Goal: Task Accomplishment & Management: Manage account settings

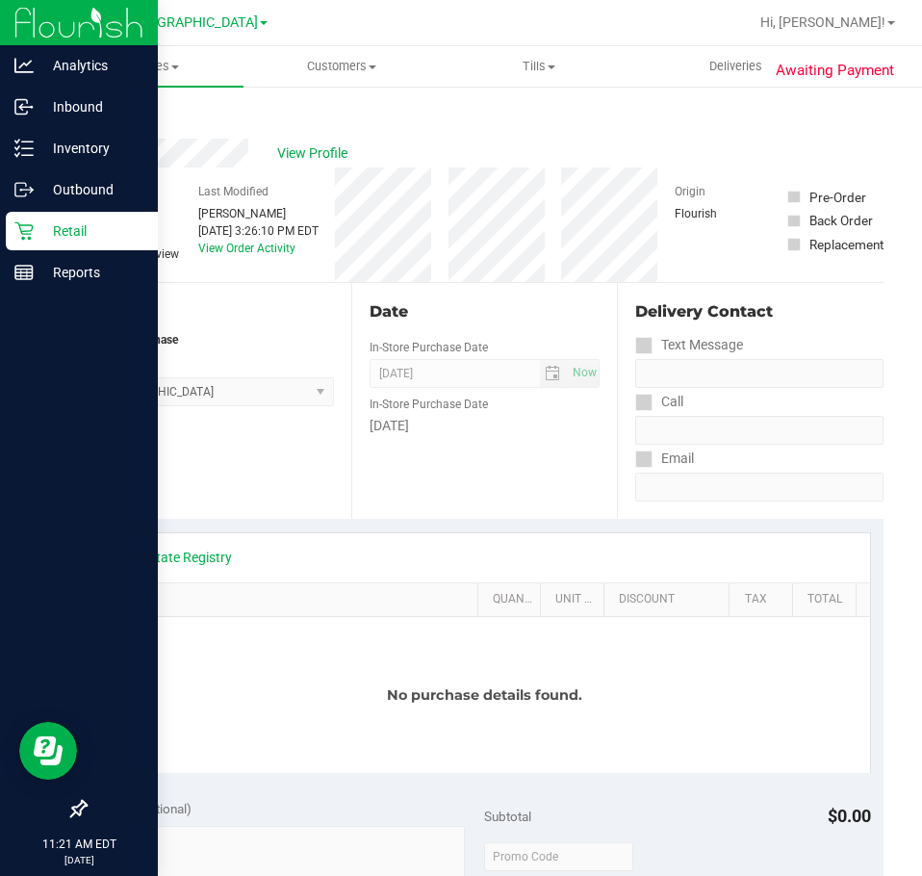
click at [14, 230] on icon at bounding box center [23, 230] width 19 height 19
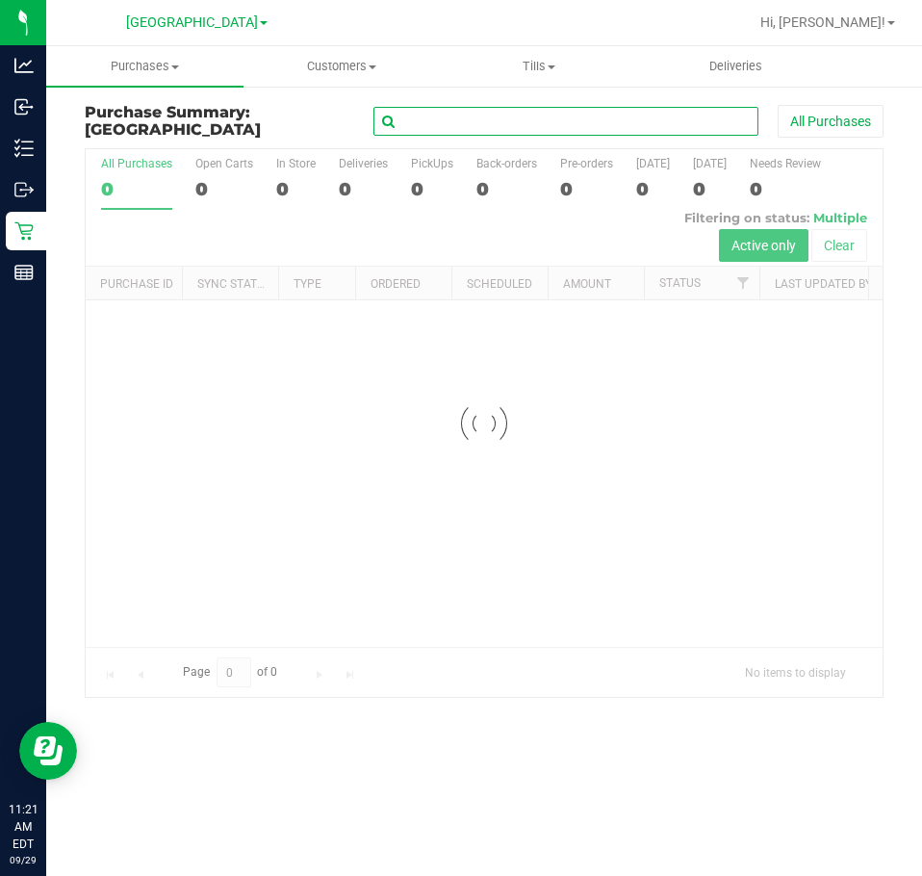
click at [508, 120] on input "text" at bounding box center [565, 121] width 385 height 29
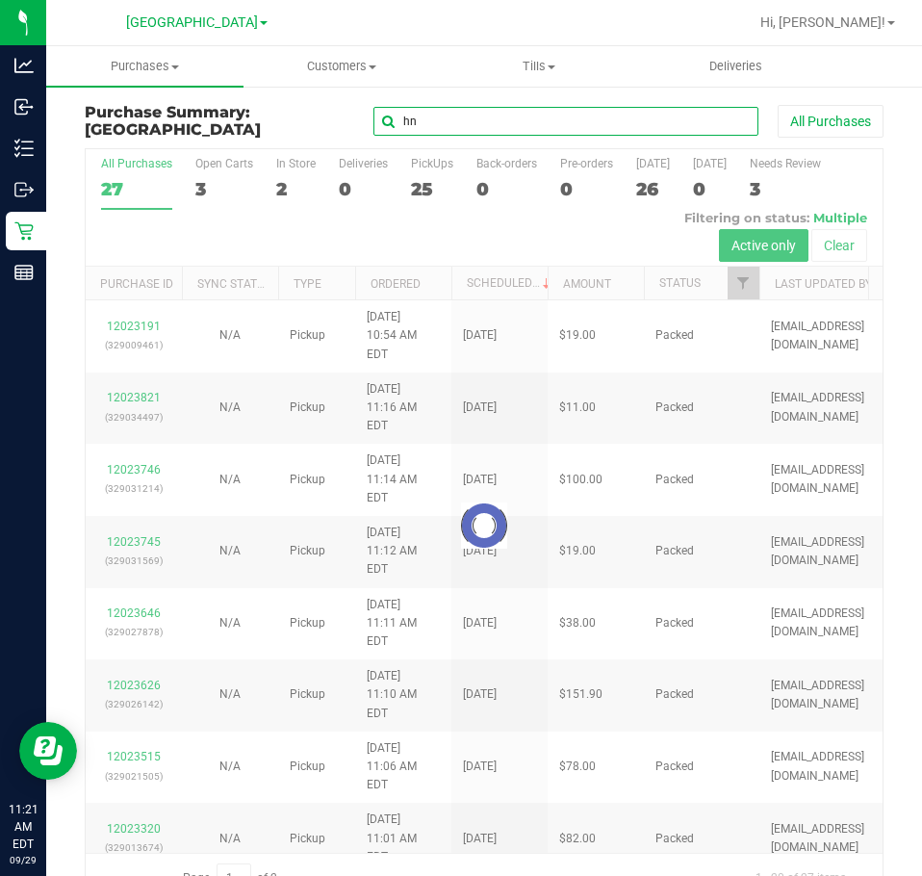
type input "h"
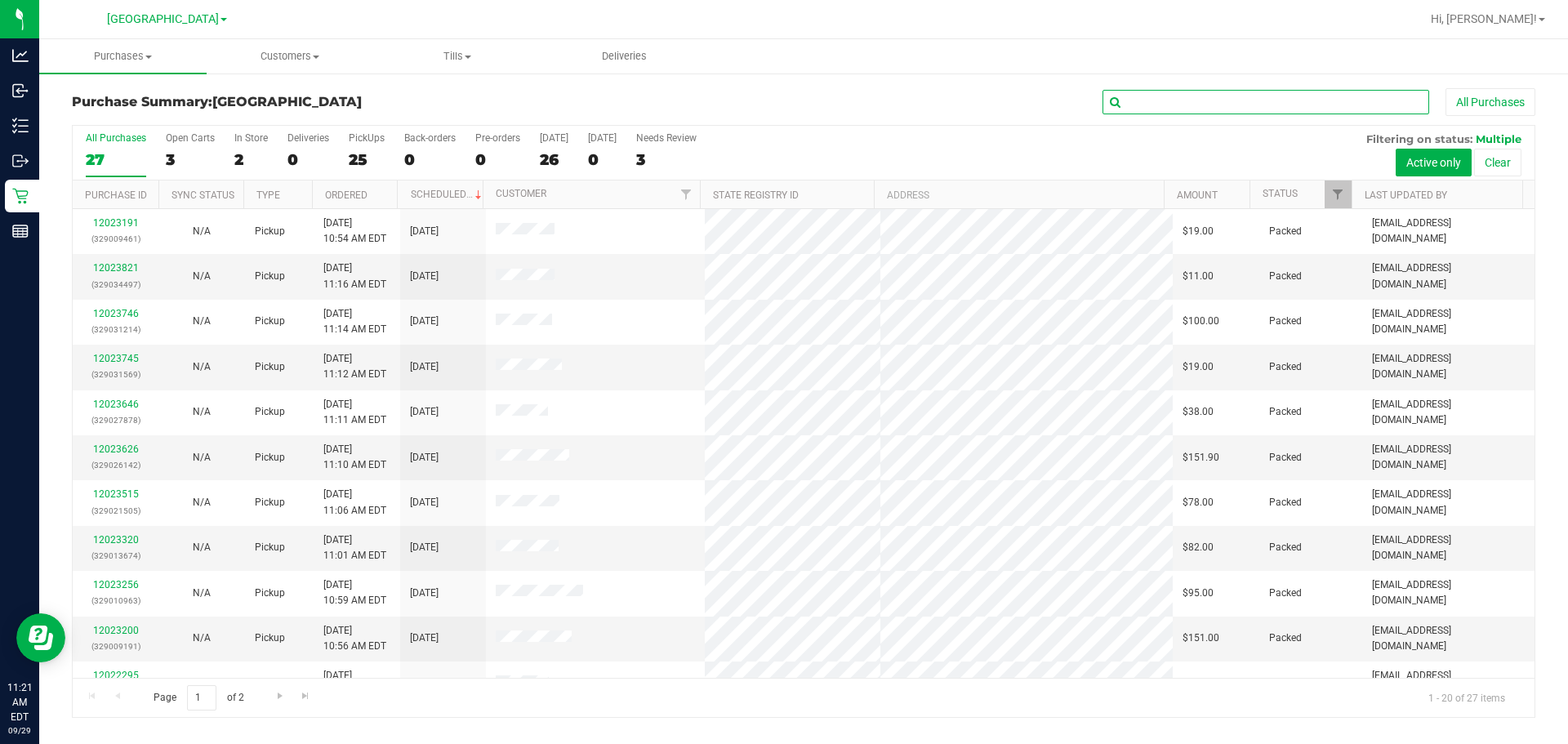
click at [781, 102] on input "text" at bounding box center [1265, 102] width 327 height 25
type input "[PERSON_NAME]"
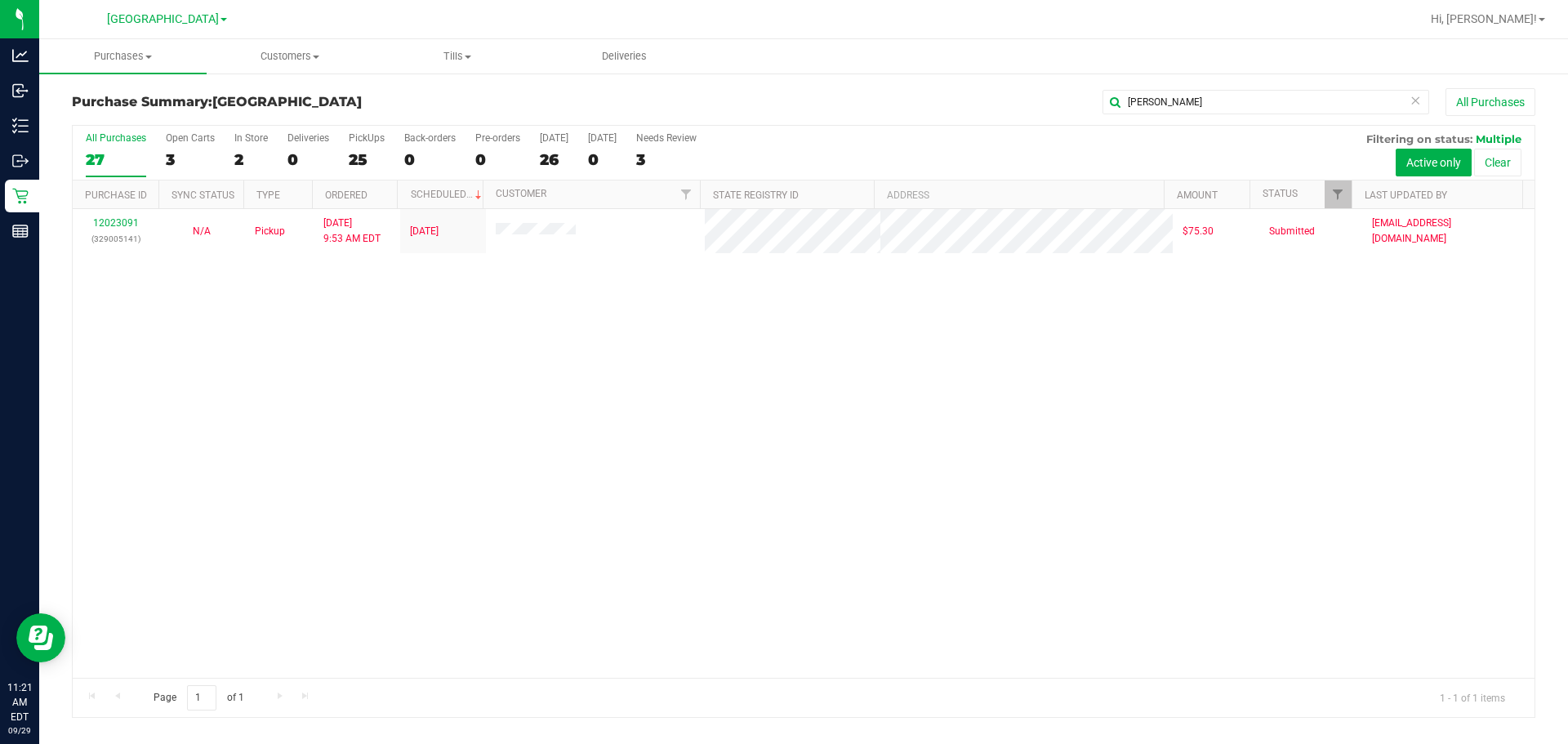
click at [522, 421] on div "12023091 (329005141) N/A Pickup [DATE] 9:53 AM EDT 9/29/2025 $75.30 Submitted […" at bounding box center [804, 443] width 1462 height 468
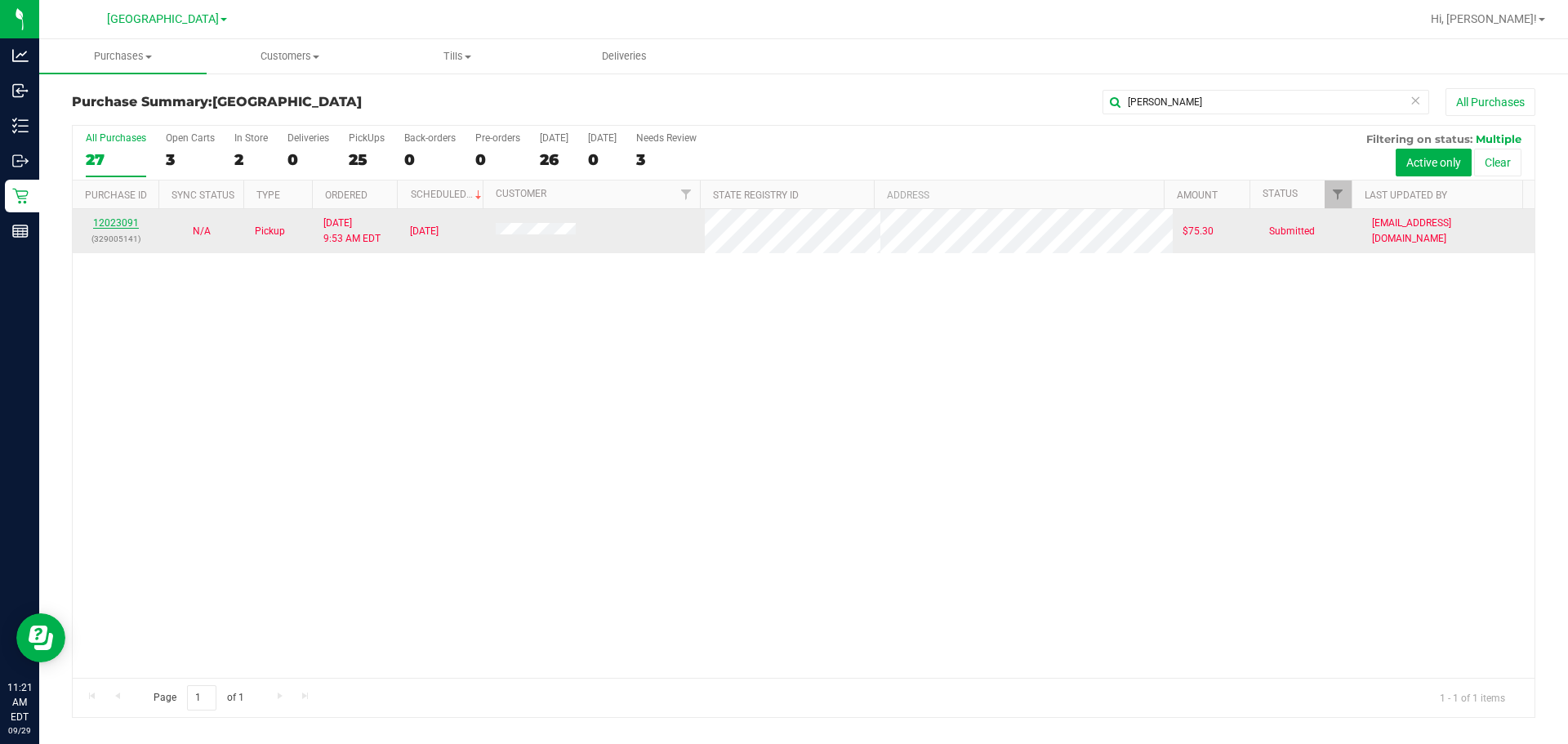
click at [120, 222] on link "12023091" at bounding box center [116, 222] width 46 height 11
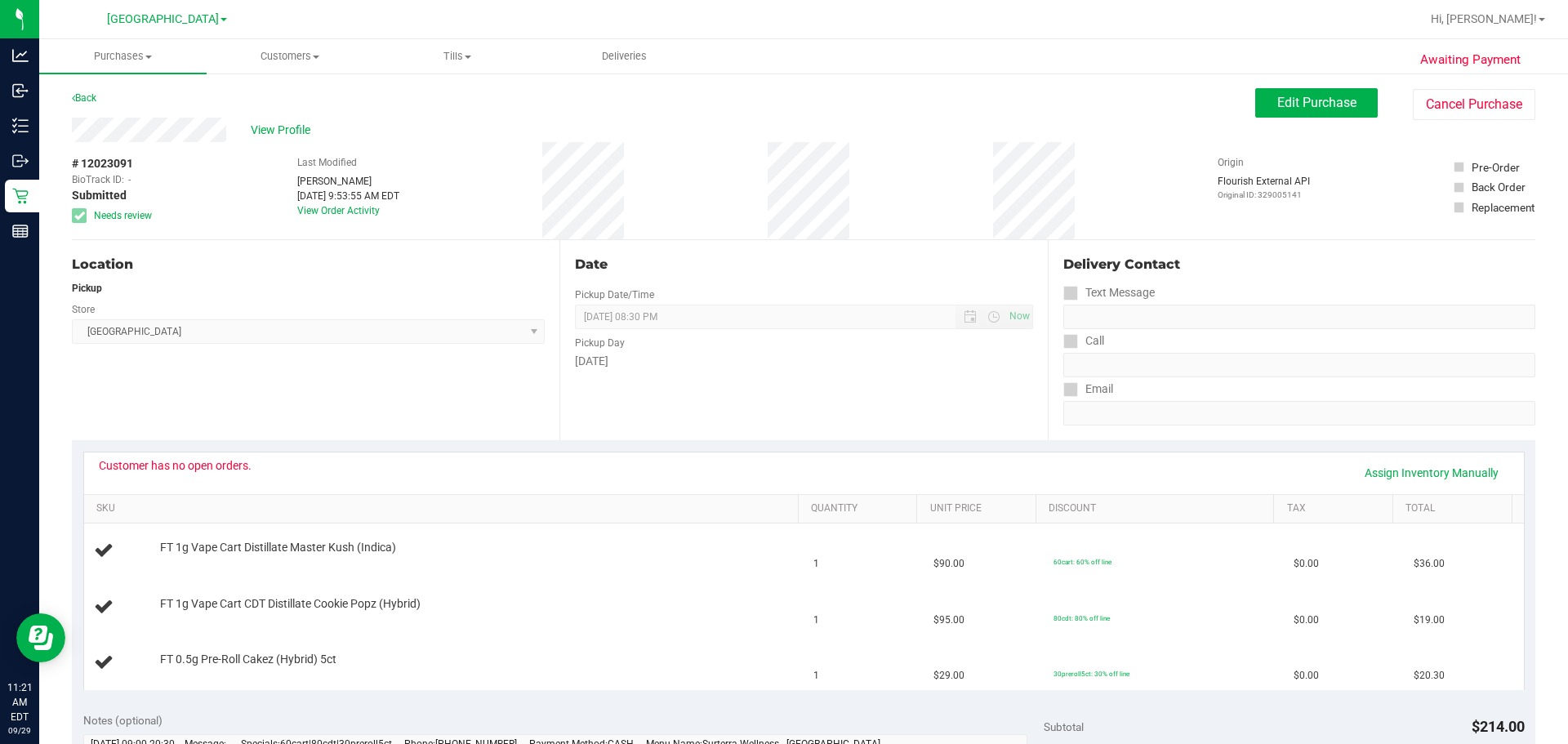
click at [315, 363] on div "Location Pickup Store Lakeland WC Select Store [PERSON_NAME][GEOGRAPHIC_DATA] […" at bounding box center [316, 340] width 488 height 200
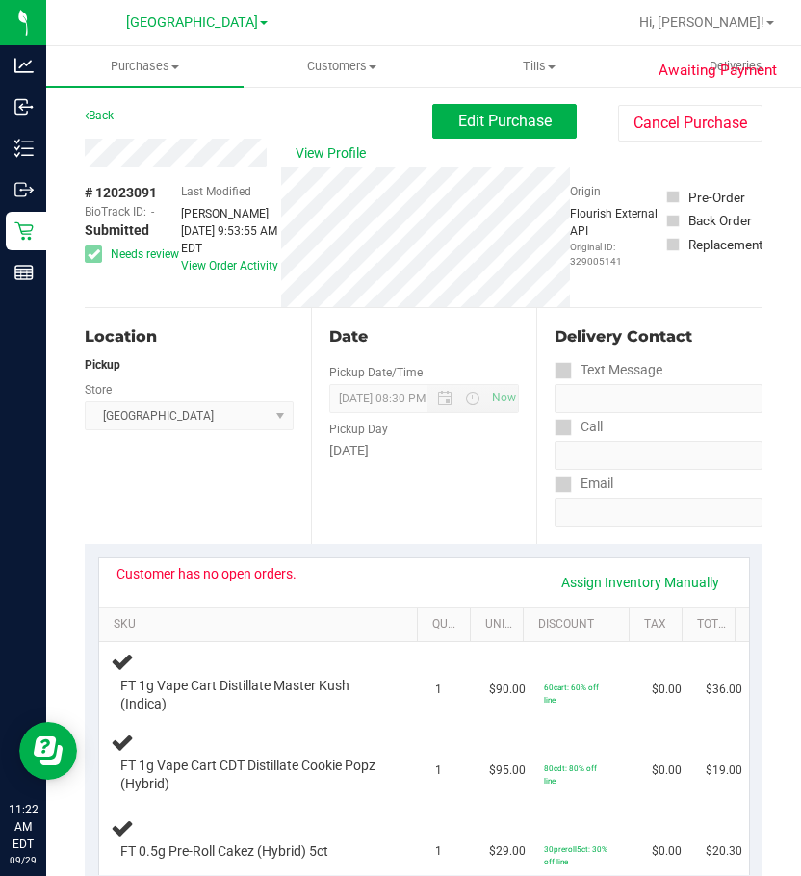
click at [373, 482] on div "Date Pickup Date/Time [DATE] Now [DATE] 08:30 PM Now Pickup Day [DATE]" at bounding box center [424, 426] width 226 height 236
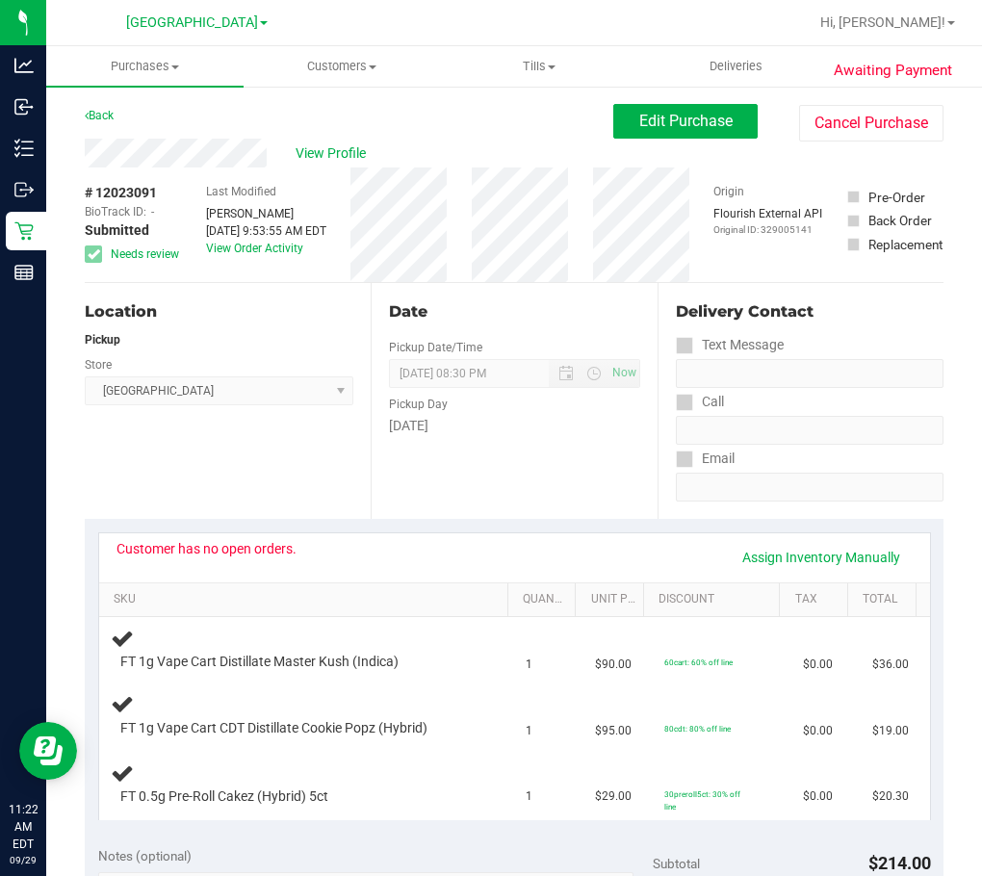
click at [508, 444] on div "Date Pickup Date/Time [DATE] Now [DATE] 08:30 PM Now Pickup Day [DATE]" at bounding box center [514, 401] width 286 height 236
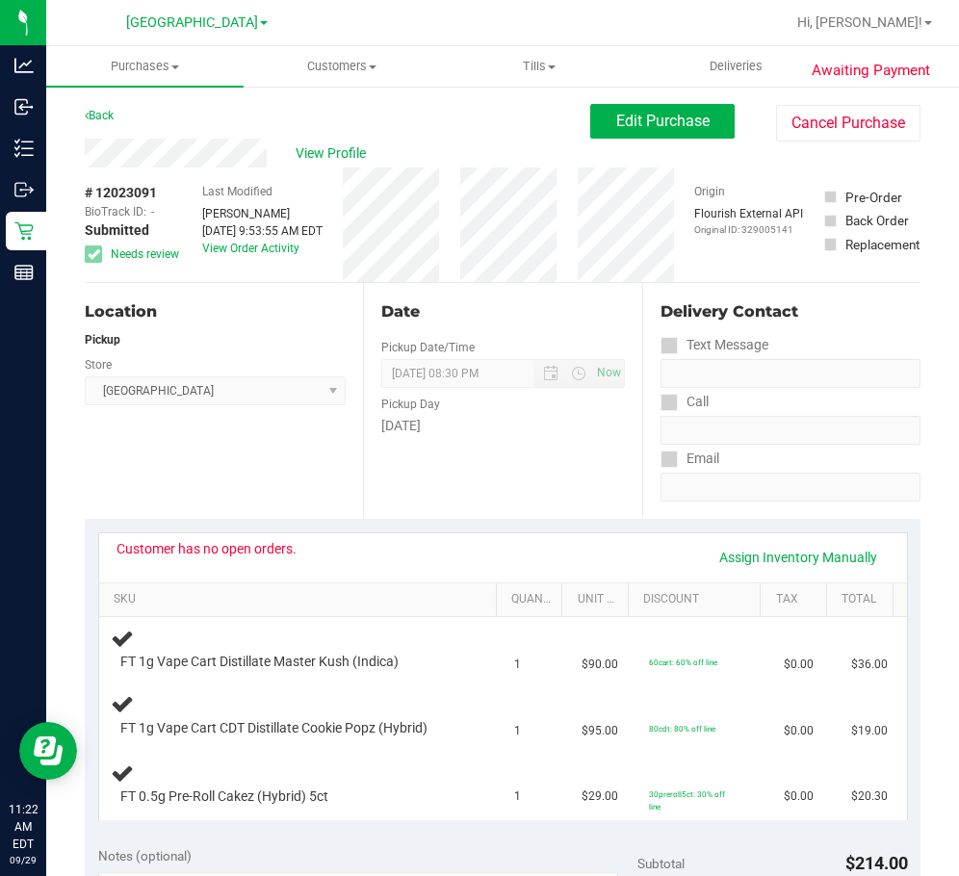
click at [504, 477] on div "Date Pickup Date/Time [DATE] Now [DATE] 08:30 PM Now Pickup Day [DATE]" at bounding box center [502, 401] width 278 height 236
click at [669, 116] on span "Edit Purchase" at bounding box center [662, 121] width 93 height 18
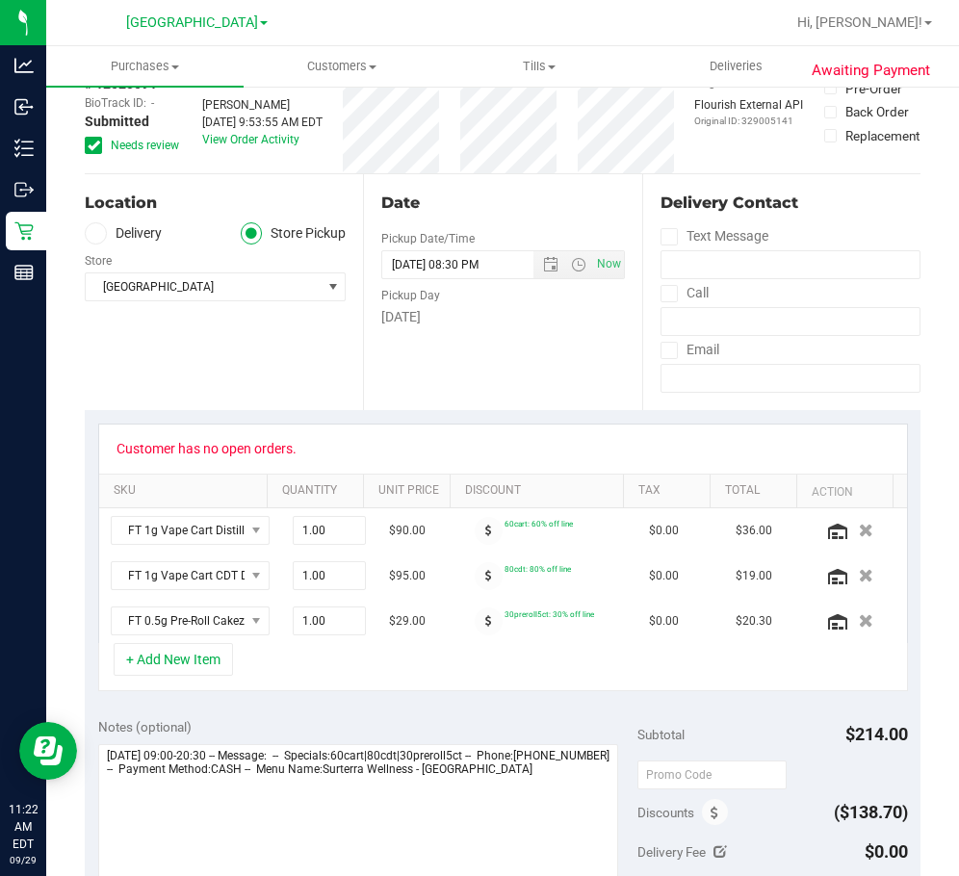
scroll to position [385, 0]
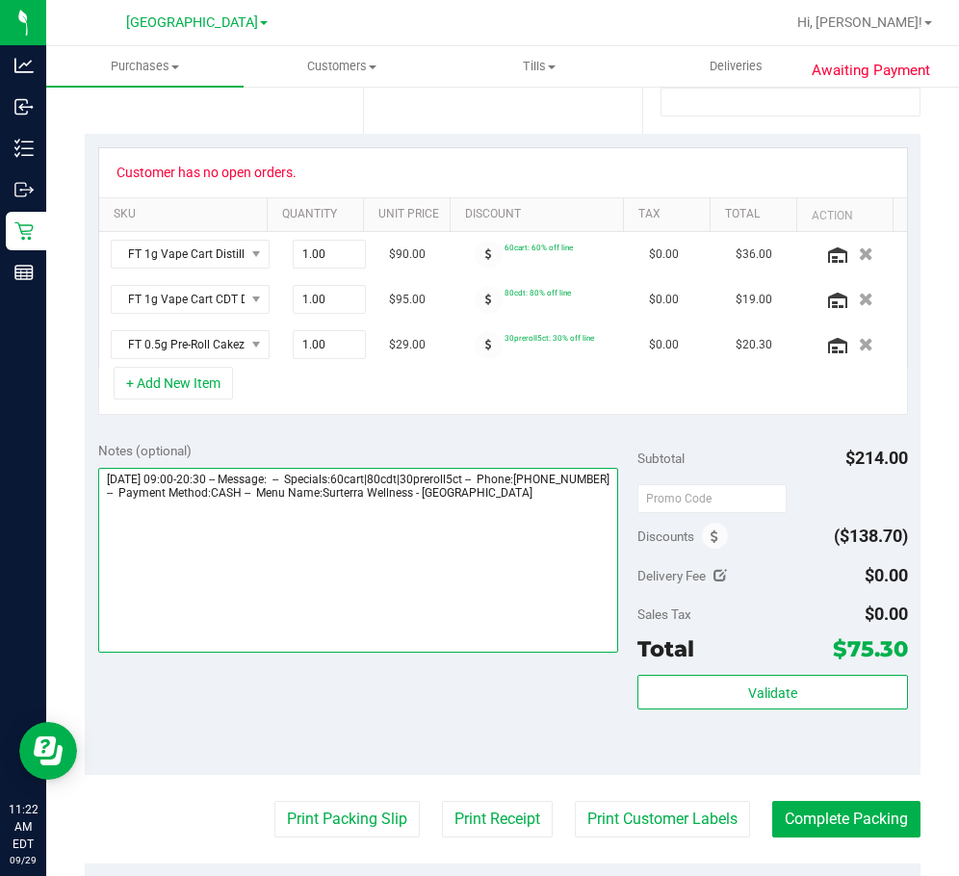
click at [579, 493] on textarea at bounding box center [358, 560] width 521 height 185
click at [376, 538] on textarea at bounding box center [358, 560] width 521 height 185
click at [274, 547] on textarea at bounding box center [358, 560] width 521 height 185
click at [268, 541] on textarea at bounding box center [358, 560] width 521 height 185
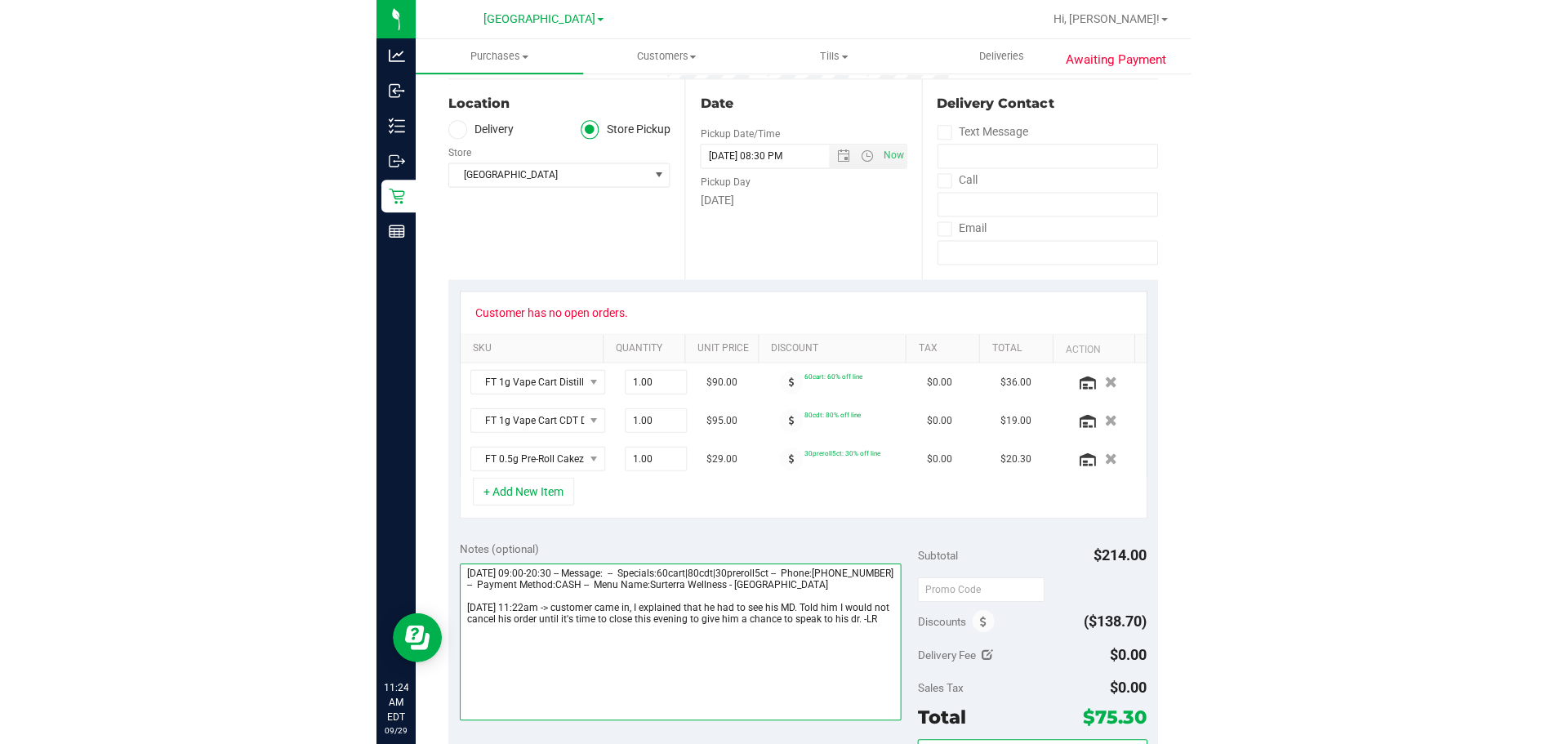
scroll to position [0, 0]
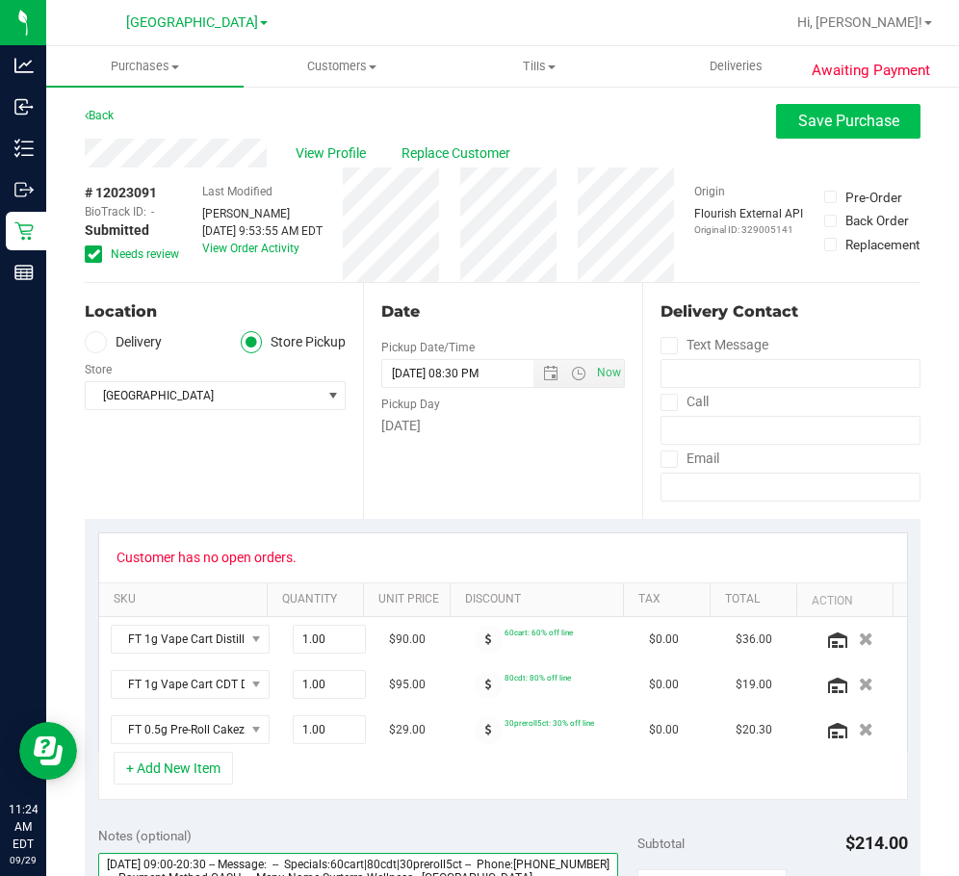
type textarea "[DATE] 09:00-20:30 -- Message: -- Specials:60cart|80cdt|30preroll5ct -- Phone:[…"
click at [876, 120] on span "Save Purchase" at bounding box center [848, 121] width 101 height 18
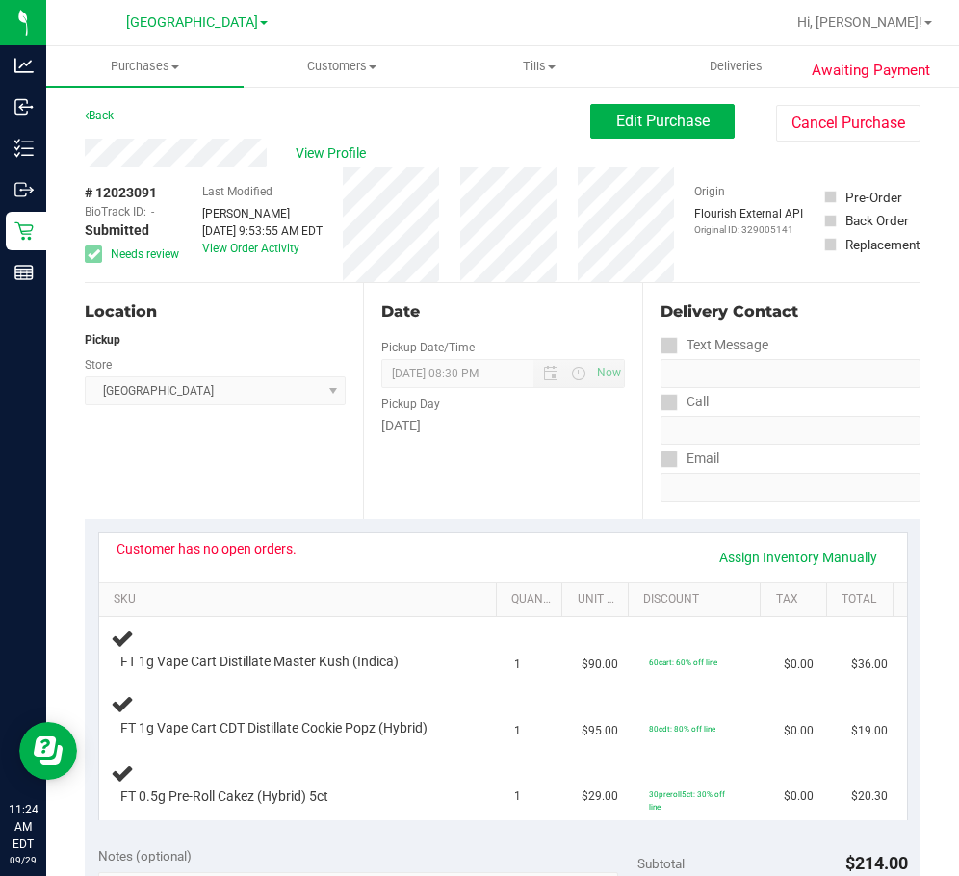
click at [245, 445] on div "Location Pickup Store Lakeland WC Select Store [PERSON_NAME][GEOGRAPHIC_DATA] […" at bounding box center [224, 401] width 278 height 236
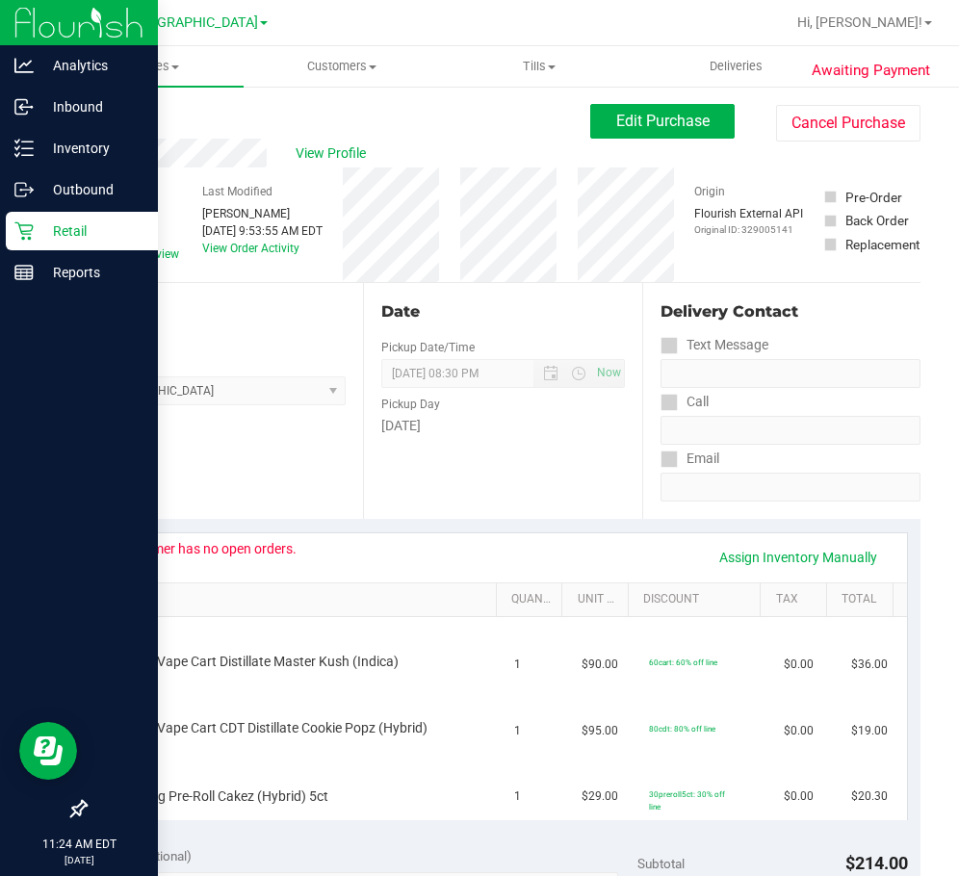
click at [56, 233] on p "Retail" at bounding box center [91, 230] width 115 height 23
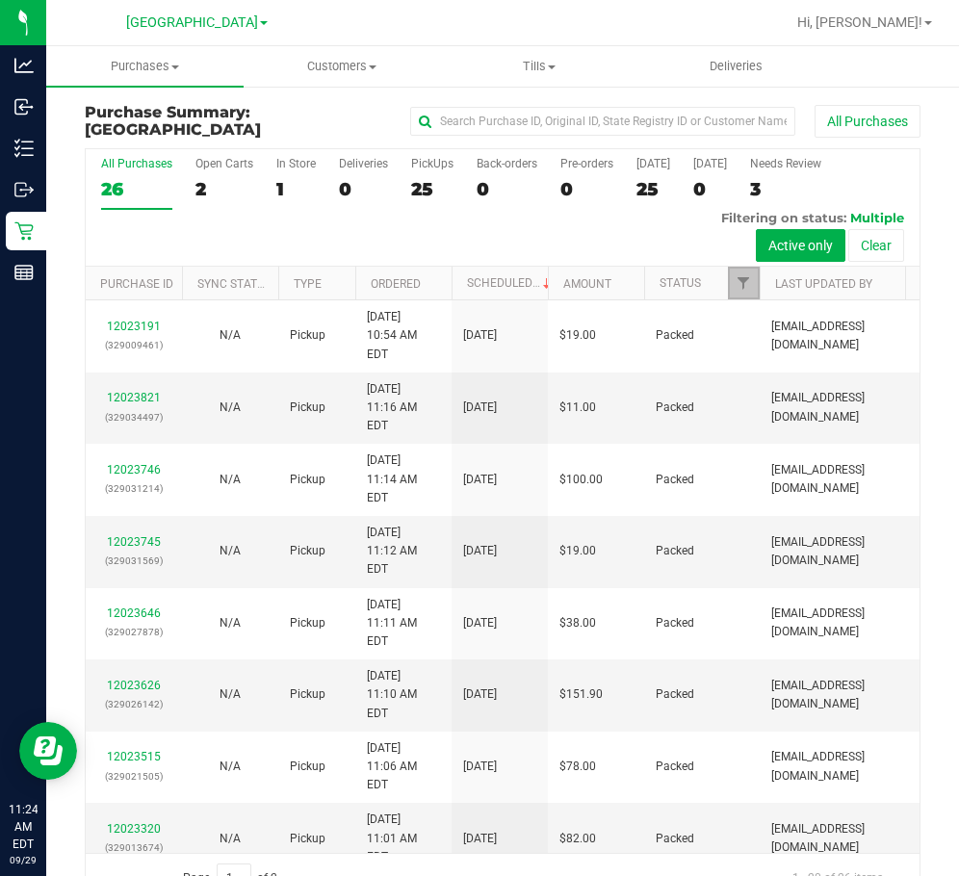
drag, startPoint x: 741, startPoint y: 283, endPoint x: 765, endPoint y: 290, distance: 25.0
click at [741, 283] on span "Filter" at bounding box center [742, 282] width 15 height 15
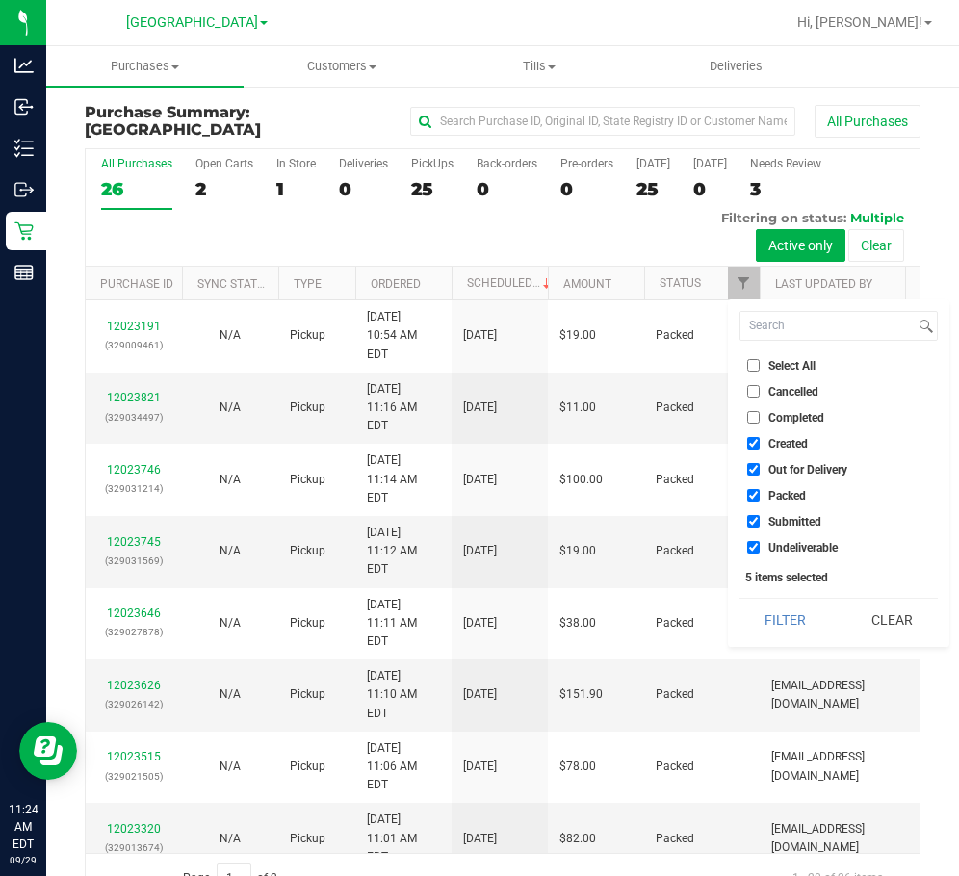
click at [784, 362] on span "Select All" at bounding box center [791, 366] width 47 height 12
click at [759, 362] on input "Select All" at bounding box center [753, 365] width 13 height 13
checkbox input "true"
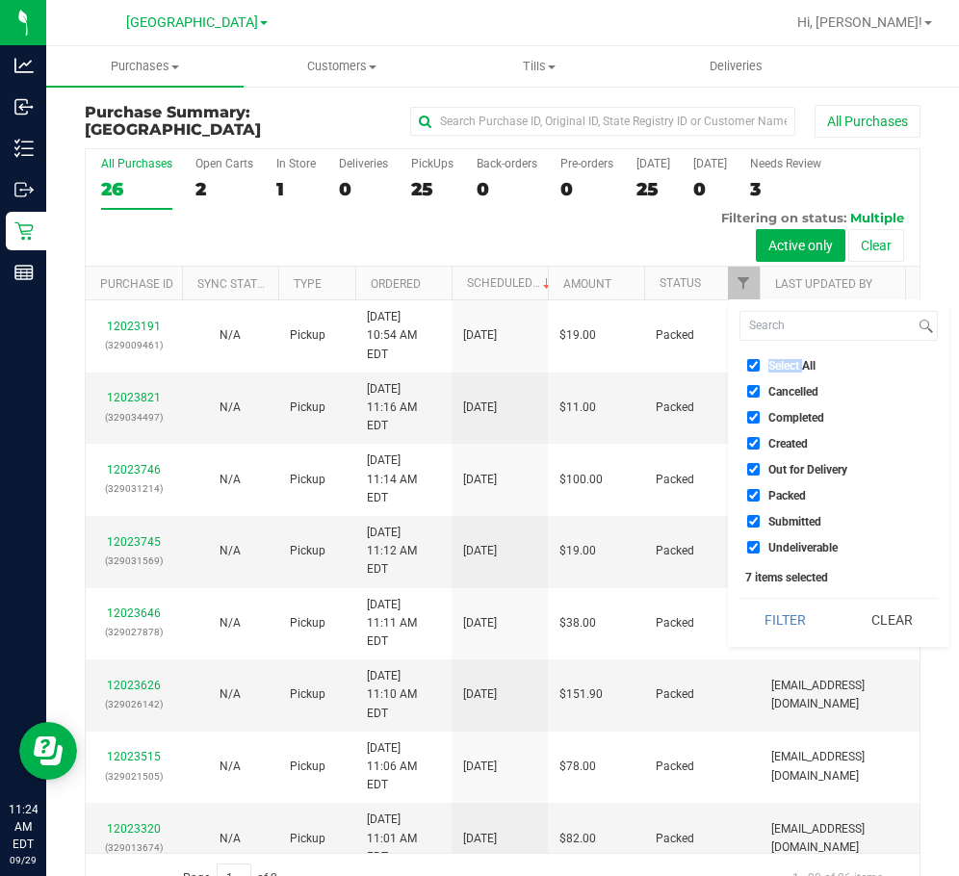
click at [784, 362] on span "Select All" at bounding box center [791, 366] width 47 height 12
click at [759, 362] on input "Select All" at bounding box center [753, 365] width 13 height 13
checkbox input "false"
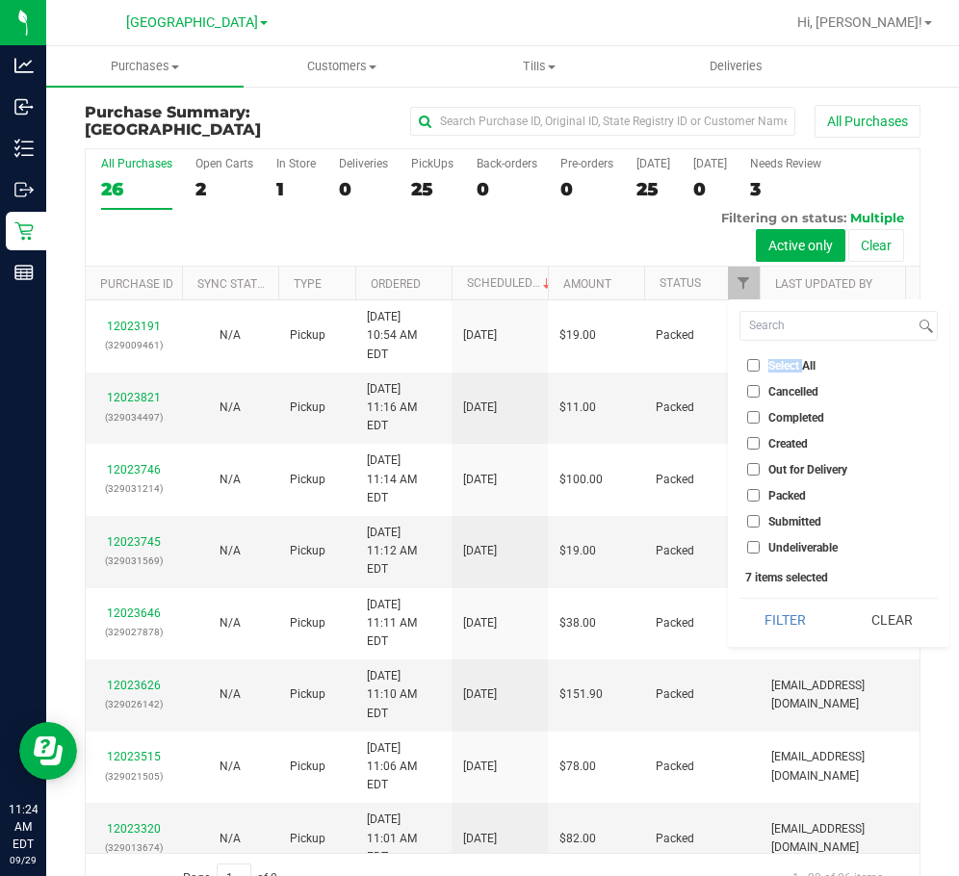
checkbox input "false"
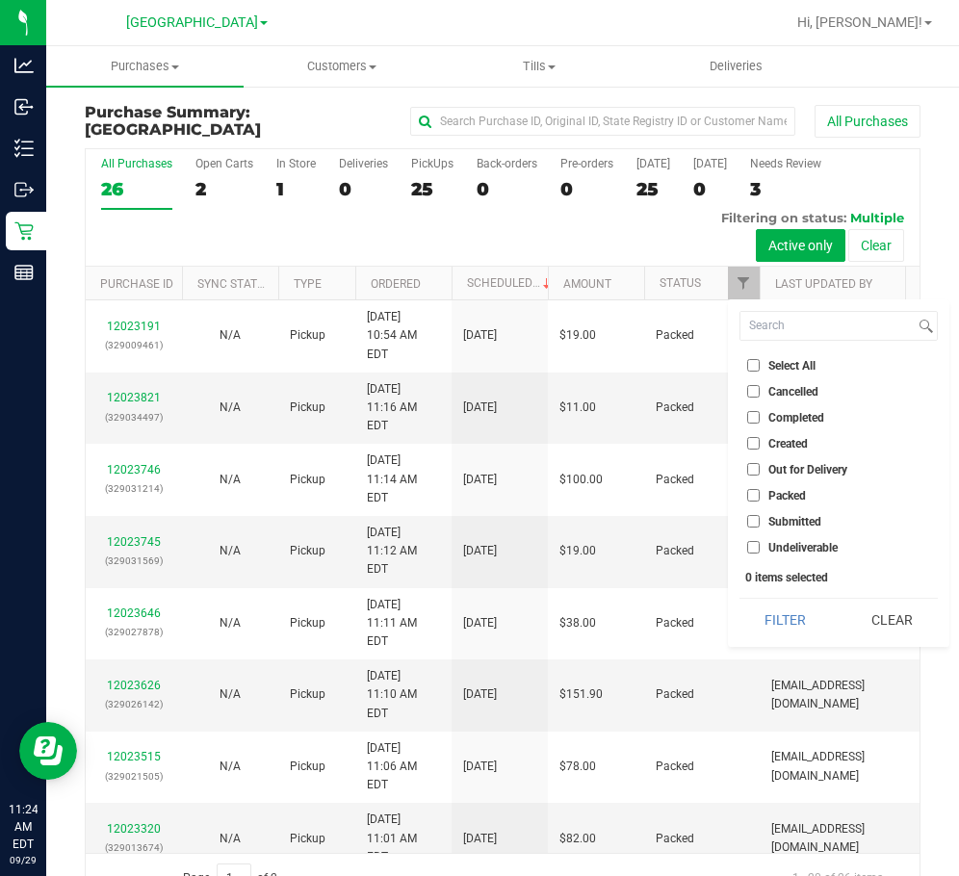
click at [794, 523] on span "Submitted" at bounding box center [794, 522] width 53 height 12
click at [759, 523] on input "Submitted" at bounding box center [753, 521] width 13 height 13
checkbox input "true"
click at [776, 633] on button "Filter" at bounding box center [785, 620] width 92 height 42
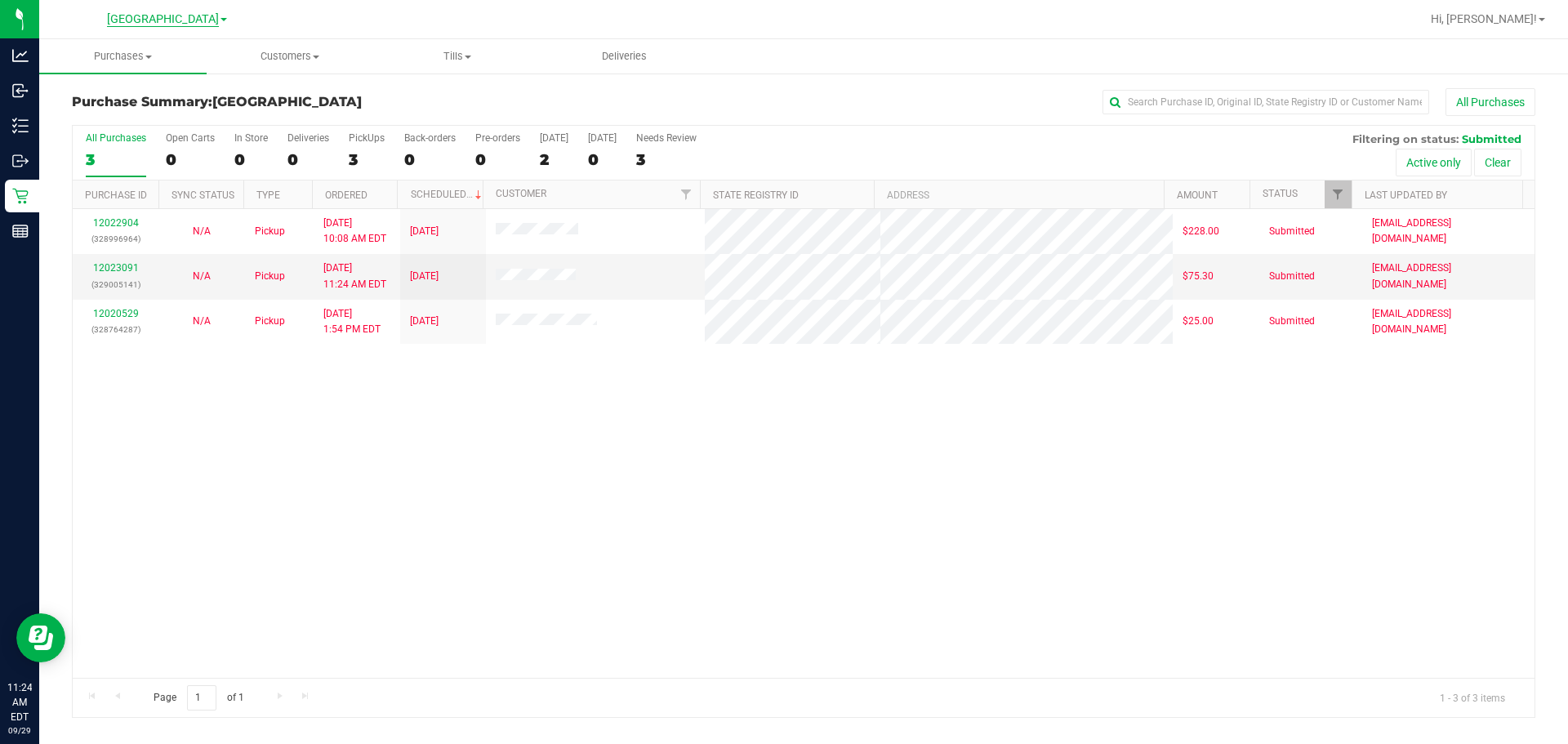
click at [167, 22] on span "[GEOGRAPHIC_DATA]" at bounding box center [163, 19] width 112 height 14
click at [109, 54] on link "[PERSON_NAME]" at bounding box center [166, 58] width 238 height 22
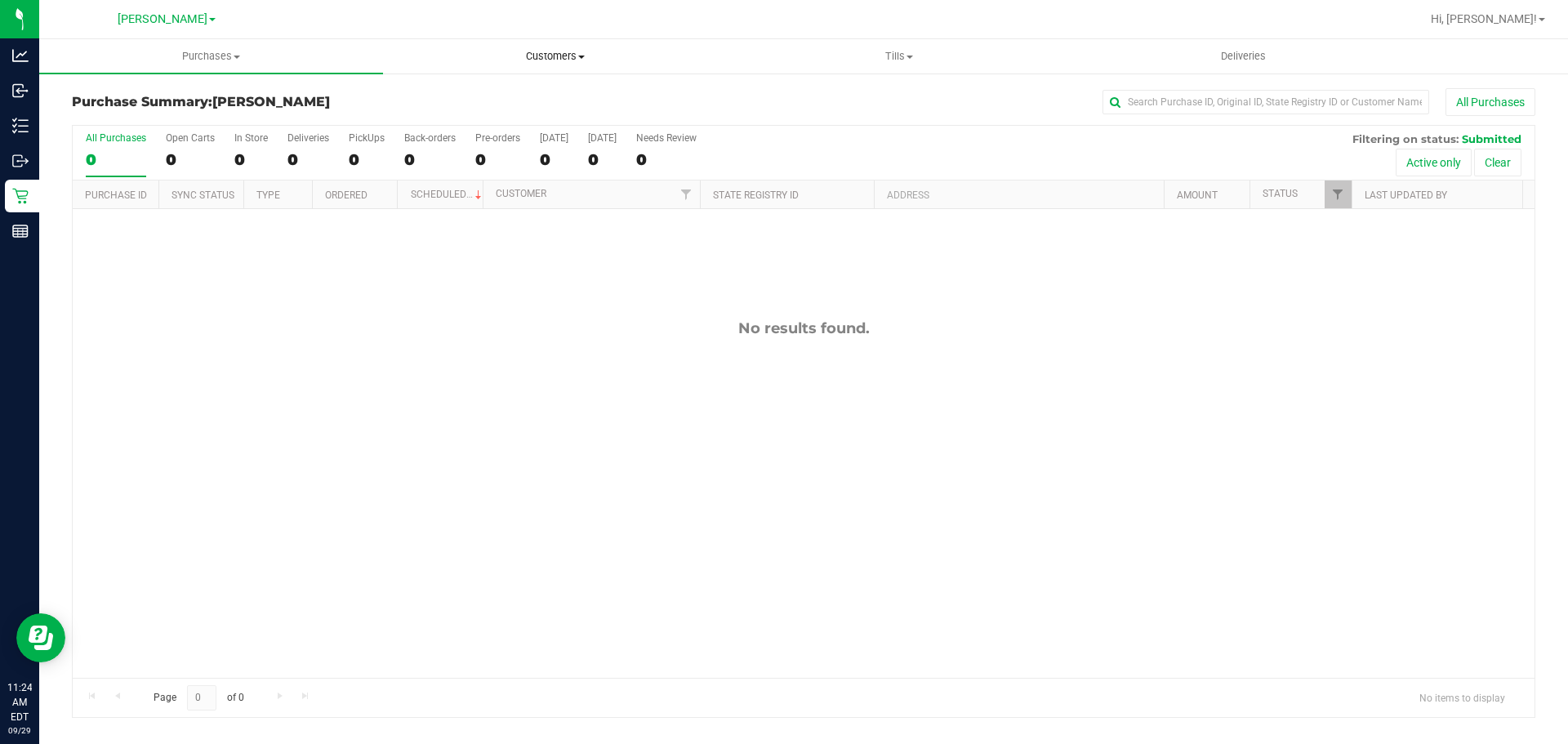
click at [548, 55] on span "Customers" at bounding box center [554, 56] width 342 height 14
drag, startPoint x: 155, startPoint y: 408, endPoint x: 111, endPoint y: 234, distance: 179.5
click at [157, 403] on div "No results found." at bounding box center [804, 498] width 1462 height 579
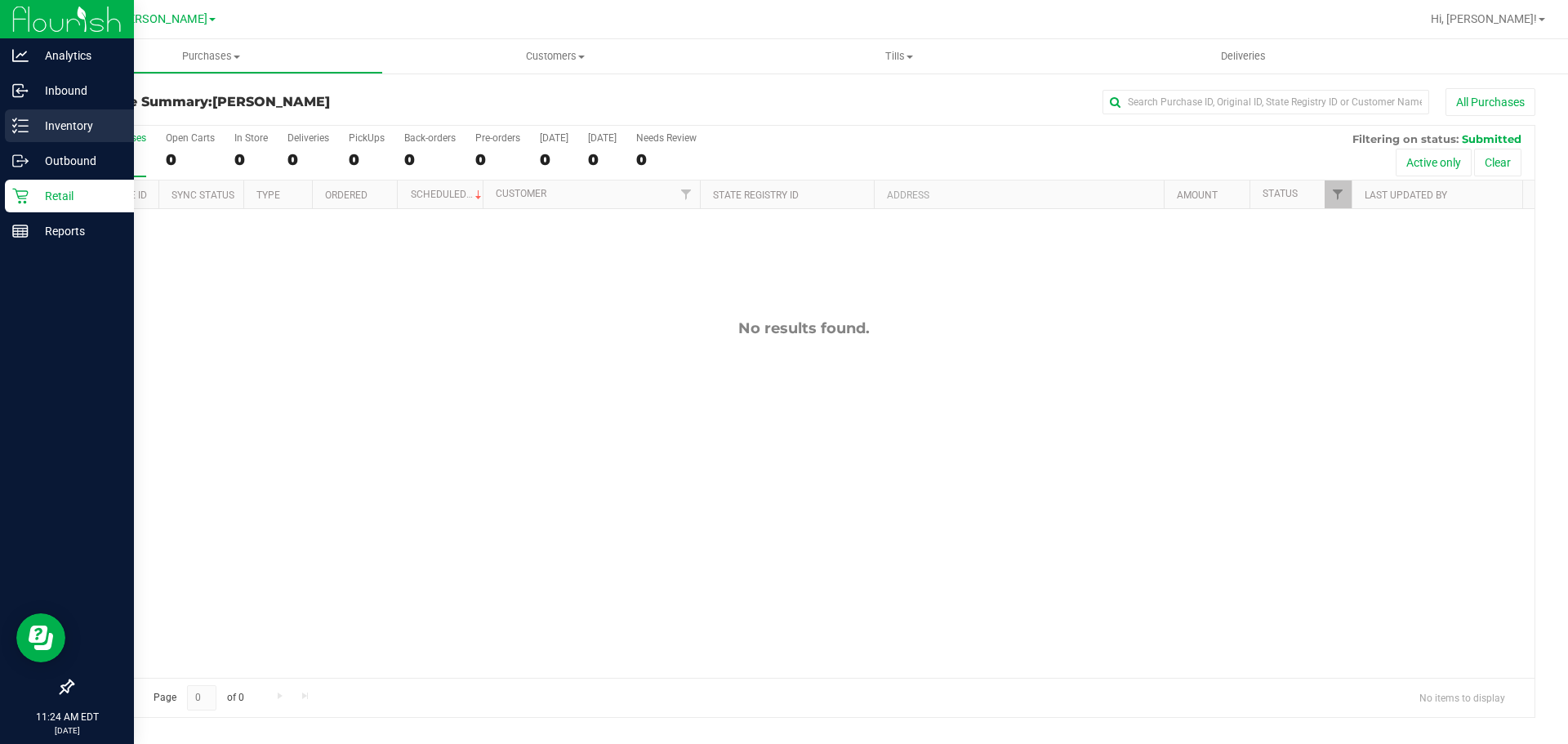
click at [26, 134] on div "Inventory" at bounding box center [70, 126] width 129 height 32
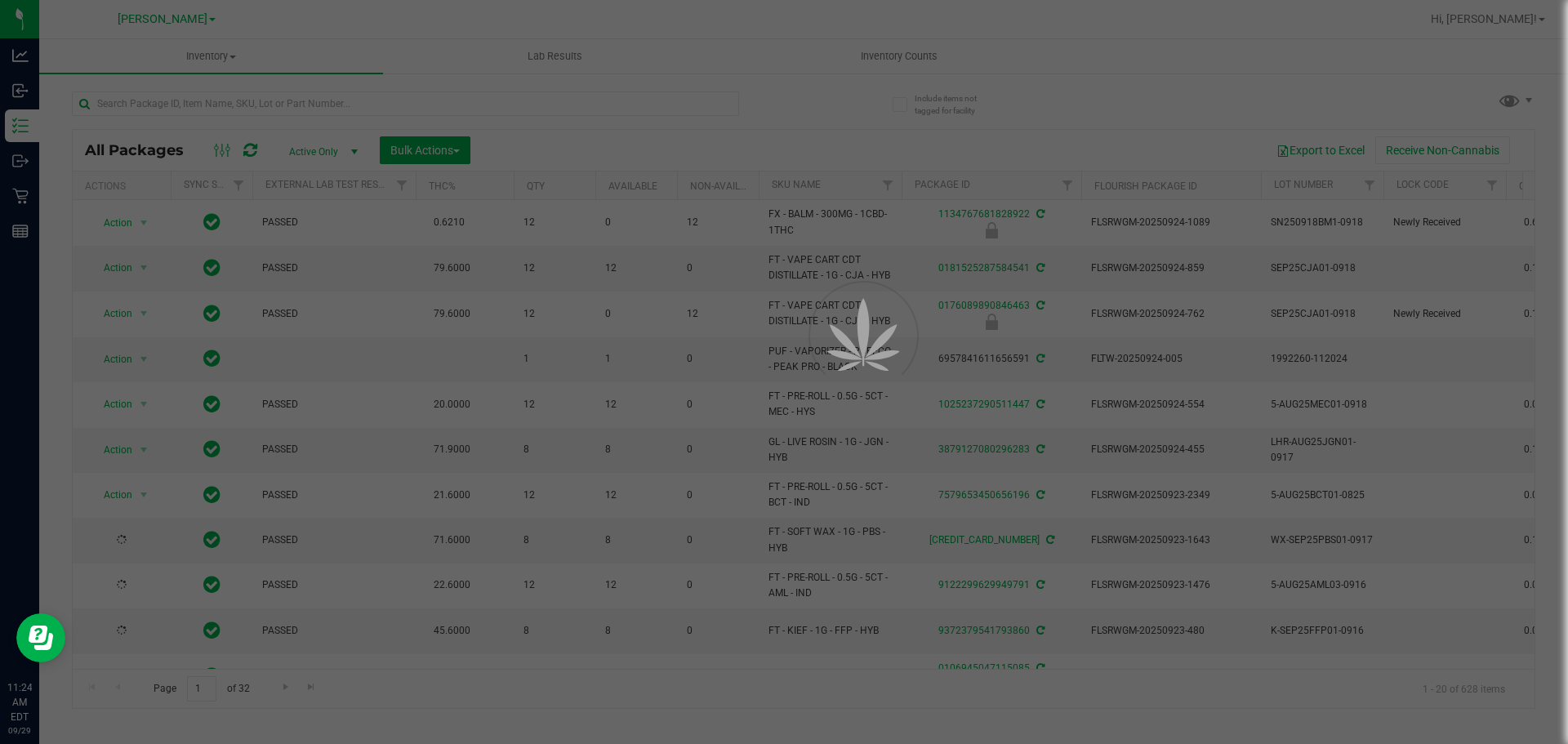
click at [379, 97] on div at bounding box center [784, 372] width 1568 height 744
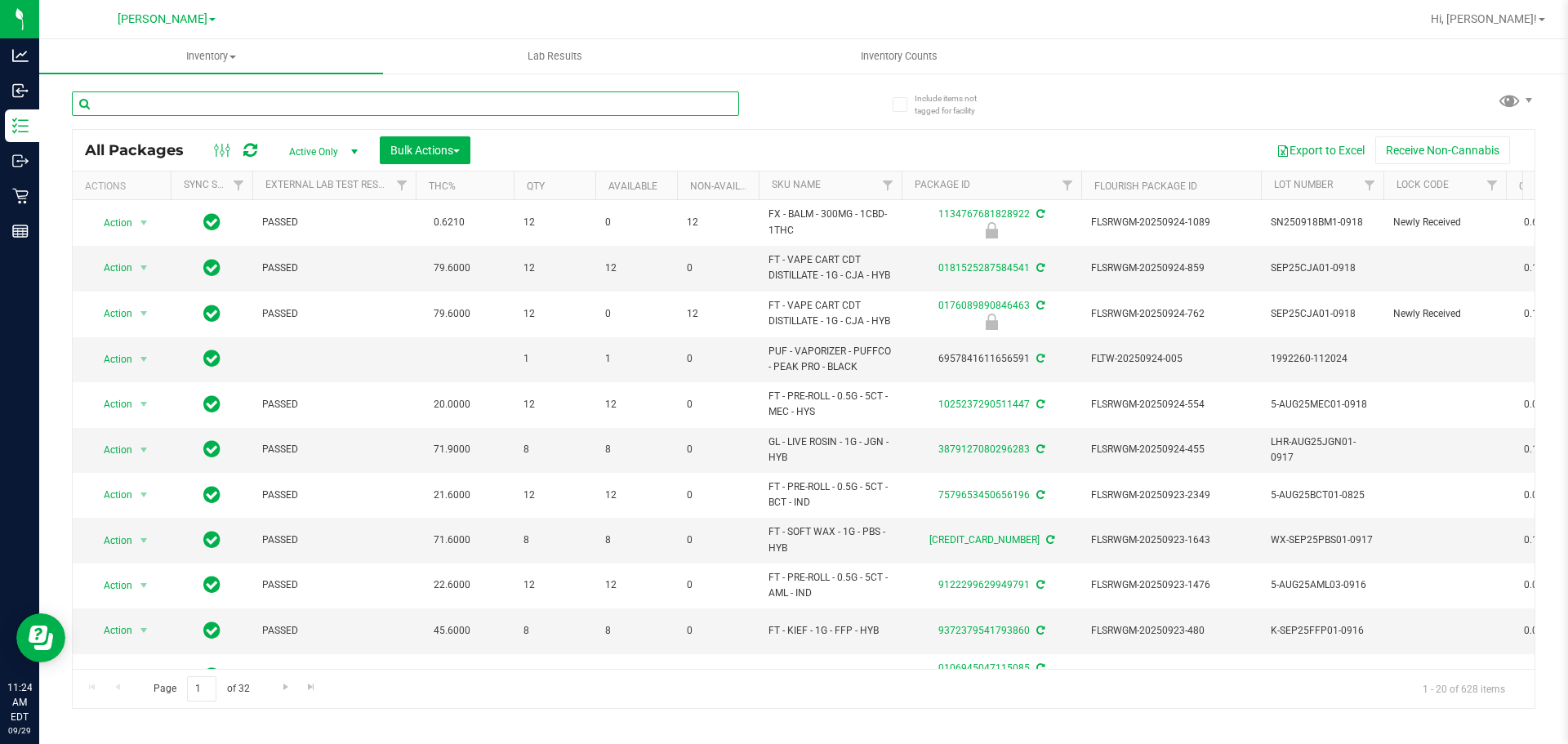
click at [346, 100] on input "text" at bounding box center [406, 103] width 667 height 25
type input "rad"
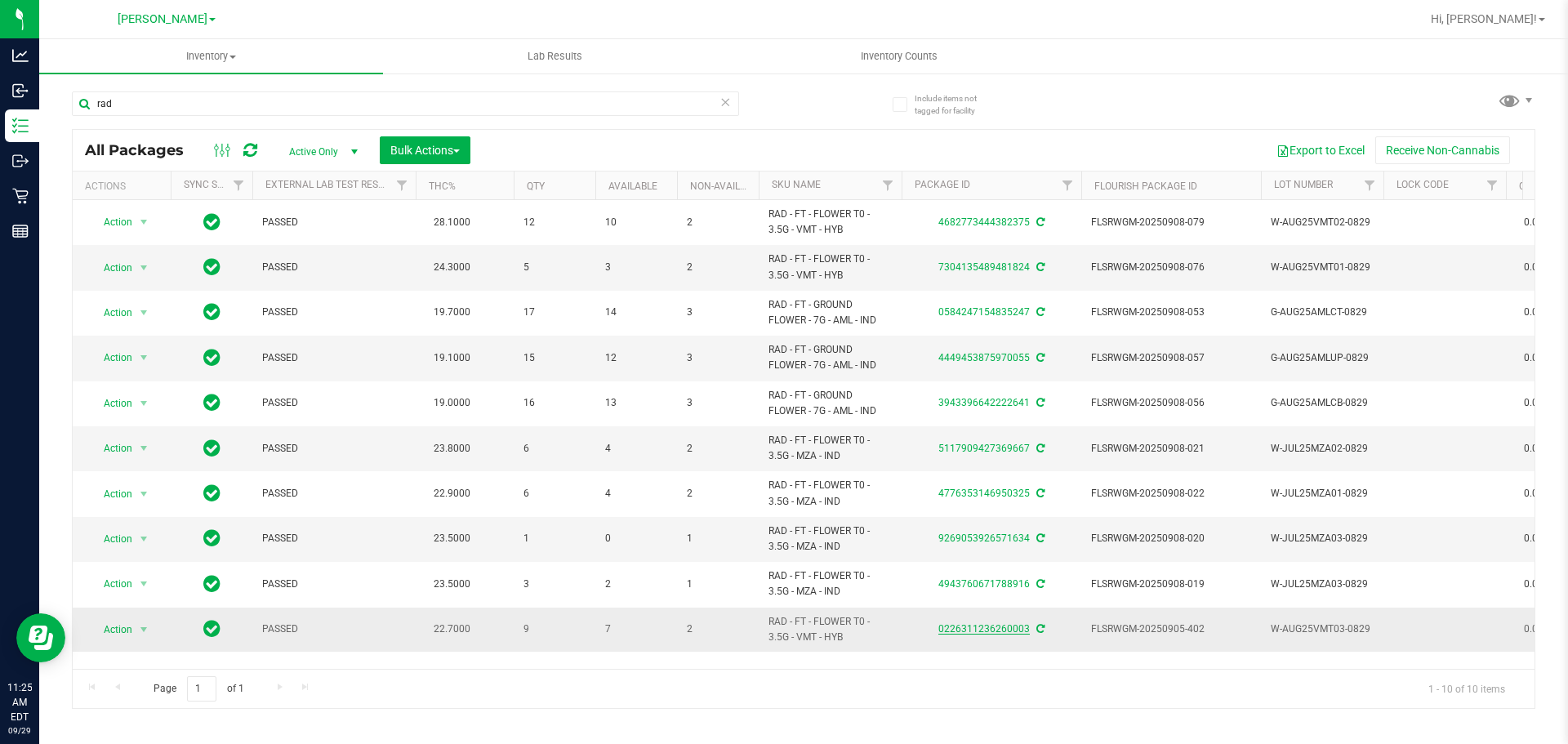
click at [781, 630] on link "0226311236260003" at bounding box center [984, 628] width 92 height 11
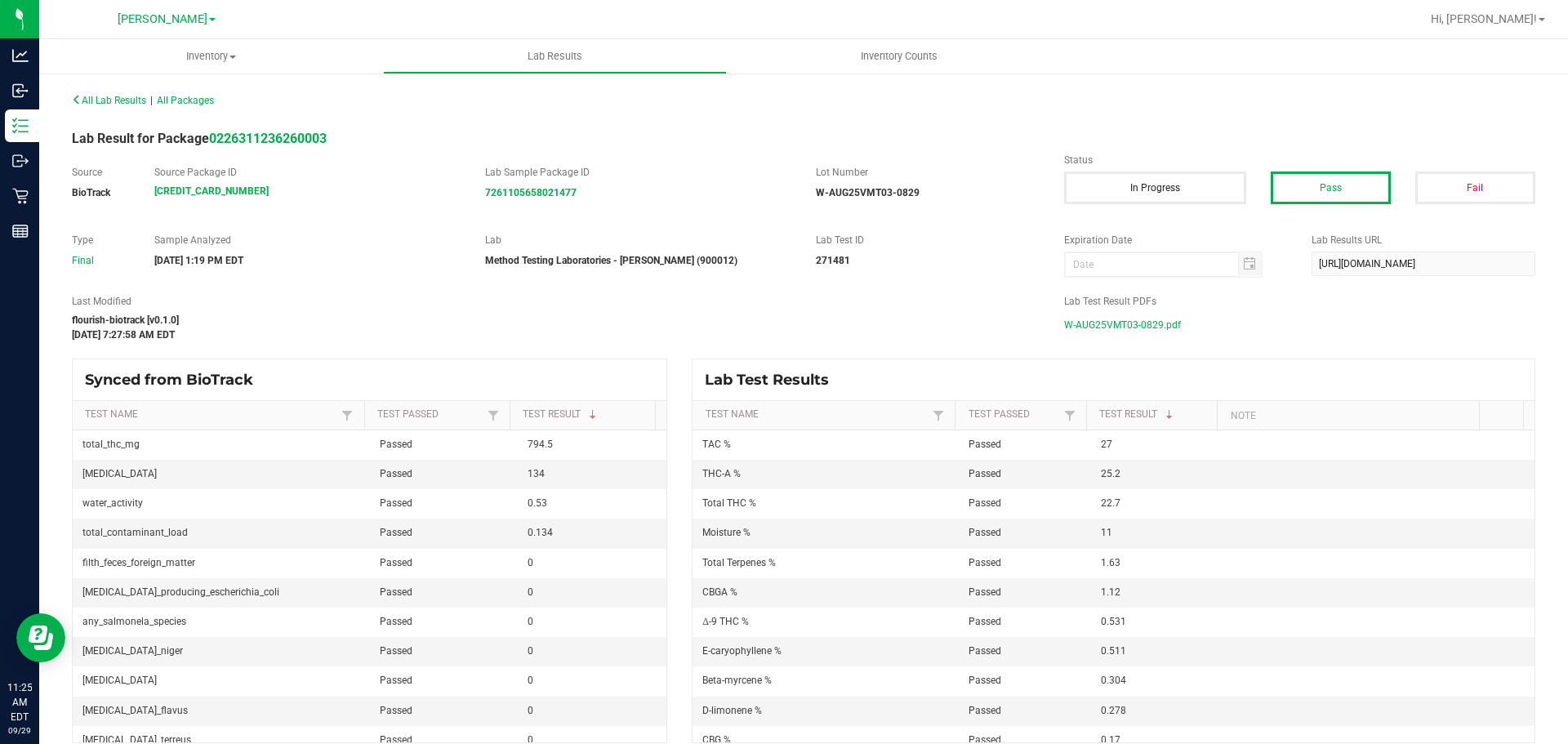
click at [781, 325] on span "W-AUG25VMT03-0829.pdf" at bounding box center [1123, 325] width 117 height 25
drag, startPoint x: 463, startPoint y: 323, endPoint x: 414, endPoint y: 295, distance: 56.4
click at [456, 314] on div "flourish-biotrack [v0.1.0]" at bounding box center [556, 320] width 967 height 14
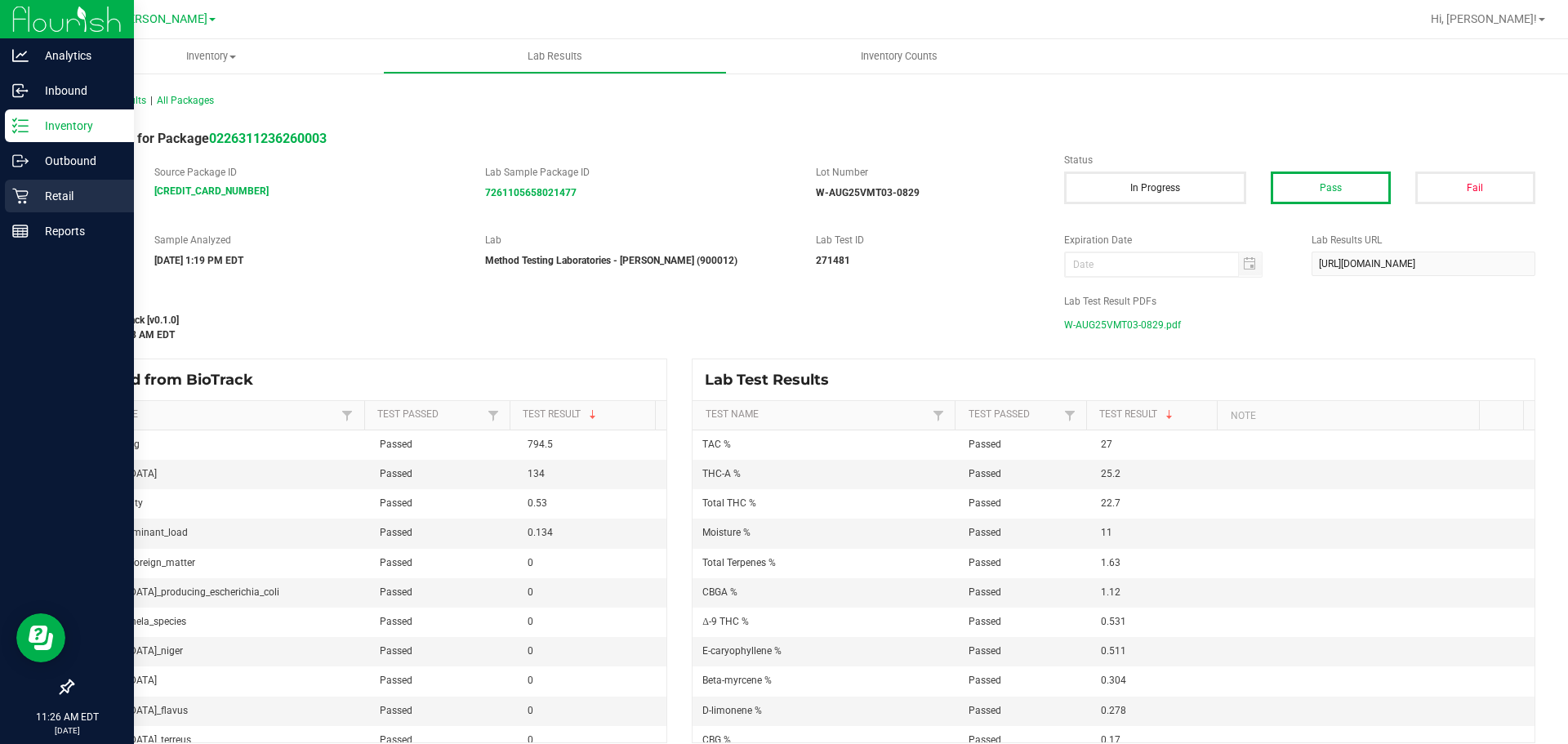
click at [29, 187] on p "Retail" at bounding box center [77, 195] width 98 height 20
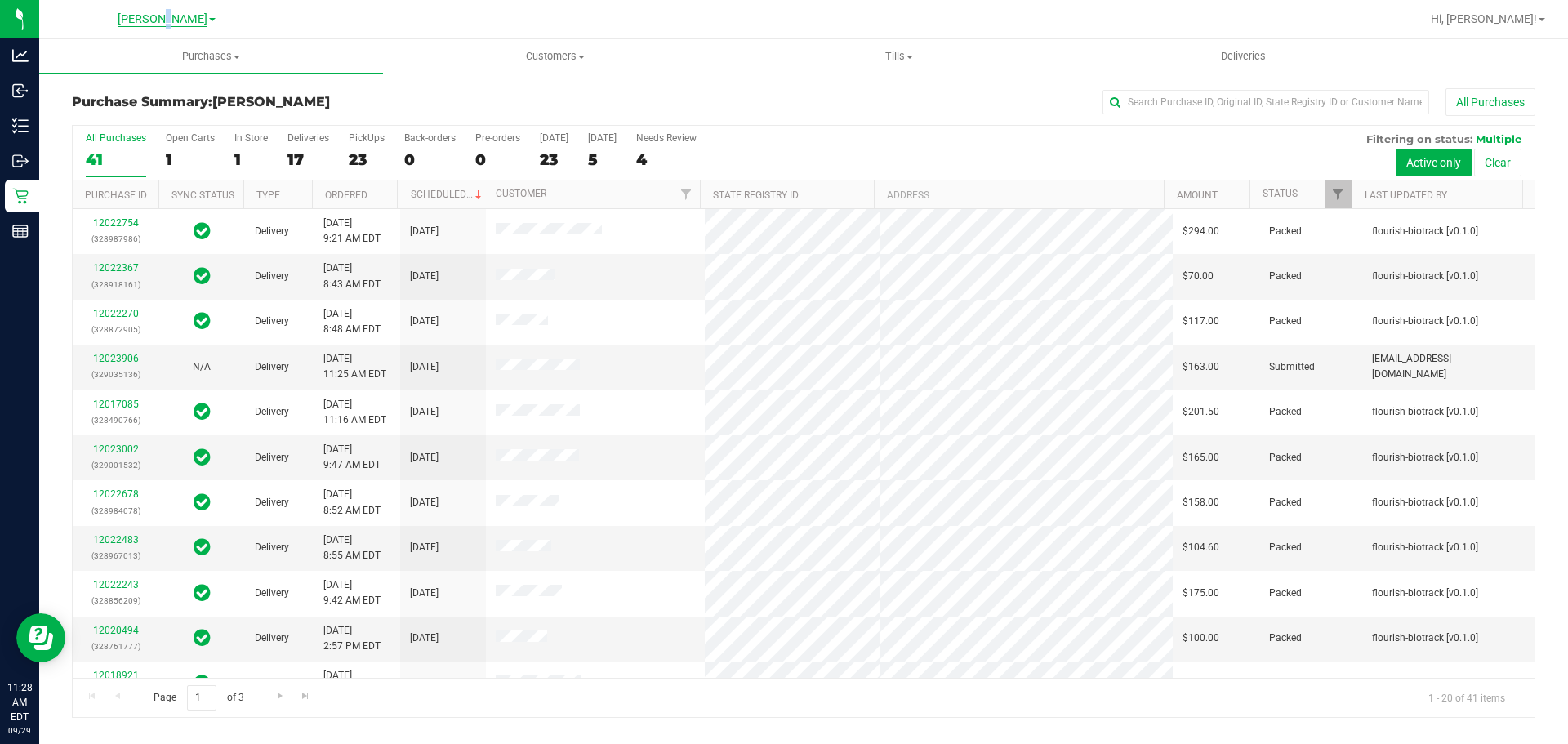
click at [172, 14] on span "[PERSON_NAME]" at bounding box center [163, 19] width 90 height 14
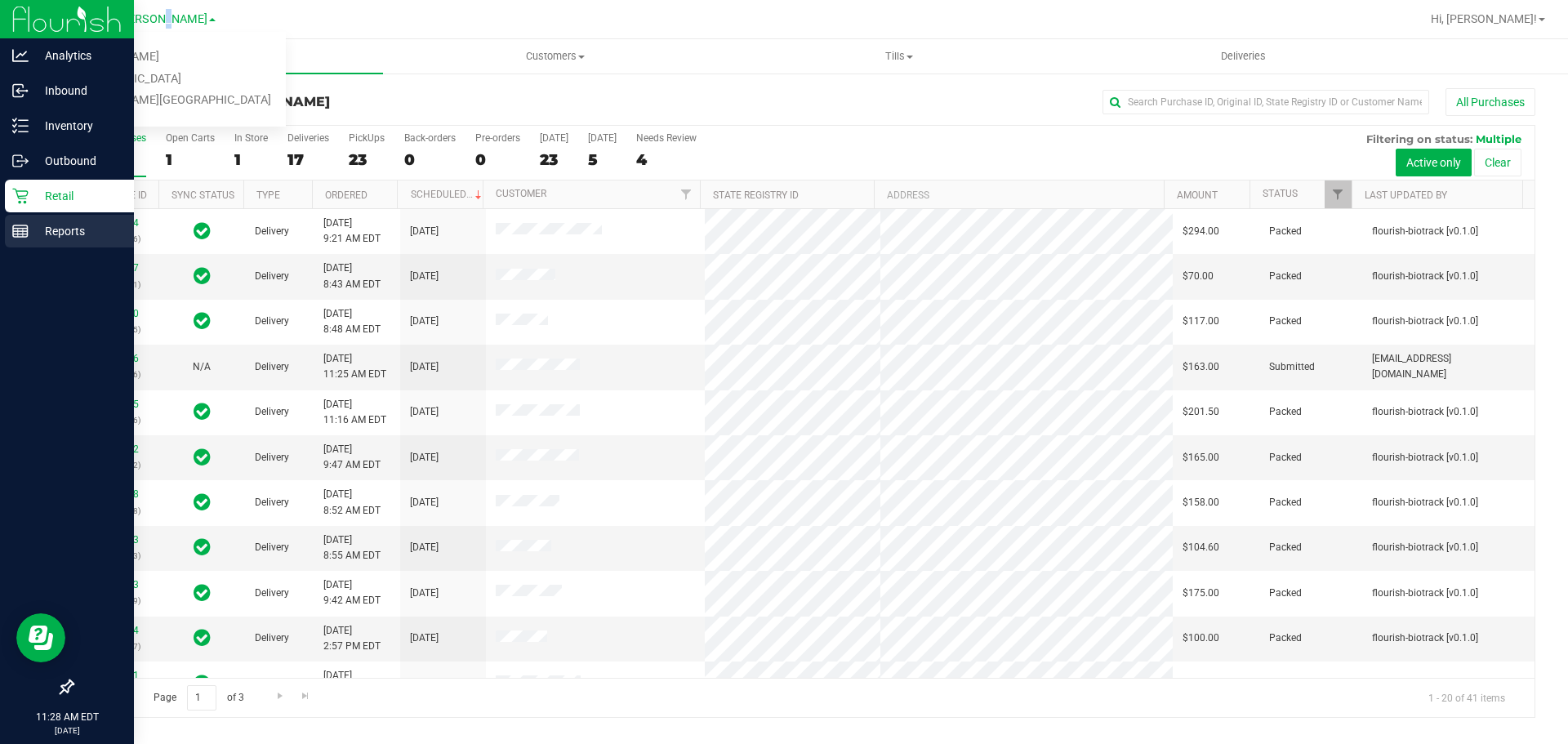
click at [48, 228] on p "Reports" at bounding box center [77, 231] width 98 height 20
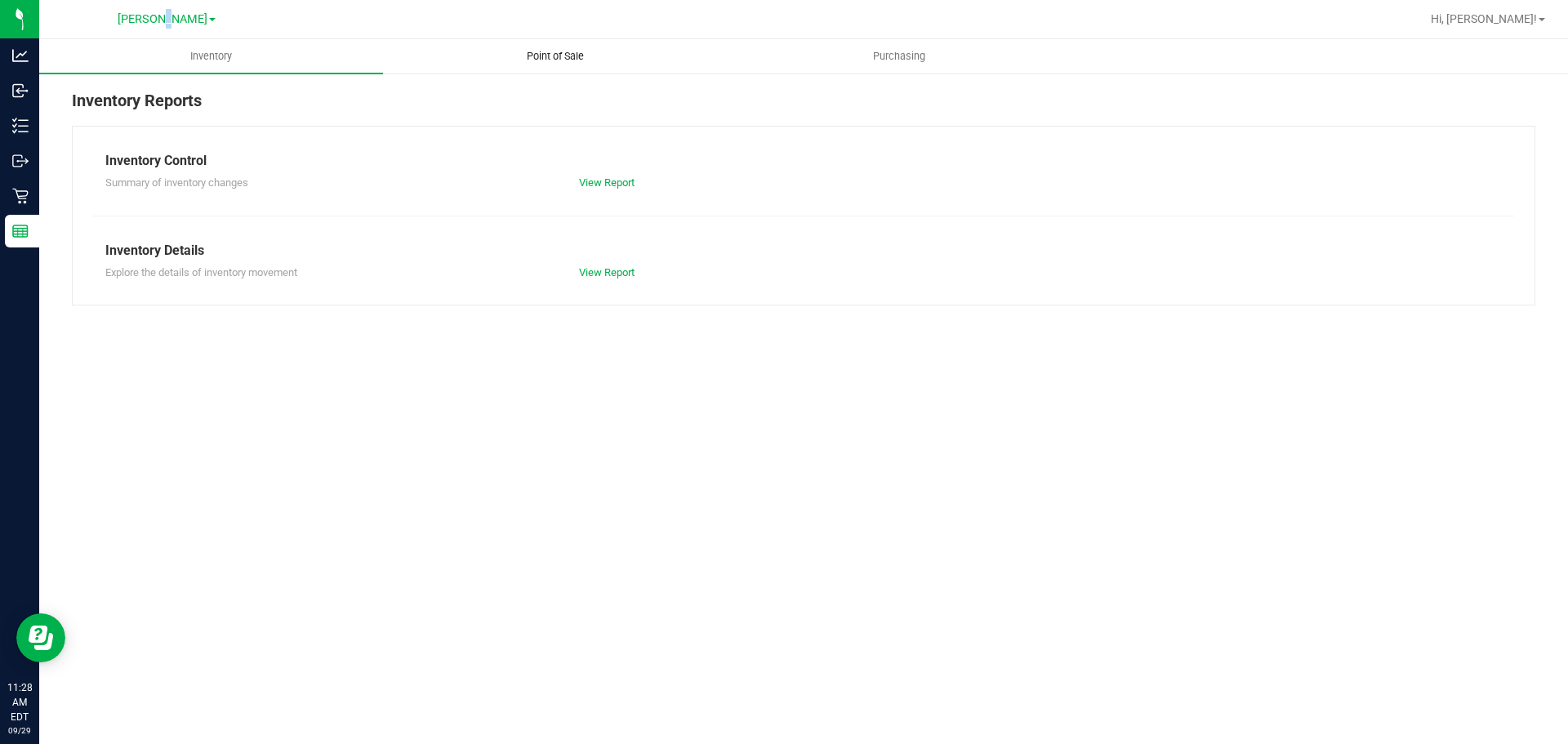
click at [546, 64] on uib-tab-heading "Point of Sale" at bounding box center [554, 56] width 342 height 32
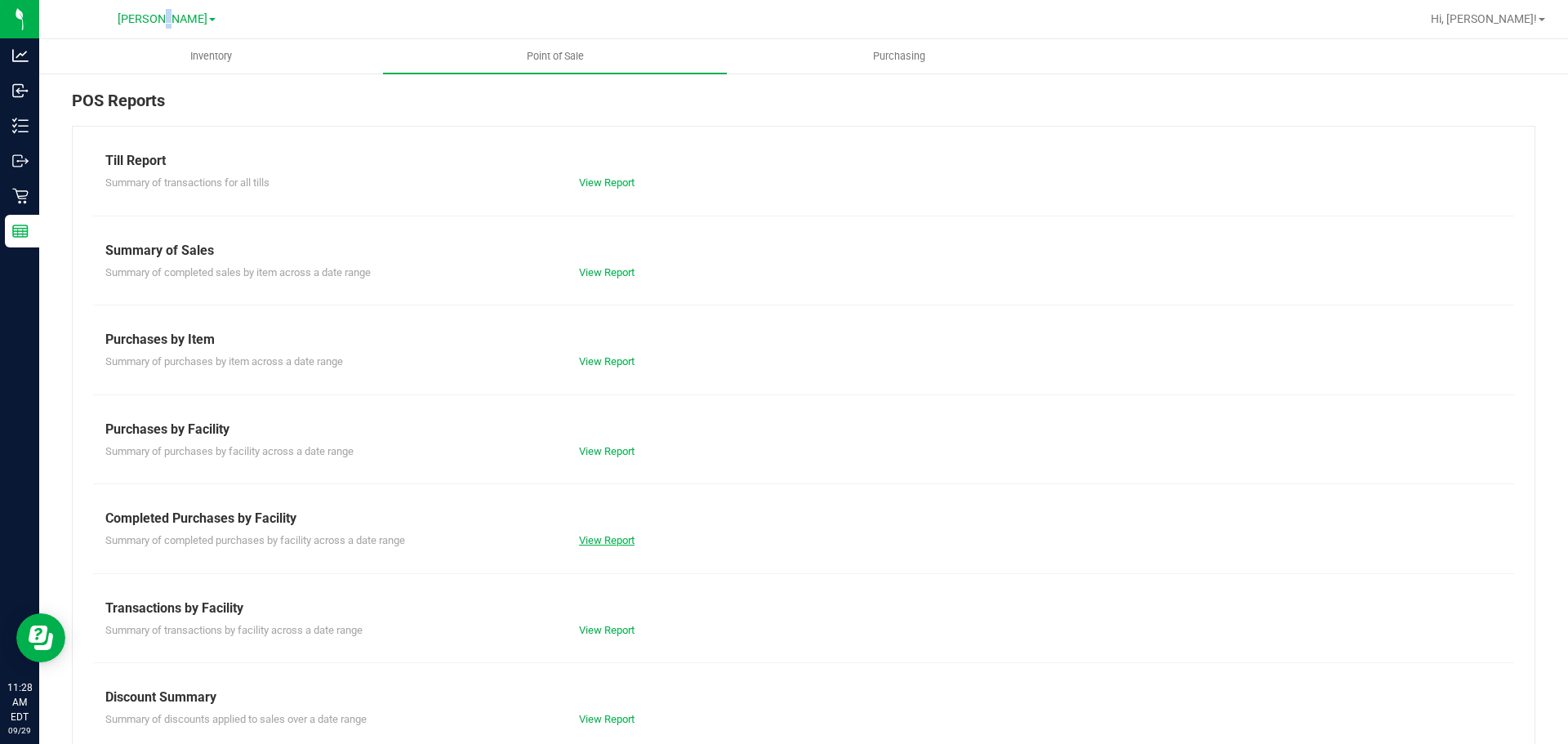
click at [596, 538] on link "View Report" at bounding box center [606, 540] width 55 height 12
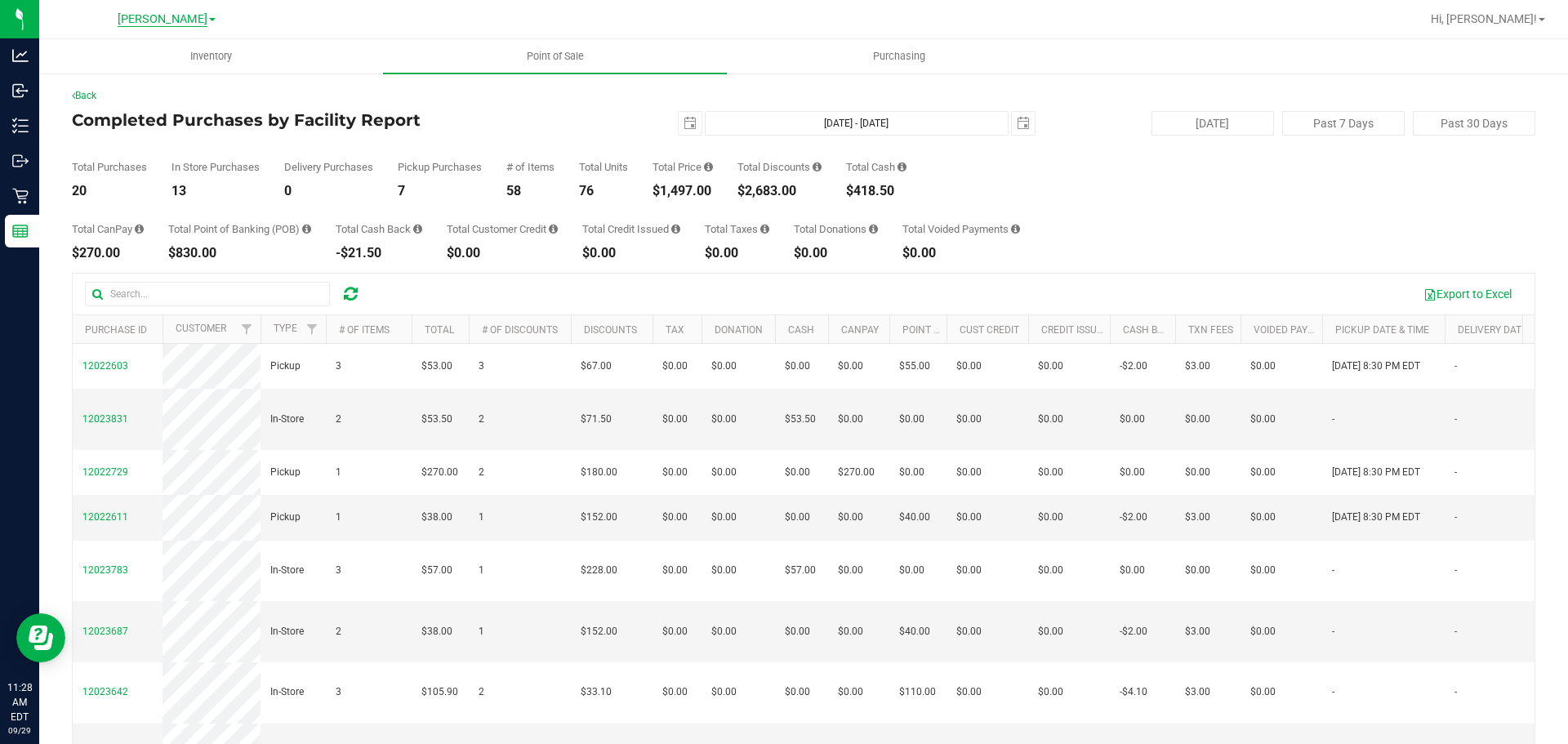
click at [155, 14] on span "[PERSON_NAME]" at bounding box center [163, 19] width 90 height 14
click at [118, 78] on link "[GEOGRAPHIC_DATA]" at bounding box center [166, 80] width 238 height 22
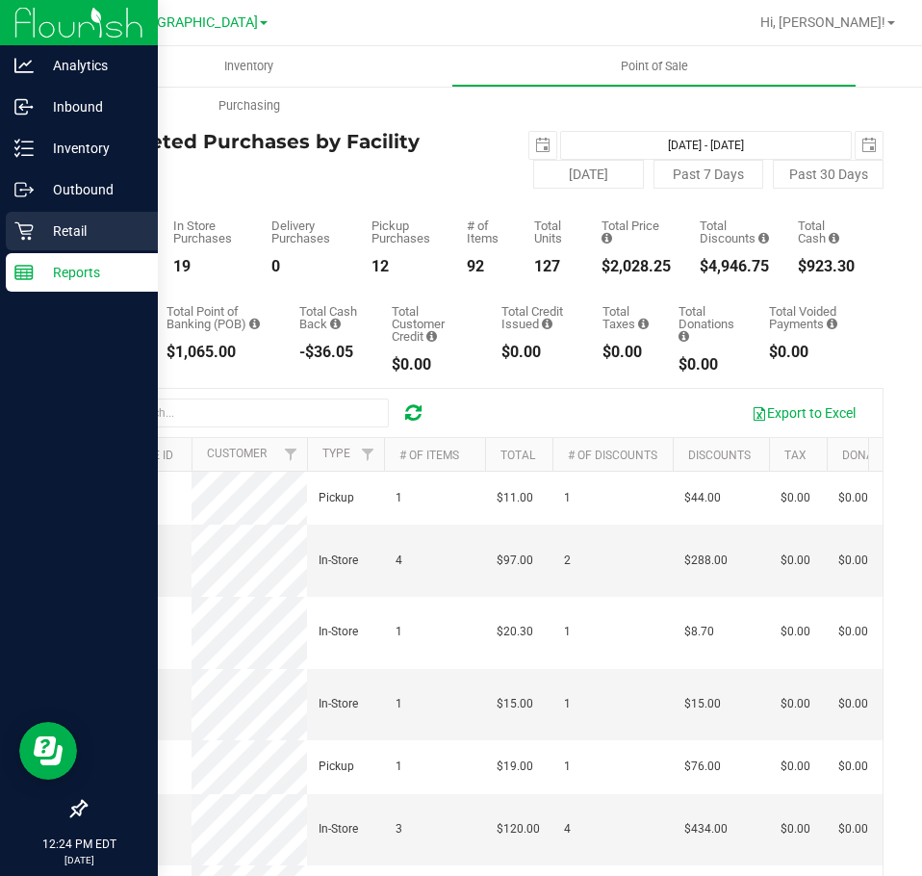
click at [28, 228] on icon at bounding box center [23, 230] width 19 height 19
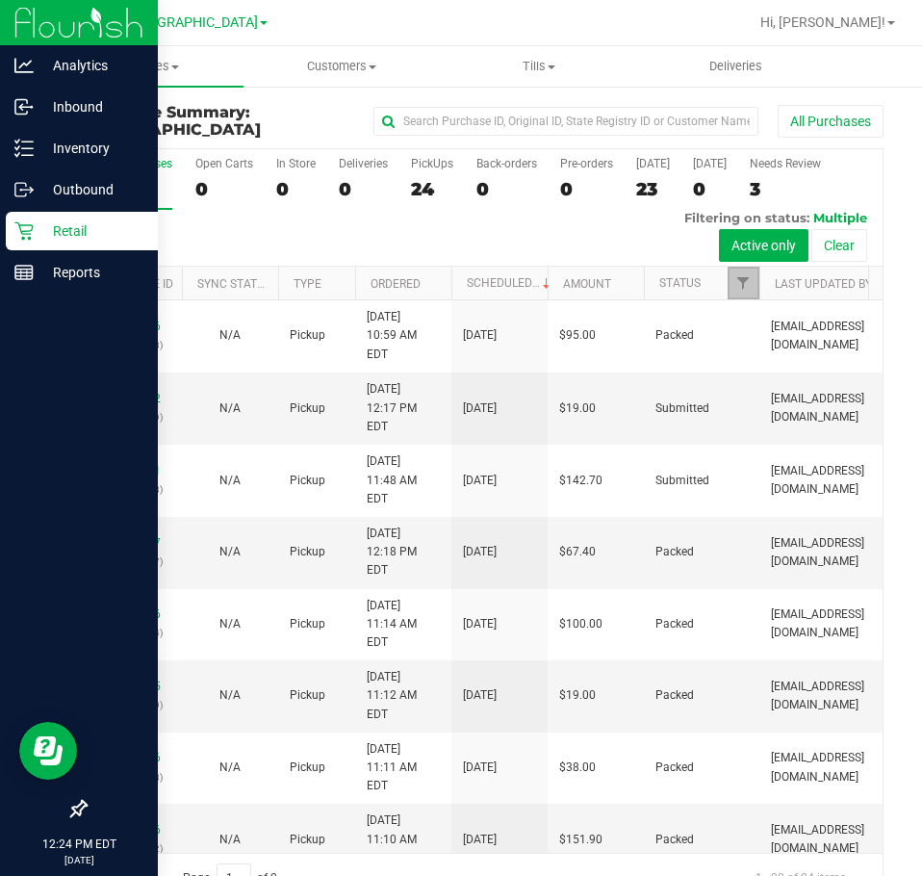
click at [743, 287] on span "Filter" at bounding box center [742, 282] width 15 height 15
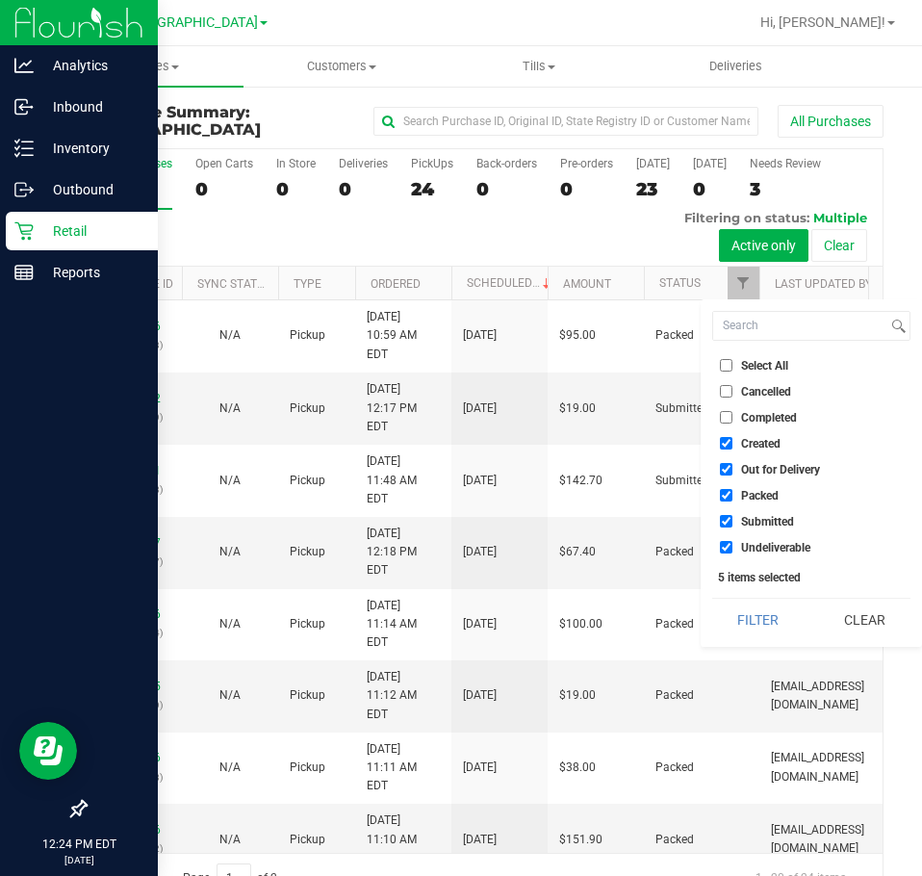
click at [777, 370] on span "Select All" at bounding box center [764, 366] width 47 height 12
click at [732, 370] on input "Select All" at bounding box center [726, 365] width 13 height 13
checkbox input "true"
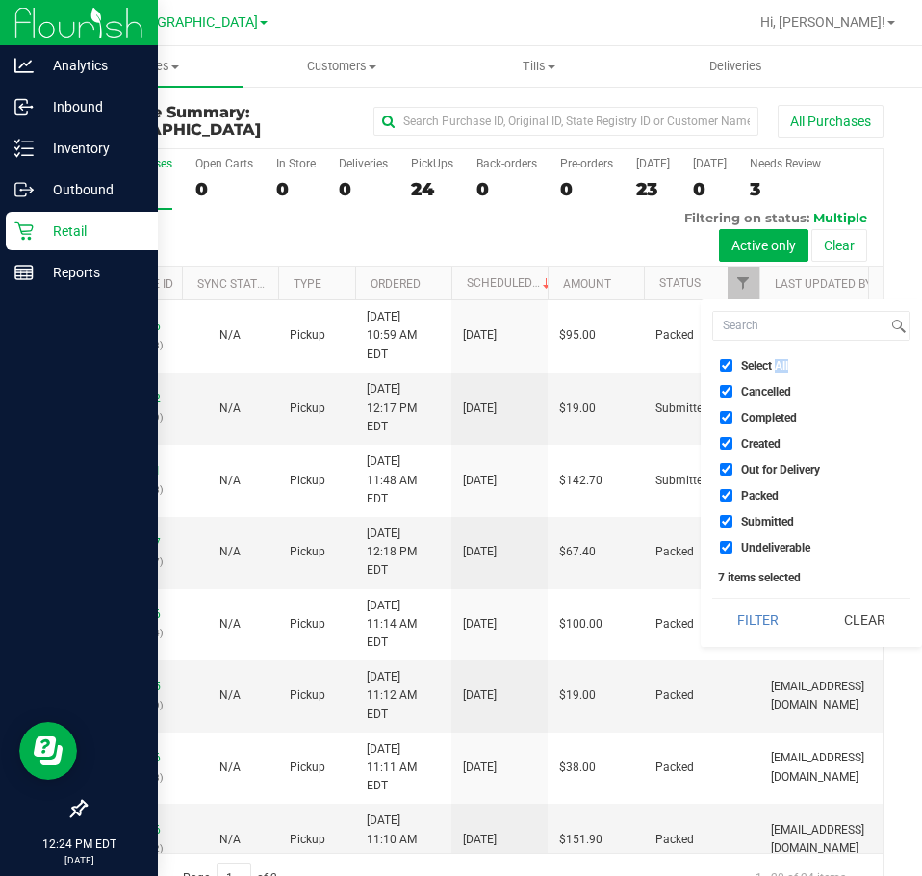
click at [776, 370] on span "Select All" at bounding box center [764, 366] width 47 height 12
click at [732, 370] on input "Select All" at bounding box center [726, 365] width 13 height 13
checkbox input "false"
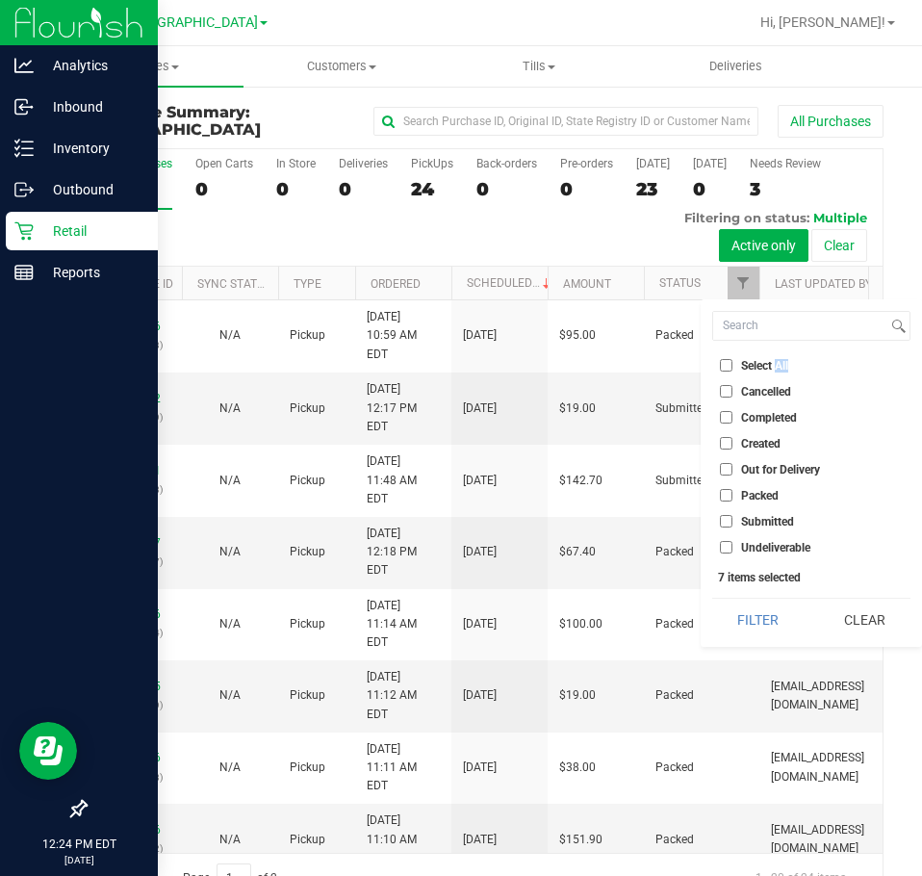
checkbox input "false"
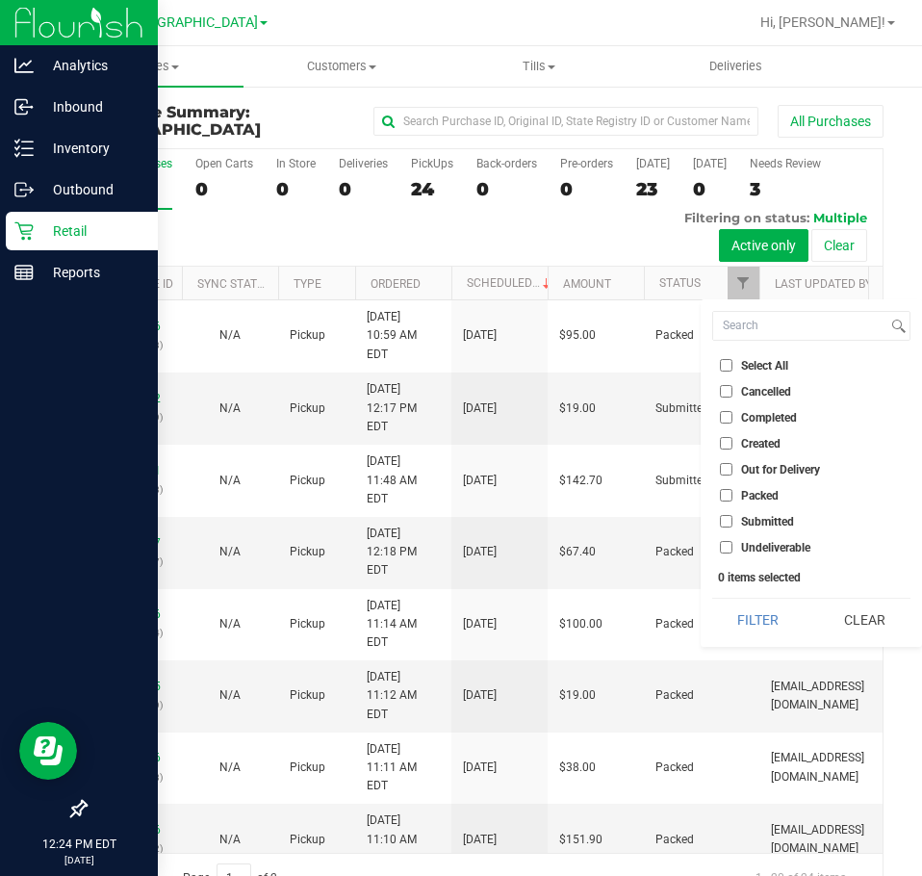
click at [766, 521] on span "Submitted" at bounding box center [767, 522] width 53 height 12
click at [732, 521] on input "Submitted" at bounding box center [726, 521] width 13 height 13
checkbox input "true"
click at [749, 634] on button "Filter" at bounding box center [758, 620] width 92 height 42
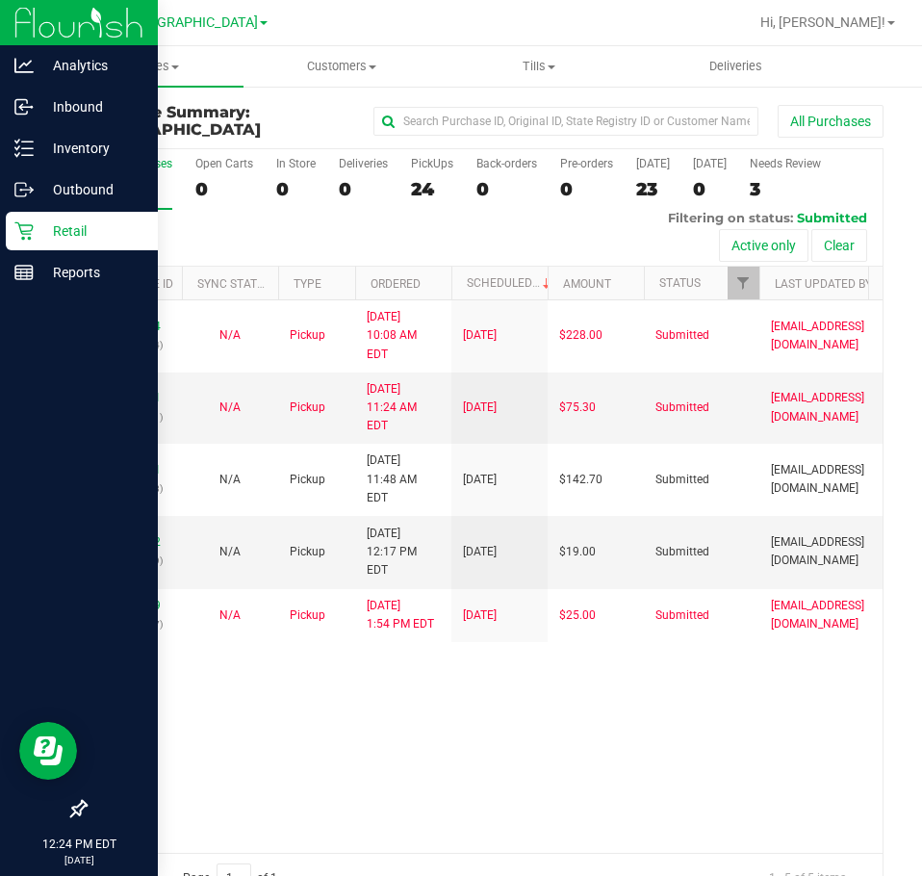
click at [754, 622] on div "12022904 (328996964) N/A Pickup [DATE] 10:08 AM EDT 9/29/2025 $228.00 Submitted…" at bounding box center [484, 575] width 797 height 551
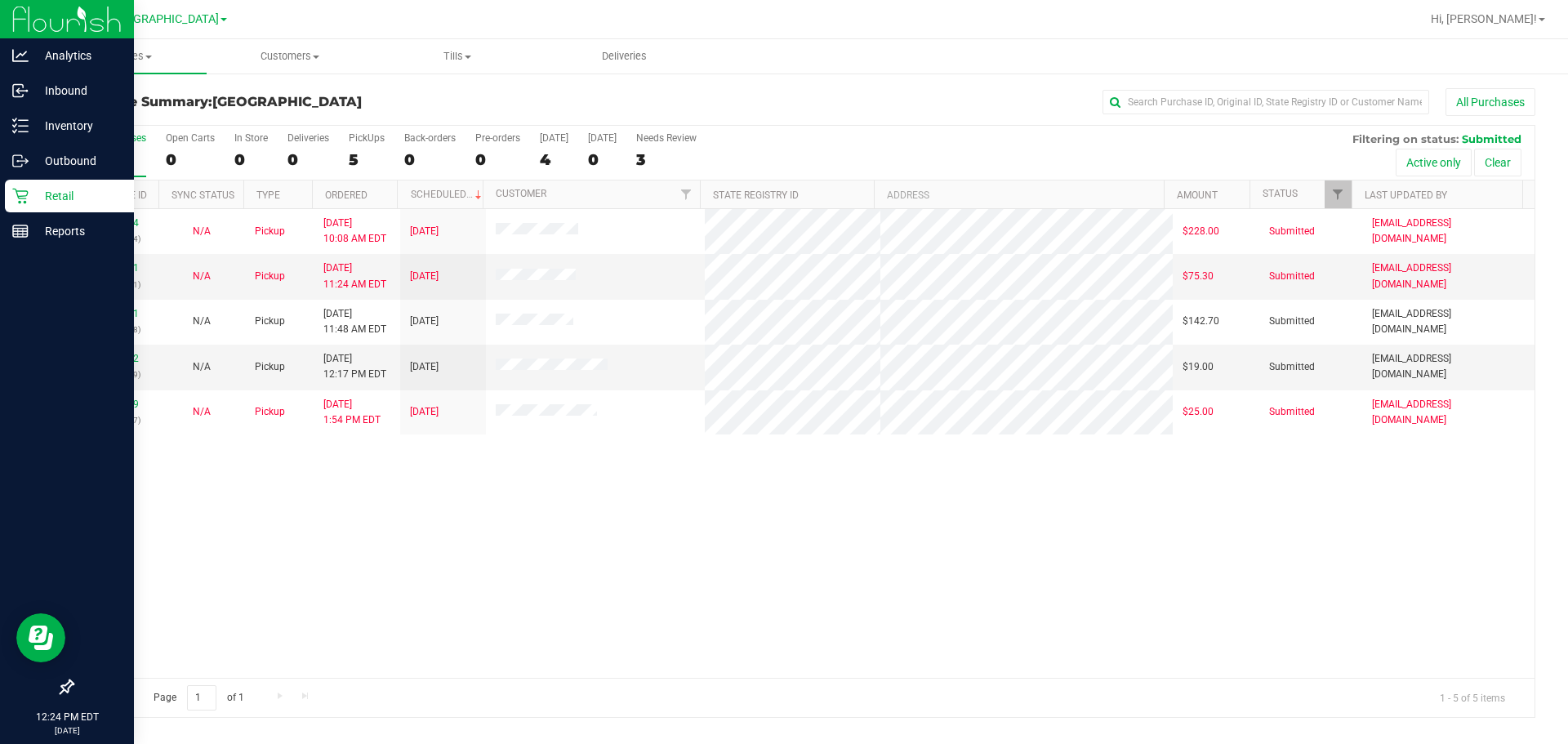
click at [646, 566] on div "12022904 (328996964) N/A Pickup [DATE] 10:08 AM EDT 9/29/2025 $228.00 Submitted…" at bounding box center [804, 443] width 1462 height 468
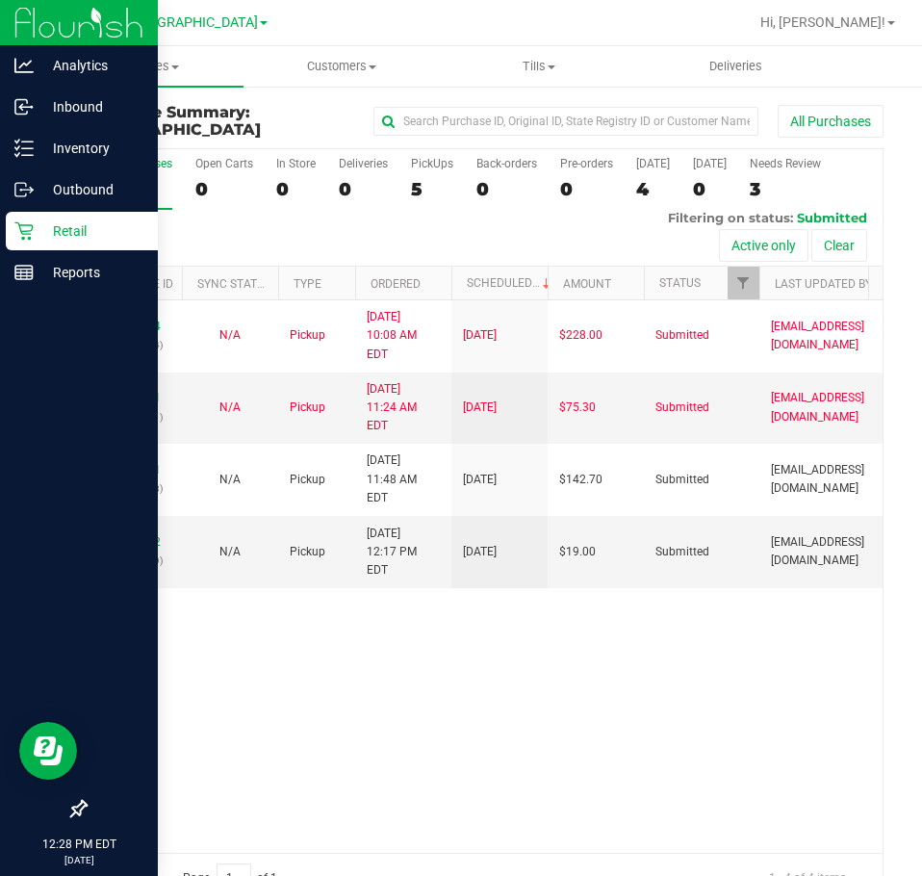
drag, startPoint x: 413, startPoint y: 642, endPoint x: 417, endPoint y: 628, distance: 14.0
click at [416, 641] on div "12022904 (328996964) N/A Pickup [DATE] 10:08 AM EDT 9/29/2025 $228.00 Submitted…" at bounding box center [484, 575] width 797 height 551
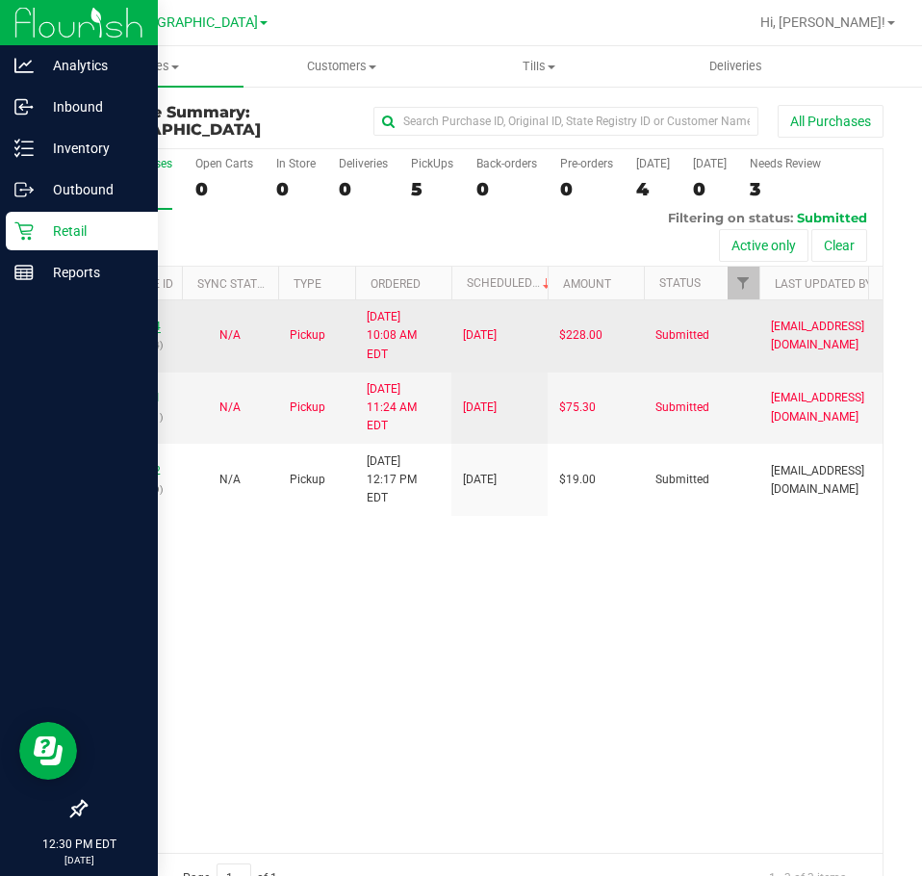
click at [132, 320] on link "12022904" at bounding box center [134, 326] width 54 height 13
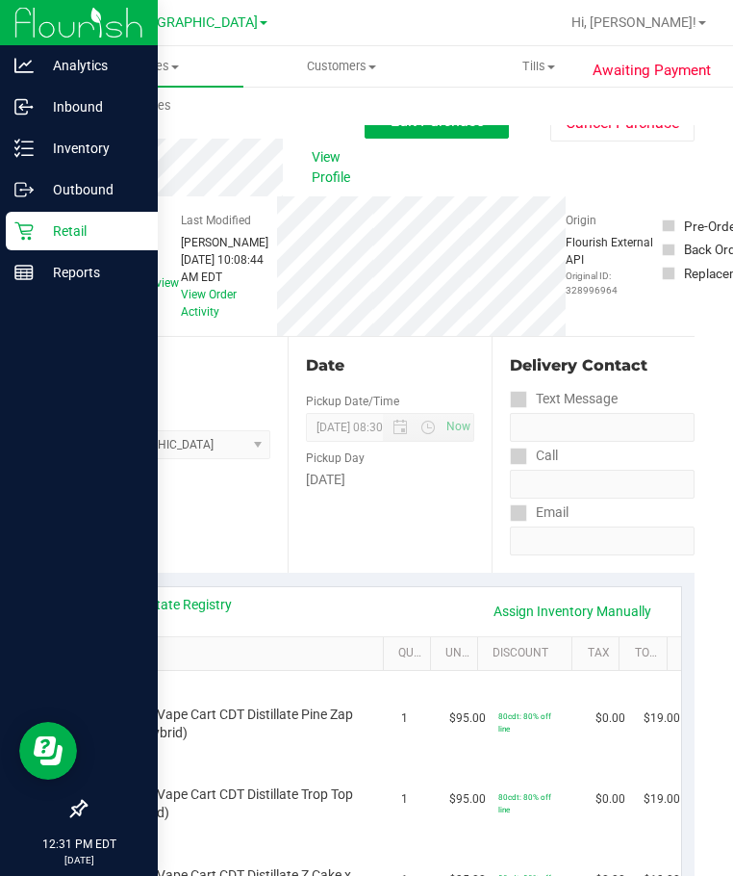
click at [307, 533] on div "Date Pickup Date/Time [DATE] Now [DATE] 08:30 PM Now Pickup Day [DATE]" at bounding box center [389, 455] width 203 height 236
drag, startPoint x: 148, startPoint y: 606, endPoint x: 145, endPoint y: 631, distance: 25.2
click at [147, 627] on div "View State Registry Assign Inventory Manually" at bounding box center [390, 611] width 582 height 49
click at [177, 607] on link "View State Registry" at bounding box center [173, 604] width 115 height 19
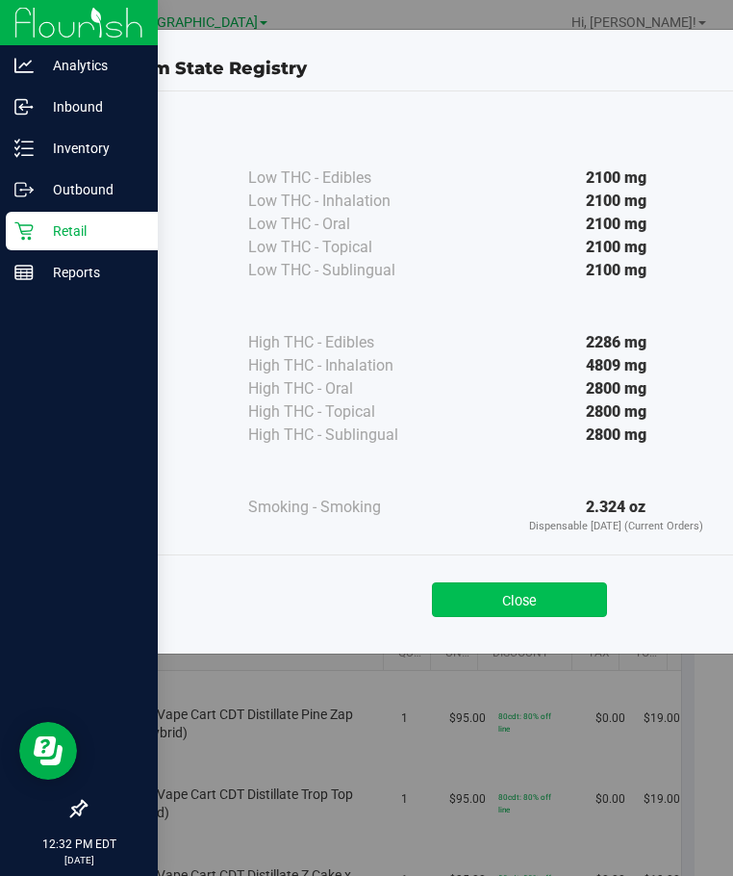
click at [542, 601] on button "Close" at bounding box center [519, 599] width 175 height 35
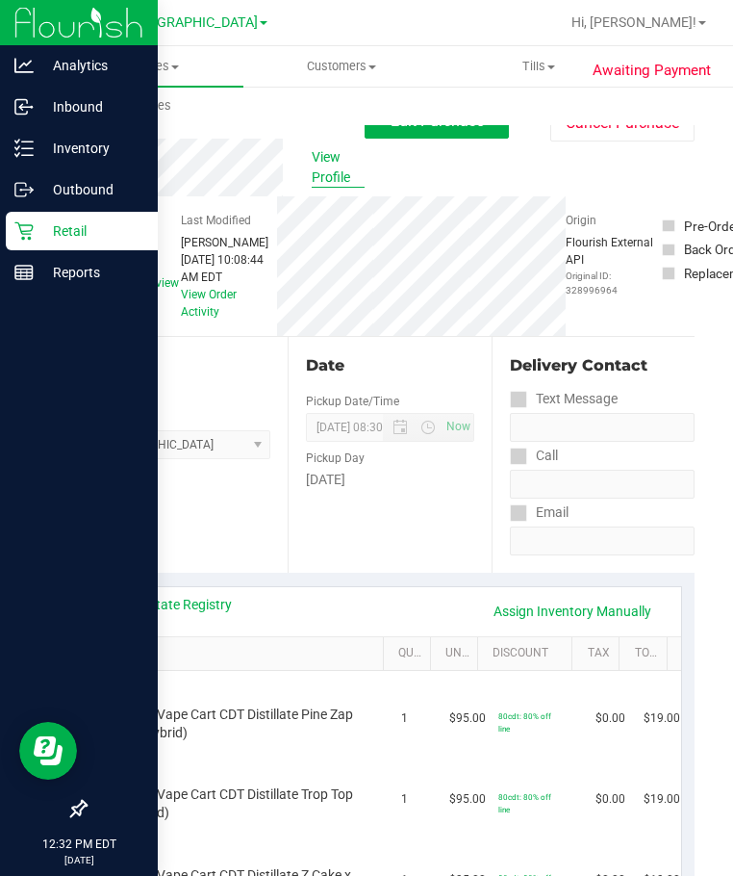
click at [330, 173] on span "View Profile" at bounding box center [338, 167] width 53 height 40
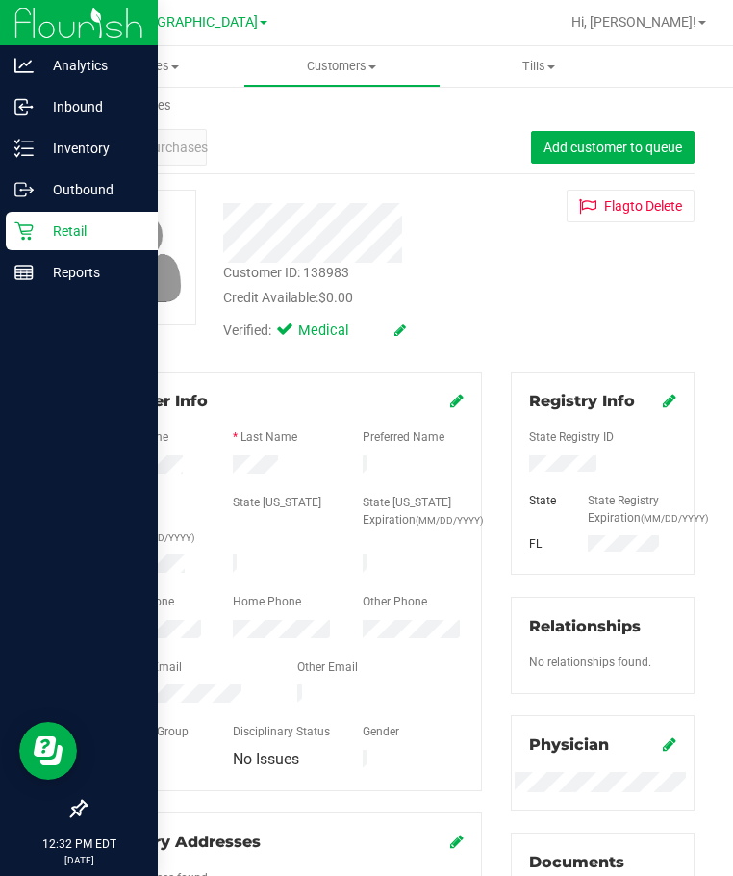
click at [466, 291] on div "Customer ID: 138983 Credit Available: $0.00 Verified: Medical Flag to [GEOGRAPH…" at bounding box center [389, 270] width 639 height 161
click at [521, 265] on div "Customer ID: 138983 Credit Available: $0.00 Verified: Medical Flag to [GEOGRAPH…" at bounding box center [389, 270] width 639 height 161
click at [507, 269] on div "Customer ID: 138983 Credit Available: $0.00 Verified: Medical Flag to [GEOGRAPH…" at bounding box center [389, 270] width 639 height 161
drag, startPoint x: 479, startPoint y: 305, endPoint x: 452, endPoint y: 275, distance: 40.2
click at [479, 305] on div "Customer ID: 138983 Credit Available: $0.00 Verified: Medical Flag to [GEOGRAPH…" at bounding box center [389, 270] width 639 height 161
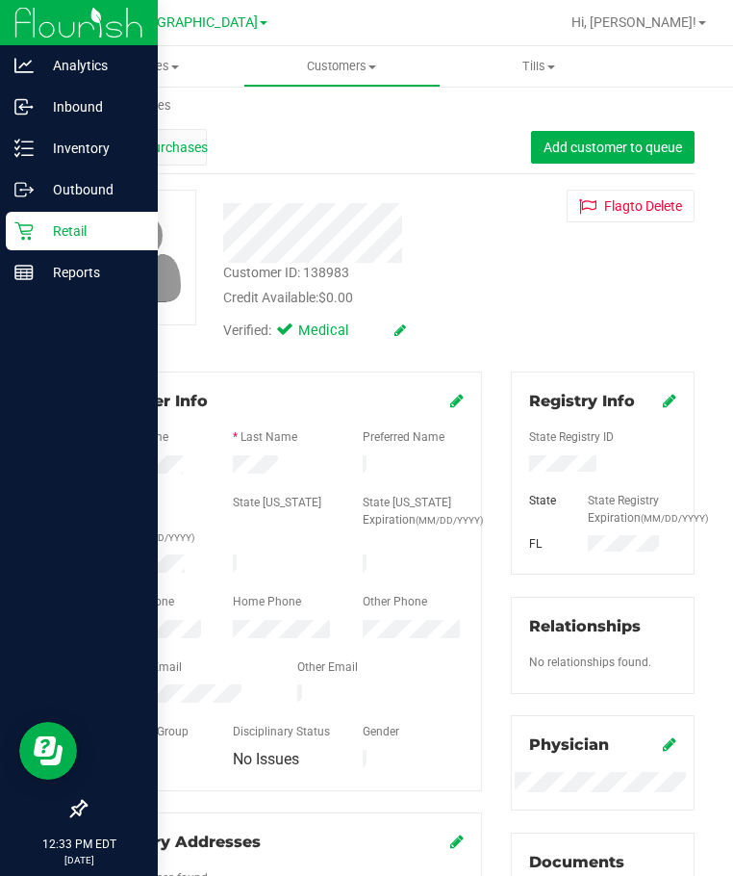
click at [185, 154] on span "Purchases" at bounding box center [176, 148] width 64 height 20
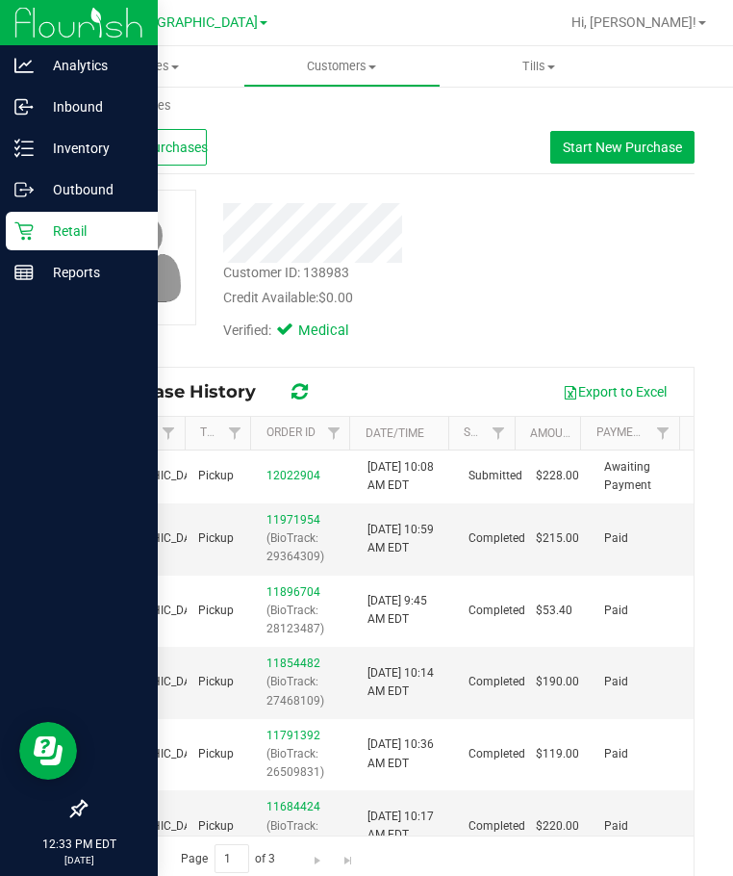
click at [547, 244] on div "Customer ID: 138983 Credit Available: $0.00 Verified: Medical" at bounding box center [389, 270] width 639 height 161
click at [115, 138] on span "Profile" at bounding box center [115, 148] width 38 height 20
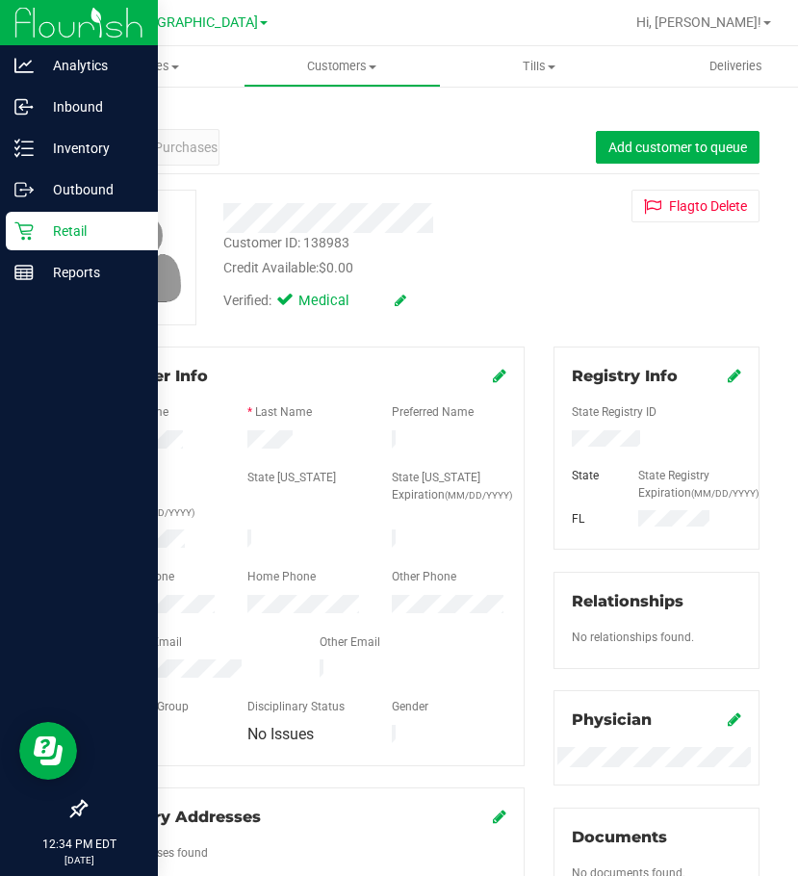
click at [525, 294] on div "Verified: Medical" at bounding box center [385, 299] width 352 height 42
click at [191, 150] on span "Purchases" at bounding box center [186, 148] width 64 height 20
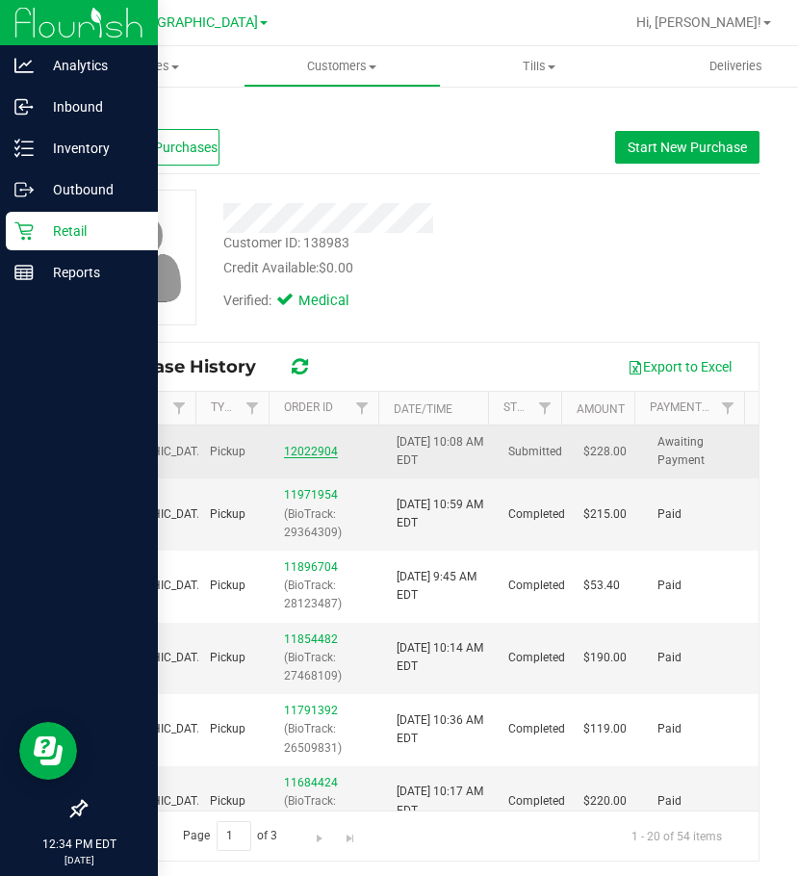
click at [303, 450] on link "12022904" at bounding box center [311, 451] width 54 height 13
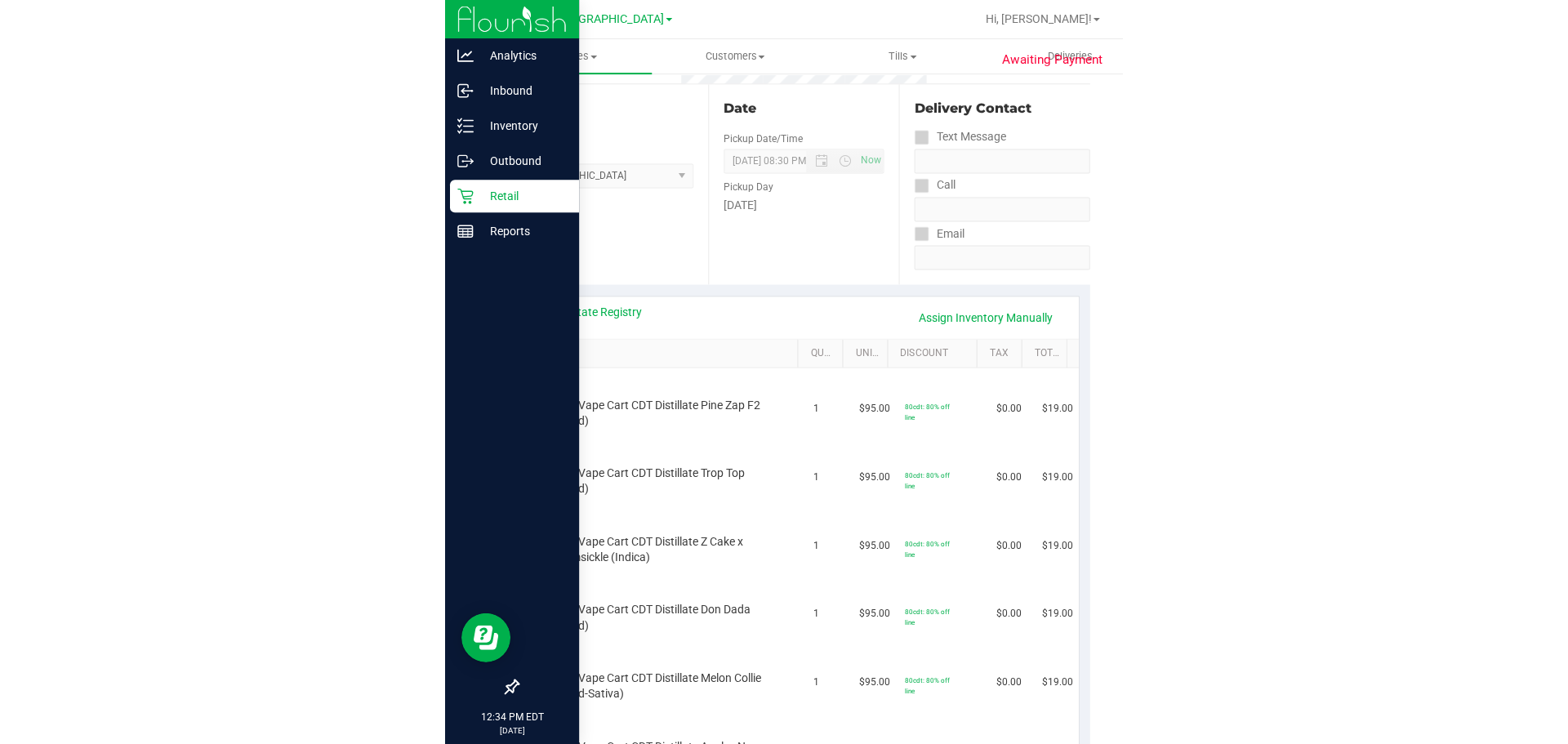
scroll to position [163, 0]
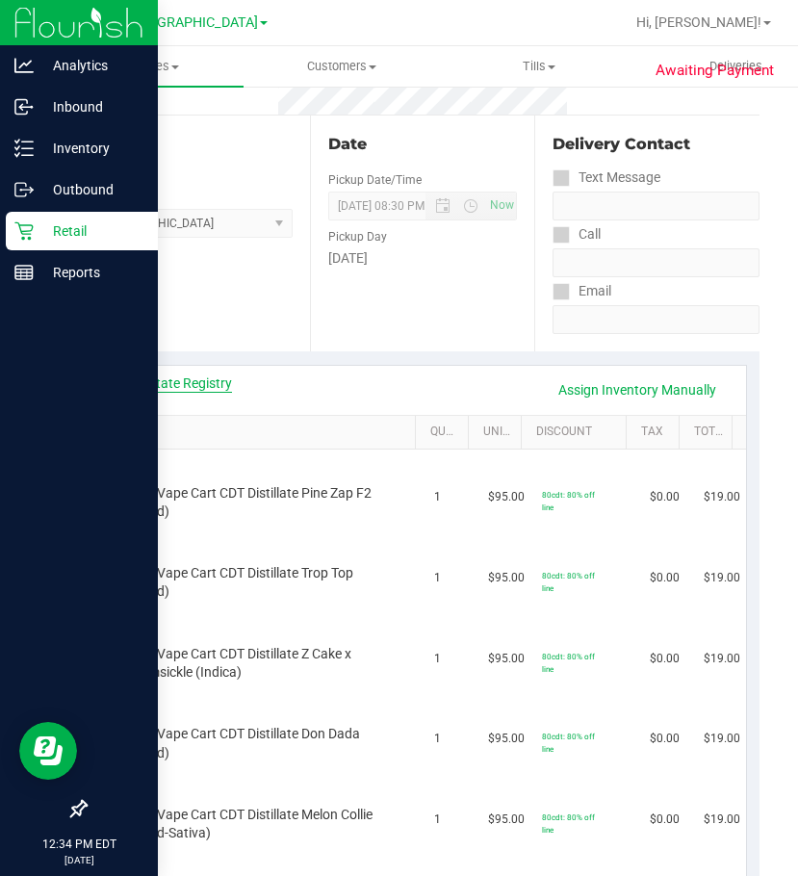
click at [181, 379] on link "View State Registry" at bounding box center [173, 382] width 115 height 19
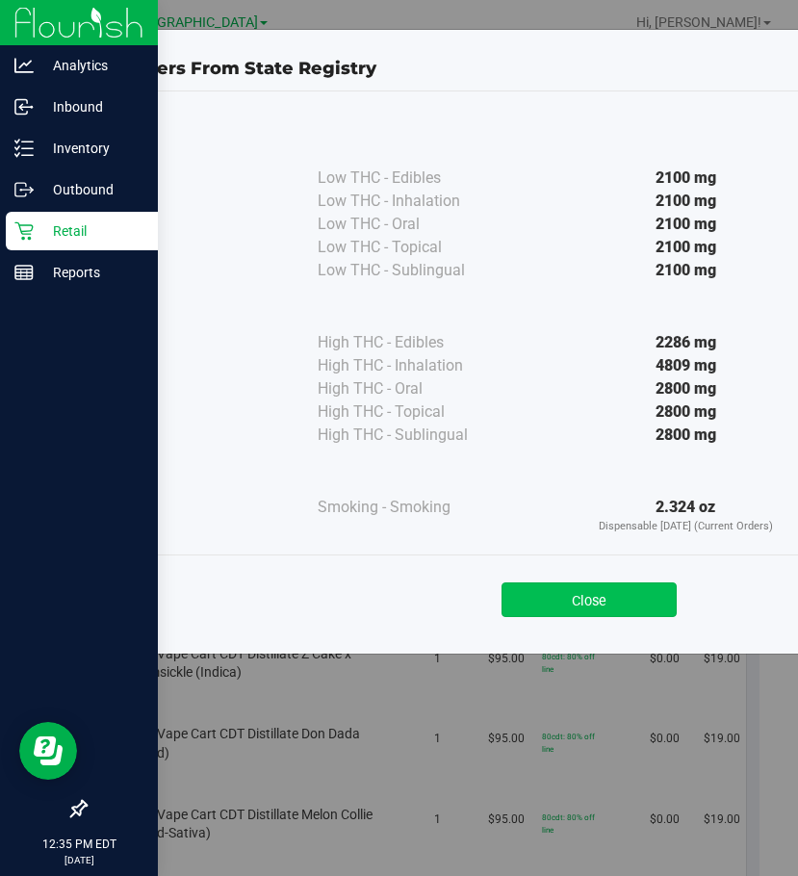
click at [616, 606] on button "Close" at bounding box center [588, 599] width 175 height 35
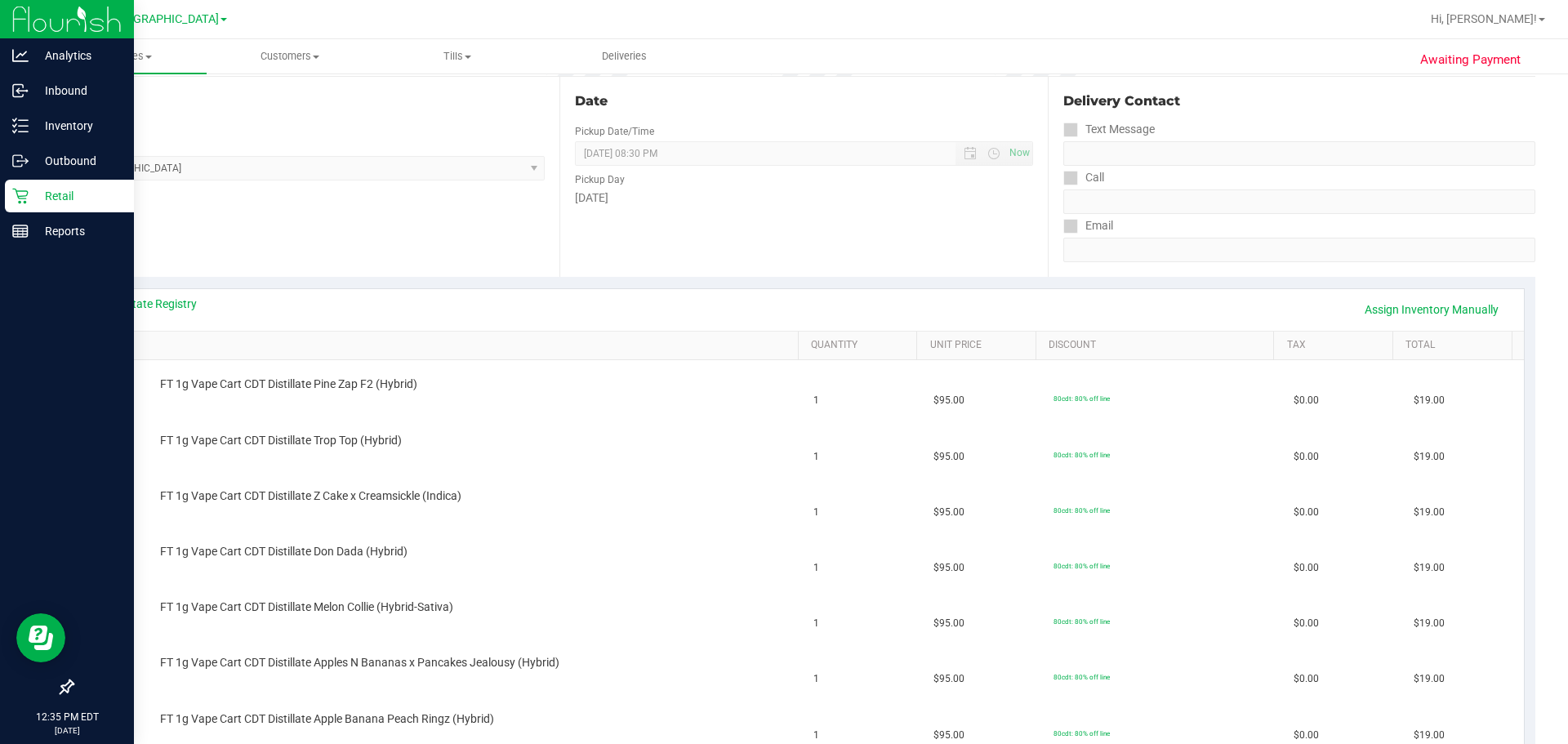
click at [342, 226] on div "Location Pickup Store Lakeland WC Select Store [PERSON_NAME][GEOGRAPHIC_DATA] […" at bounding box center [316, 176] width 488 height 200
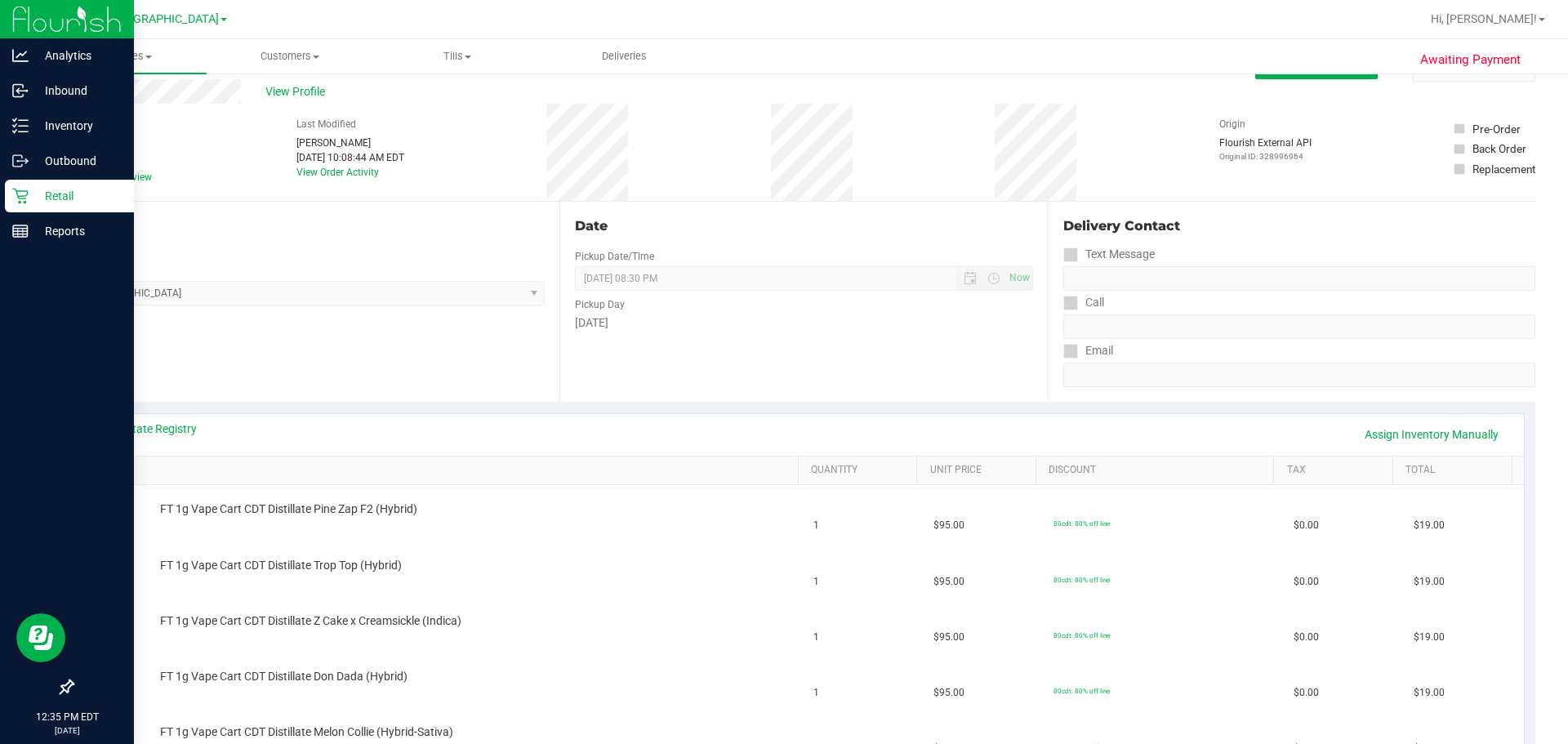
scroll to position [0, 0]
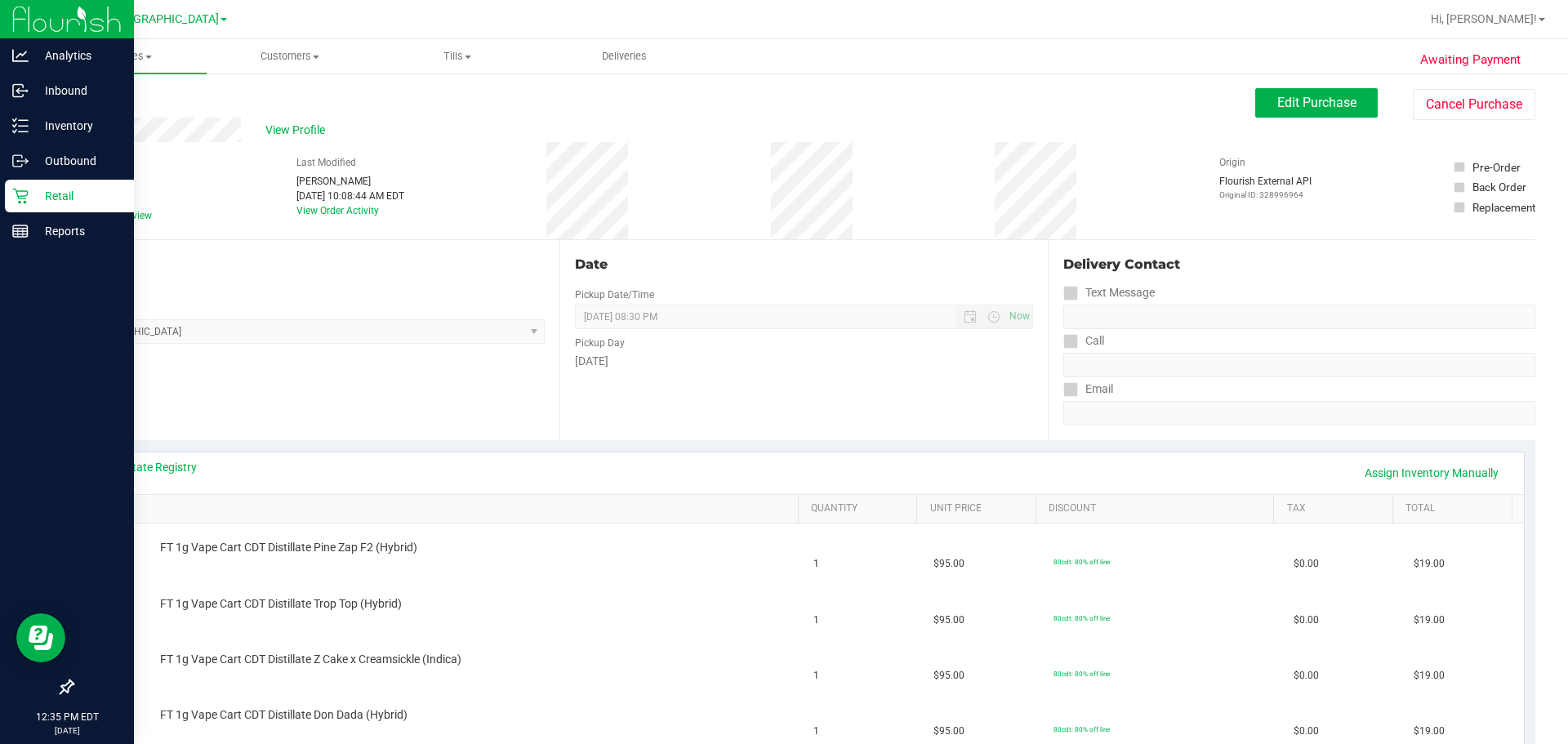
click at [400, 408] on div "Location Pickup Store Lakeland WC Select Store [PERSON_NAME][GEOGRAPHIC_DATA] […" at bounding box center [316, 340] width 488 height 200
click at [357, 430] on div "Location Pickup Store Lakeland WC Select Store [PERSON_NAME][GEOGRAPHIC_DATA] […" at bounding box center [316, 340] width 488 height 200
click at [348, 418] on div "Location Pickup Store Lakeland WC Select Store [PERSON_NAME][GEOGRAPHIC_DATA] […" at bounding box center [316, 340] width 488 height 200
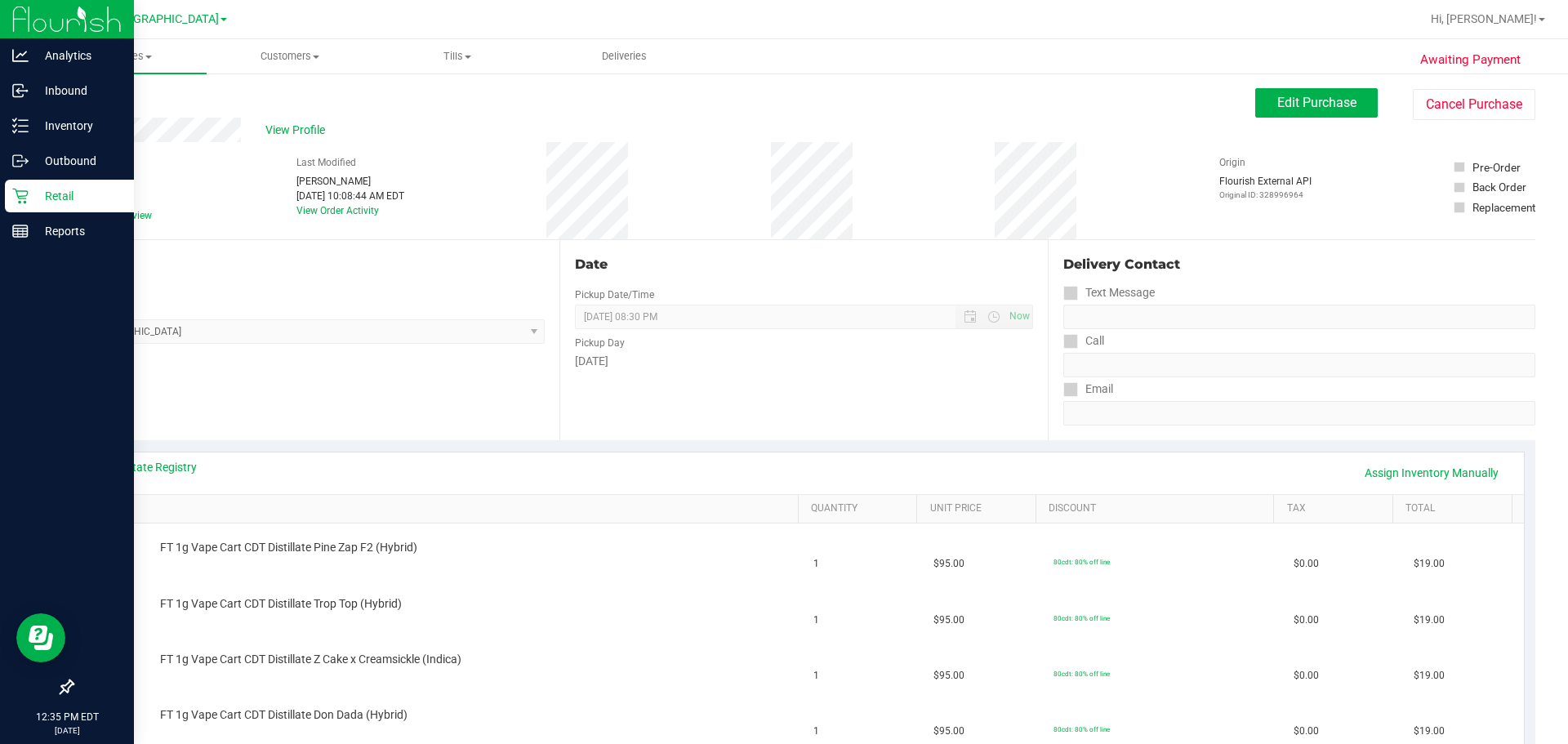
click at [353, 411] on div "Location Pickup Store Lakeland WC Select Store [PERSON_NAME][GEOGRAPHIC_DATA] […" at bounding box center [316, 340] width 488 height 200
click at [781, 106] on span "Edit Purchase" at bounding box center [1316, 103] width 79 height 15
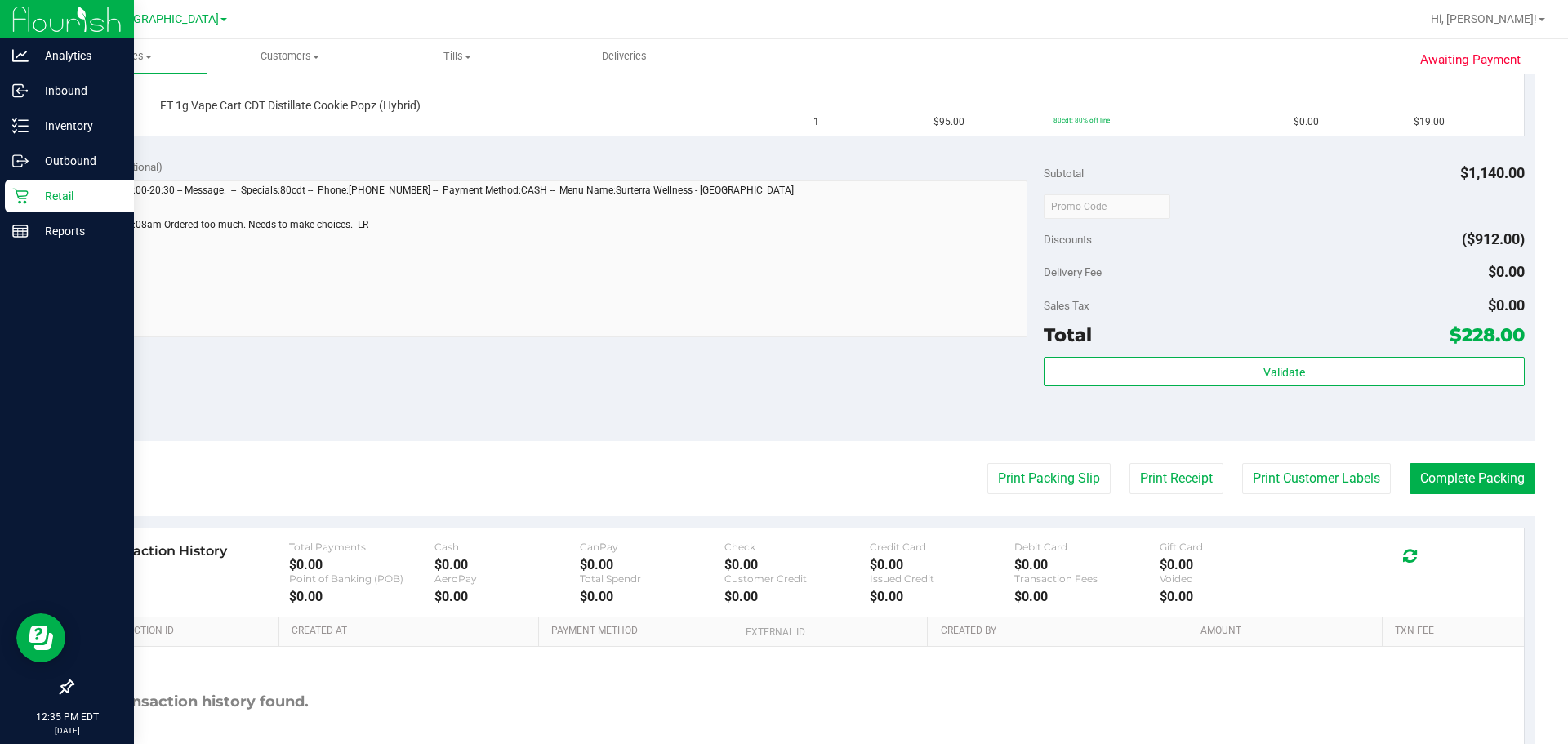
scroll to position [1061, 0]
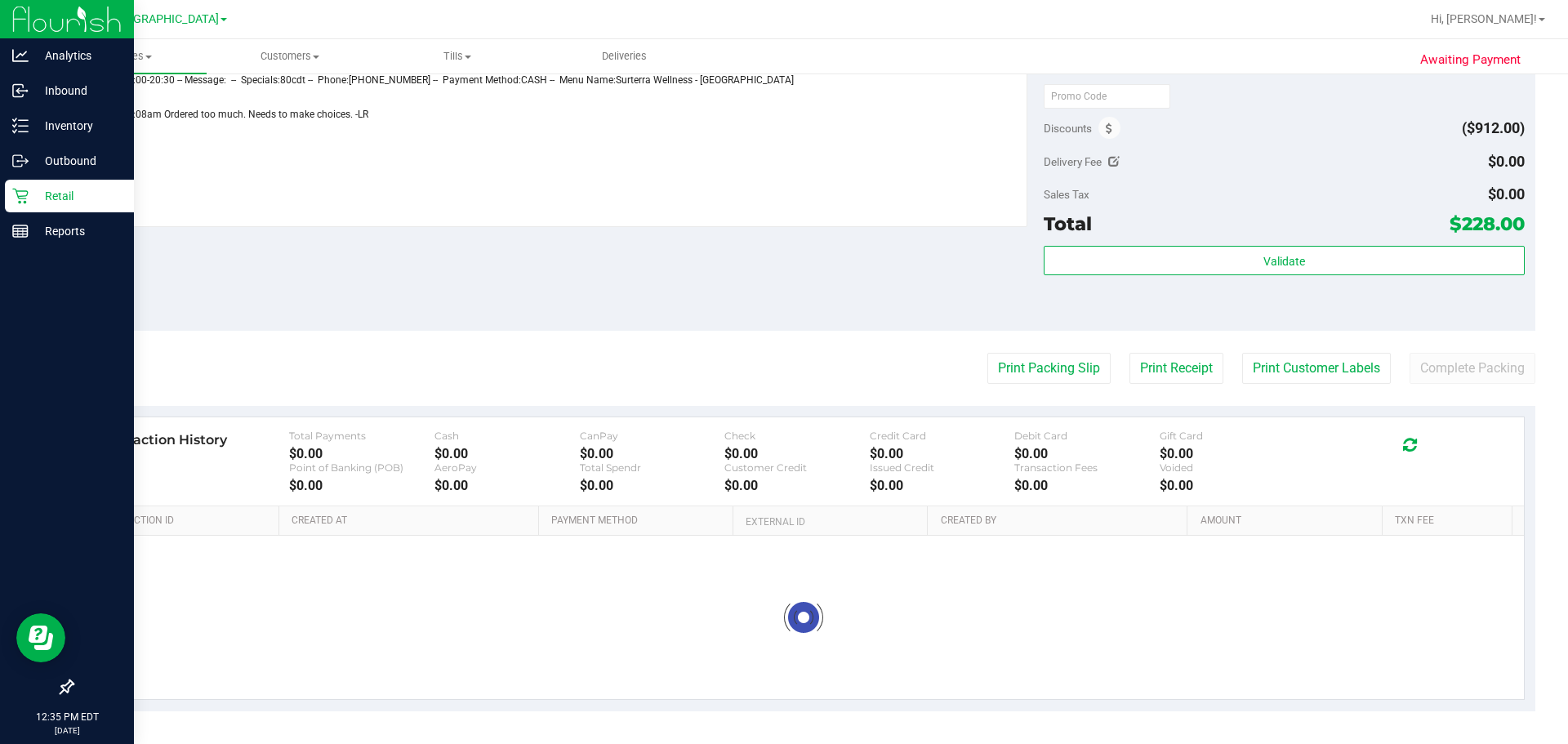
scroll to position [999, 0]
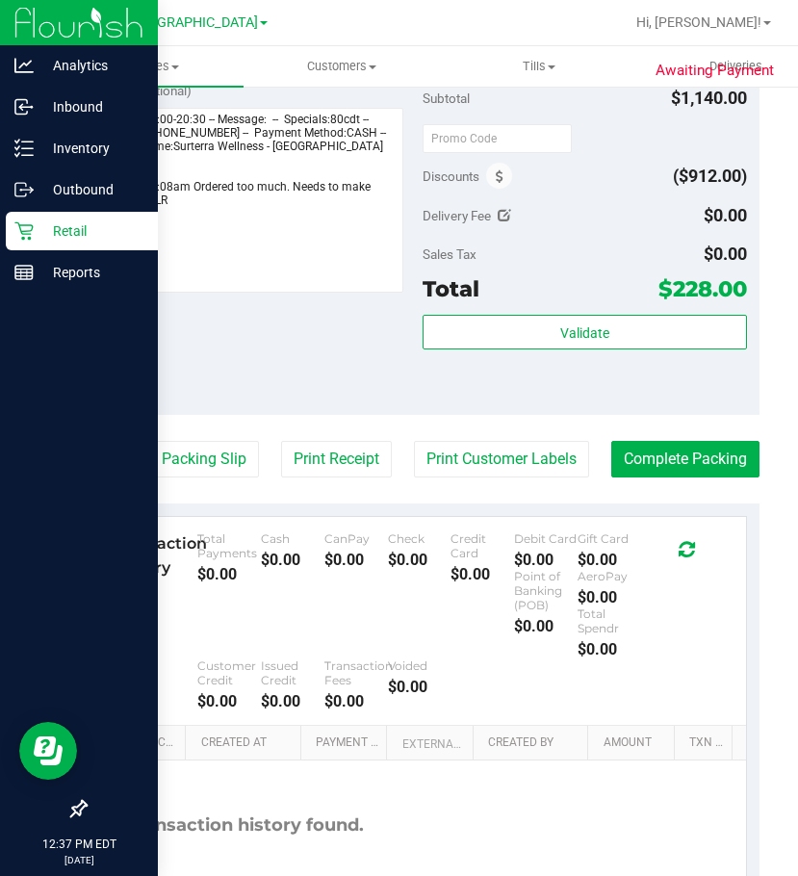
click at [163, 365] on div "Notes (optional) Subtotal $1,140.00 Discounts ($912.00) Delivery Fee $0.00 Sale…" at bounding box center [422, 241] width 675 height 346
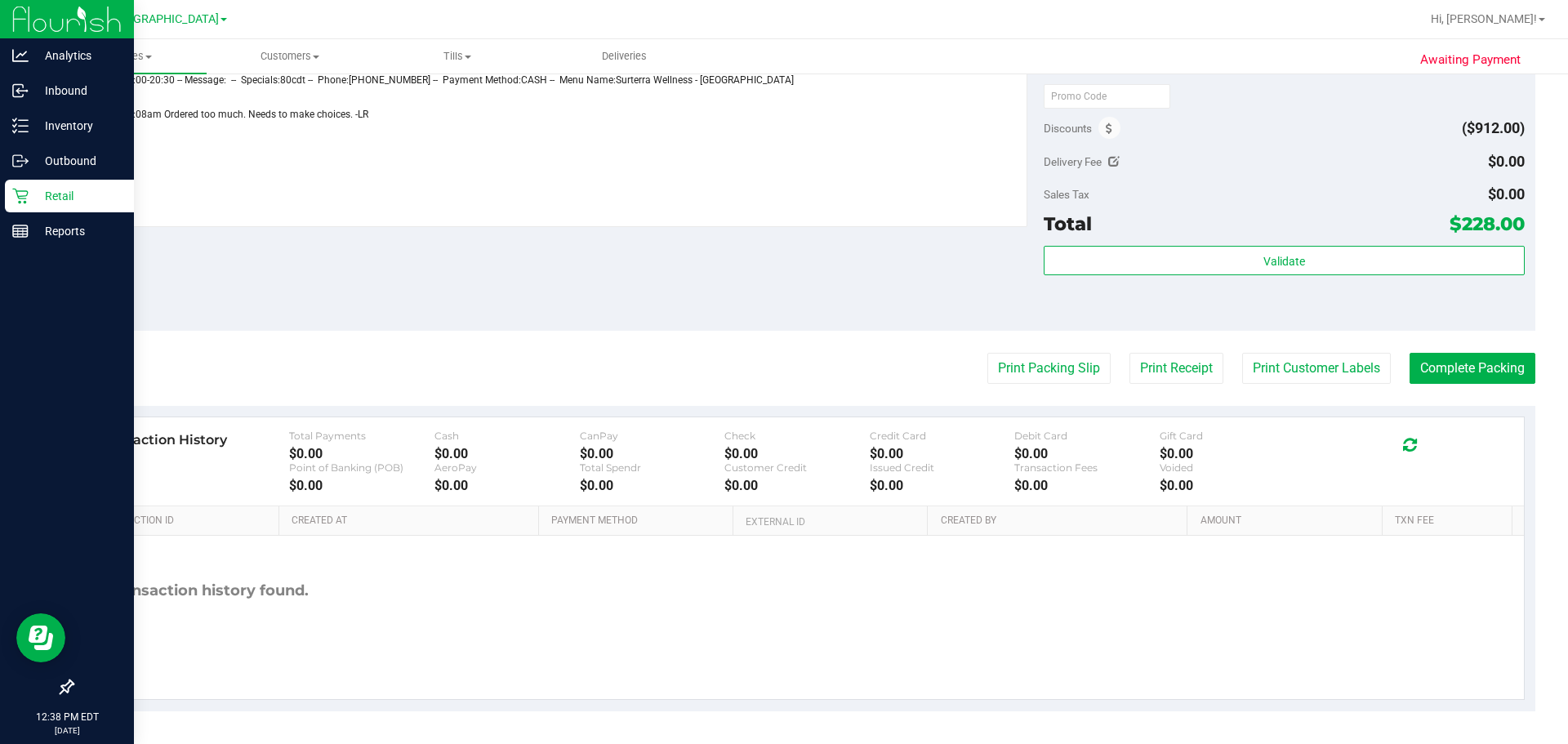
click at [333, 299] on div "Notes (optional) Subtotal $1,140.00 Discounts ($912.00) Delivery Fee $0.00 Sale…" at bounding box center [804, 183] width 1464 height 294
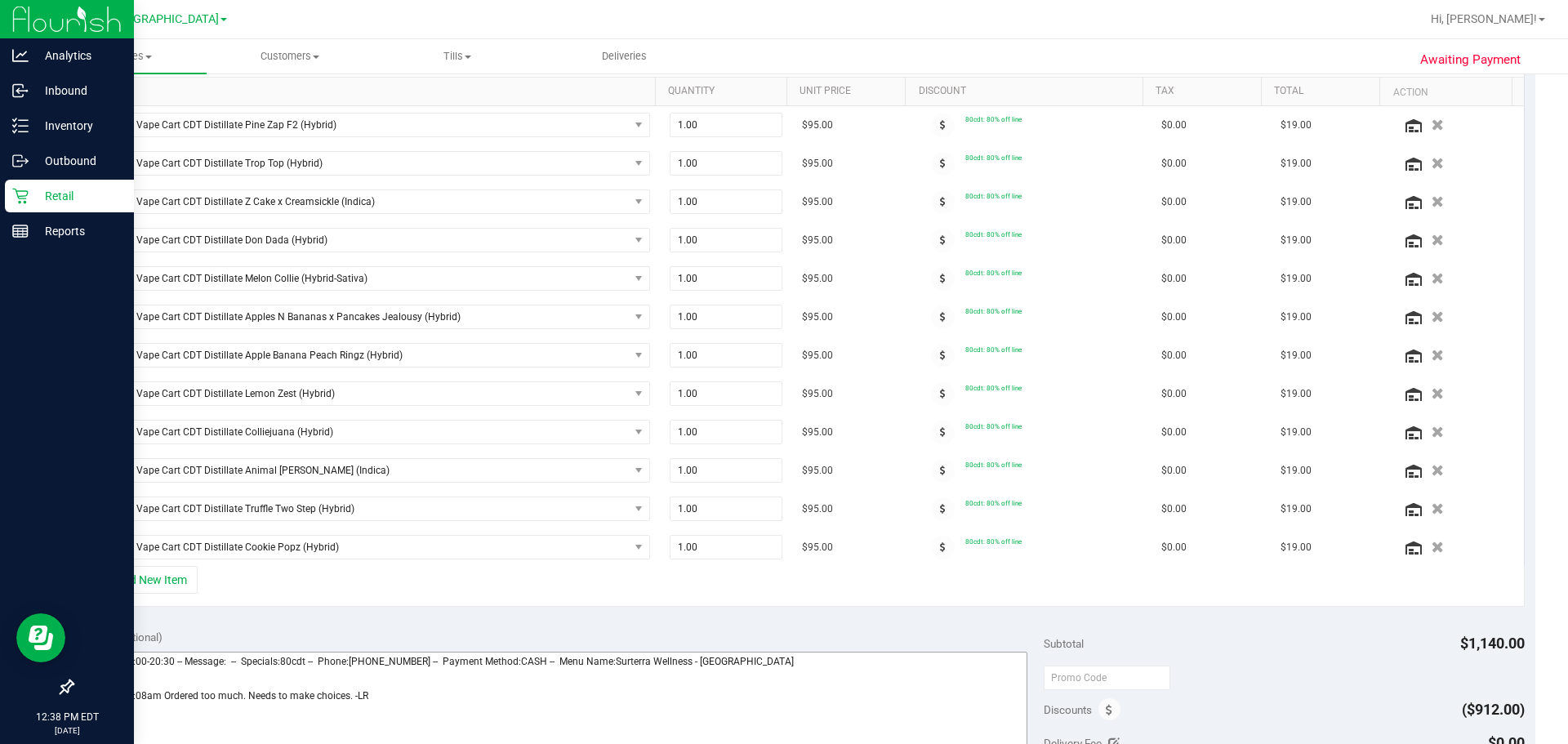
scroll to position [735, 0]
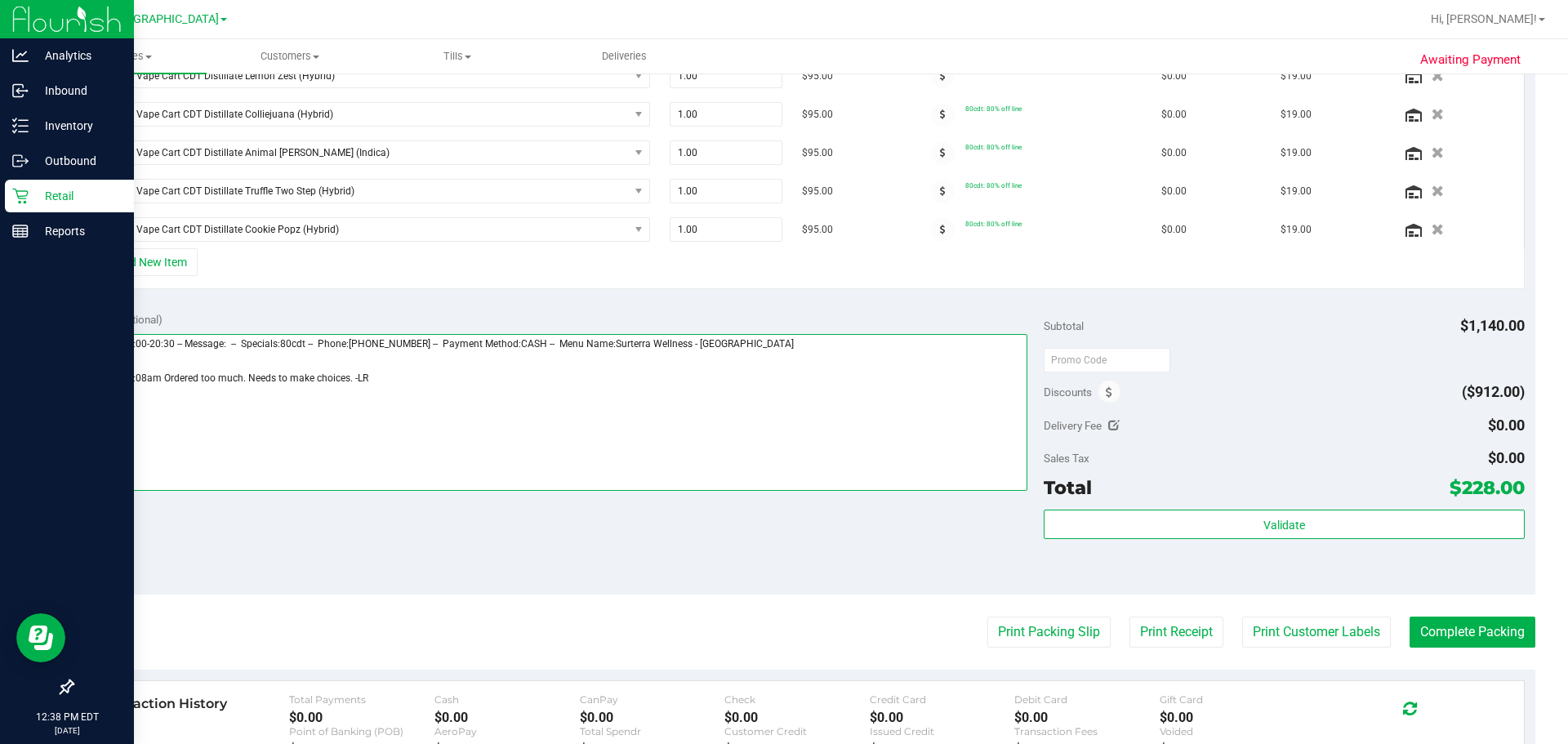
click at [413, 375] on textarea at bounding box center [555, 412] width 944 height 157
click at [423, 389] on textarea at bounding box center [555, 412] width 944 height 157
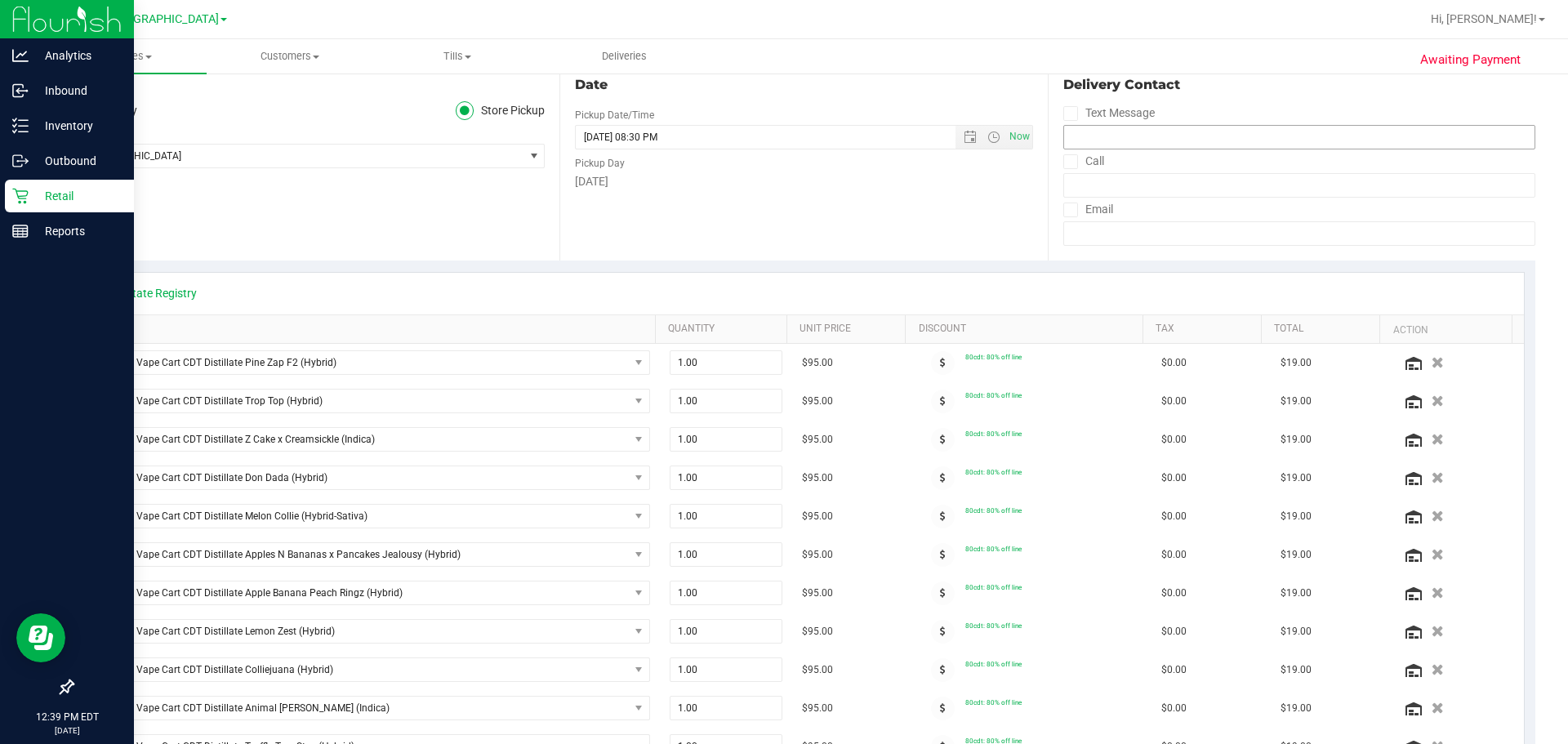
scroll to position [0, 0]
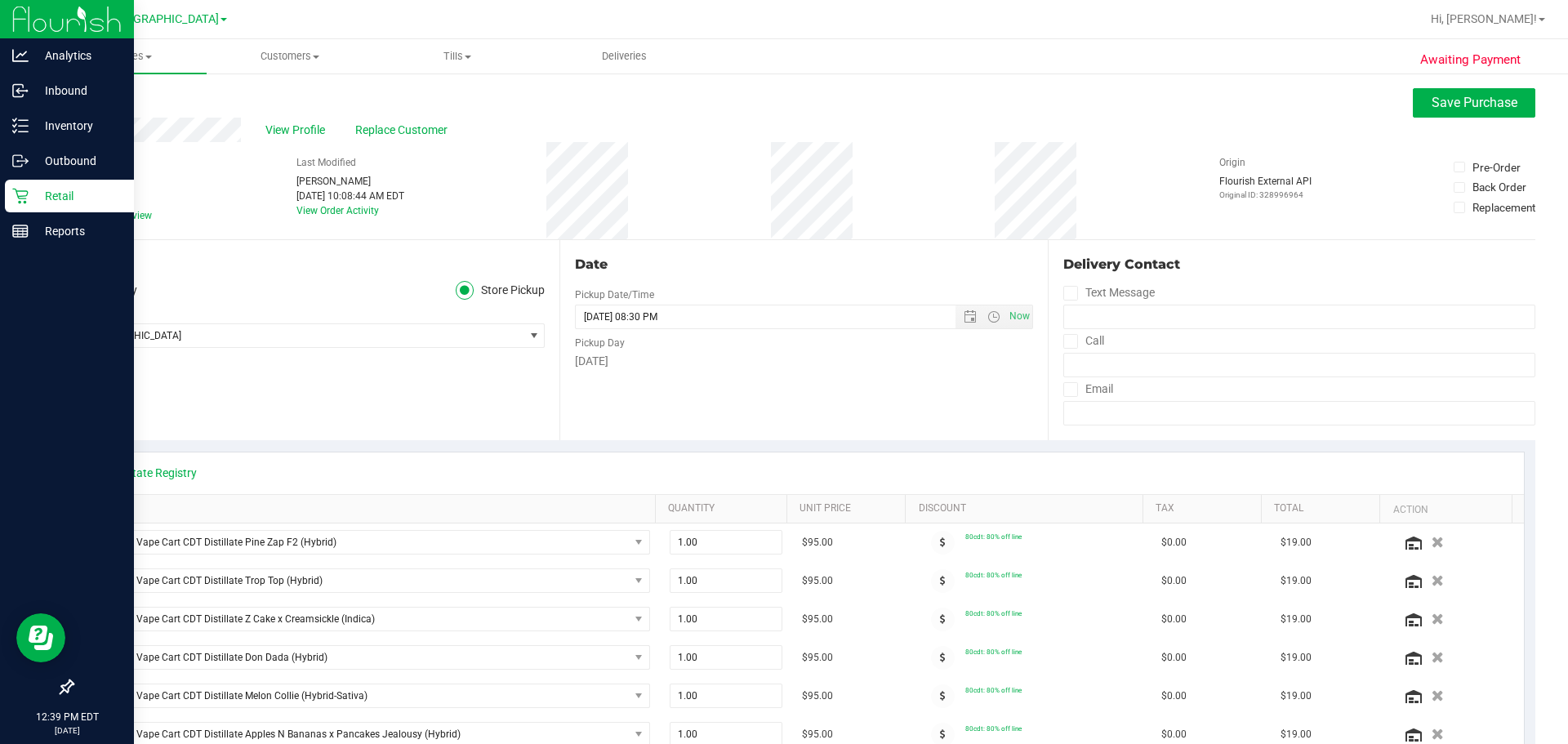
type textarea "[DATE] 09:00-20:30 -- Message: -- Specials:80cdt -- Phone:[PHONE_NUMBER] -- Pay…"
click at [781, 110] on button "Save Purchase" at bounding box center [1474, 103] width 122 height 30
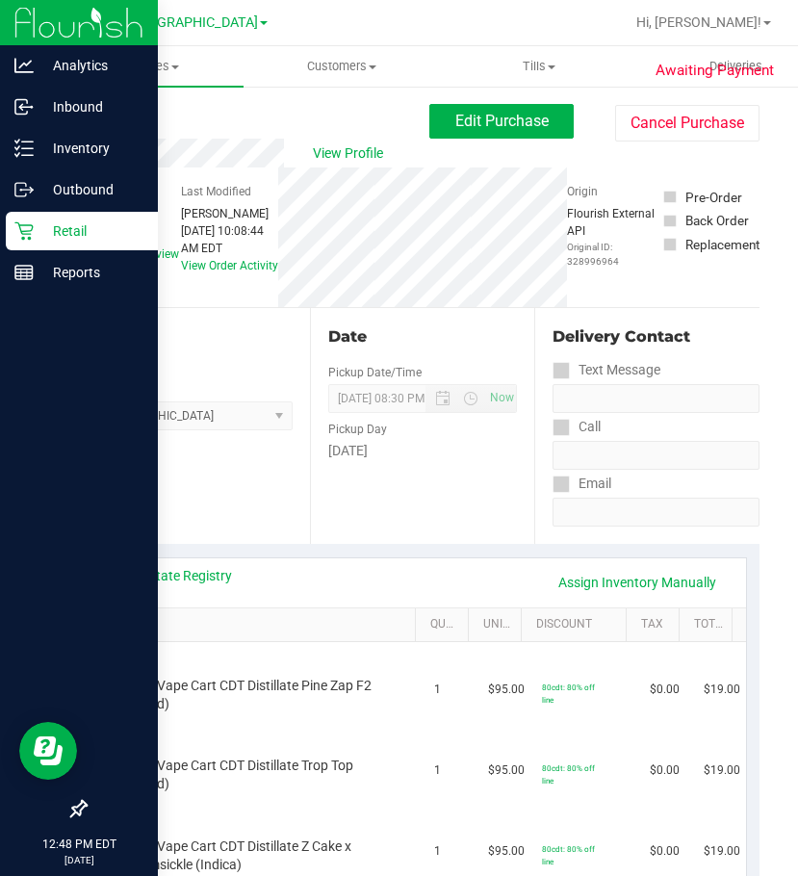
click at [71, 229] on p "Retail" at bounding box center [91, 230] width 115 height 23
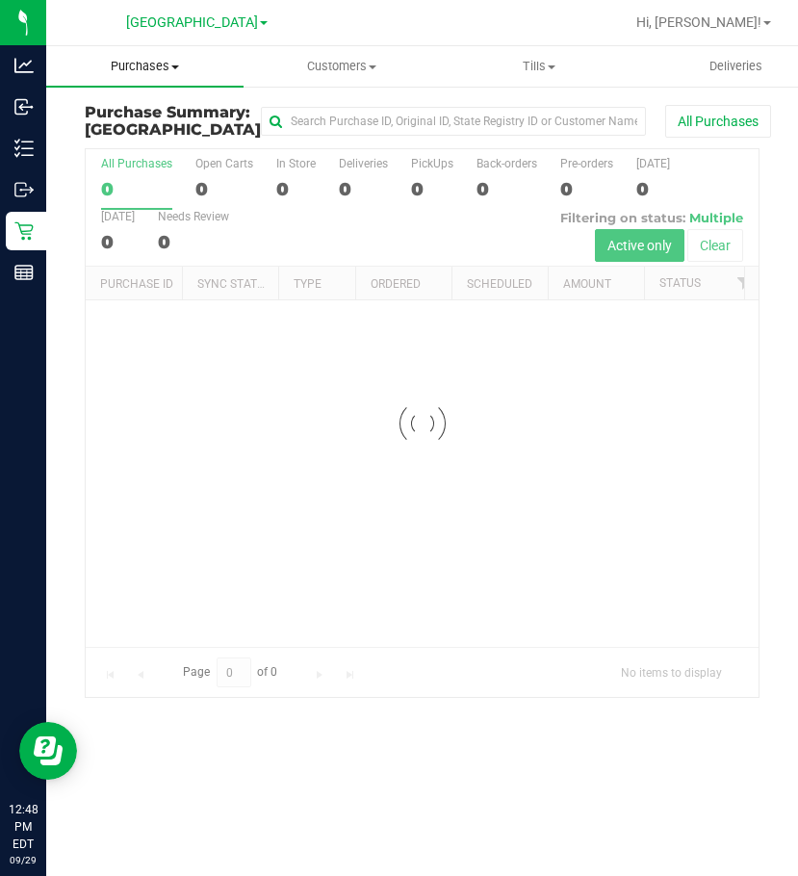
click at [160, 78] on uib-tab-heading "Purchases Summary of purchases Fulfillment All purchases" at bounding box center [144, 66] width 197 height 40
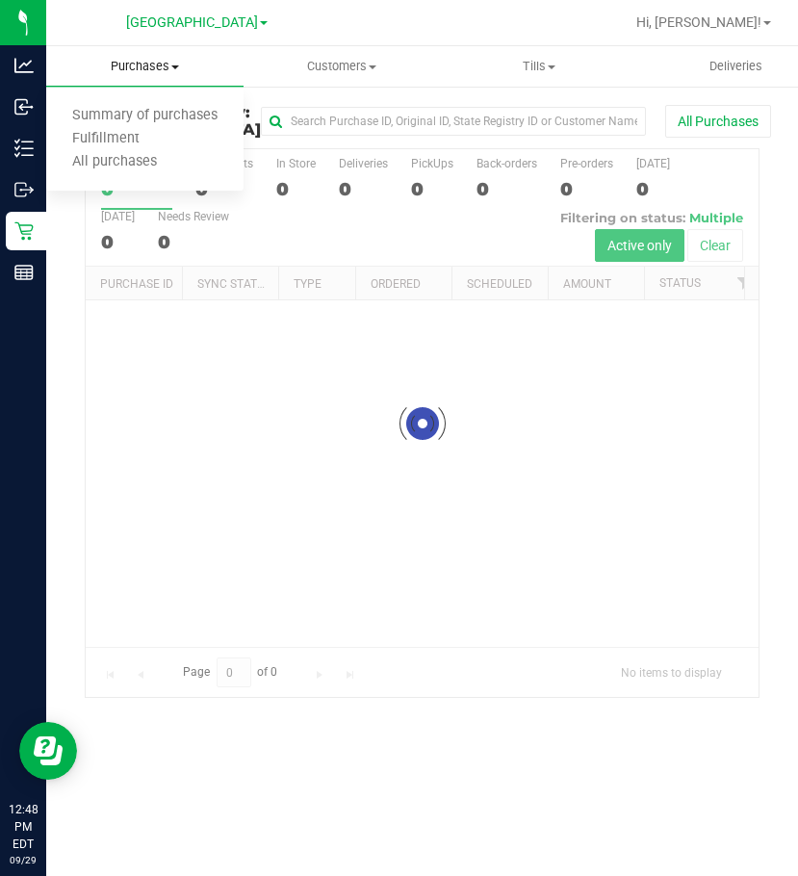
click at [160, 70] on span "Purchases" at bounding box center [144, 66] width 197 height 17
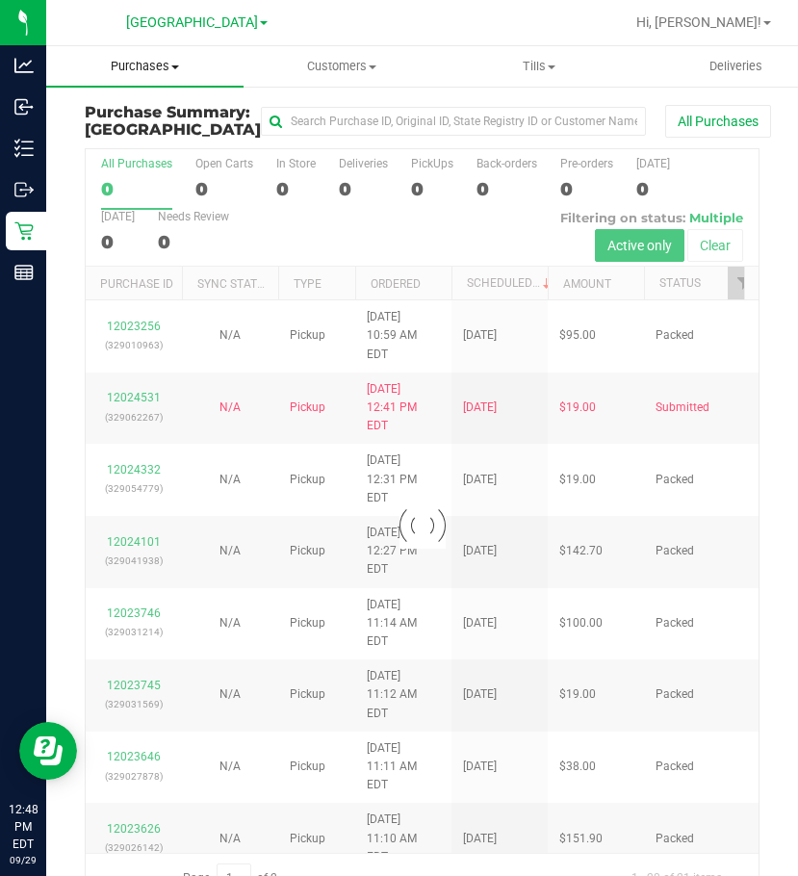
click at [160, 70] on span "Purchases" at bounding box center [144, 66] width 197 height 17
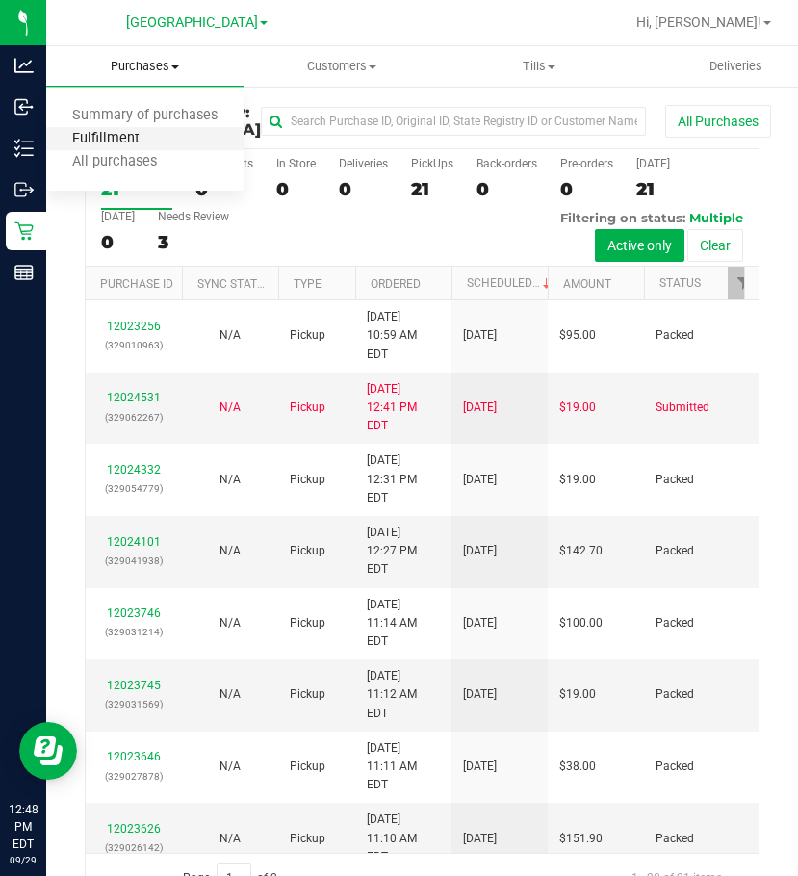
click at [124, 141] on span "Fulfillment" at bounding box center [105, 139] width 119 height 16
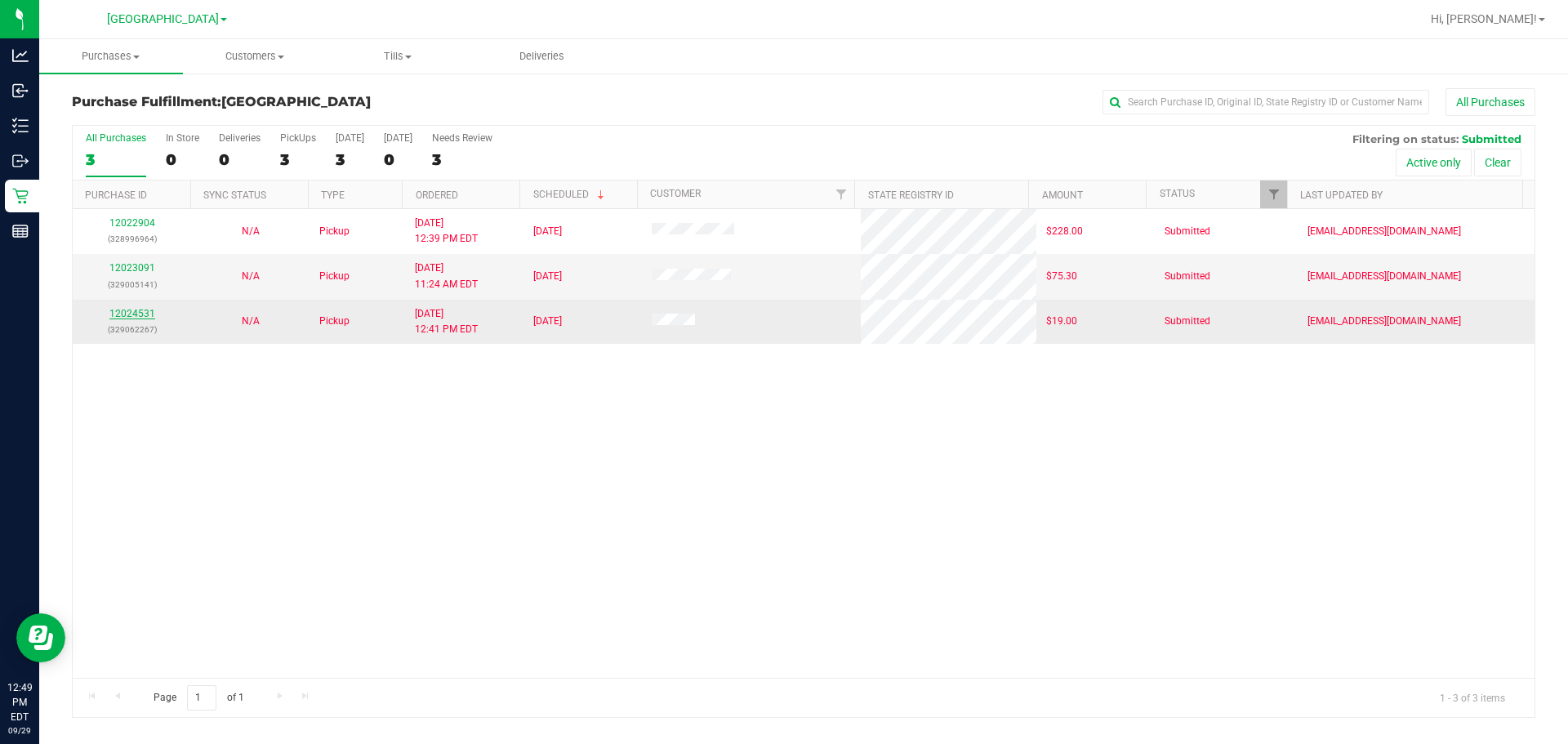
click at [149, 314] on link "12024531" at bounding box center [132, 313] width 46 height 11
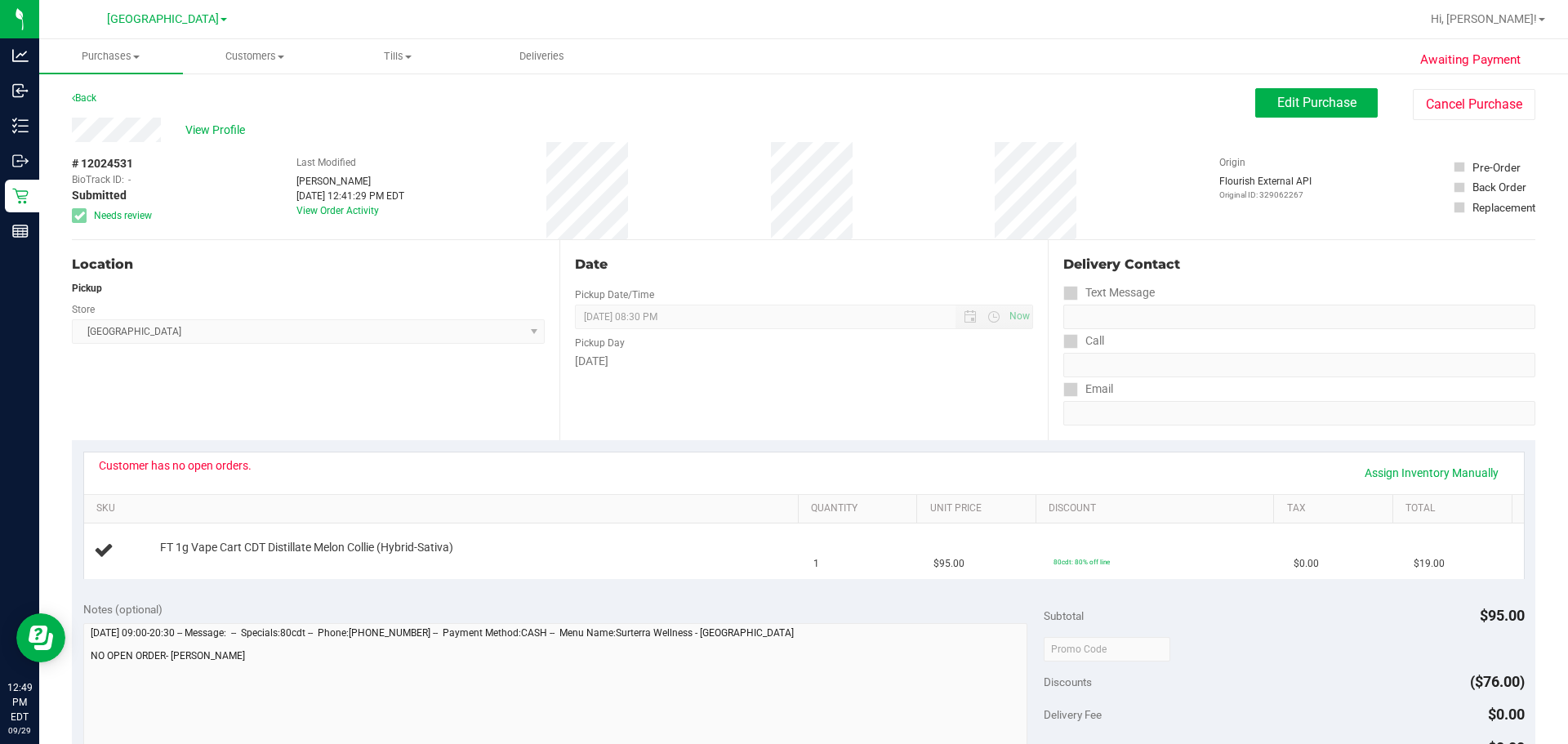
click at [677, 91] on div "Back Edit Purchase Cancel Purchase" at bounding box center [804, 103] width 1464 height 30
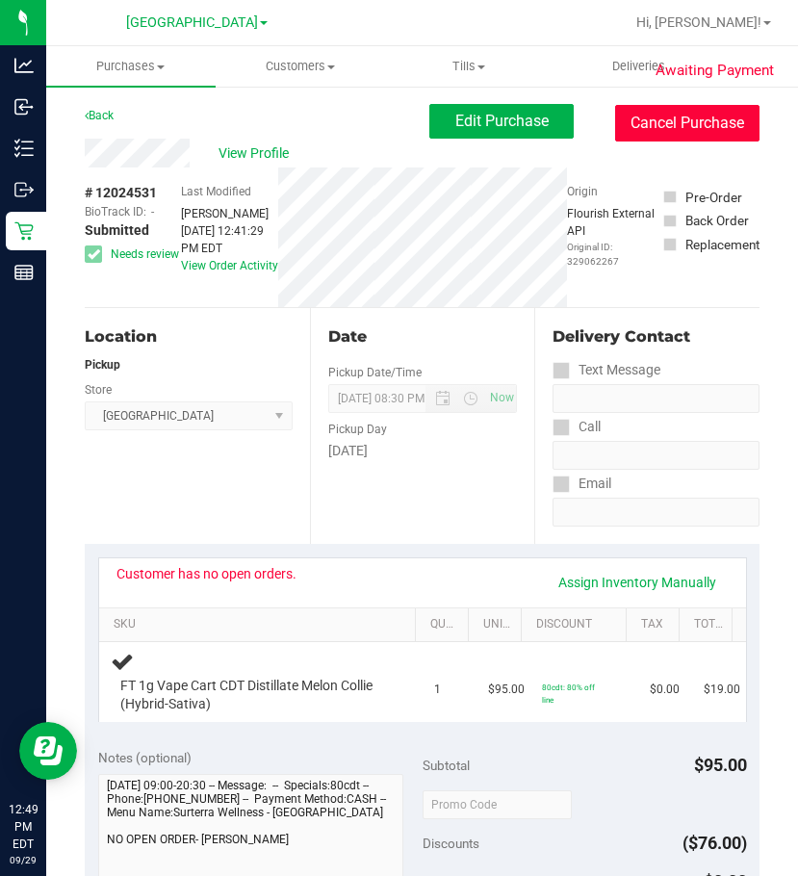
click at [672, 118] on button "Cancel Purchase" at bounding box center [687, 123] width 144 height 37
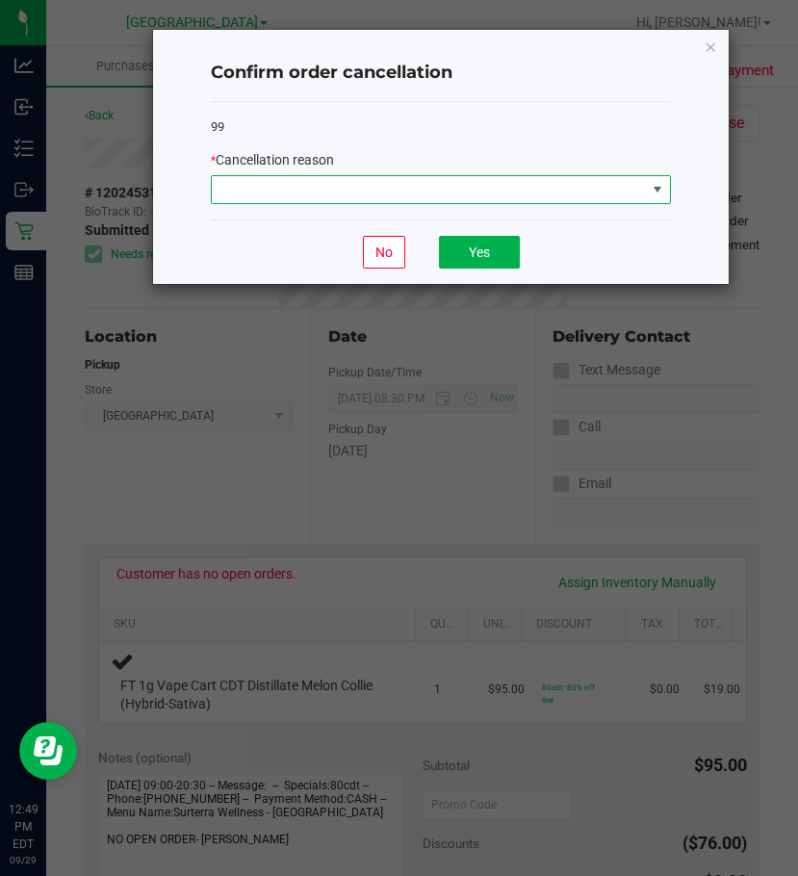
click at [489, 207] on div "99 * Cancellation reason" at bounding box center [441, 161] width 460 height 118
click at [487, 197] on span at bounding box center [429, 189] width 434 height 27
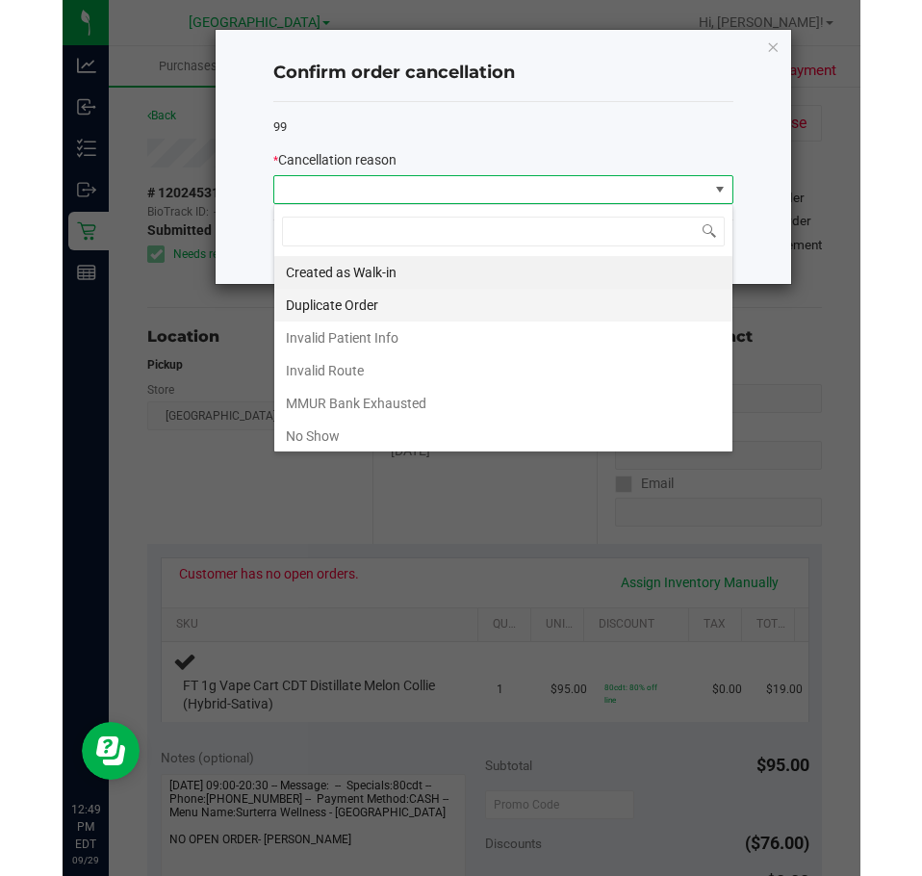
scroll to position [29, 460]
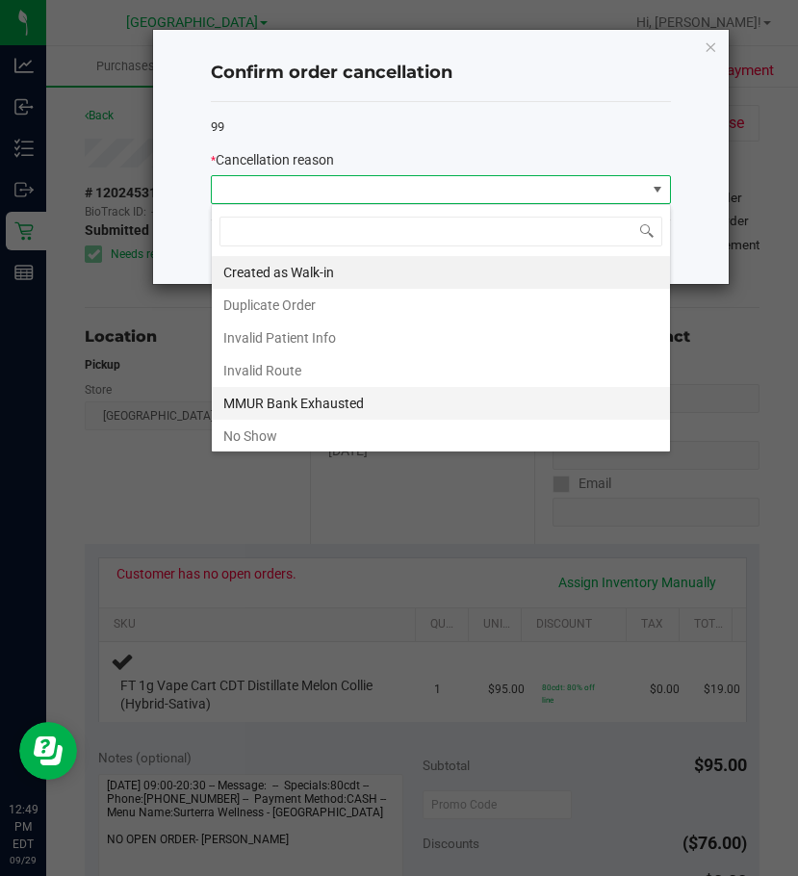
click at [386, 391] on li "MMUR Bank Exhausted" at bounding box center [441, 403] width 458 height 33
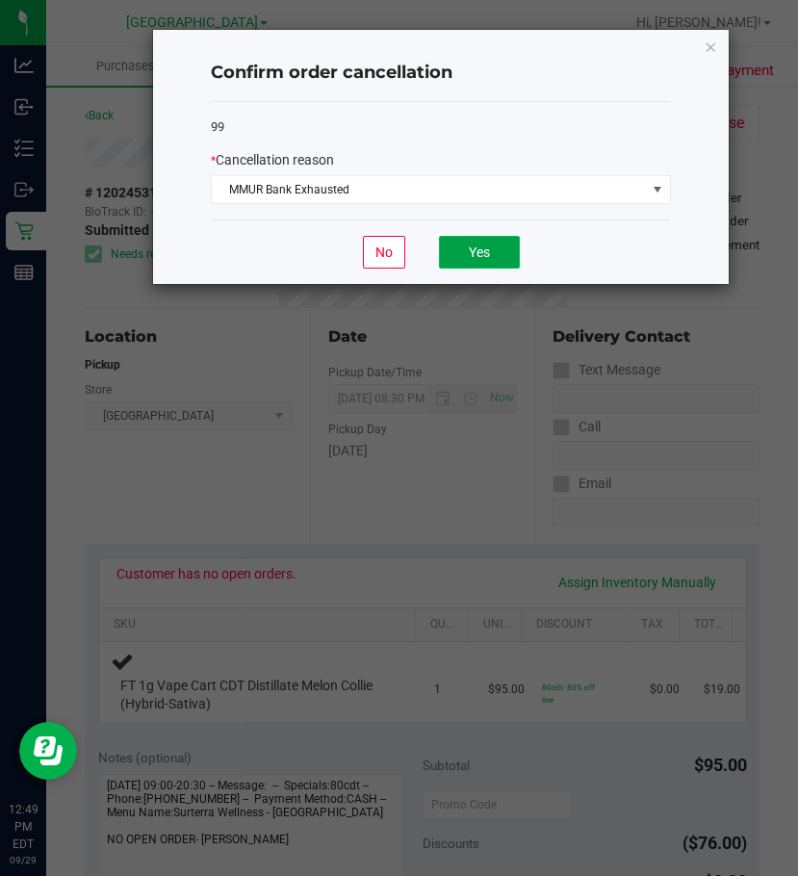
click at [486, 255] on button "Yes" at bounding box center [479, 252] width 81 height 33
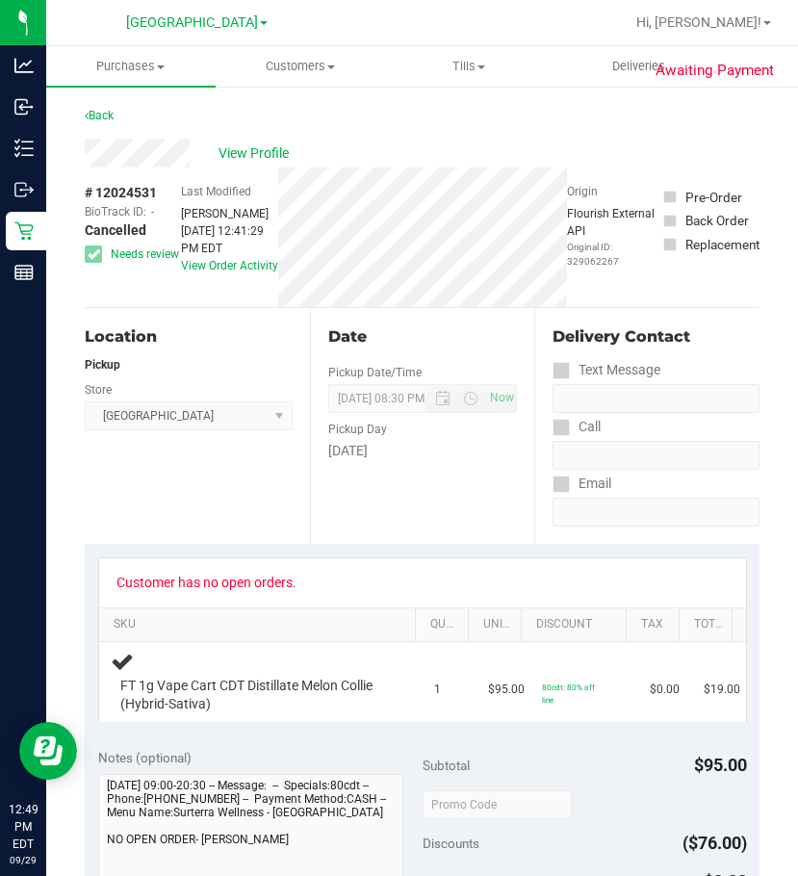
drag, startPoint x: 236, startPoint y: 476, endPoint x: 720, endPoint y: 300, distance: 515.1
click at [242, 474] on div "Location Pickup Store Lakeland WC Select Store [PERSON_NAME][GEOGRAPHIC_DATA] […" at bounding box center [197, 426] width 225 height 236
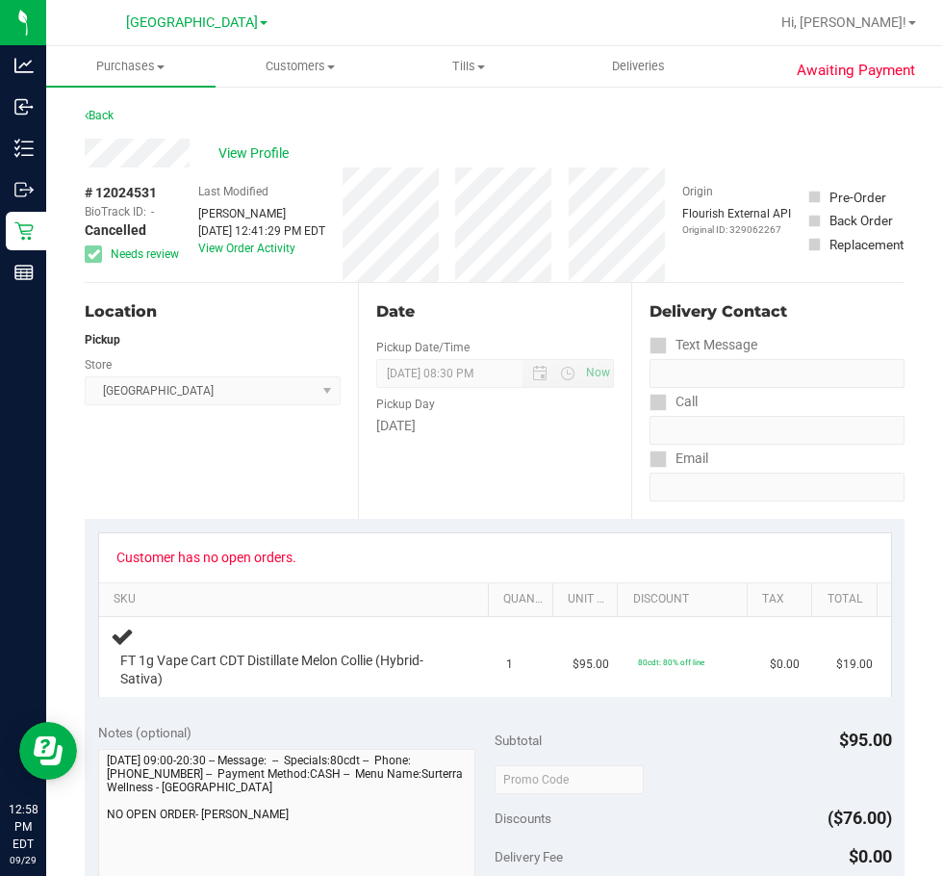
click at [191, 464] on div "Location Pickup Store Lakeland WC Select Store [PERSON_NAME][GEOGRAPHIC_DATA] […" at bounding box center [221, 401] width 273 height 236
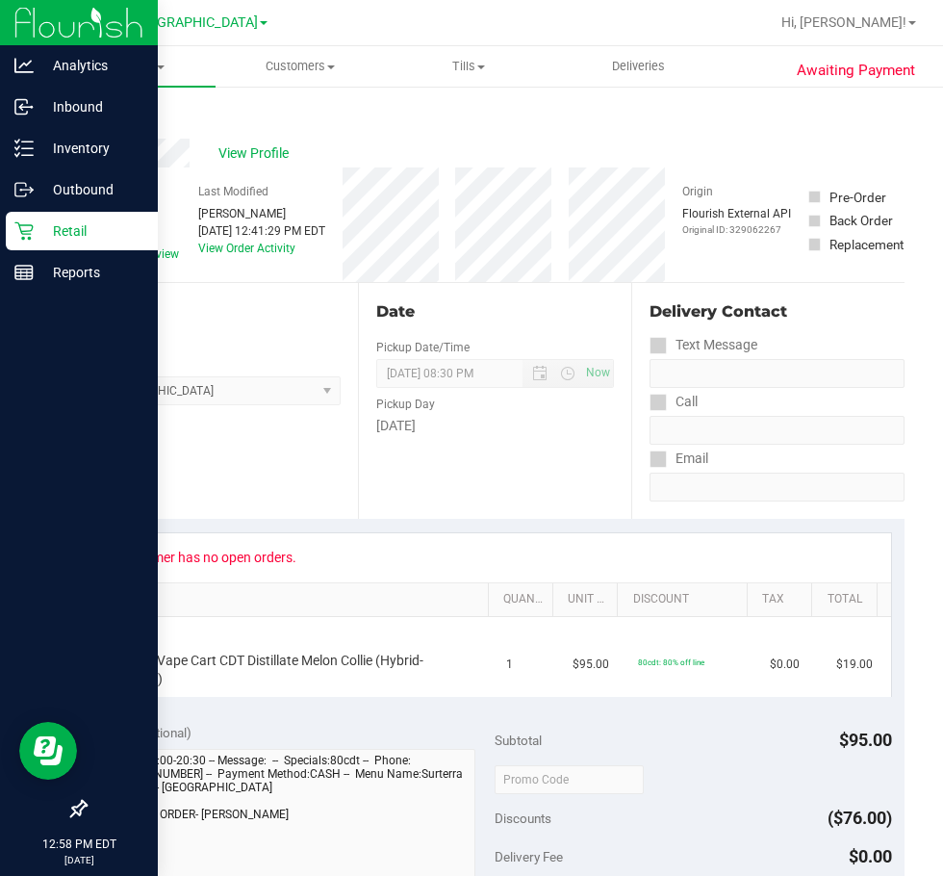
click at [39, 231] on p "Retail" at bounding box center [91, 230] width 115 height 23
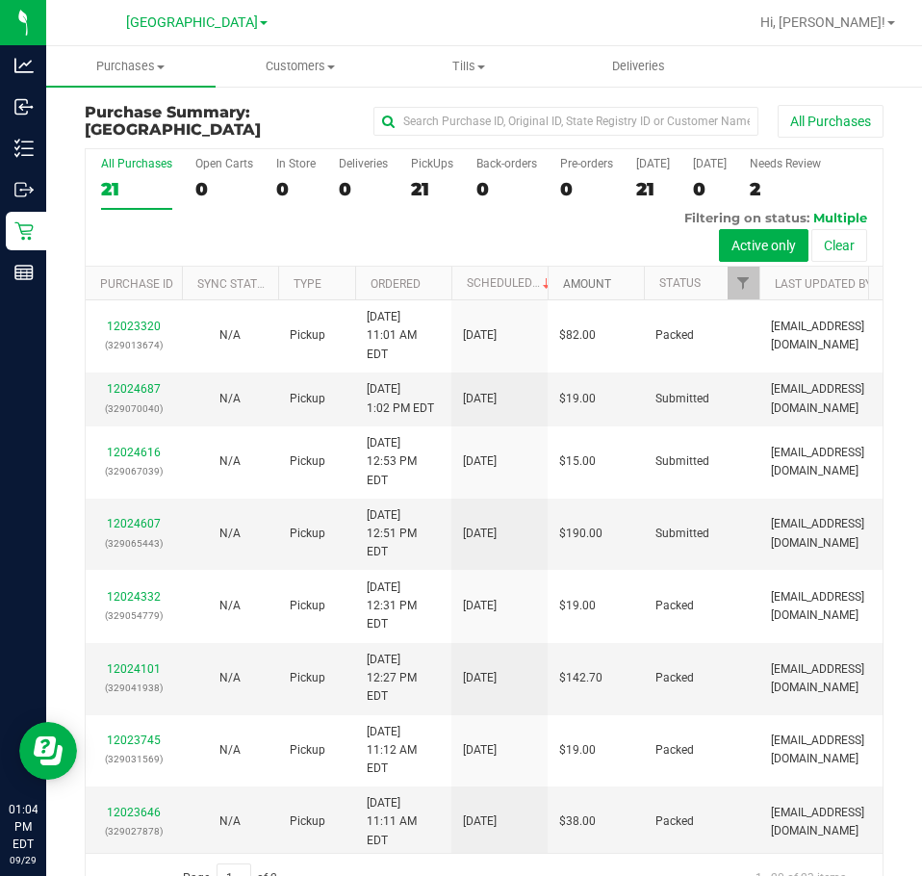
click at [595, 282] on link "Amount" at bounding box center [587, 283] width 48 height 13
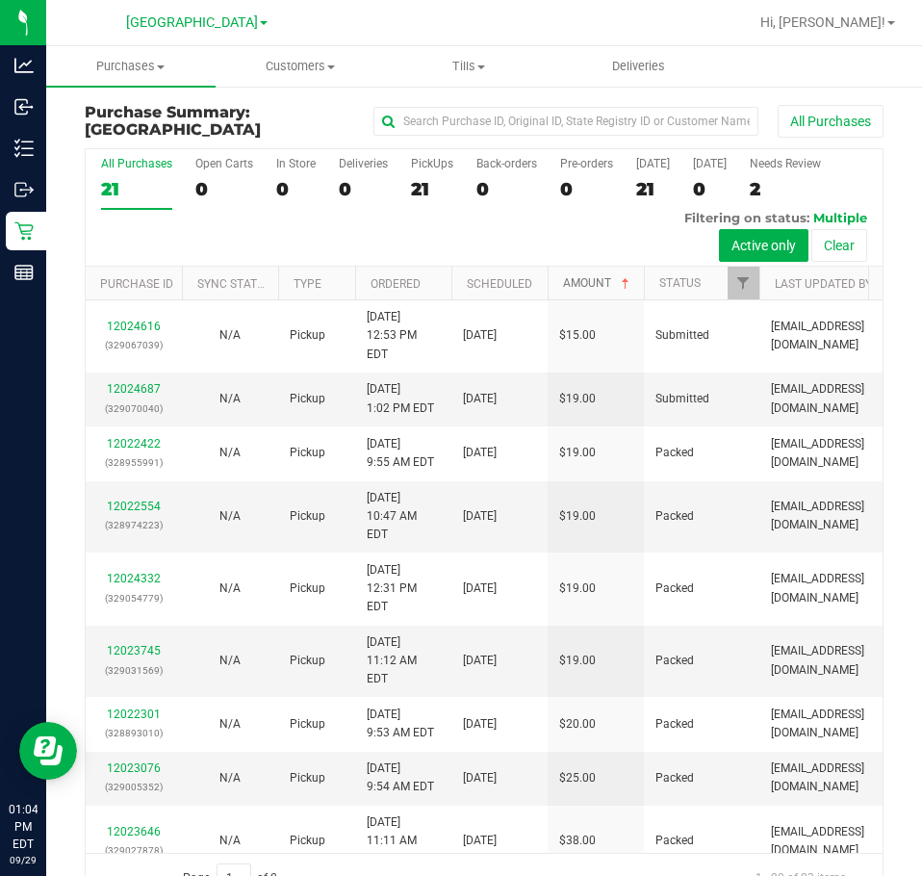
click at [595, 282] on link "Amount" at bounding box center [598, 282] width 70 height 13
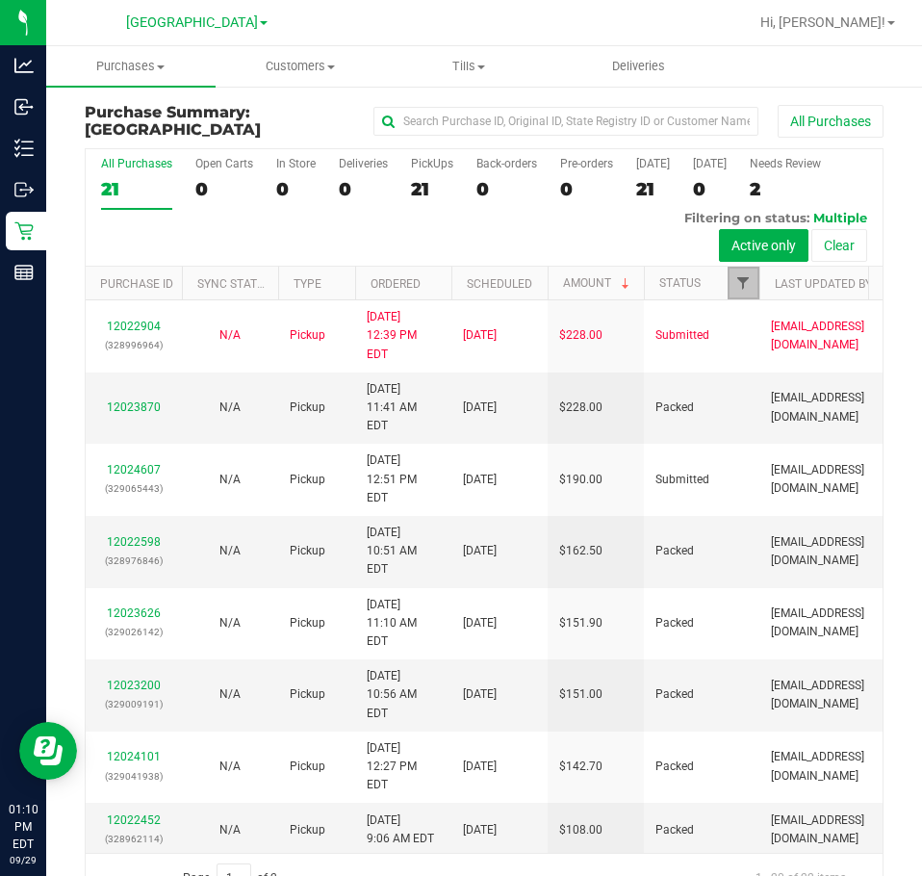
click at [745, 279] on span "Filter" at bounding box center [742, 282] width 15 height 15
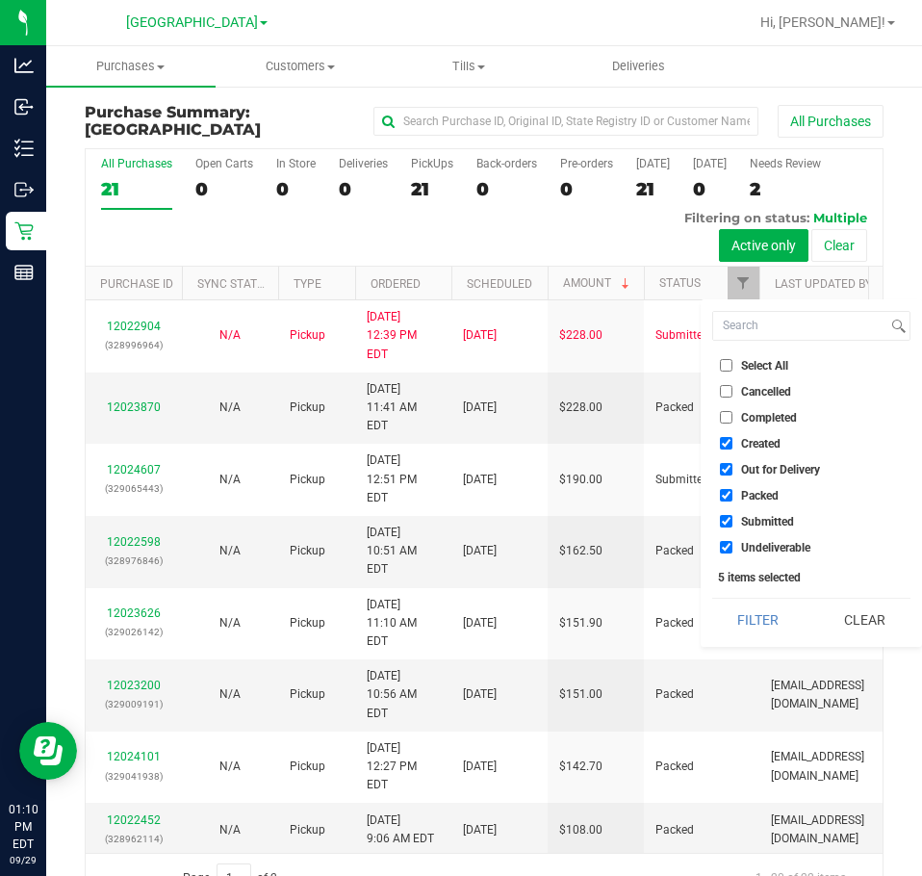
click at [776, 357] on li "Select All" at bounding box center [811, 365] width 198 height 20
click at [773, 364] on span "Select All" at bounding box center [764, 366] width 47 height 12
click at [732, 364] on input "Select All" at bounding box center [726, 365] width 13 height 13
checkbox input "true"
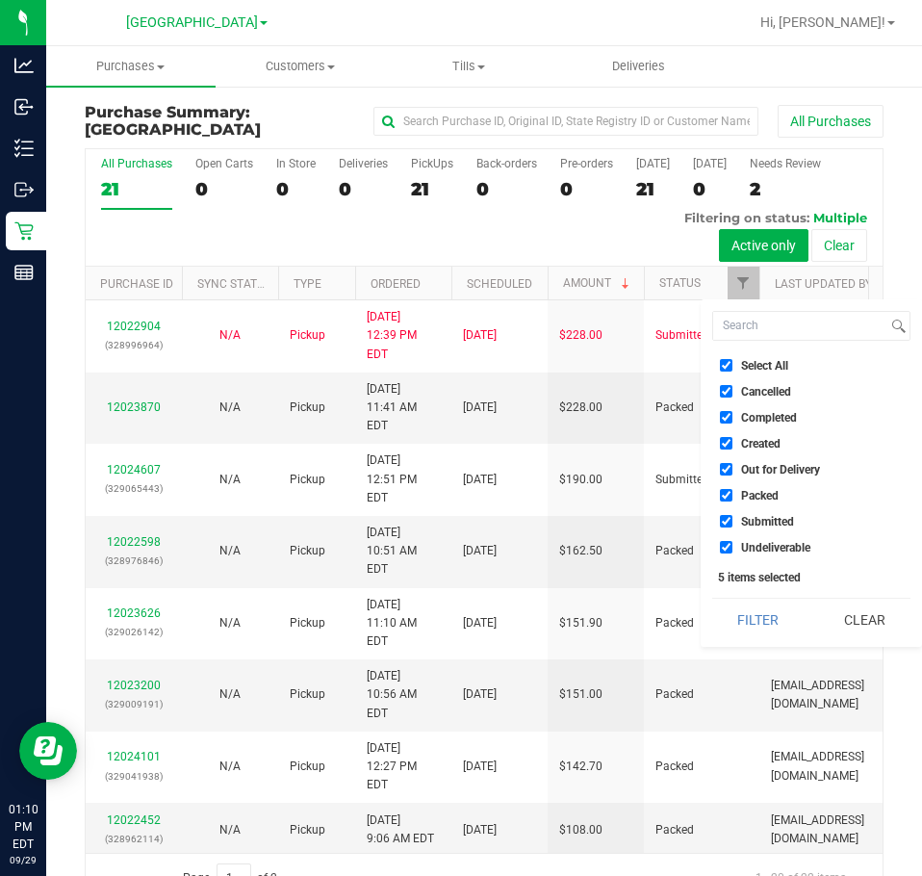
checkbox input "true"
click at [773, 364] on span "Select All" at bounding box center [764, 366] width 47 height 12
click at [732, 364] on input "Select All" at bounding box center [726, 365] width 13 height 13
checkbox input "false"
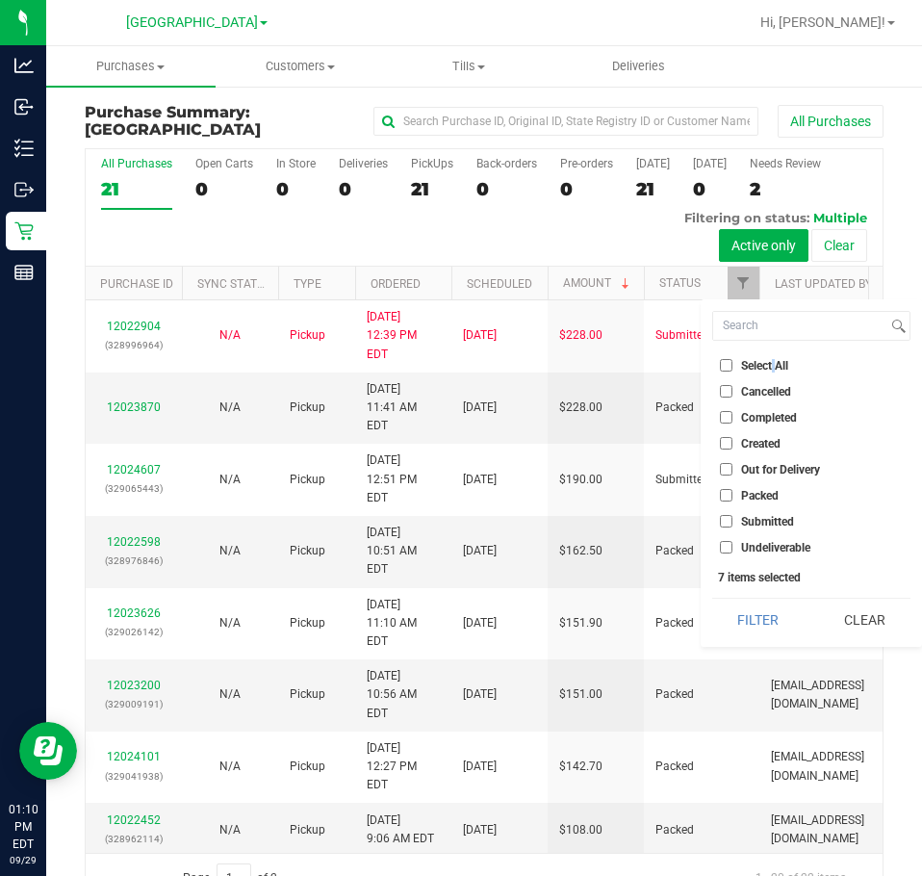
checkbox input "false"
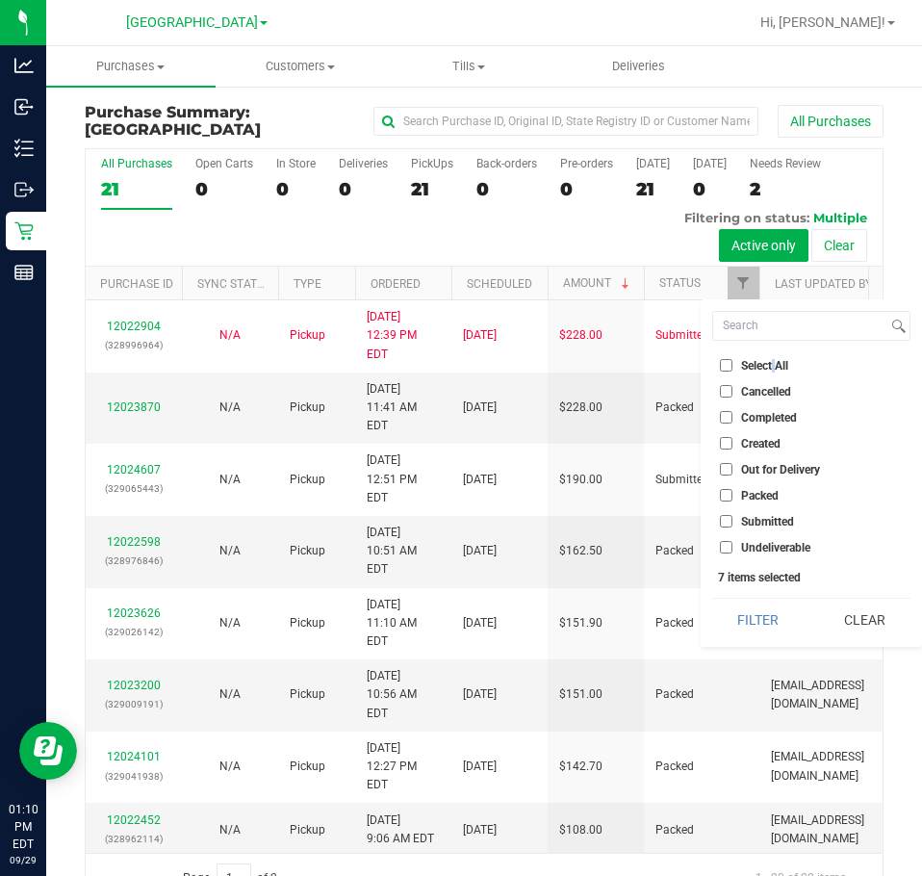
checkbox input "false"
click at [769, 514] on li "Submitted" at bounding box center [811, 521] width 198 height 20
click at [753, 525] on span "Submitted" at bounding box center [767, 522] width 53 height 12
click at [732, 525] on input "Submitted" at bounding box center [726, 521] width 13 height 13
checkbox input "true"
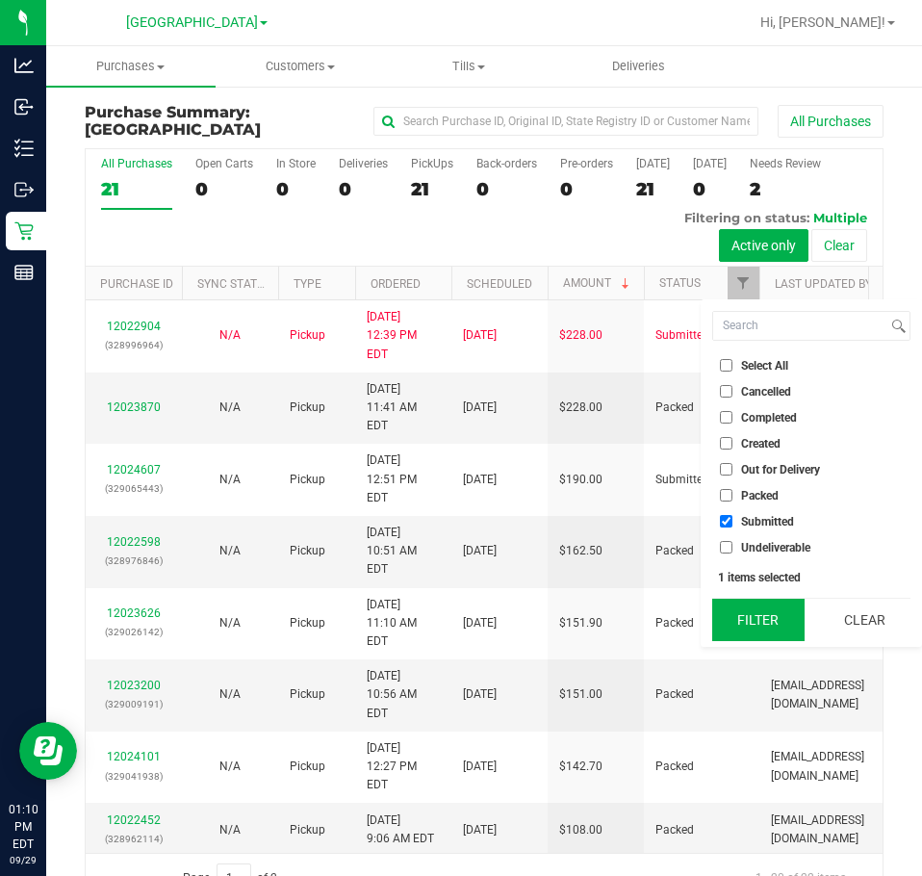
click at [756, 626] on button "Filter" at bounding box center [758, 620] width 92 height 42
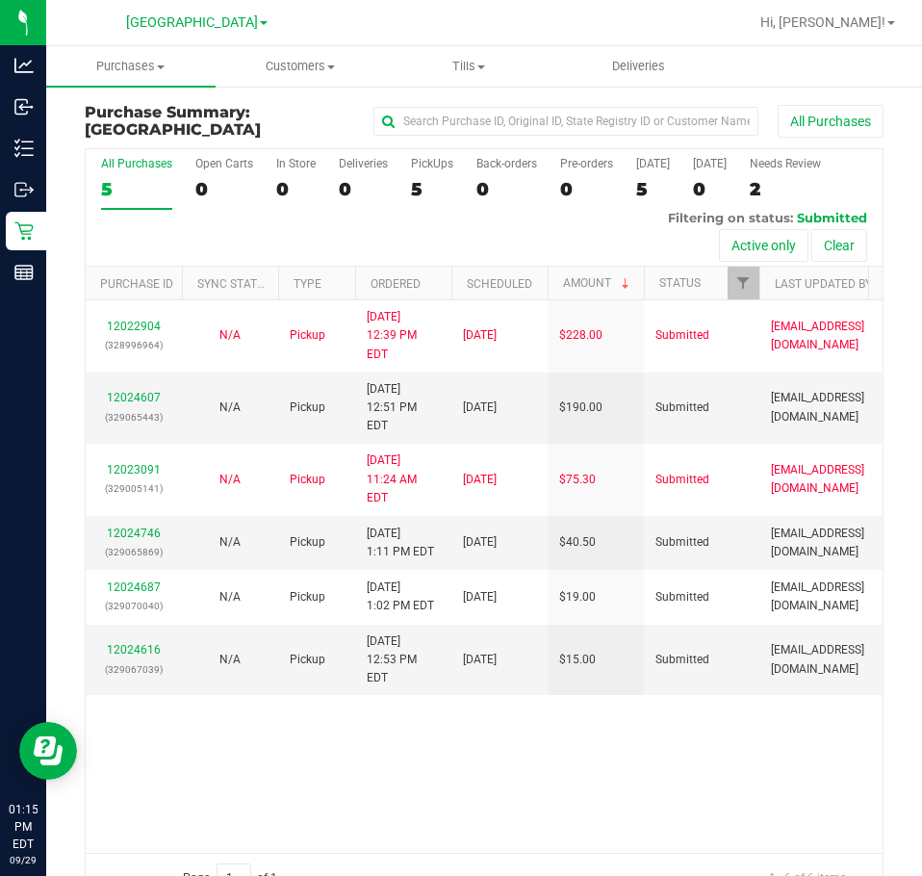
click at [467, 721] on div "12022904 (328996964) N/A Pickup [DATE] 12:39 PM EDT 9/29/2025 $228.00 Submitted…" at bounding box center [484, 575] width 797 height 551
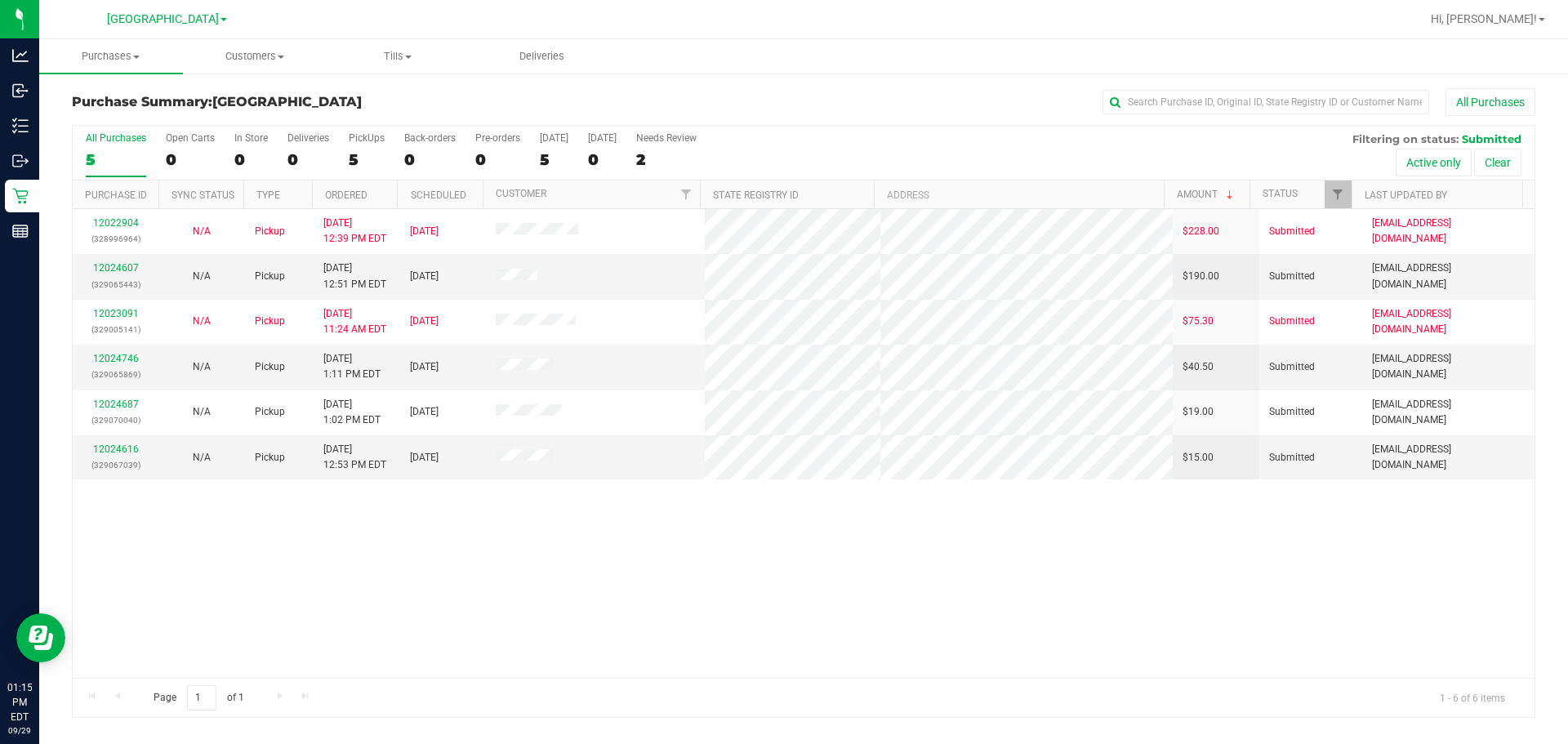
drag, startPoint x: 674, startPoint y: 580, endPoint x: 658, endPoint y: 546, distance: 37.6
click at [673, 580] on div "12022904 (328996964) N/A Pickup [DATE] 12:39 PM EDT 9/29/2025 $228.00 Submitted…" at bounding box center [804, 443] width 1462 height 468
click at [536, 568] on div "12022904 (328996964) N/A Pickup [DATE] 12:39 PM EDT 9/29/2025 $228.00 Submitted…" at bounding box center [804, 443] width 1462 height 468
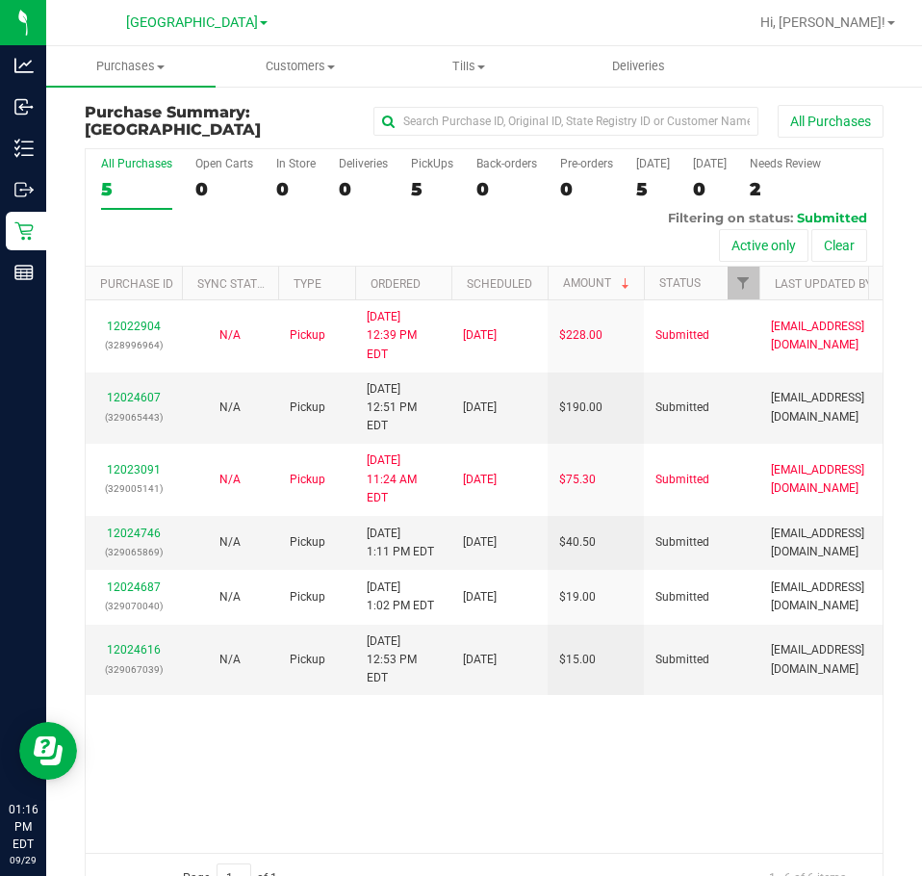
click at [409, 696] on div "12022904 (328996964) N/A Pickup [DATE] 12:39 PM EDT 9/29/2025 $228.00 Submitted…" at bounding box center [484, 575] width 797 height 551
click at [201, 17] on span "[GEOGRAPHIC_DATA]" at bounding box center [192, 22] width 132 height 17
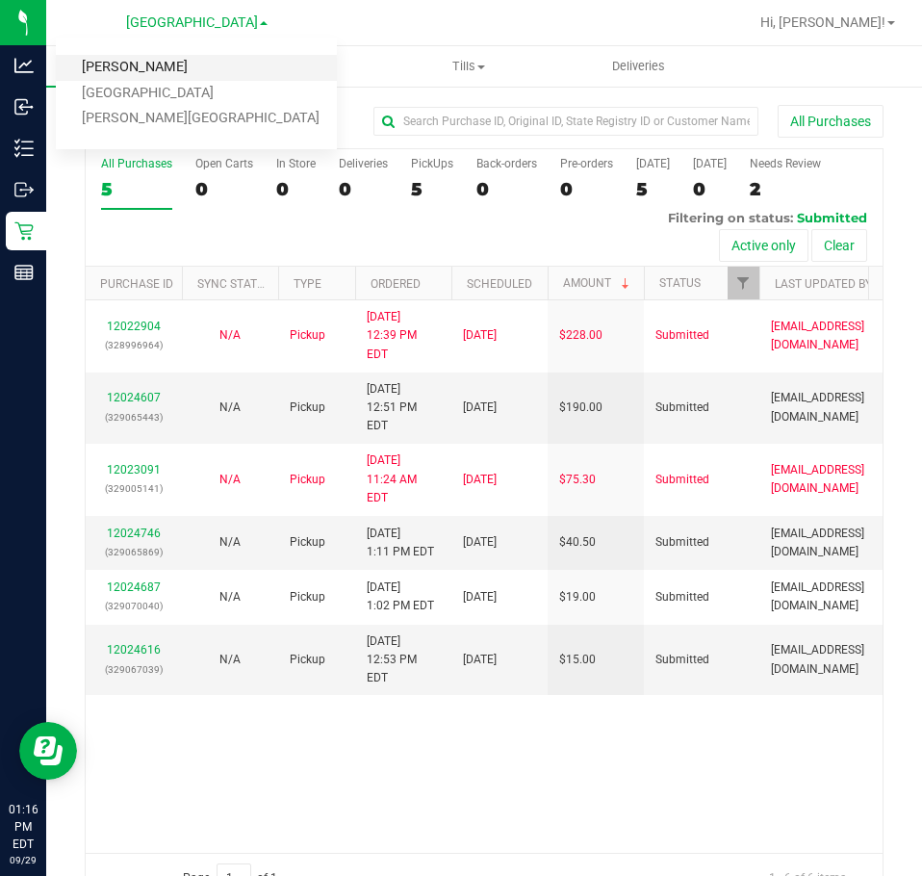
click at [117, 75] on link "[PERSON_NAME]" at bounding box center [196, 68] width 281 height 26
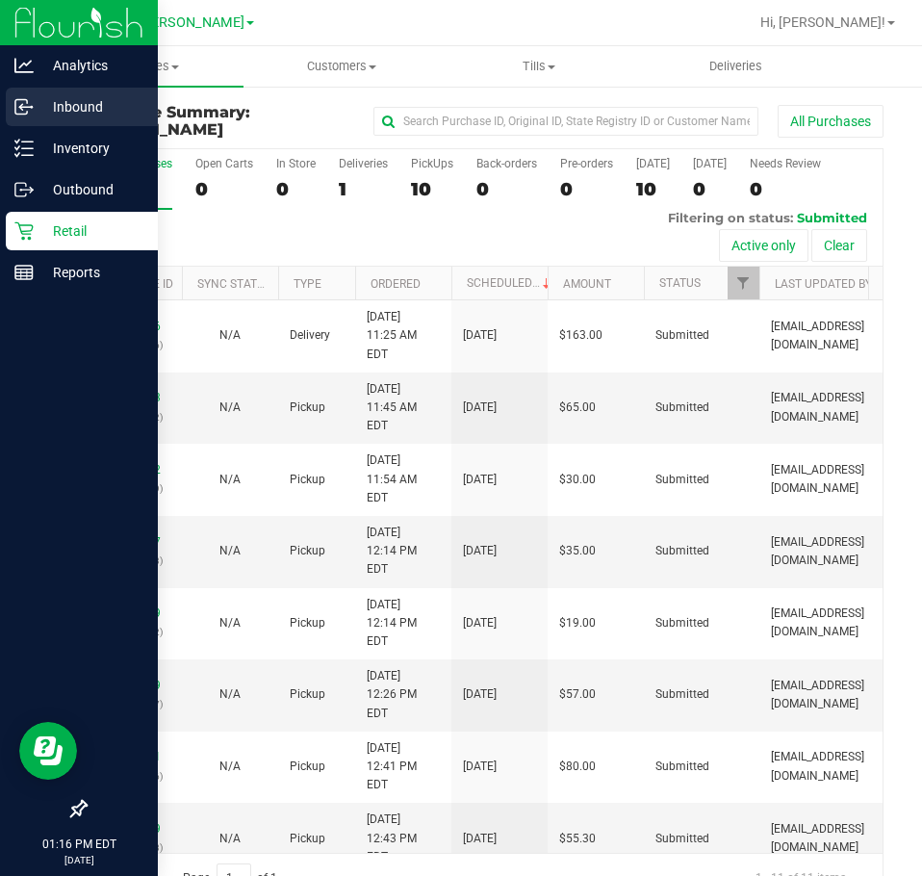
click at [73, 99] on p "Inbound" at bounding box center [91, 106] width 115 height 23
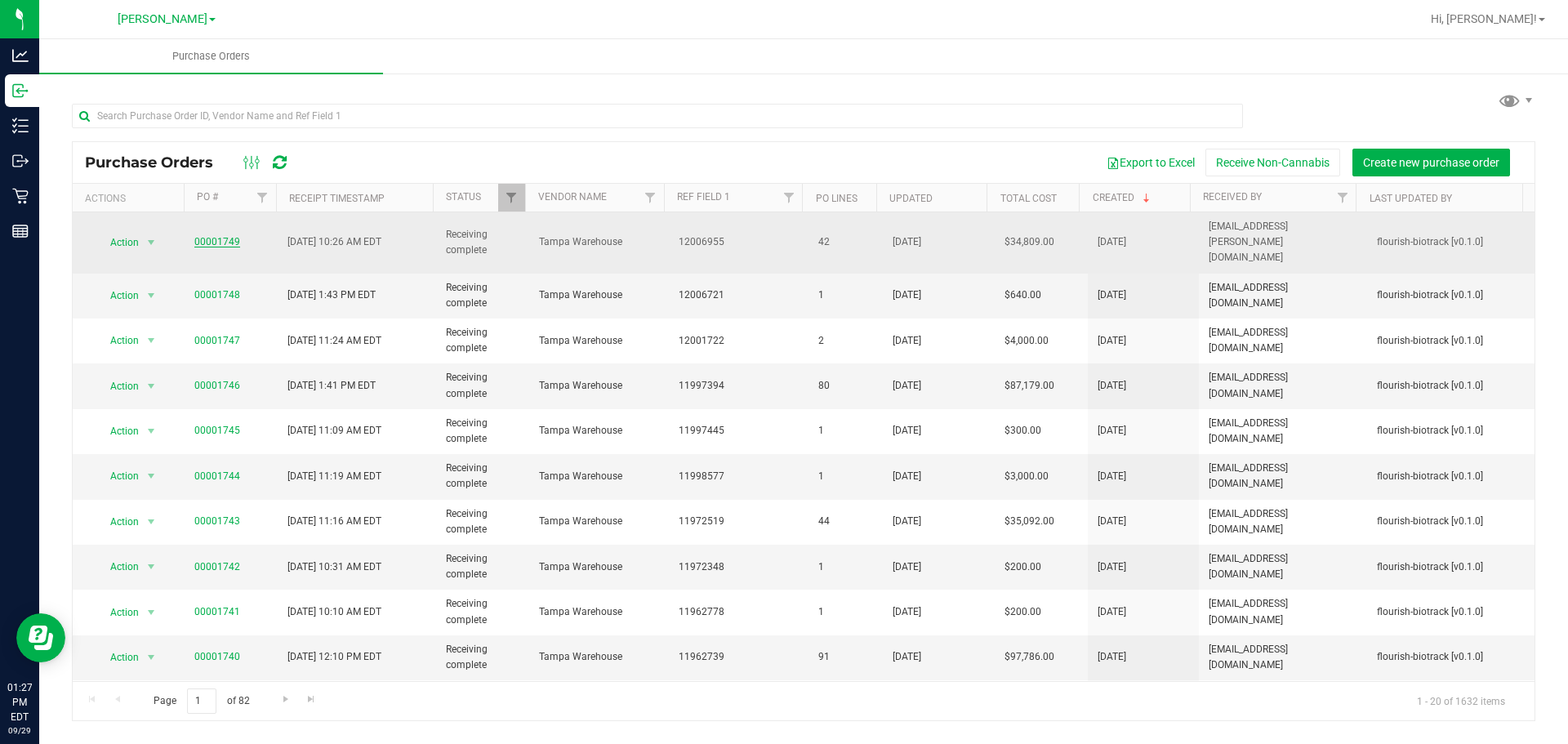
click at [219, 236] on link "00001749" at bounding box center [217, 241] width 46 height 11
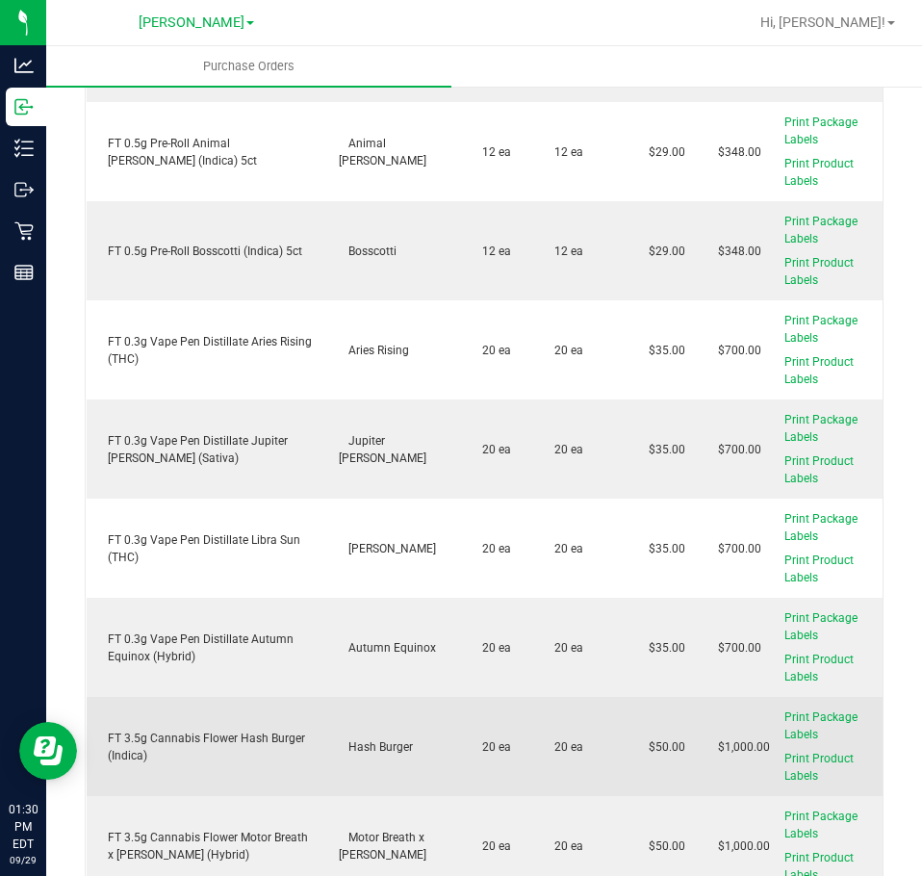
scroll to position [3132, 0]
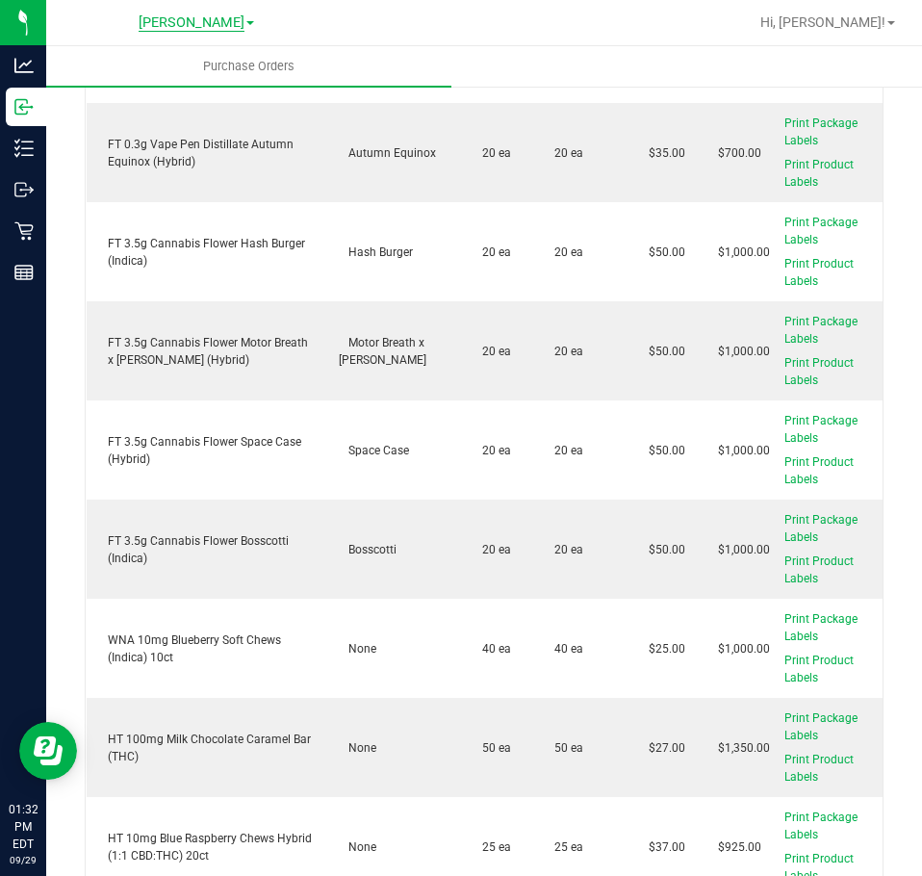
click at [193, 22] on span "[PERSON_NAME]" at bounding box center [192, 22] width 106 height 17
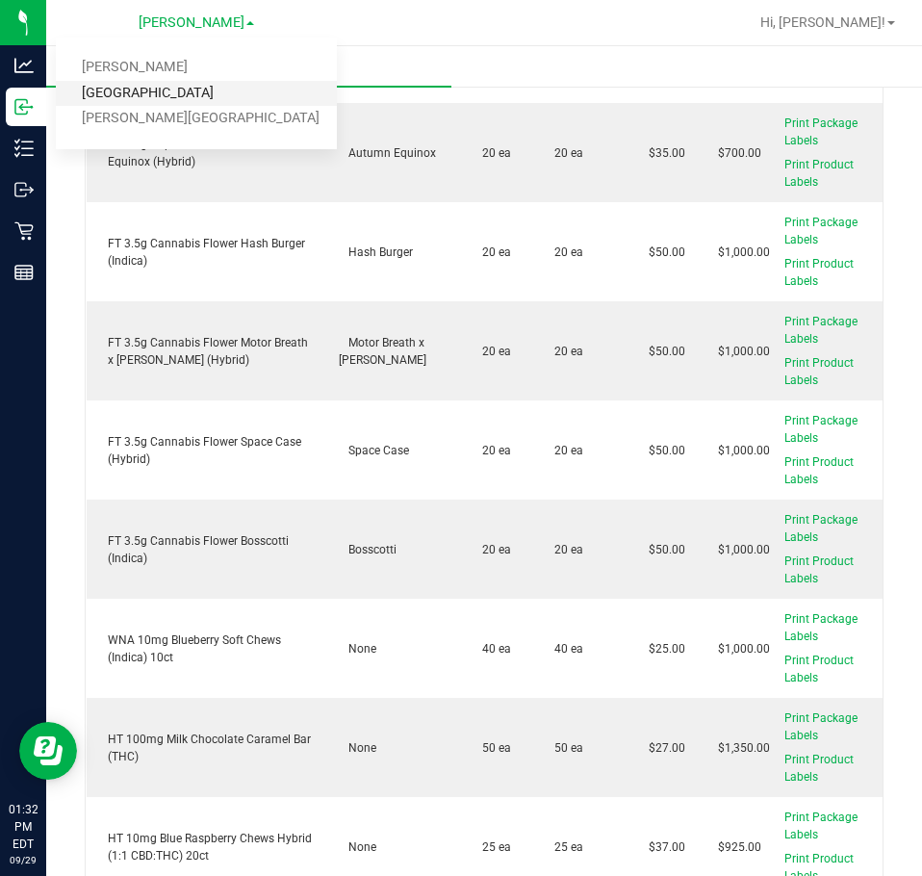
click at [115, 85] on link "[GEOGRAPHIC_DATA]" at bounding box center [196, 94] width 281 height 26
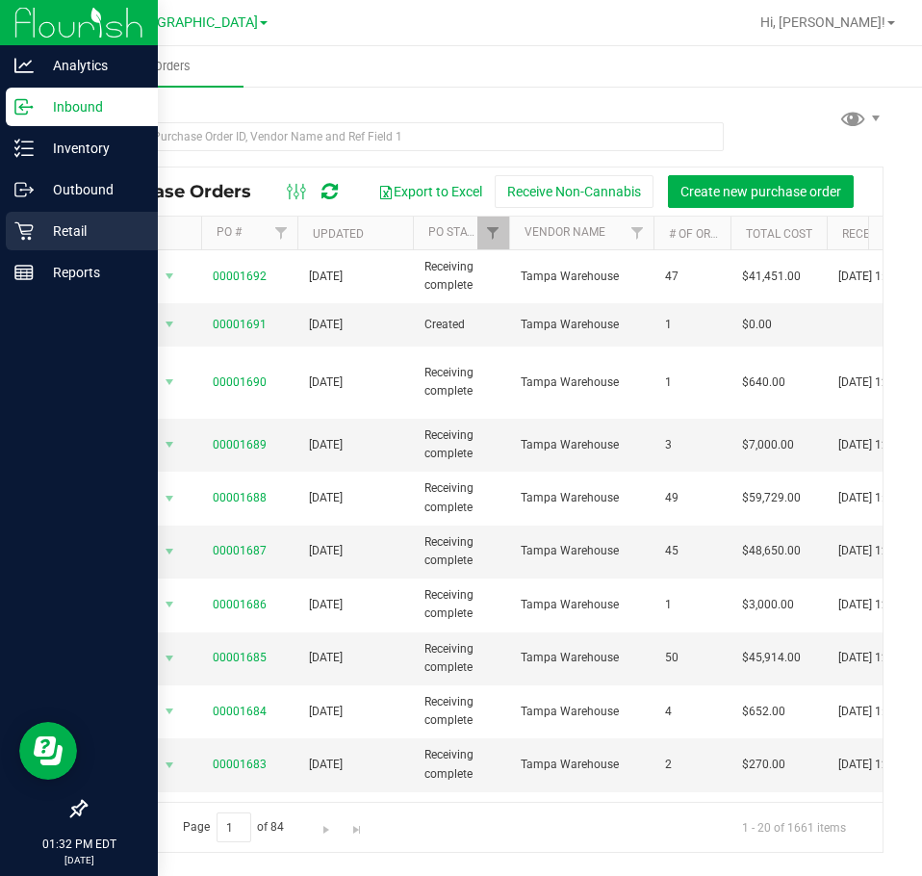
click at [45, 234] on p "Retail" at bounding box center [91, 230] width 115 height 23
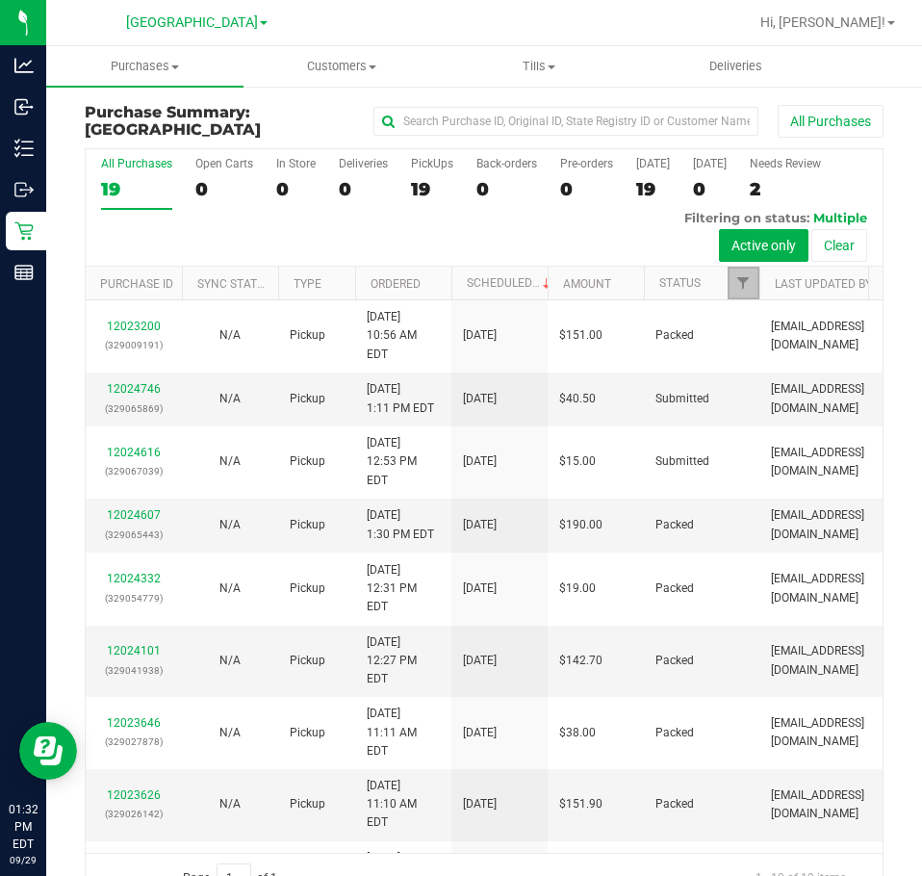
drag, startPoint x: 747, startPoint y: 273, endPoint x: 757, endPoint y: 278, distance: 11.6
click at [747, 273] on link "Filter" at bounding box center [744, 283] width 32 height 33
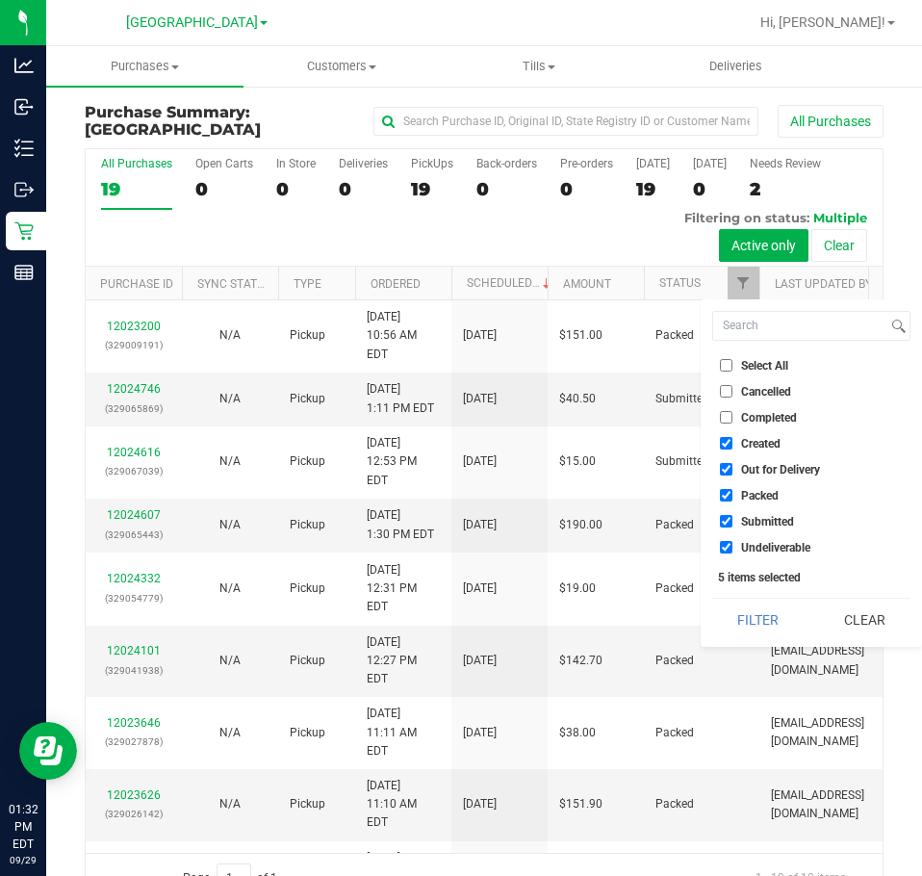
click at [773, 360] on span "Select All" at bounding box center [764, 366] width 47 height 12
click at [732, 360] on input "Select All" at bounding box center [726, 365] width 13 height 13
checkbox input "true"
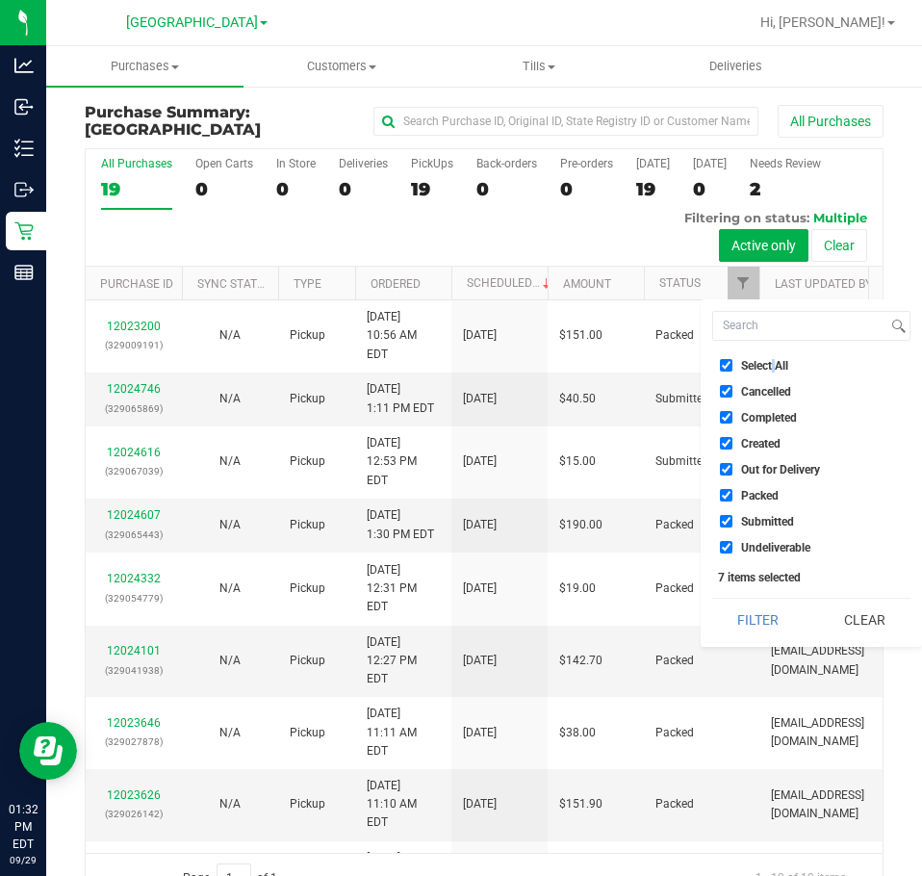
click at [773, 360] on span "Select All" at bounding box center [764, 366] width 47 height 12
click at [732, 360] on input "Select All" at bounding box center [726, 365] width 13 height 13
checkbox input "false"
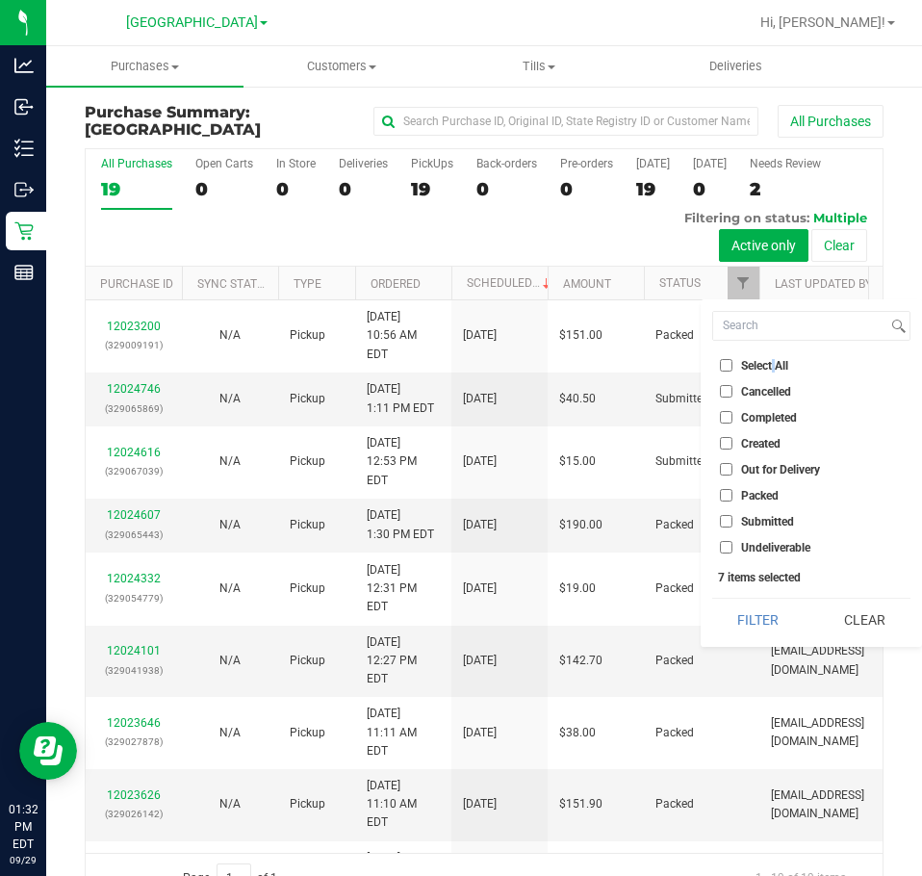
checkbox input "false"
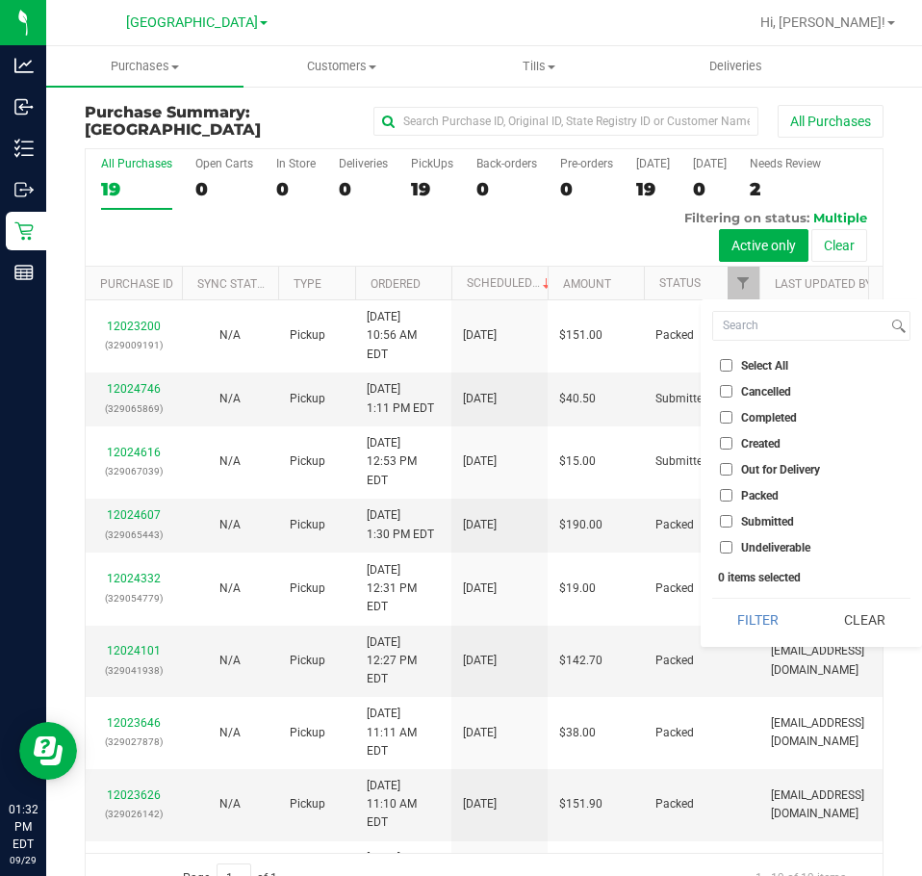
drag, startPoint x: 765, startPoint y: 526, endPoint x: 767, endPoint y: 564, distance: 37.6
click at [764, 526] on span "Submitted" at bounding box center [767, 522] width 53 height 12
click at [732, 526] on input "Submitted" at bounding box center [726, 521] width 13 height 13
checkbox input "true"
click at [768, 604] on button "Filter" at bounding box center [758, 620] width 92 height 42
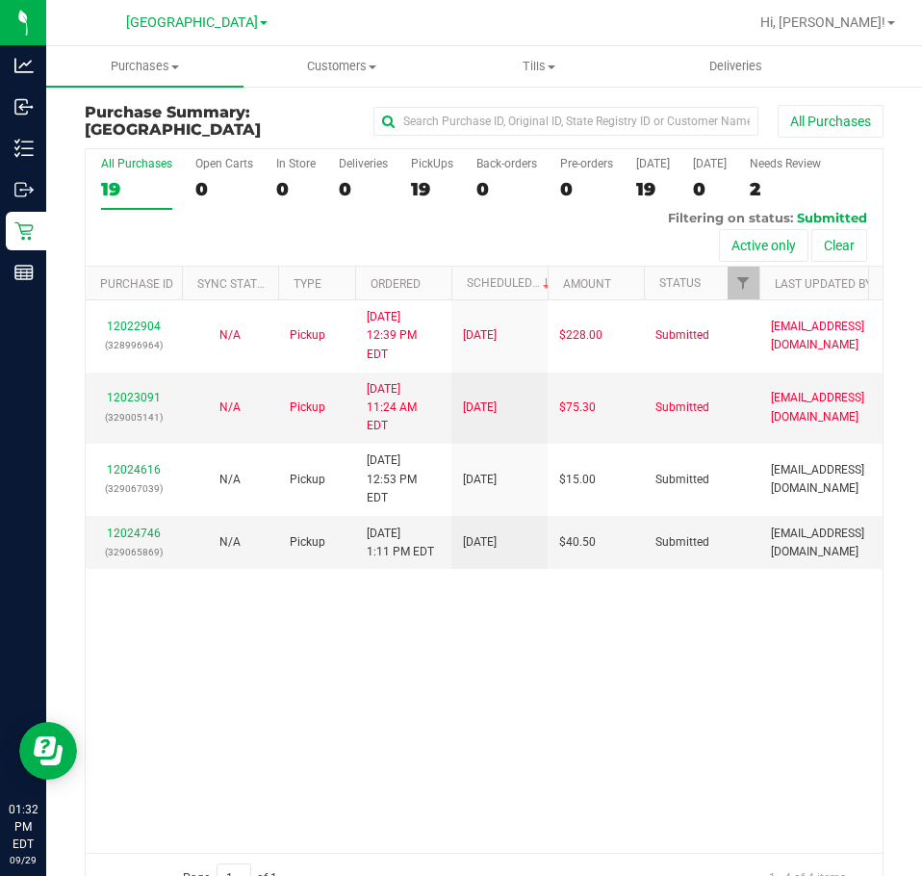
drag, startPoint x: 716, startPoint y: 716, endPoint x: 904, endPoint y: 716, distance: 187.7
click at [717, 716] on div "12022904 (328996964) N/A Pickup [DATE] 12:39 PM EDT 9/29/2025 $228.00 Submitted…" at bounding box center [484, 575] width 797 height 551
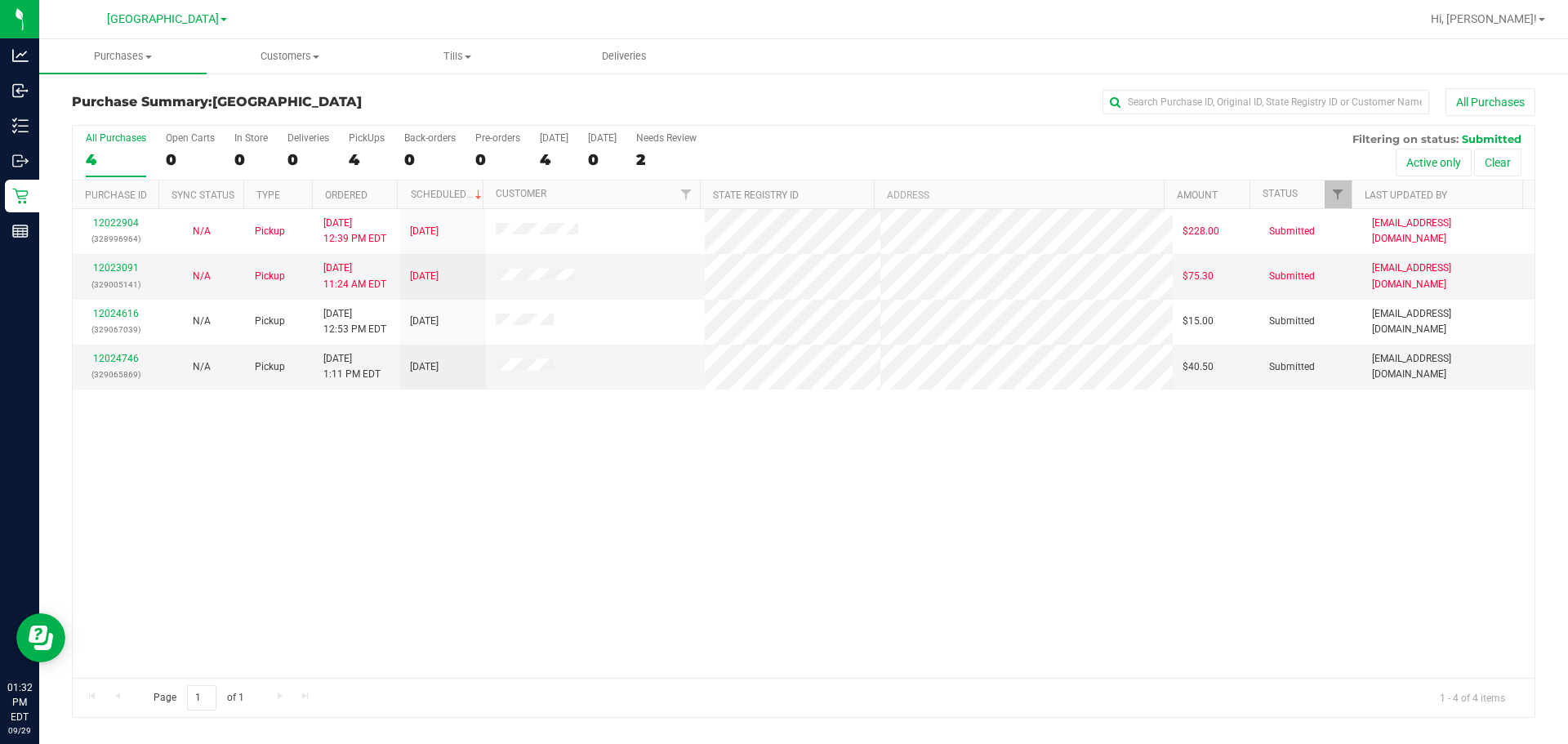
click at [280, 510] on div "12022904 (328996964) N/A Pickup [DATE] 12:39 PM EDT 9/29/2025 $228.00 Submitted…" at bounding box center [804, 443] width 1462 height 468
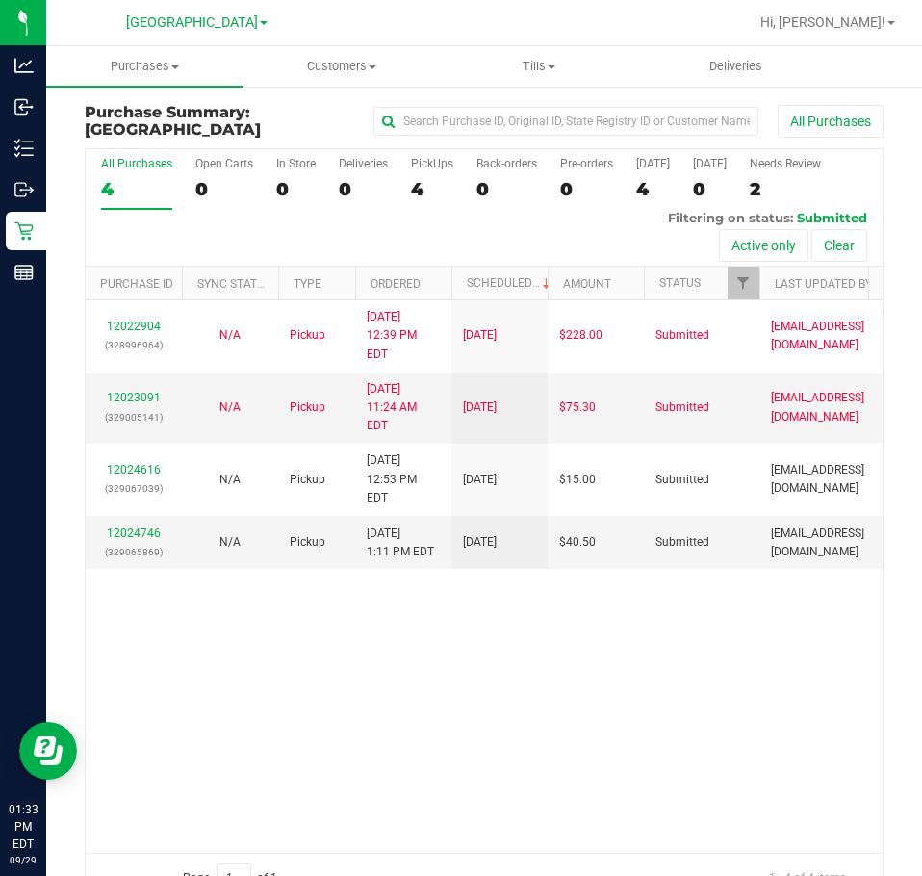
click at [727, 613] on div "12022904 (328996964) N/A Pickup [DATE] 12:39 PM EDT 9/29/2025 $228.00 Submitted…" at bounding box center [484, 575] width 797 height 551
click at [510, 625] on div "12022904 (328996964) N/A Pickup [DATE] 12:39 PM EDT 9/29/2025 $228.00 Submitted…" at bounding box center [484, 575] width 797 height 551
click at [188, 14] on span "[GEOGRAPHIC_DATA]" at bounding box center [192, 22] width 132 height 17
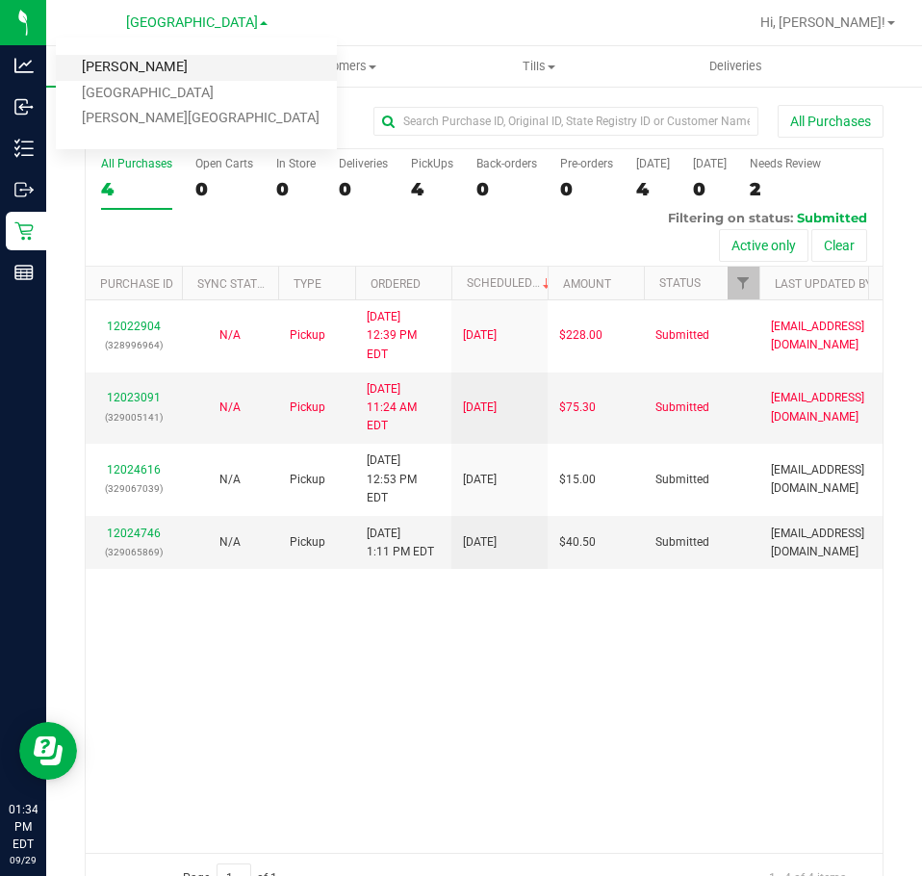
click at [119, 72] on link "[PERSON_NAME]" at bounding box center [196, 68] width 281 height 26
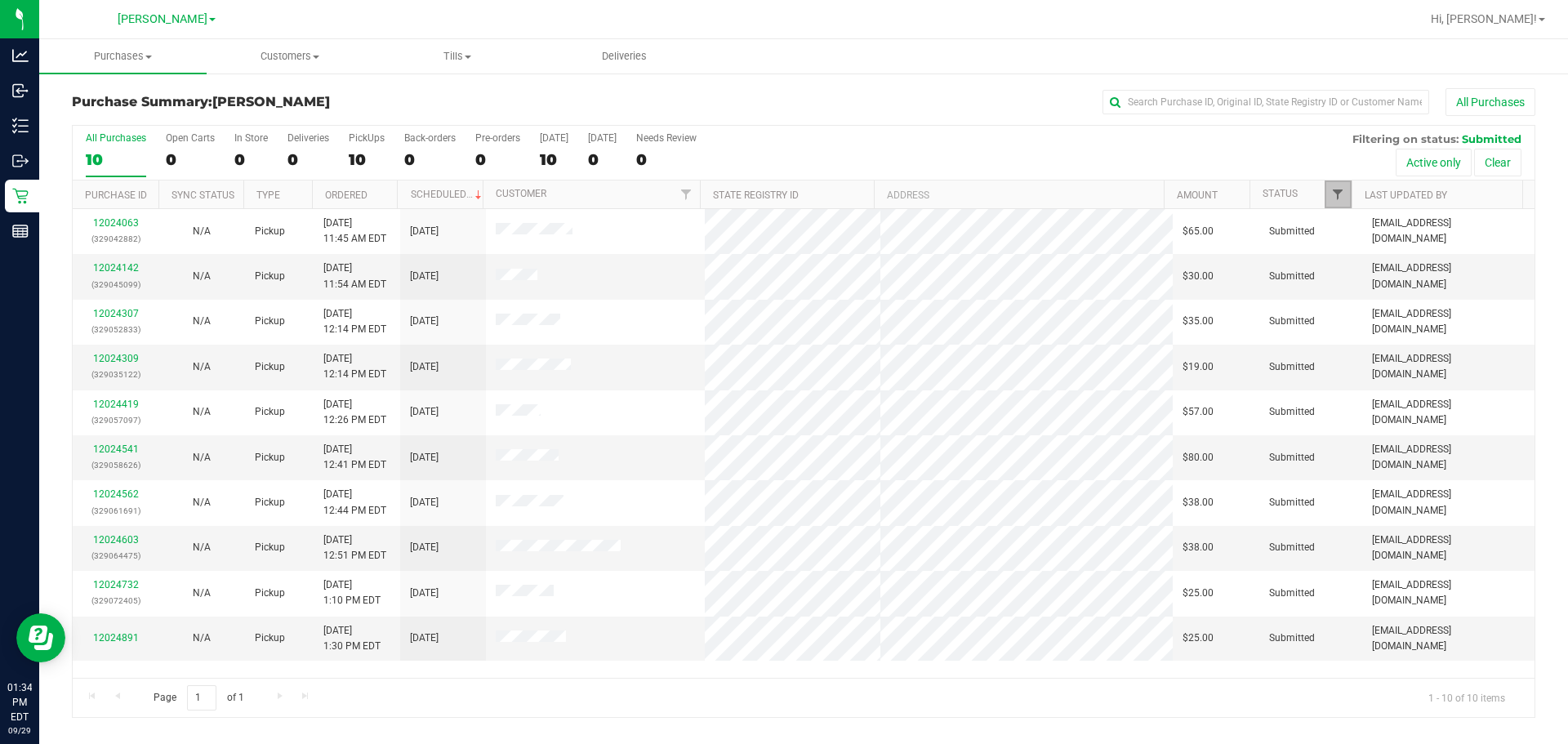
click at [781, 193] on span "Filter" at bounding box center [1337, 193] width 13 height 13
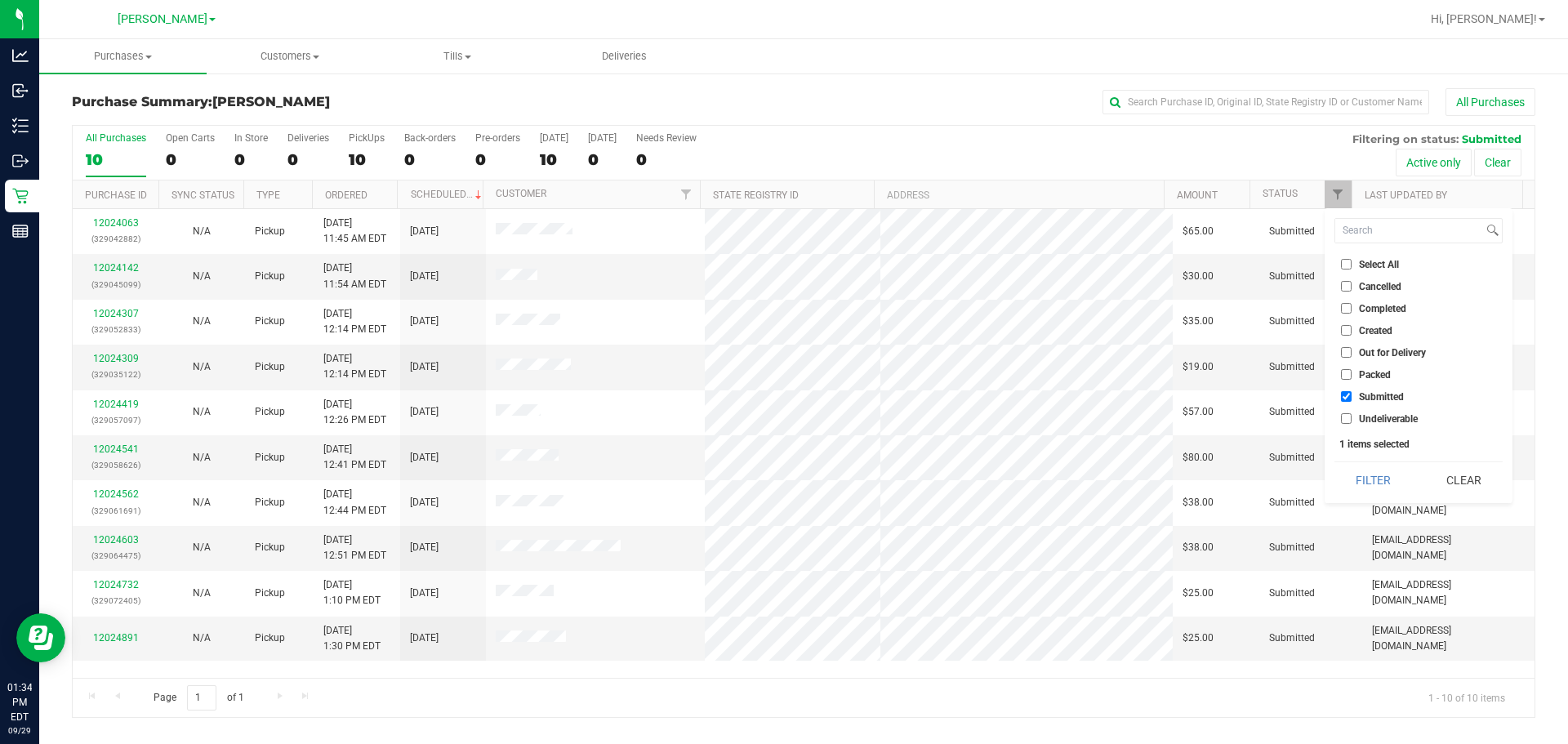
click at [781, 261] on span "Select All" at bounding box center [1378, 265] width 40 height 10
click at [781, 261] on input "Select All" at bounding box center [1346, 264] width 11 height 11
checkbox input "true"
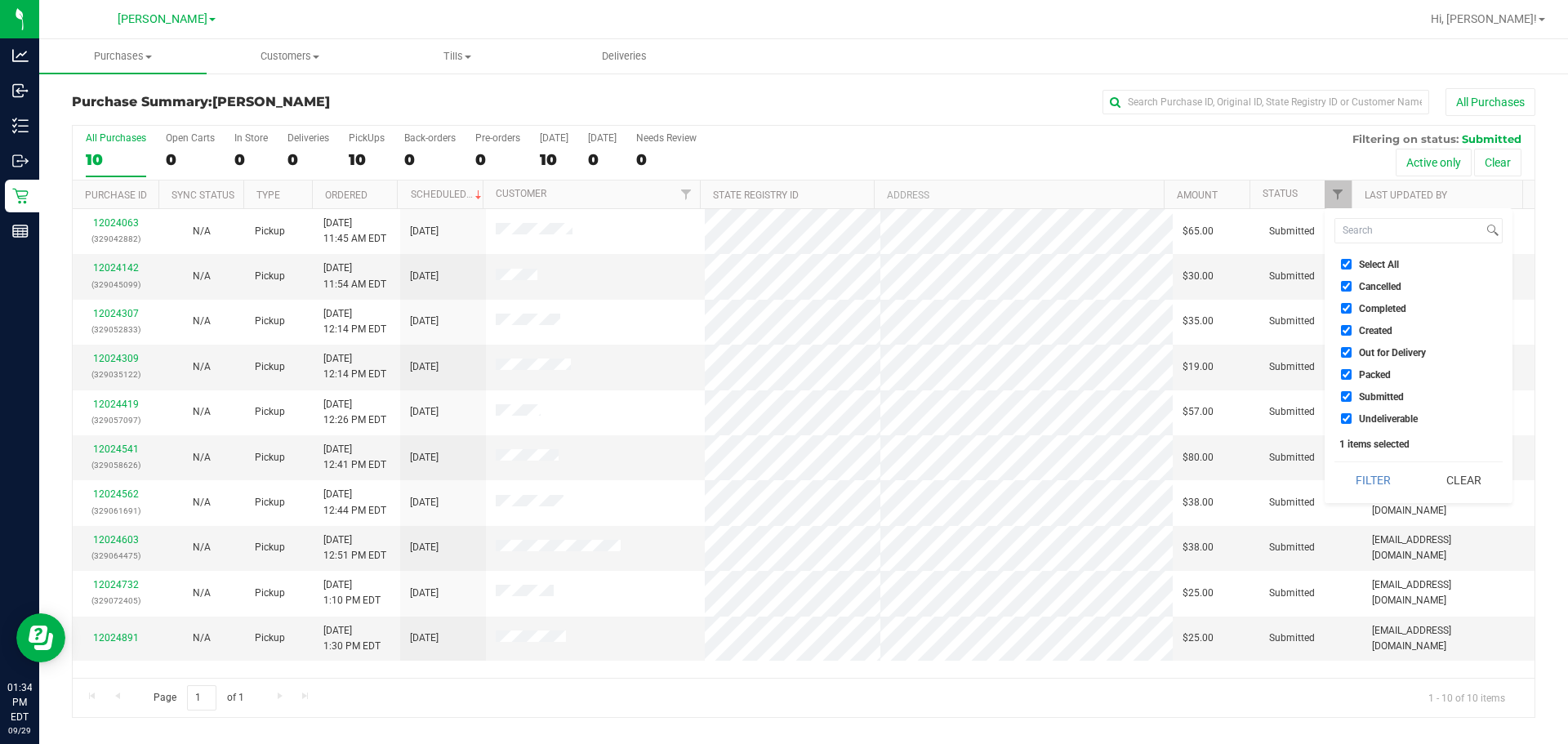
checkbox input "true"
click at [781, 260] on span "Select All" at bounding box center [1378, 265] width 40 height 10
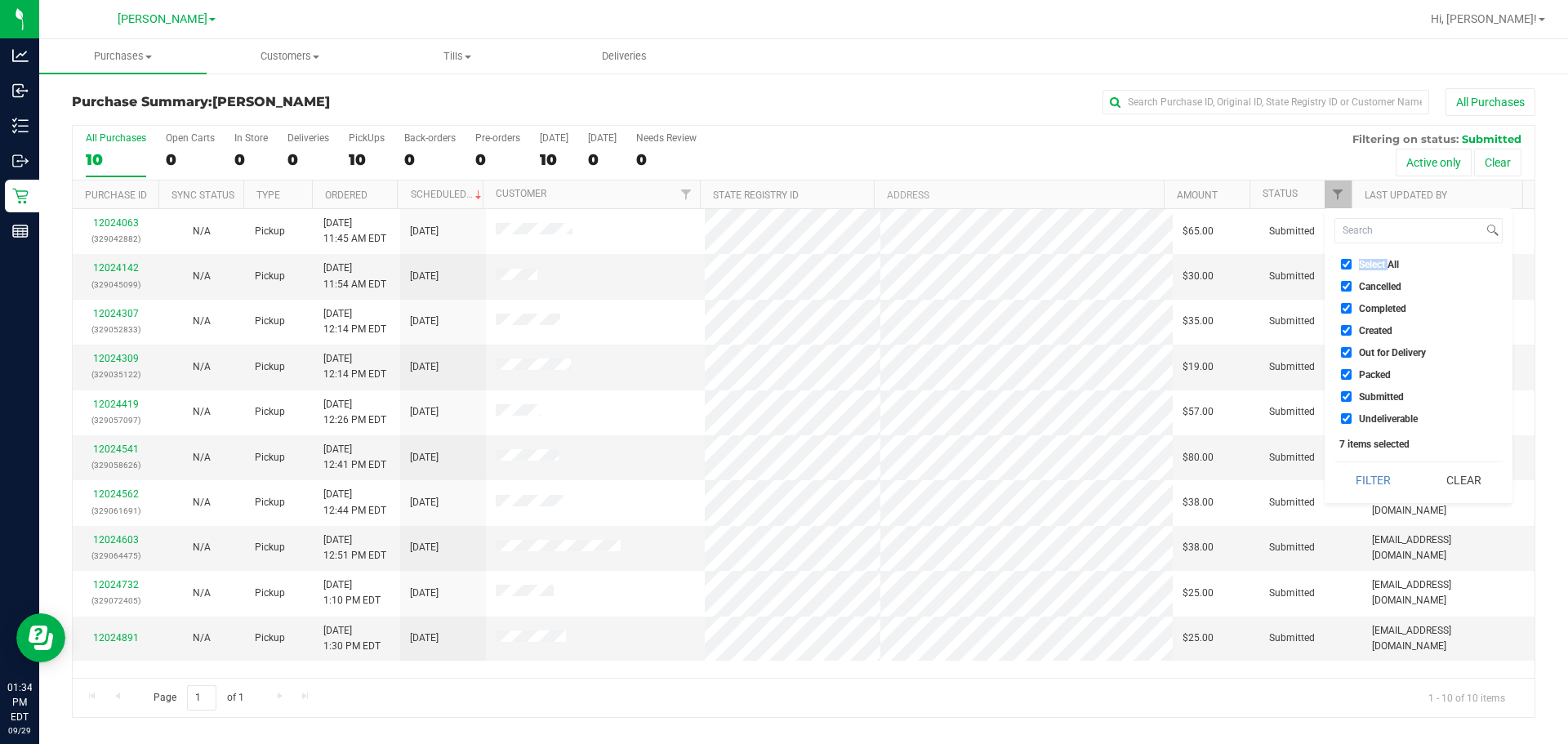
click at [781, 260] on input "Select All" at bounding box center [1346, 264] width 11 height 11
checkbox input "false"
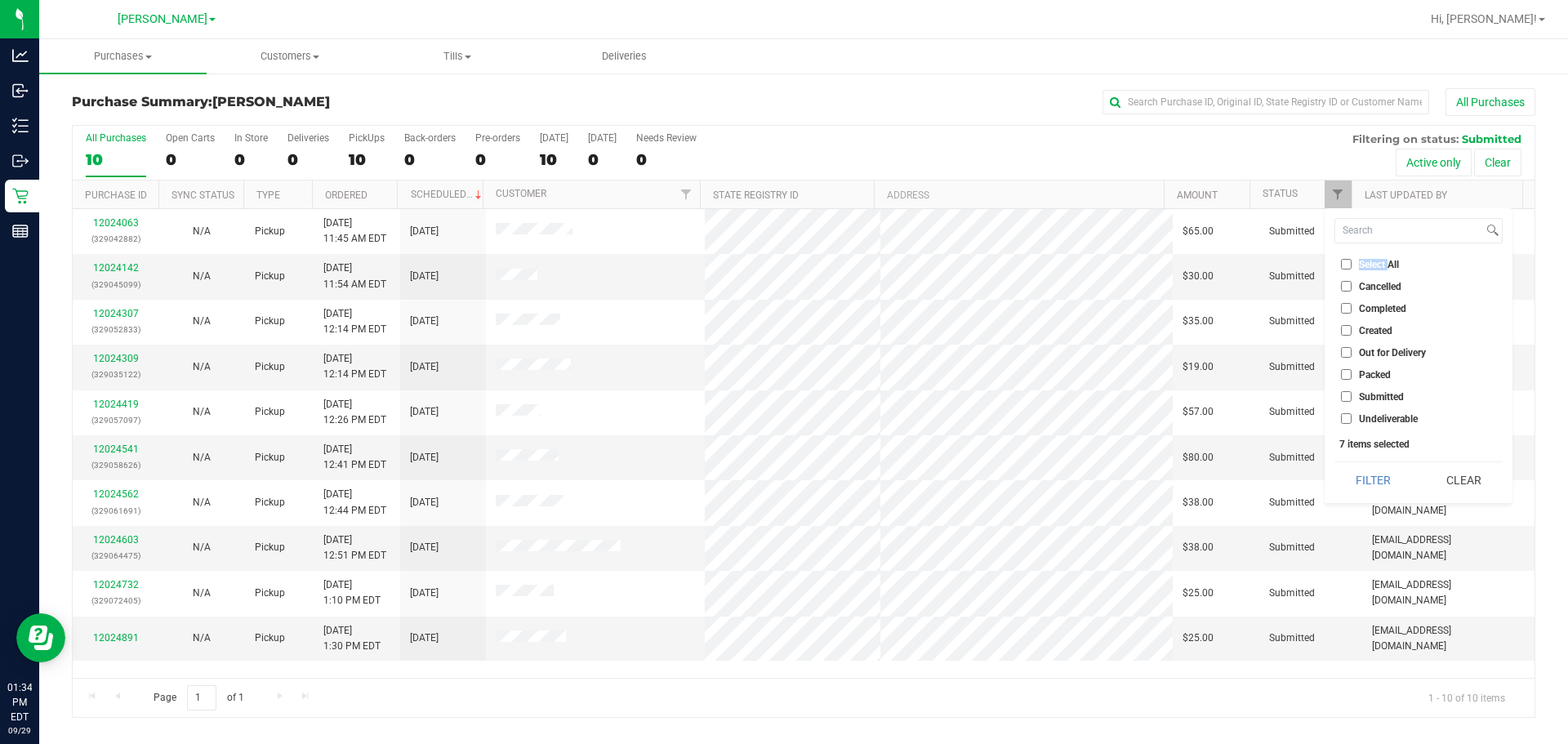
checkbox input "false"
click at [781, 377] on span "Packed" at bounding box center [1375, 375] width 32 height 10
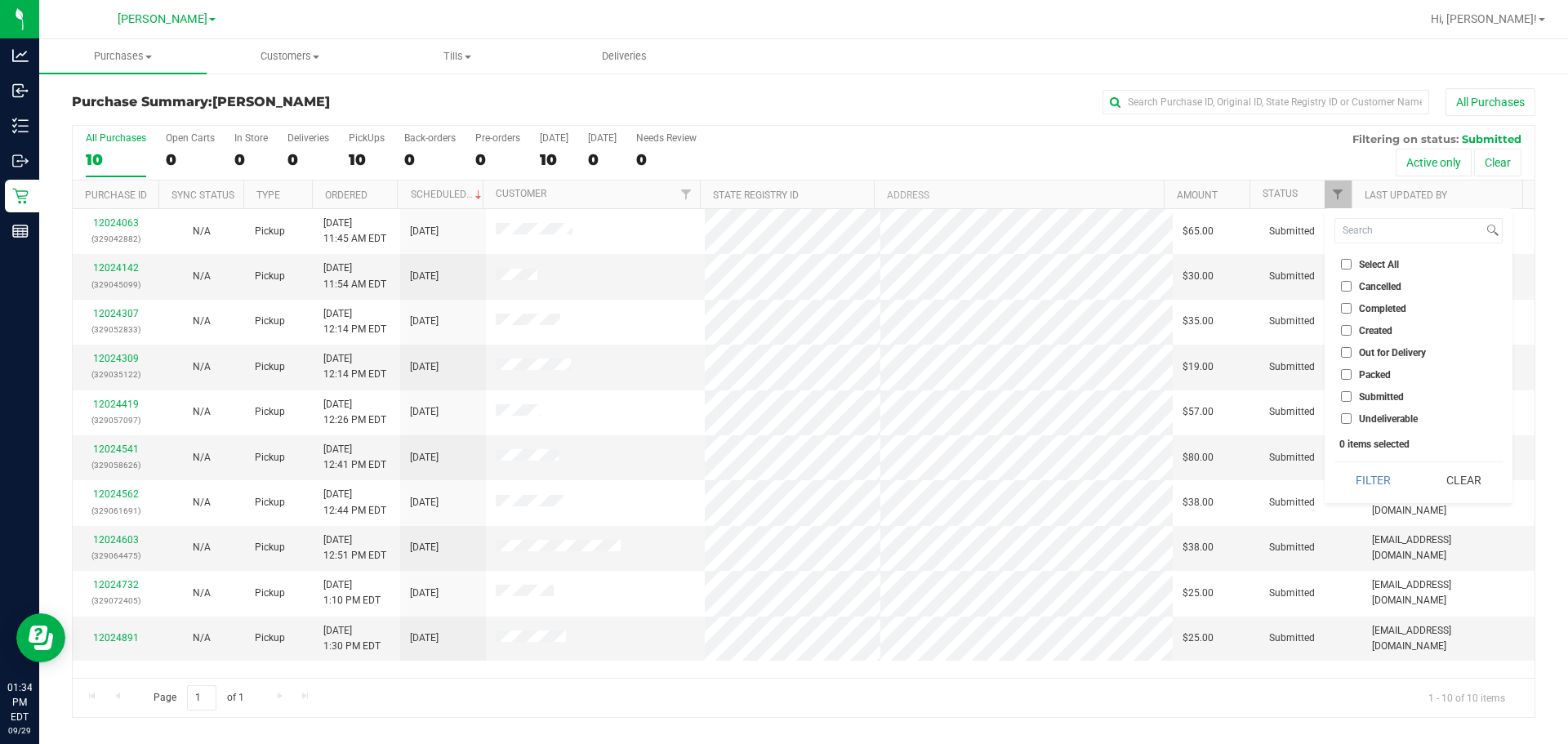
click at [781, 377] on input "Packed" at bounding box center [1346, 374] width 11 height 11
checkbox input "true"
click at [781, 474] on button "Filter" at bounding box center [1374, 480] width 78 height 36
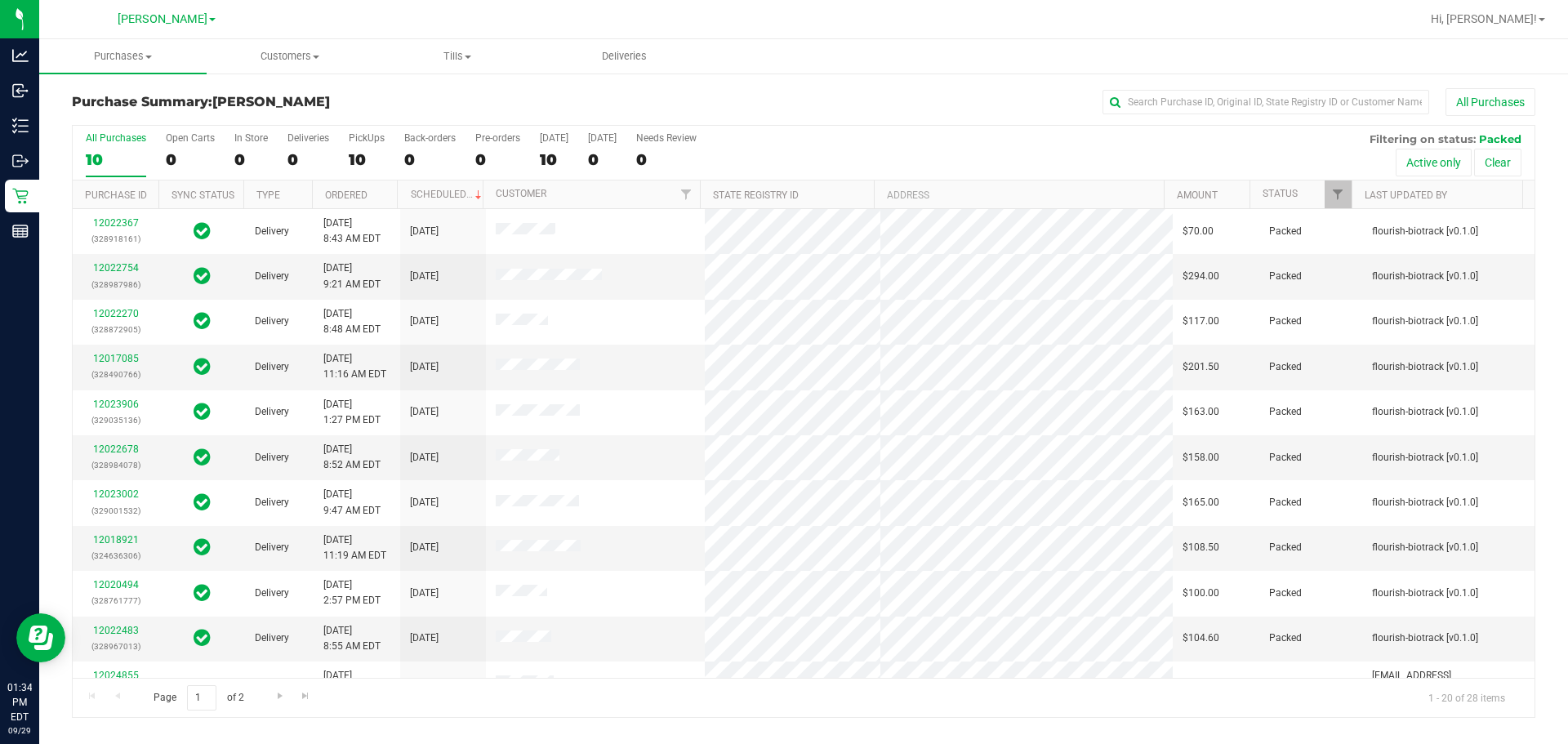
scroll to position [435, 0]
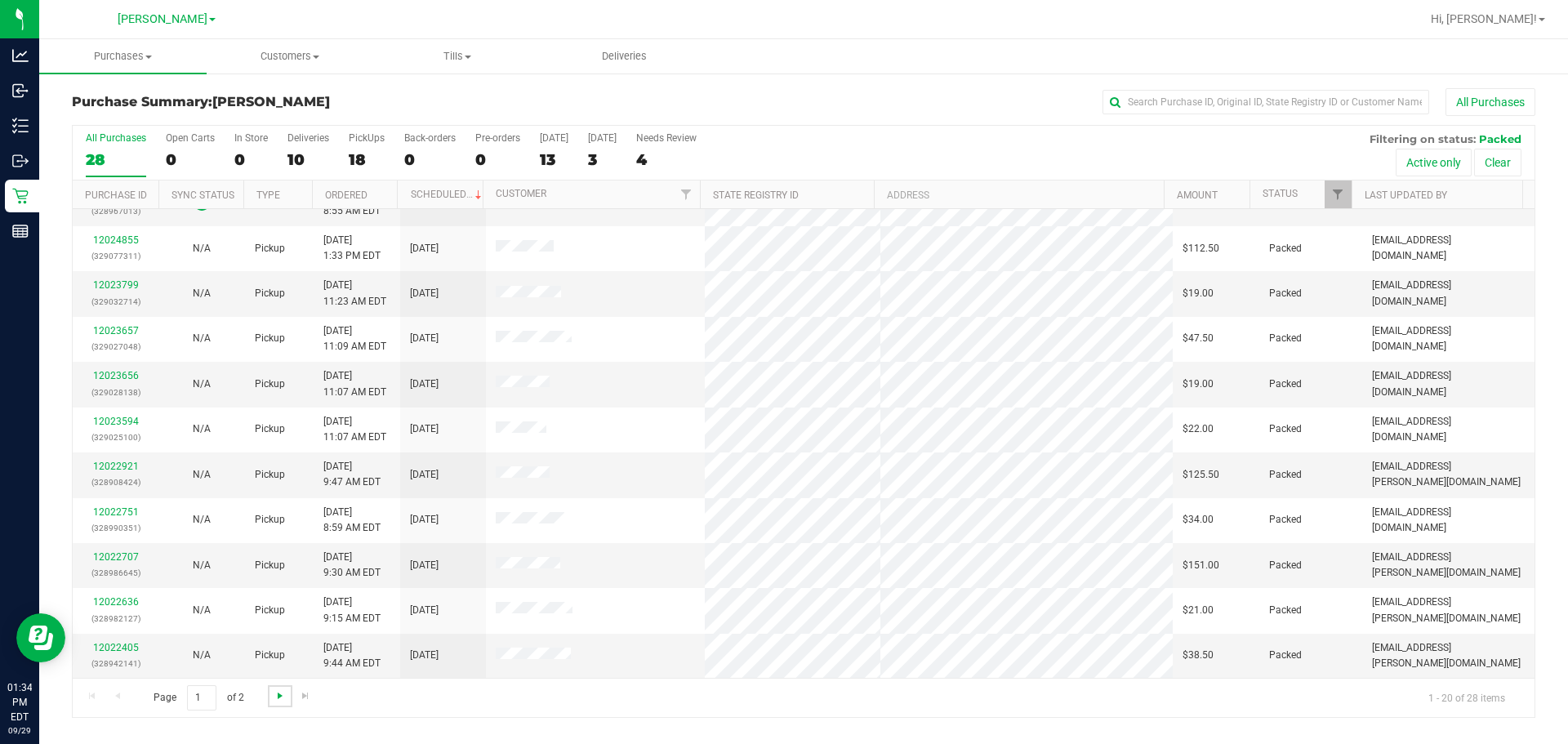
click at [273, 698] on span "Go to the next page" at bounding box center [279, 695] width 13 height 13
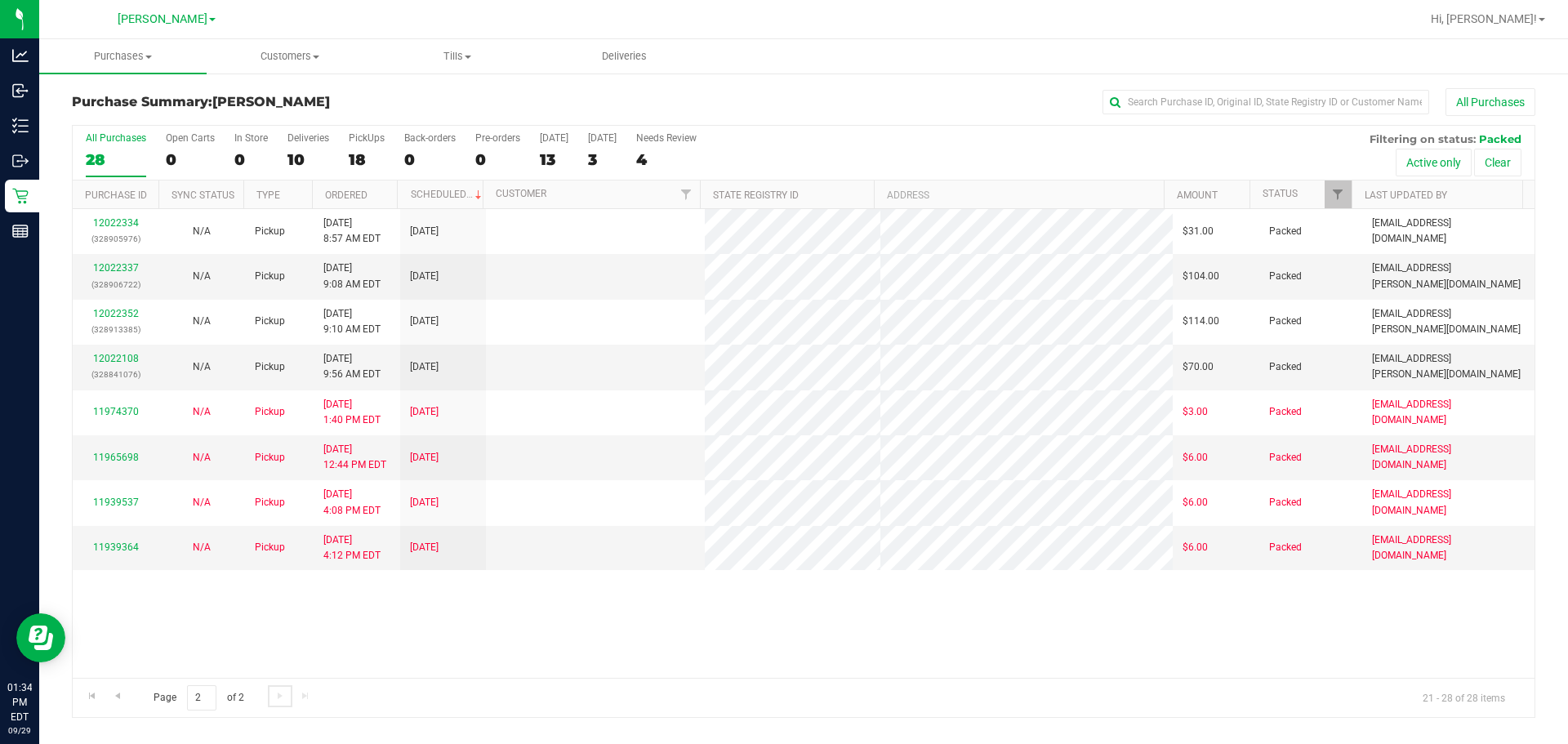
scroll to position [0, 0]
click at [681, 627] on div "12022334 (328905976) N/A Pickup [DATE] 8:57 AM EDT 9/29/2025 $31.00 Packed [EMA…" at bounding box center [804, 443] width 1462 height 468
click at [781, 620] on div "12022334 (328905976) N/A Pickup [DATE] 8:57 AM EDT 9/29/2025 $31.00 Packed [EMA…" at bounding box center [804, 443] width 1462 height 468
click at [637, 610] on div "12022334 (328905976) N/A Pickup [DATE] 8:57 AM EDT 9/29/2025 $31.00 Packed [EMA…" at bounding box center [804, 443] width 1462 height 468
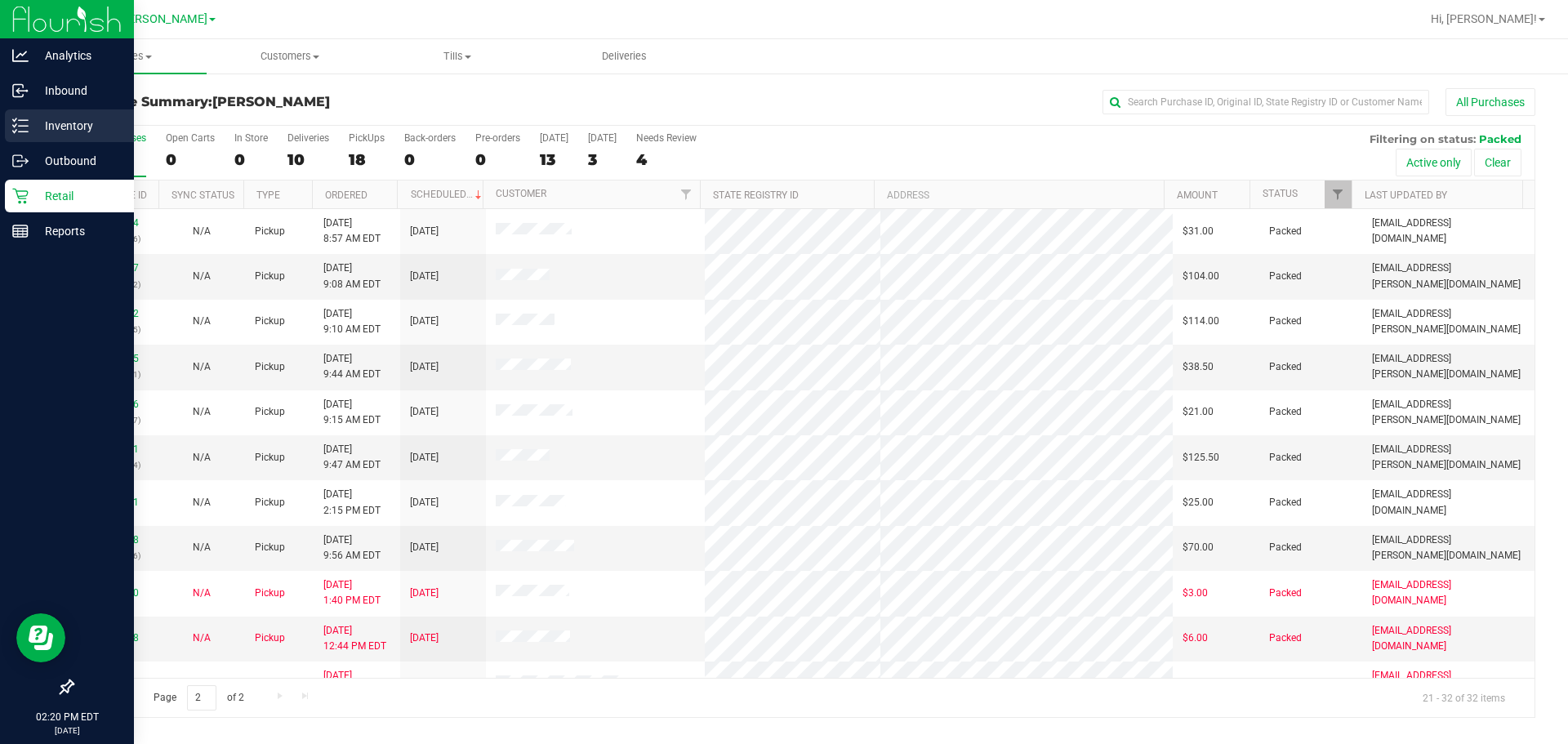
click at [51, 132] on p "Inventory" at bounding box center [77, 126] width 98 height 20
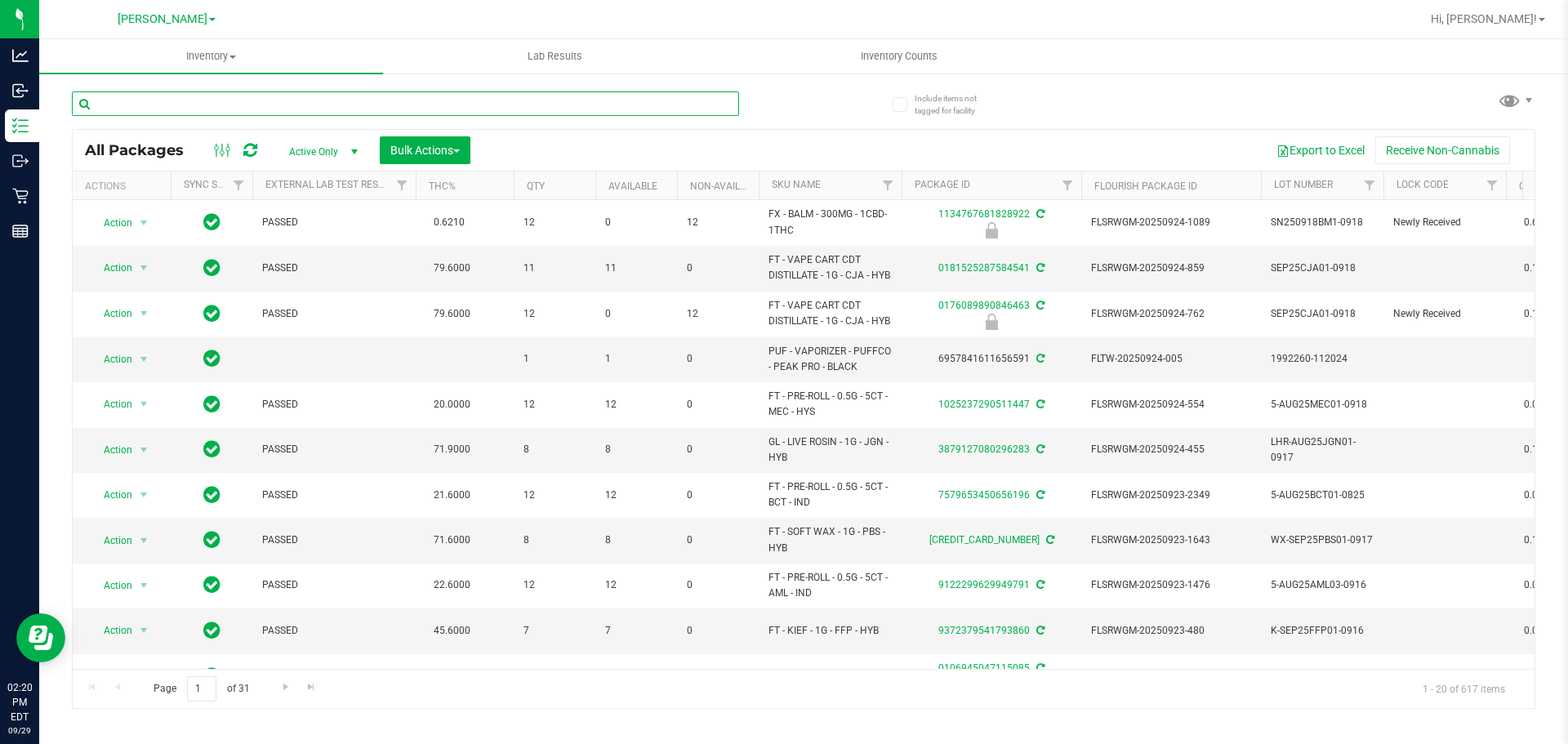
click at [240, 100] on input "text" at bounding box center [406, 103] width 667 height 25
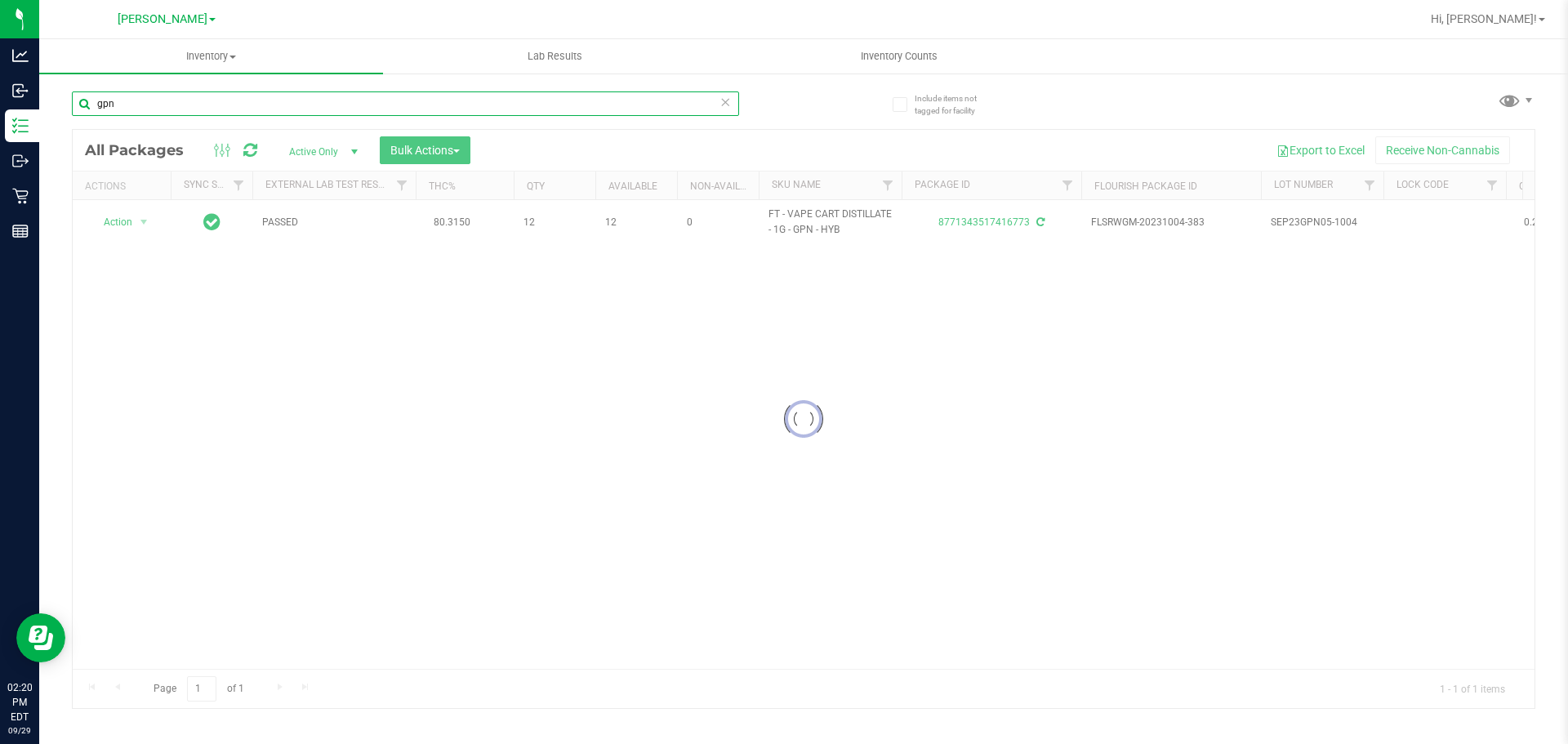
type input "gpn"
click at [329, 350] on div at bounding box center [804, 418] width 1462 height 578
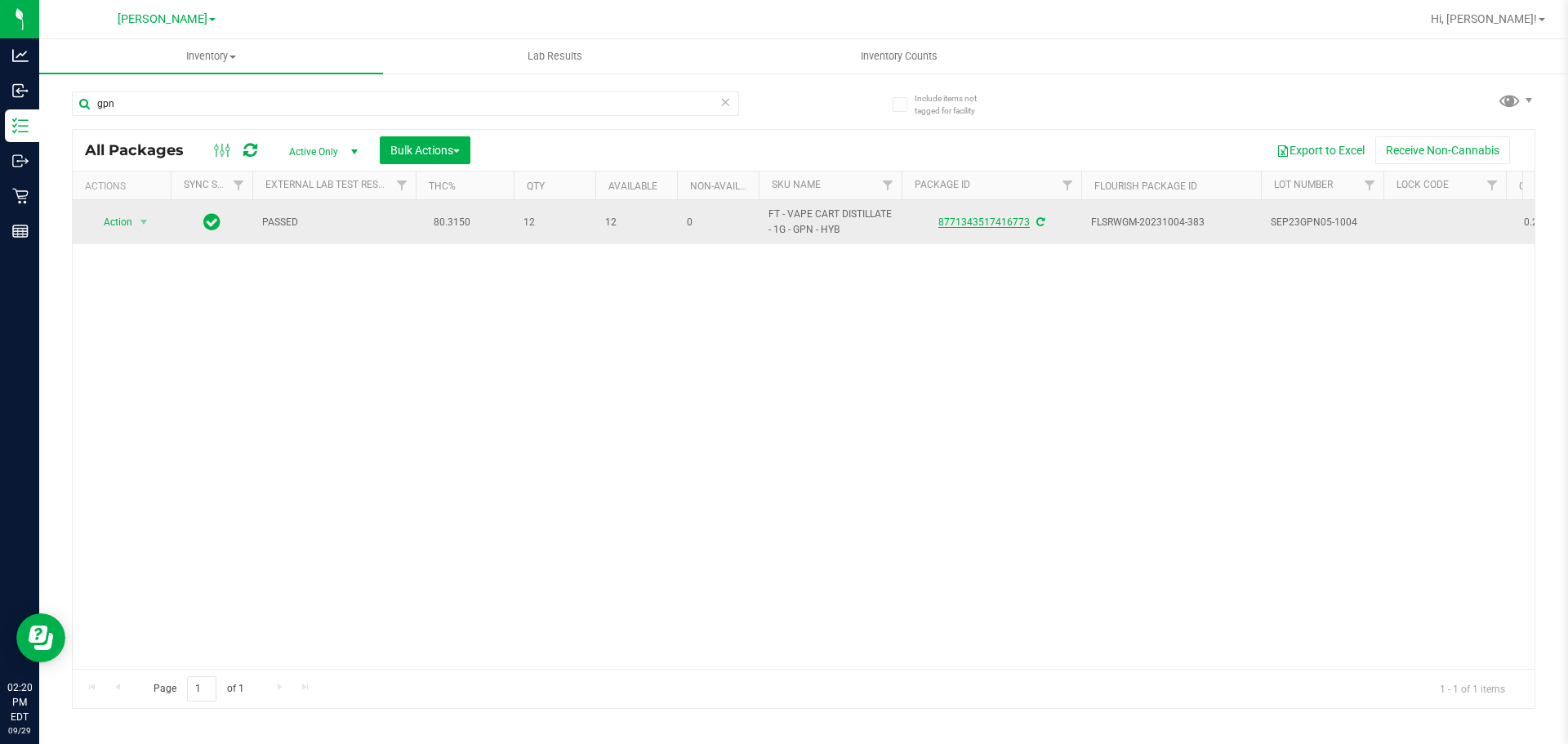
click at [781, 225] on link "8771343517416773" at bounding box center [984, 221] width 92 height 11
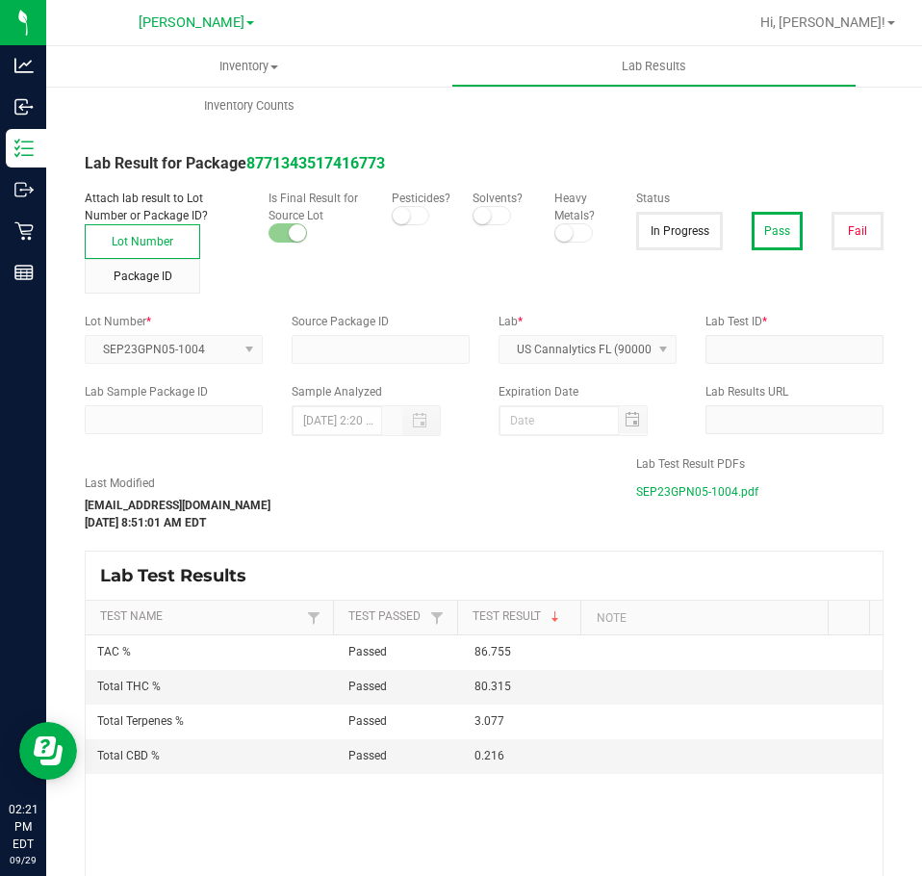
type input "8771343517416773"
type input "2310FLC0444.2663"
type input "[DATE] 12:57 PM"
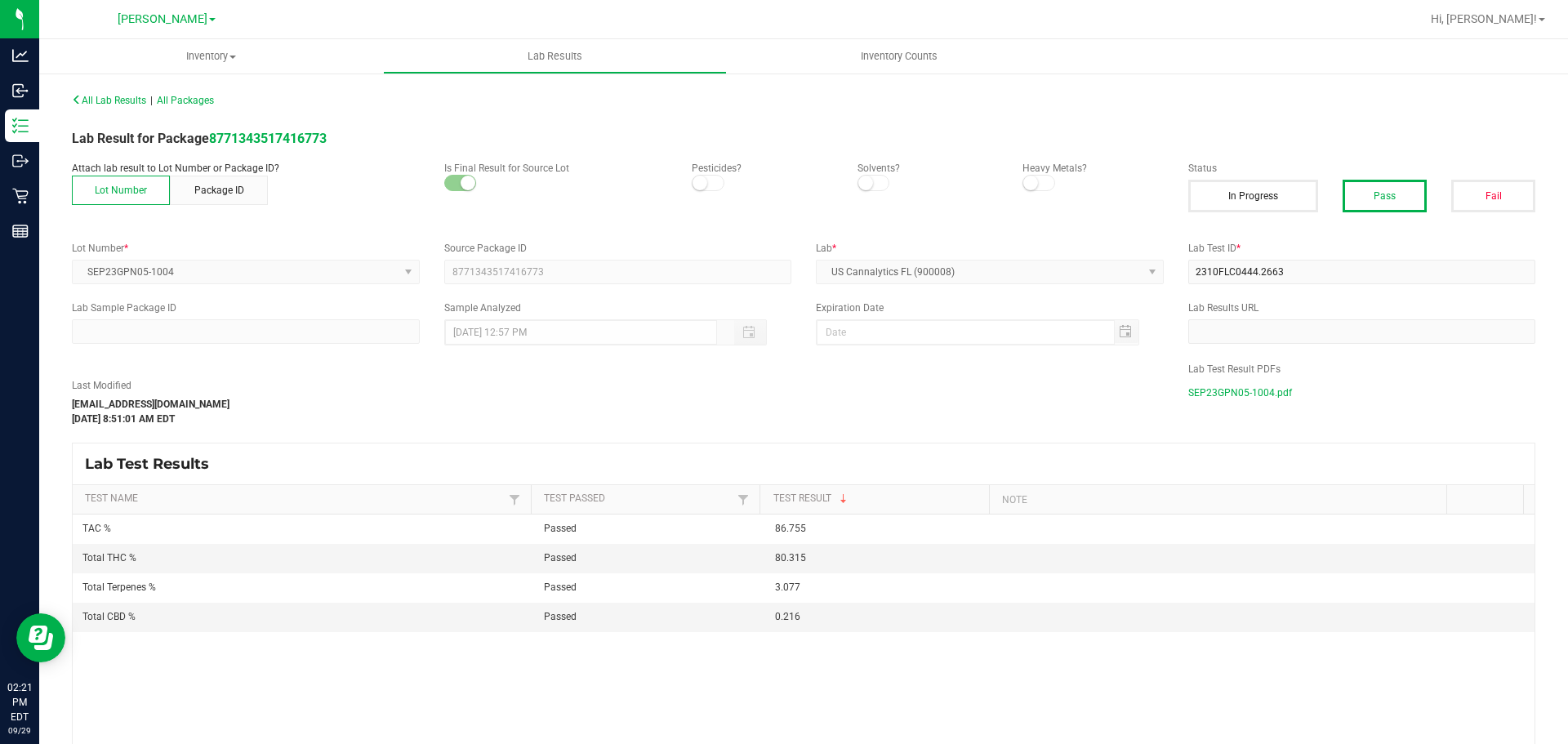
click at [781, 392] on span "SEP23GPN05-1004.pdf" at bounding box center [1240, 392] width 104 height 25
click at [781, 94] on div "All Lab Results | All Packages" at bounding box center [803, 100] width 1487 height 41
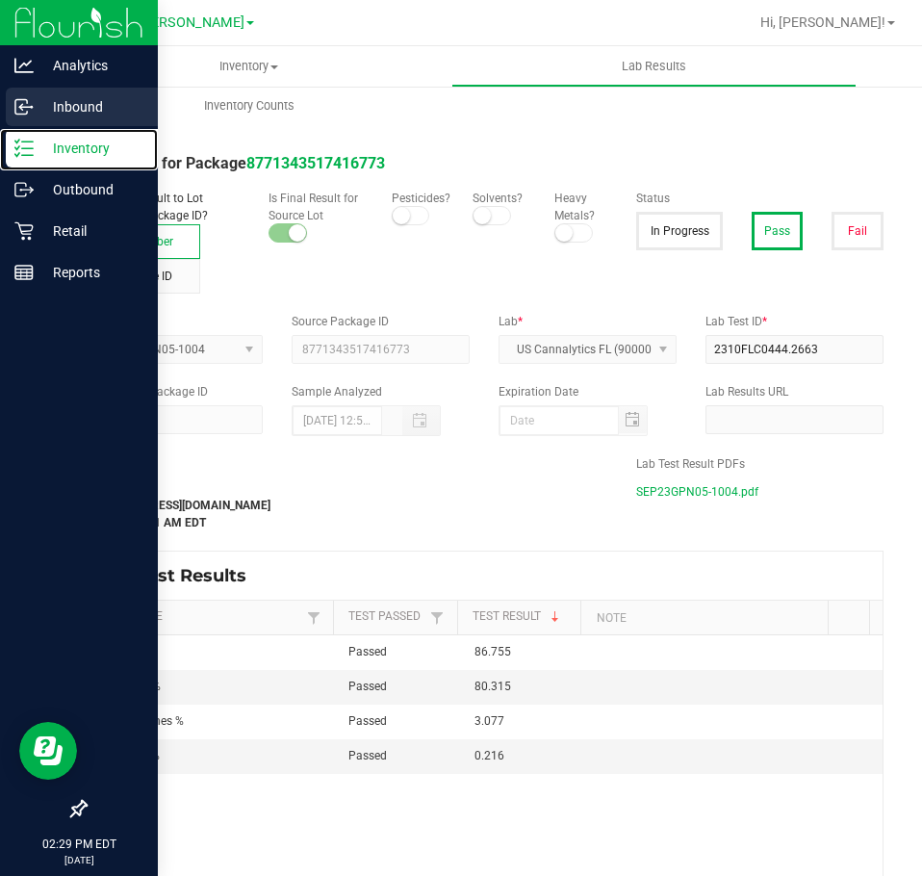
drag, startPoint x: 68, startPoint y: 136, endPoint x: 83, endPoint y: 125, distance: 17.9
click at [68, 136] on div "Inventory" at bounding box center [82, 148] width 152 height 38
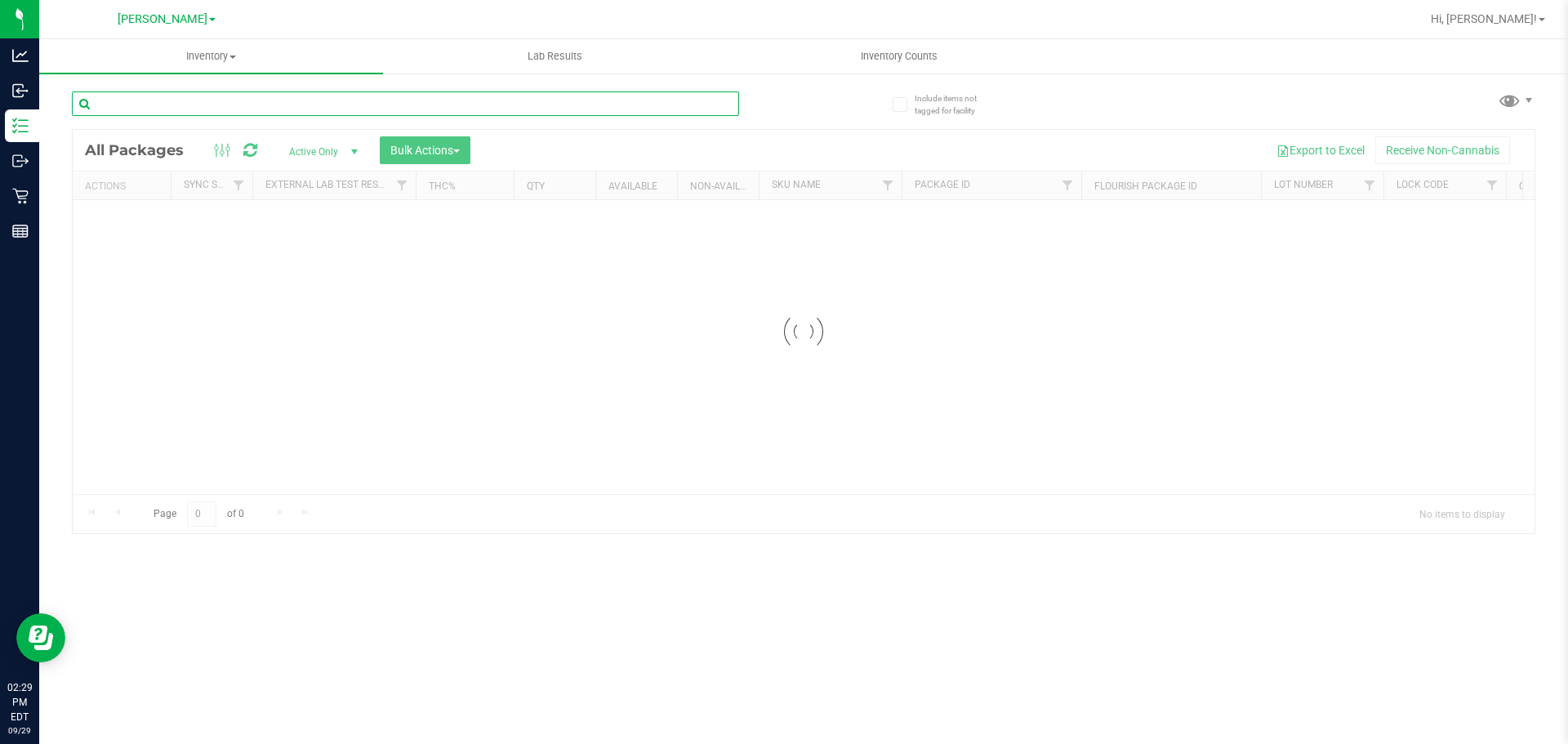
click at [366, 106] on input "text" at bounding box center [406, 103] width 667 height 25
type input "mec"
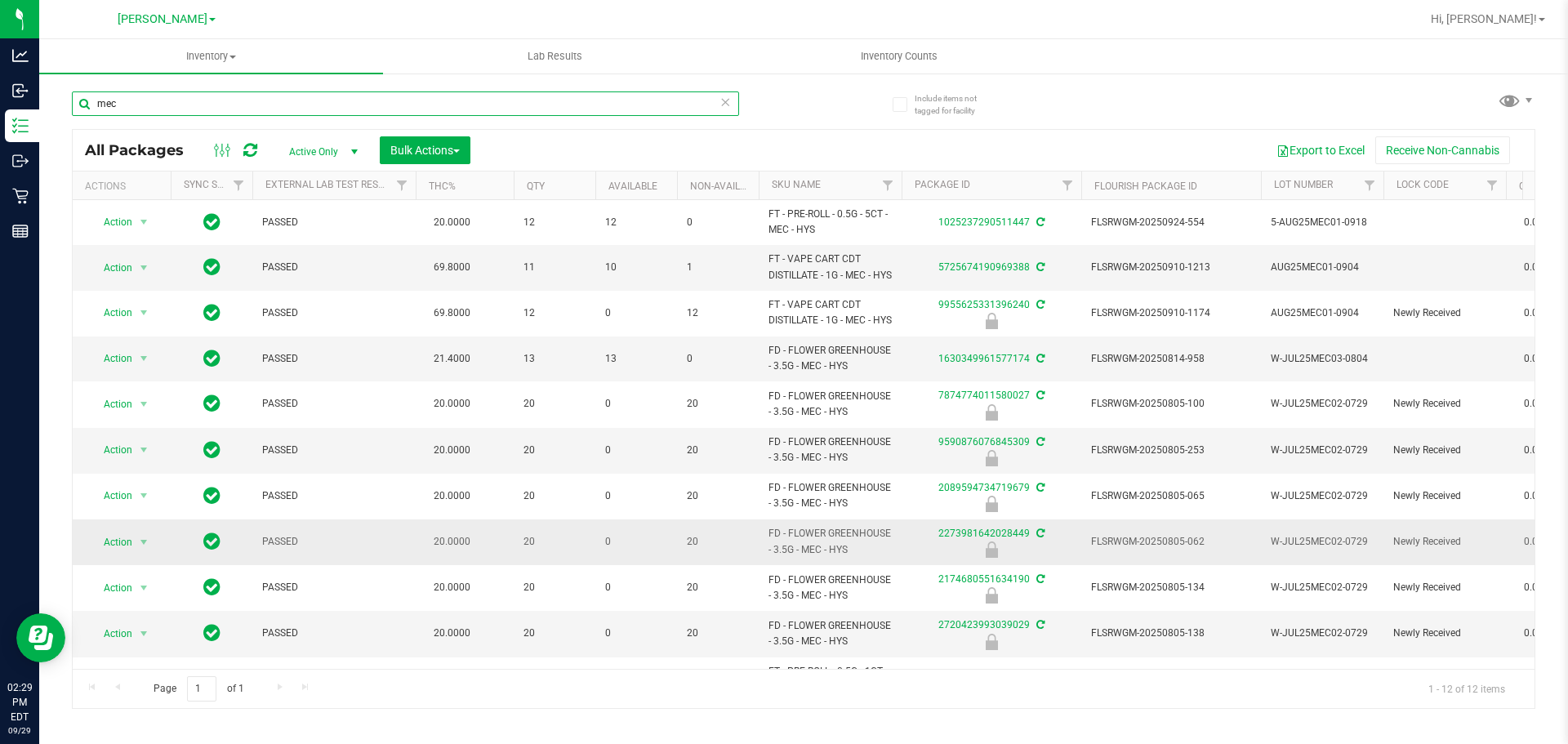
scroll to position [121, 0]
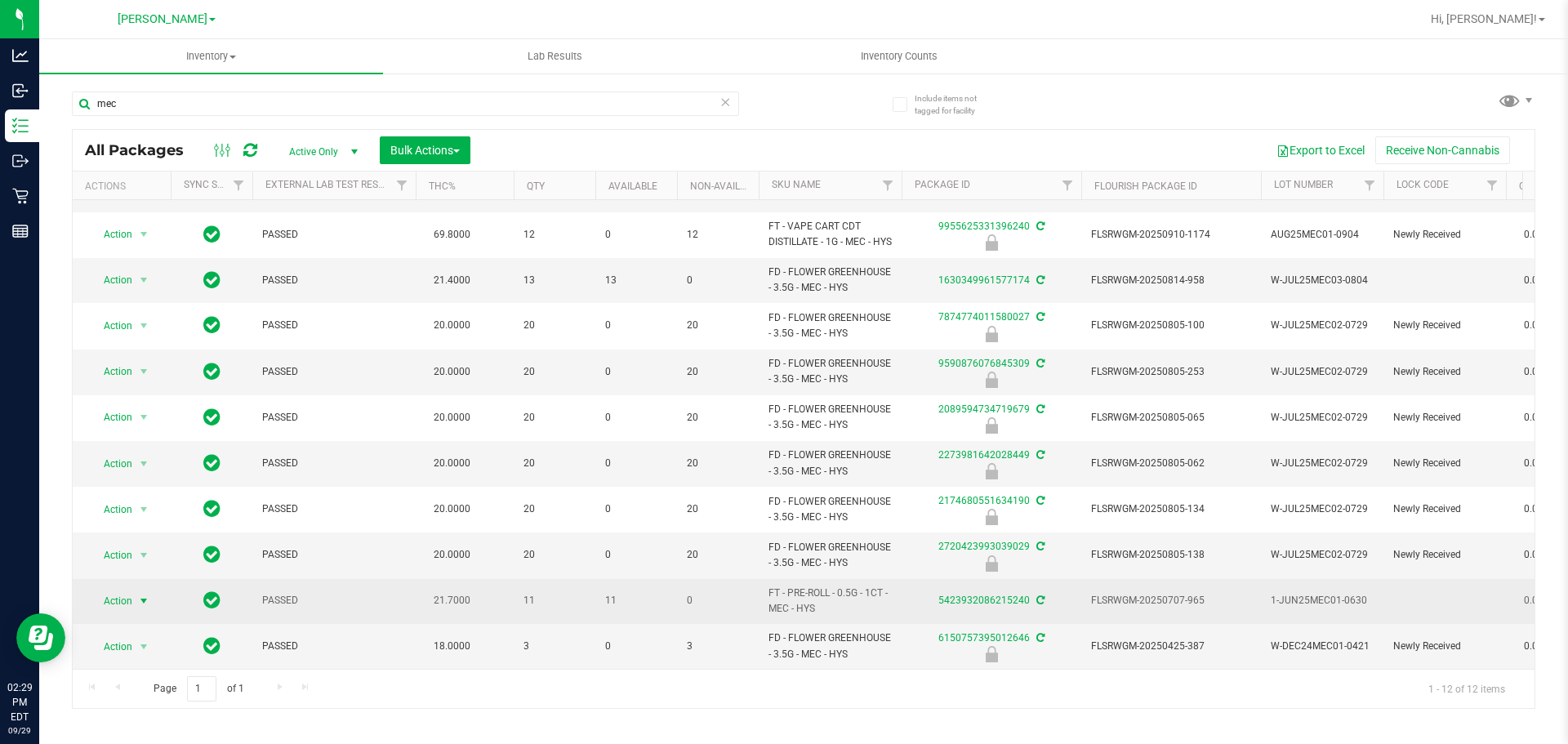
click at [134, 590] on span "select" at bounding box center [144, 601] width 20 height 23
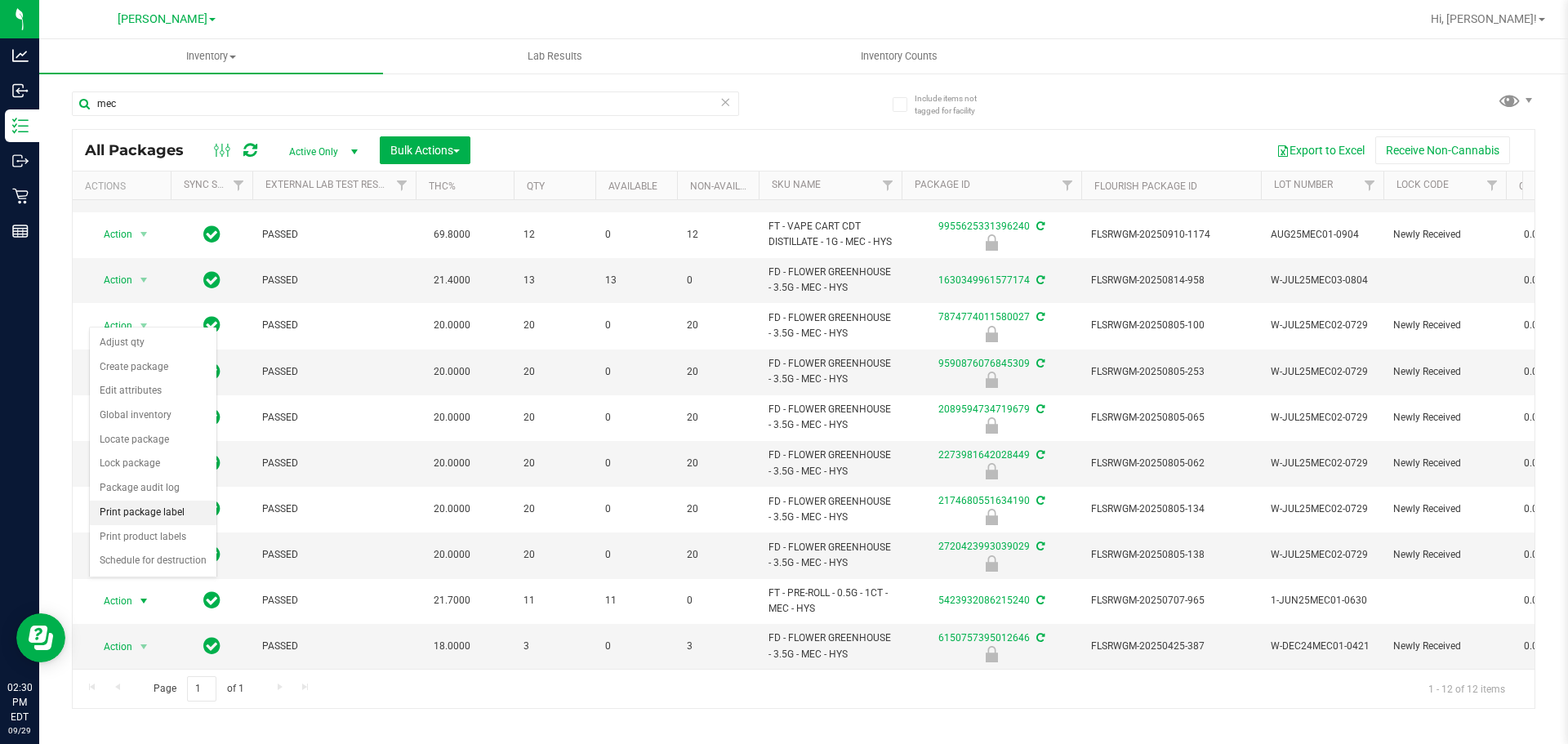
click at [143, 507] on li "Print package label" at bounding box center [153, 512] width 126 height 25
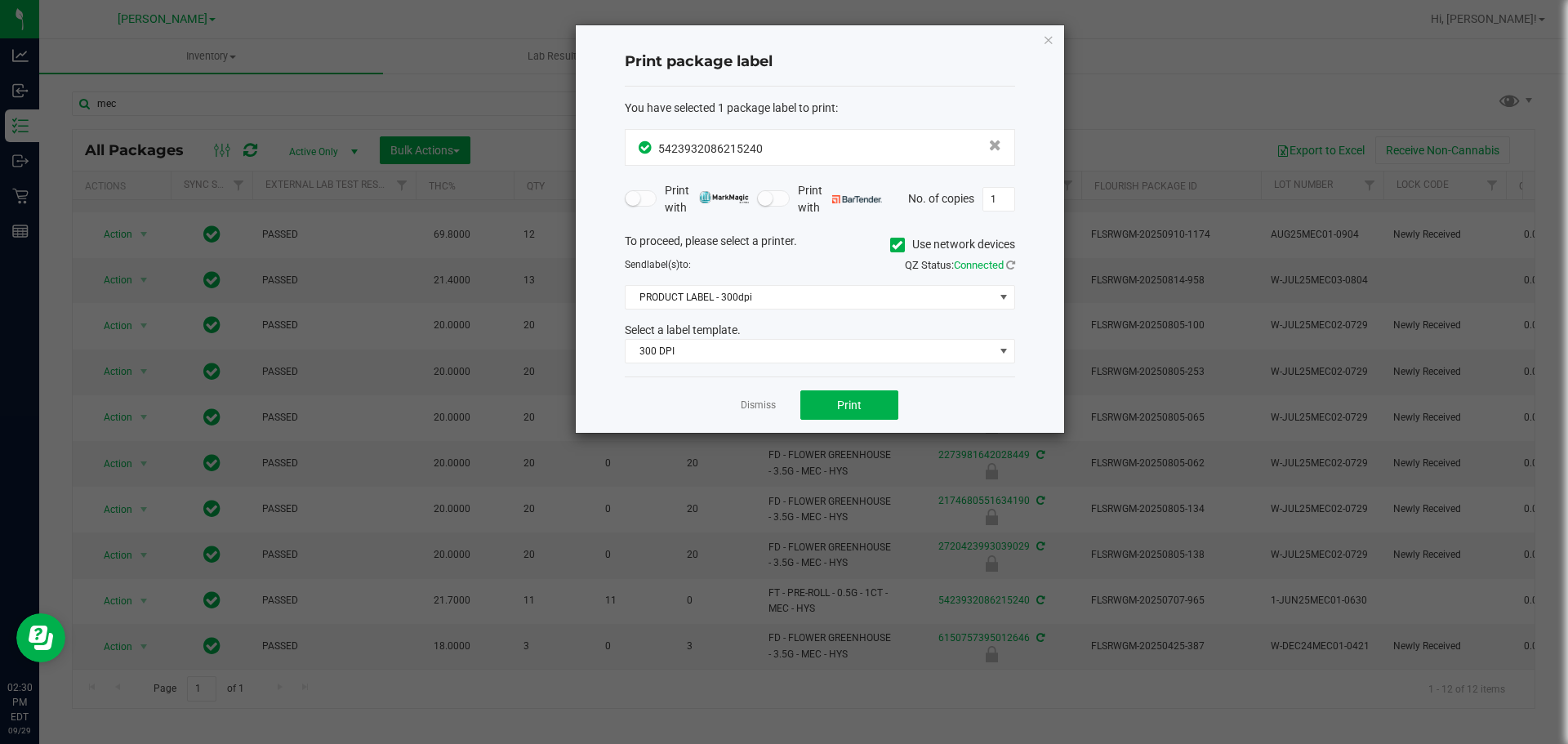
click at [759, 395] on div "Dismiss Print" at bounding box center [820, 405] width 390 height 56
click at [756, 400] on link "Dismiss" at bounding box center [758, 406] width 35 height 14
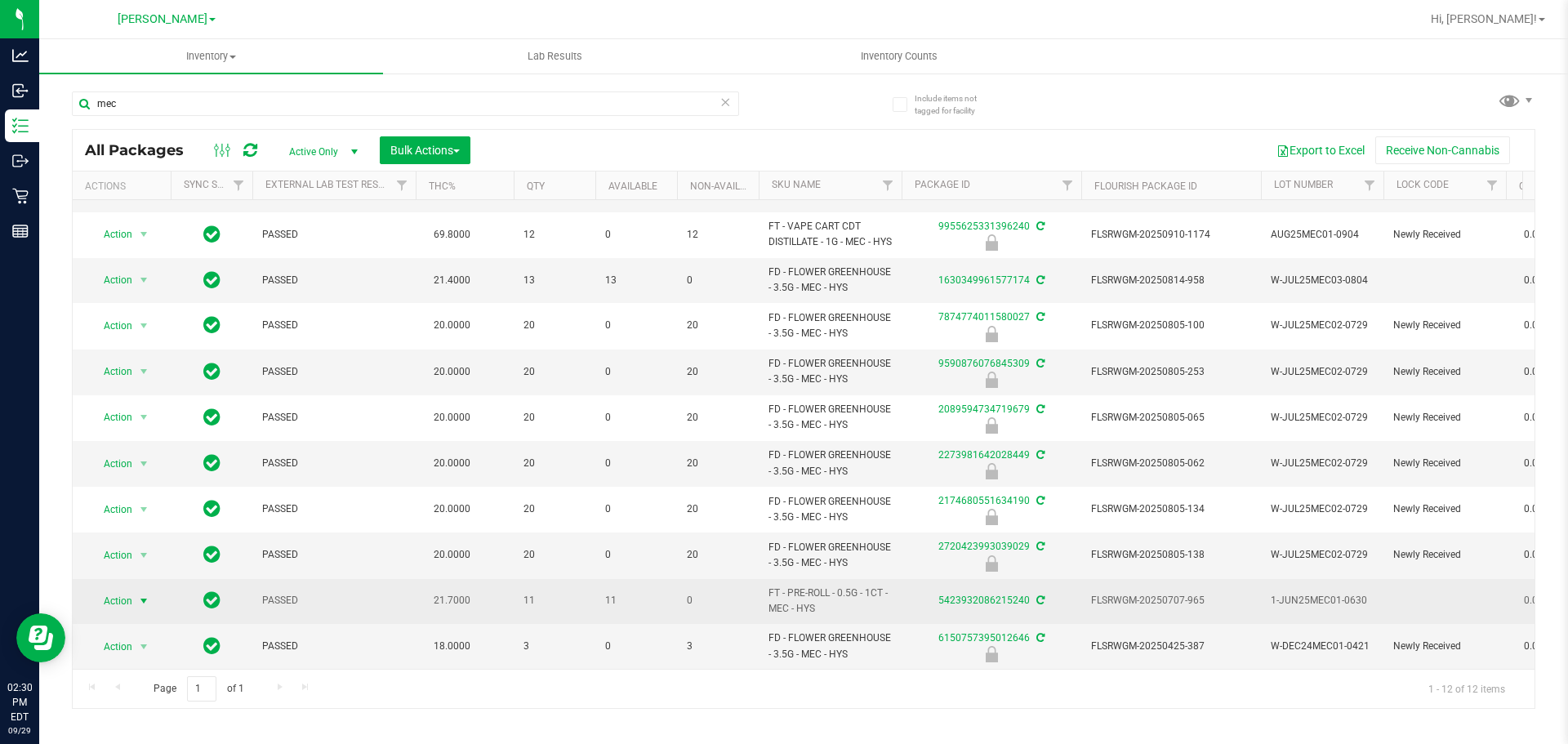
click at [110, 590] on span "Action" at bounding box center [111, 601] width 44 height 23
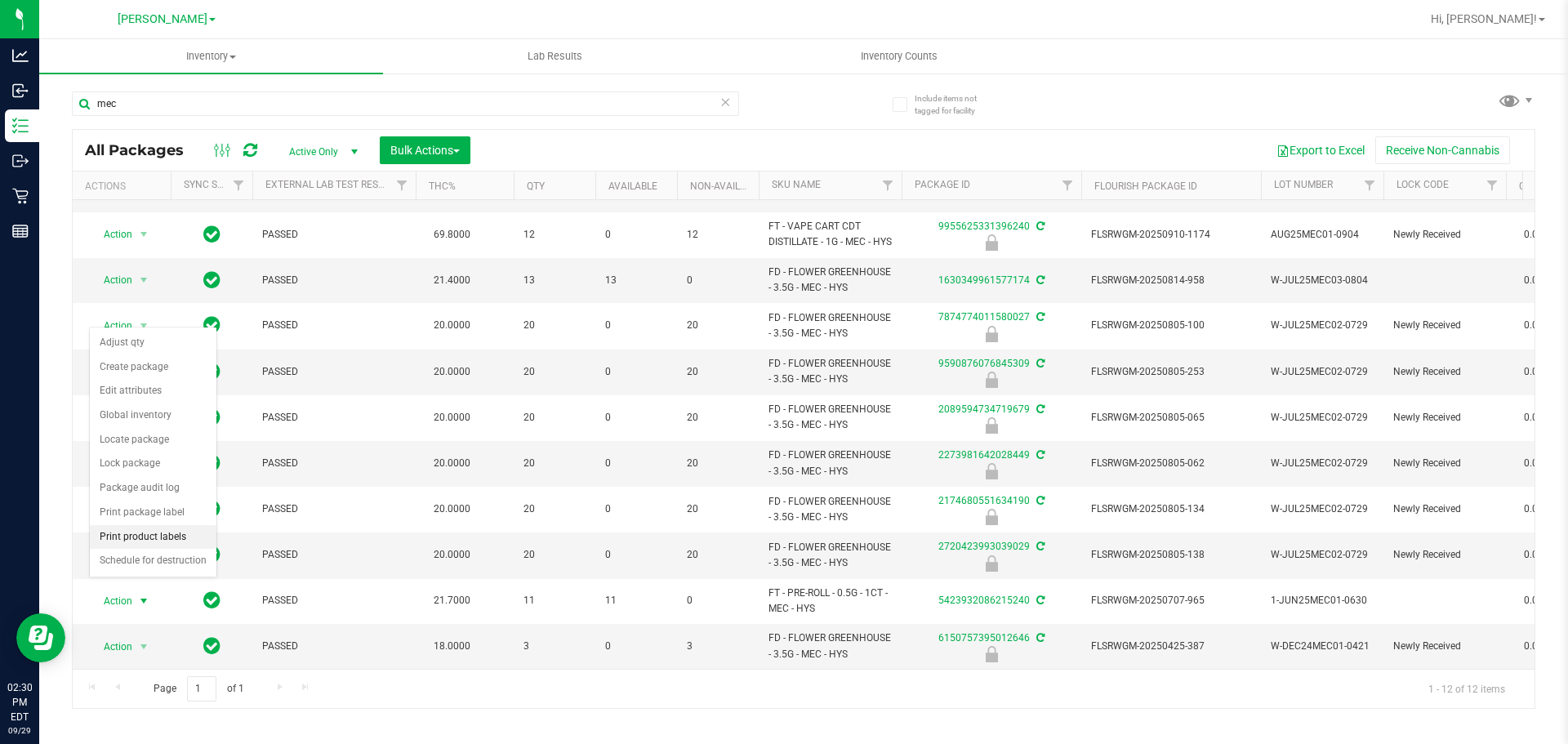
click at [131, 535] on li "Print product labels" at bounding box center [153, 537] width 126 height 25
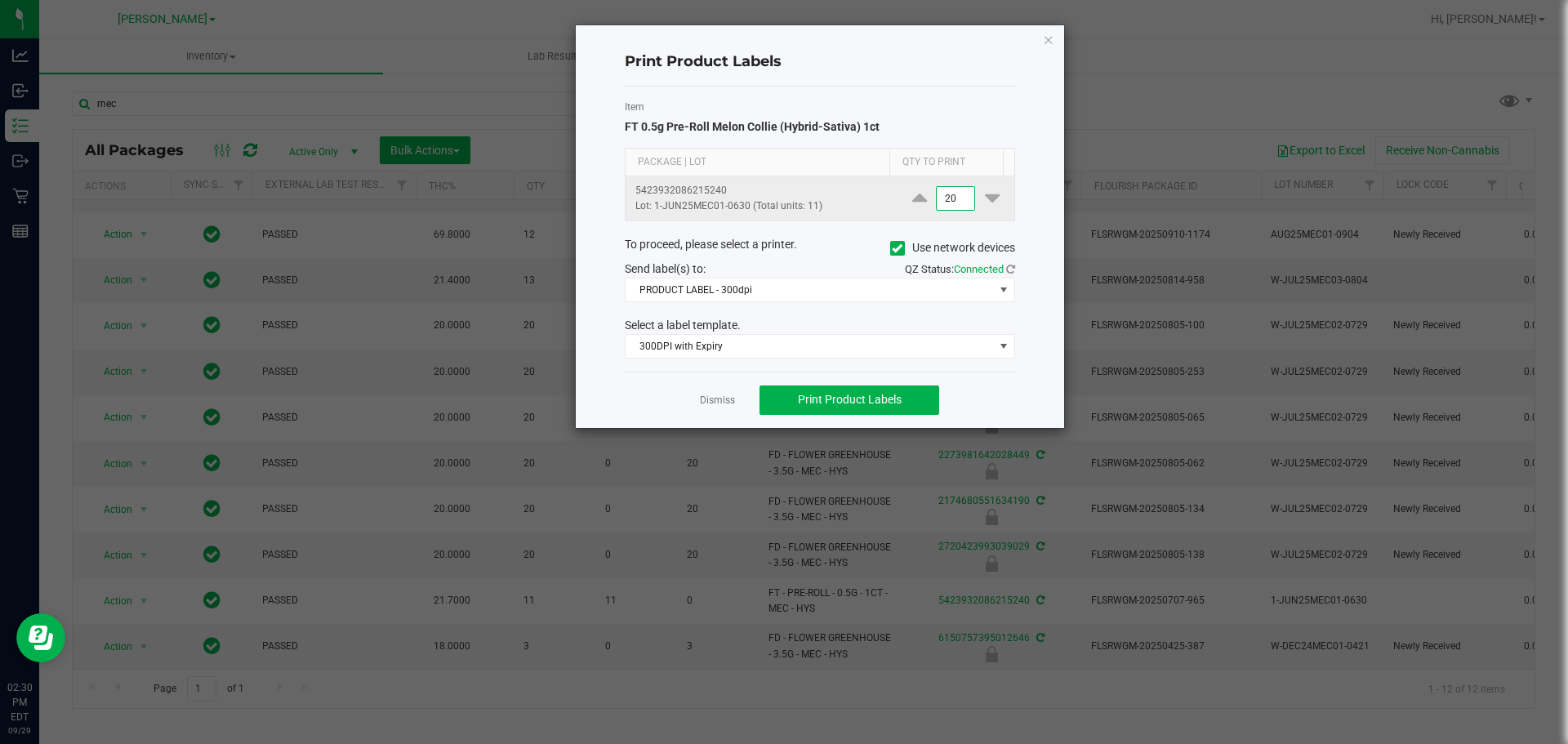
type input "2"
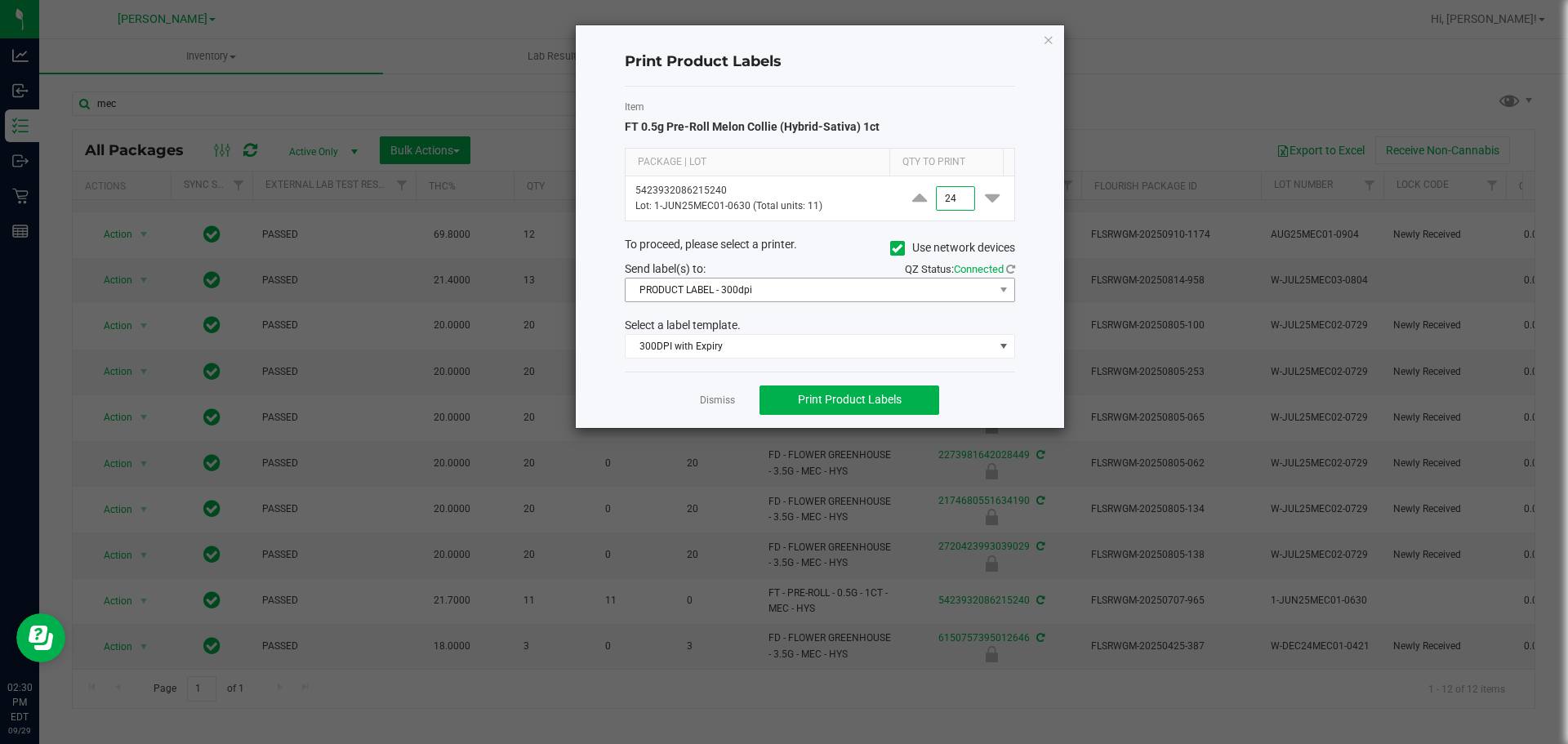
type input "24"
click at [740, 284] on span "PRODUCT LABEL - 300dpi" at bounding box center [809, 289] width 368 height 23
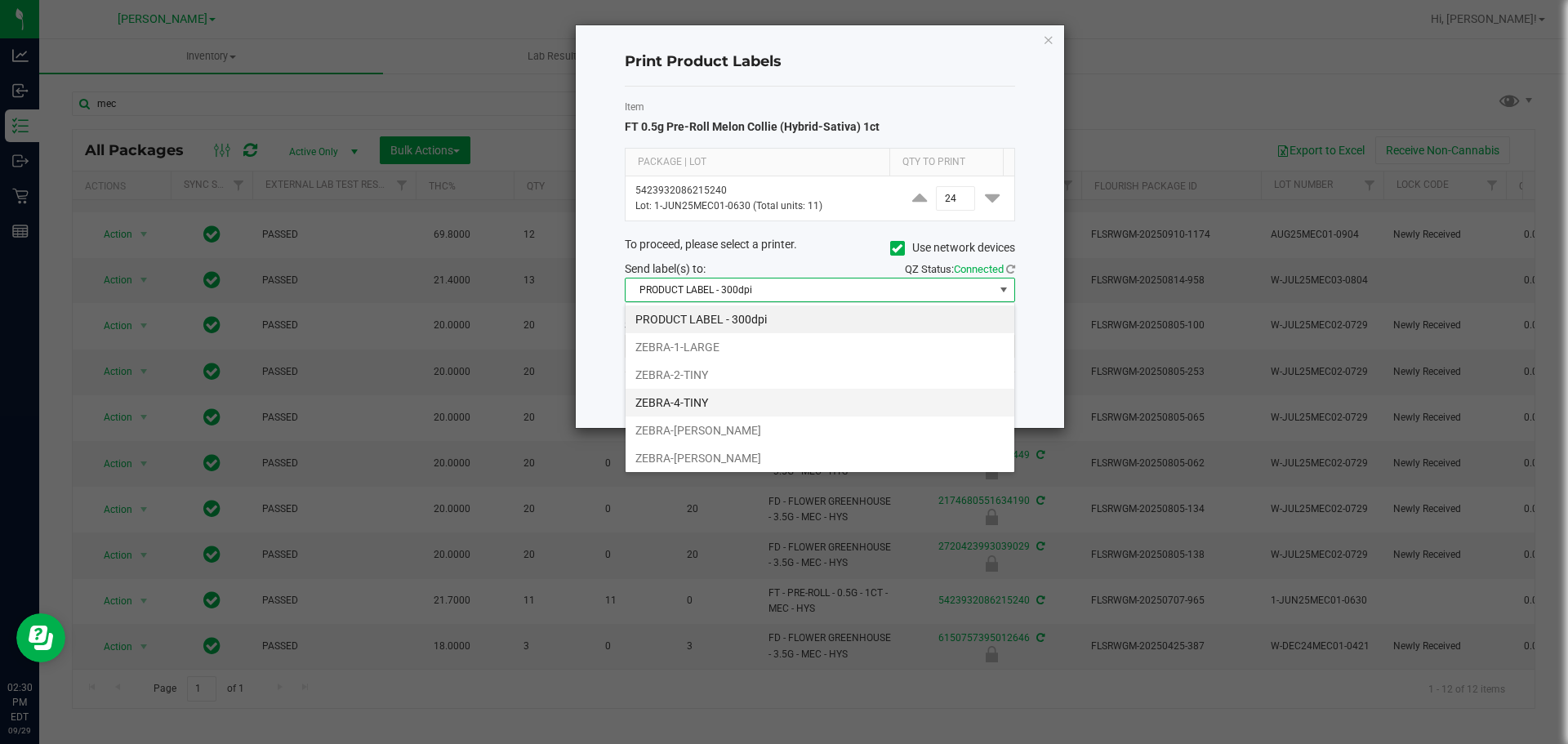
scroll to position [87, 0]
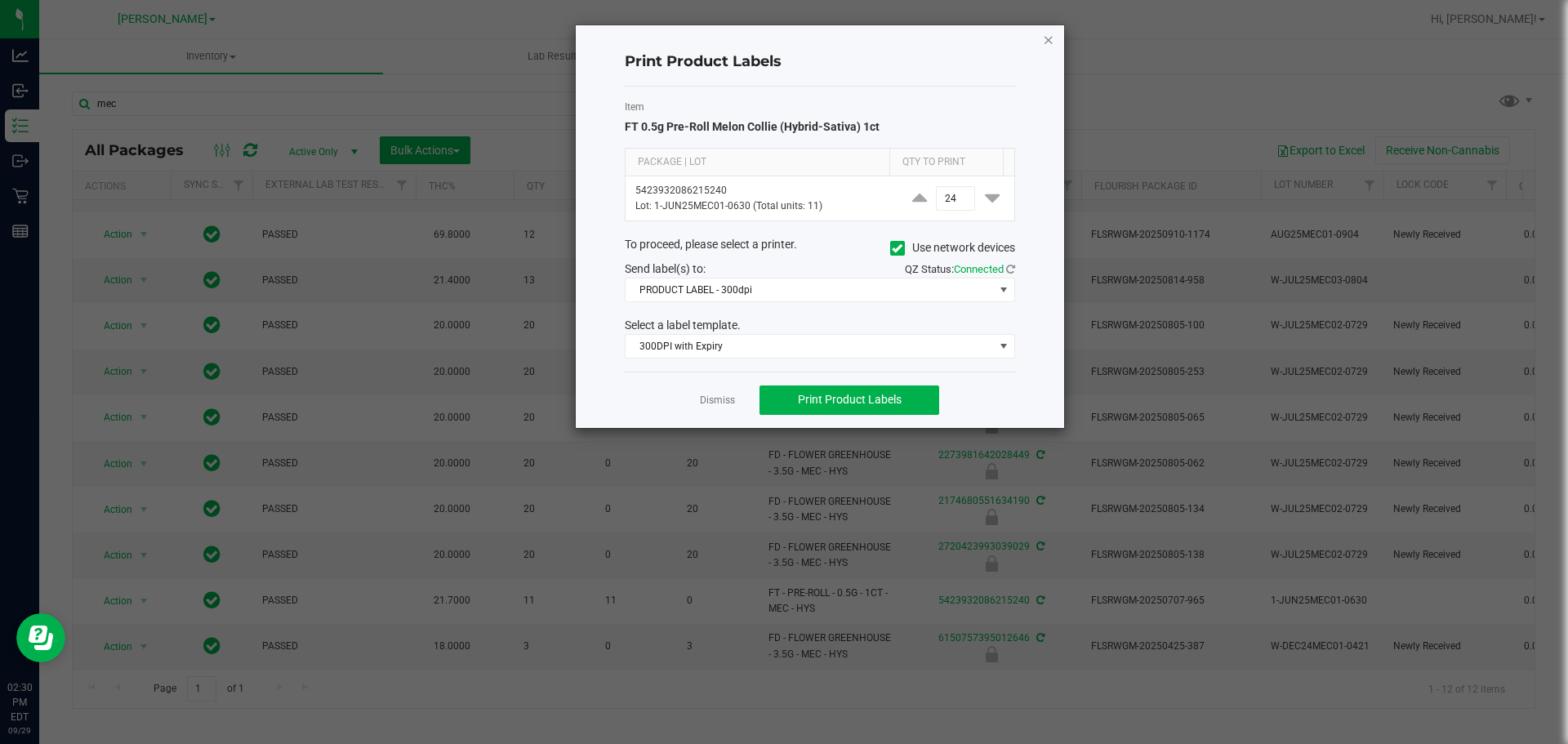
click at [781, 40] on icon "button" at bounding box center [1048, 39] width 11 height 20
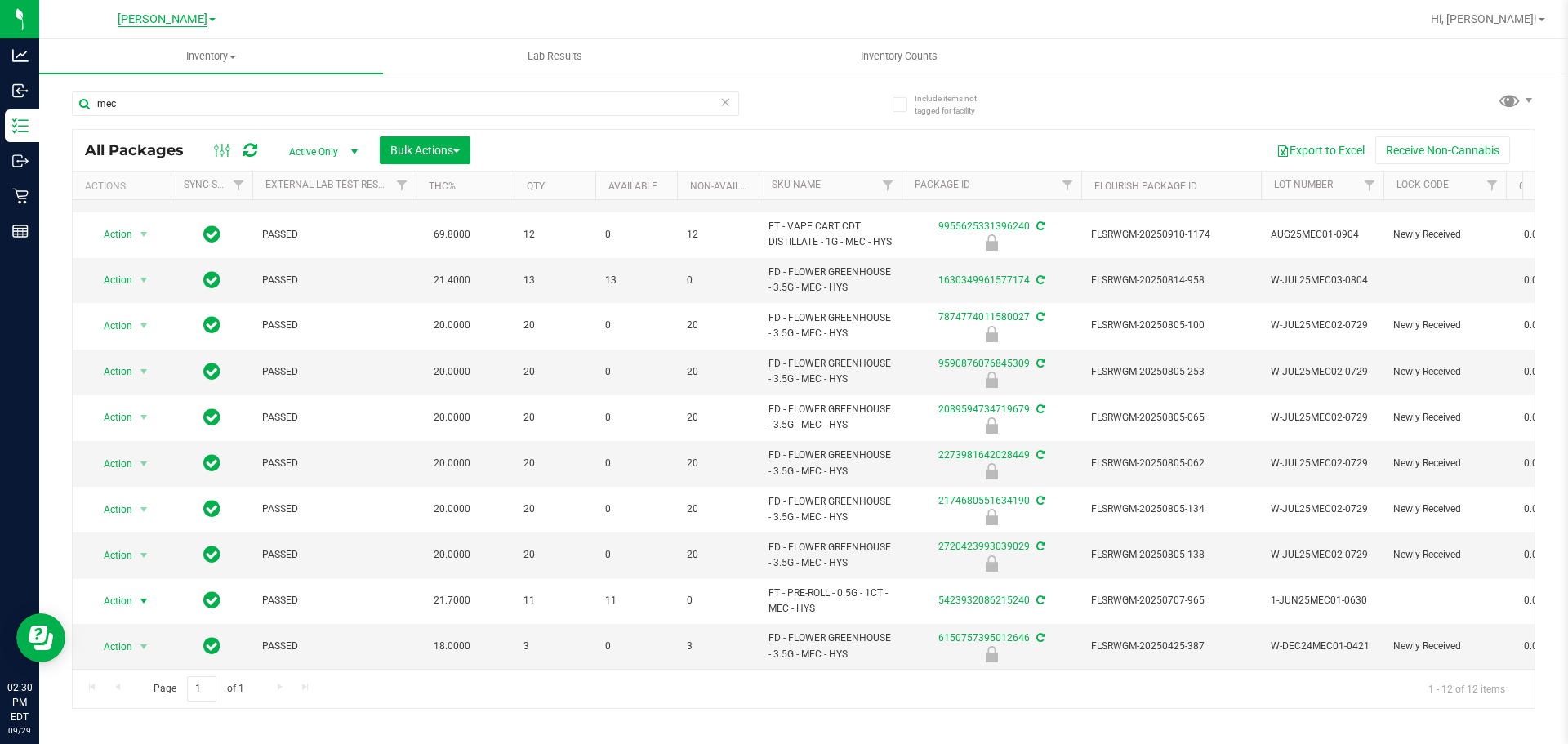
click at [150, 14] on span "[PERSON_NAME]" at bounding box center [163, 19] width 90 height 14
click at [114, 81] on link "[GEOGRAPHIC_DATA]" at bounding box center [166, 80] width 238 height 22
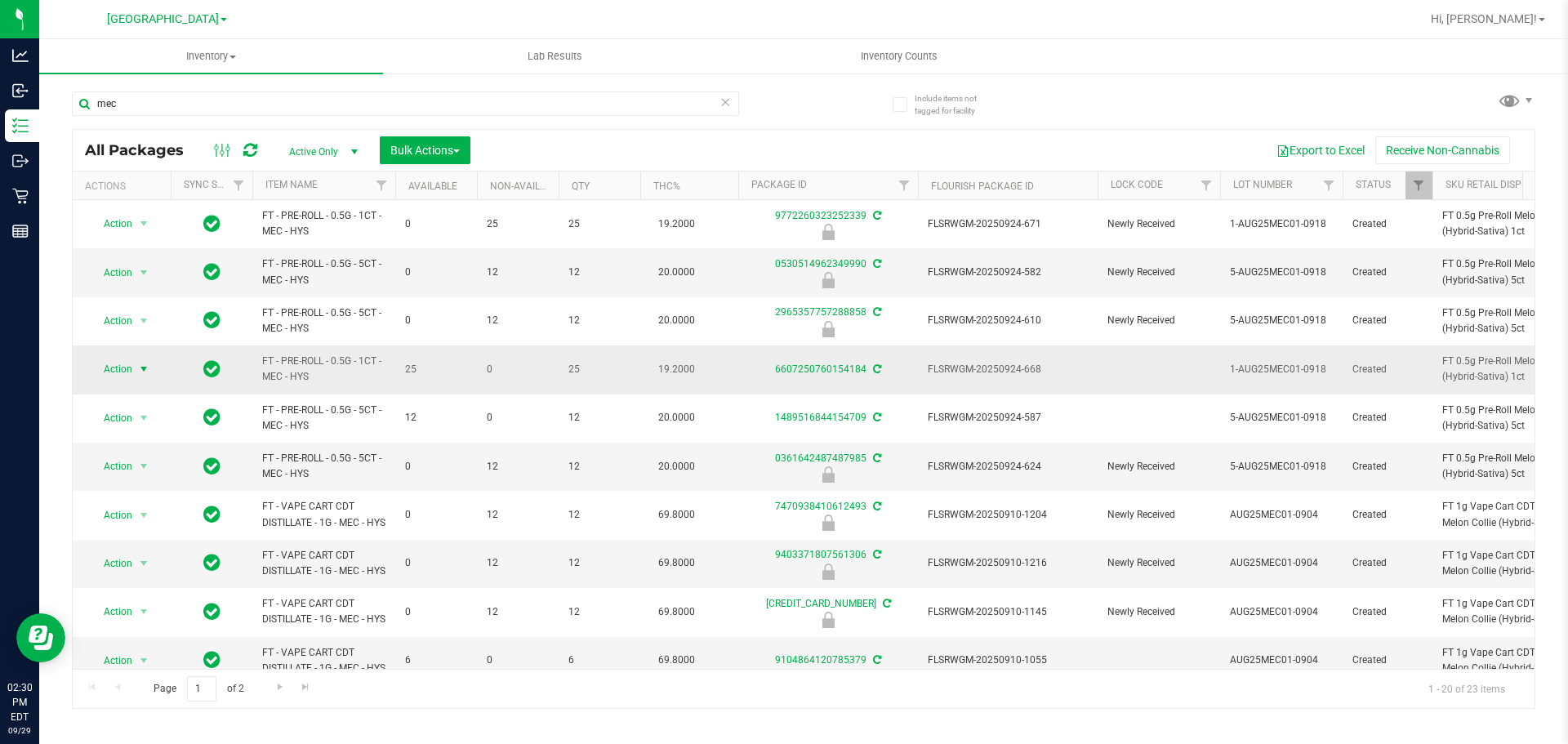
click at [137, 370] on span "select" at bounding box center [143, 368] width 13 height 13
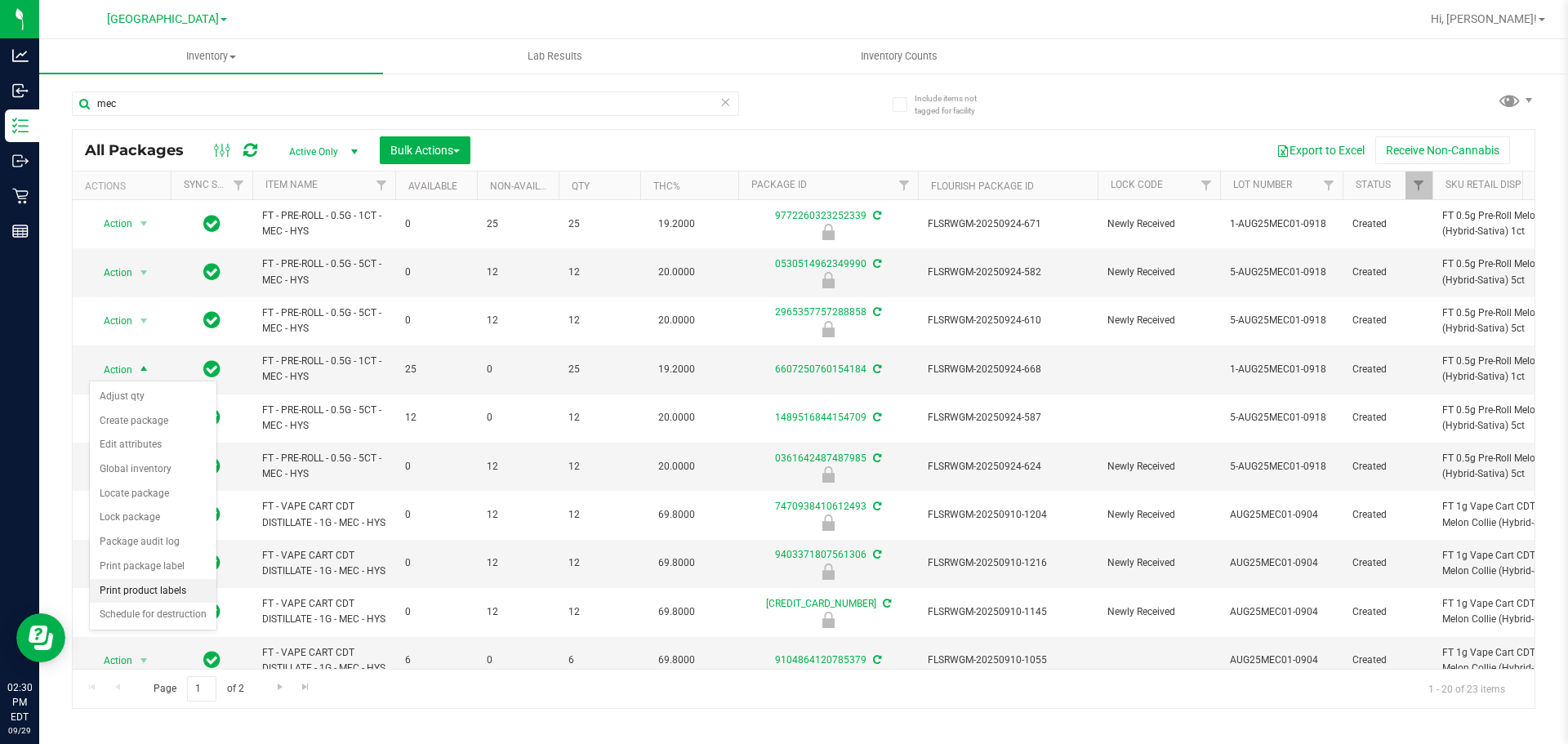
click at [141, 581] on li "Print product labels" at bounding box center [153, 590] width 126 height 25
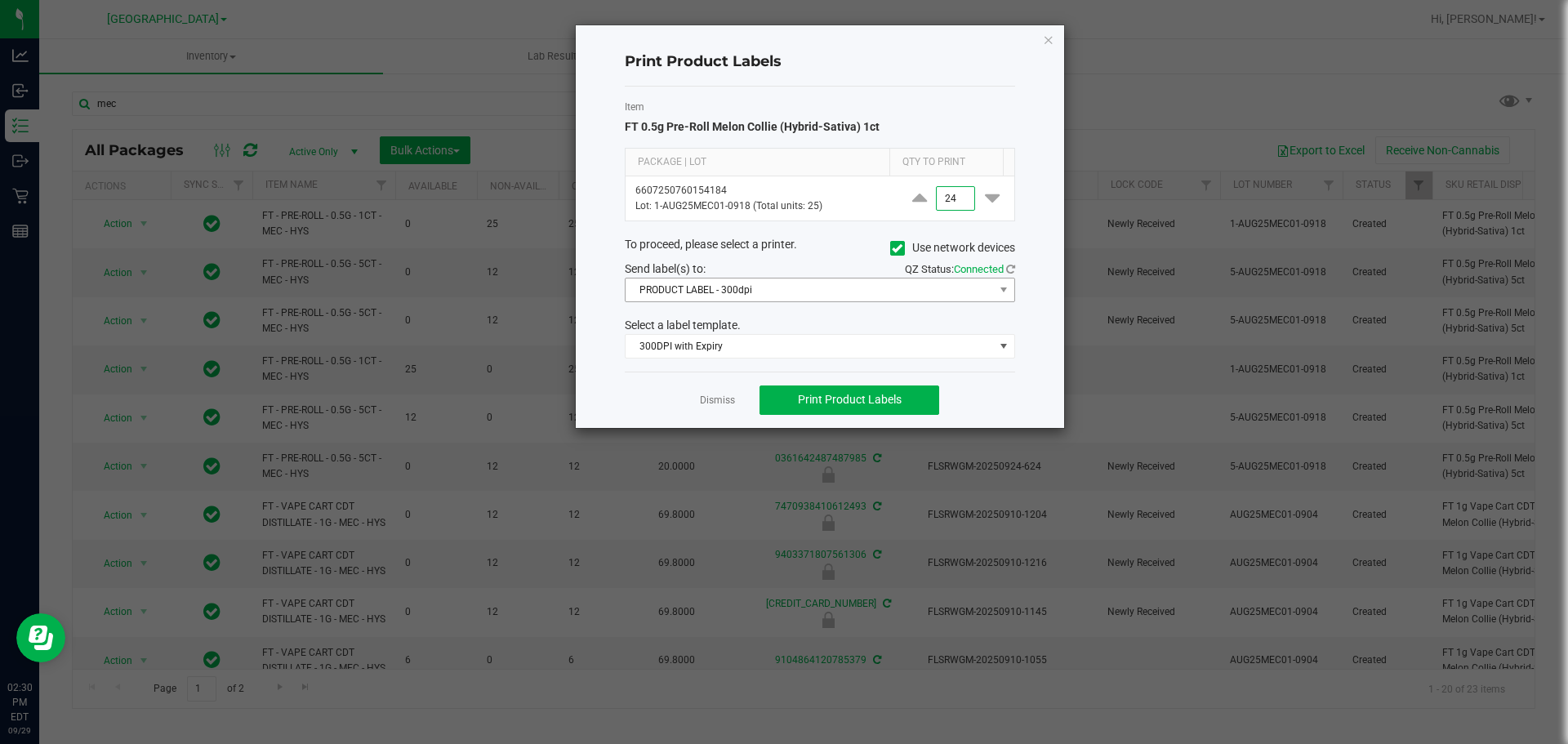
type input "24"
click at [716, 285] on span "PRODUCT LABEL - 300dpi" at bounding box center [809, 289] width 368 height 23
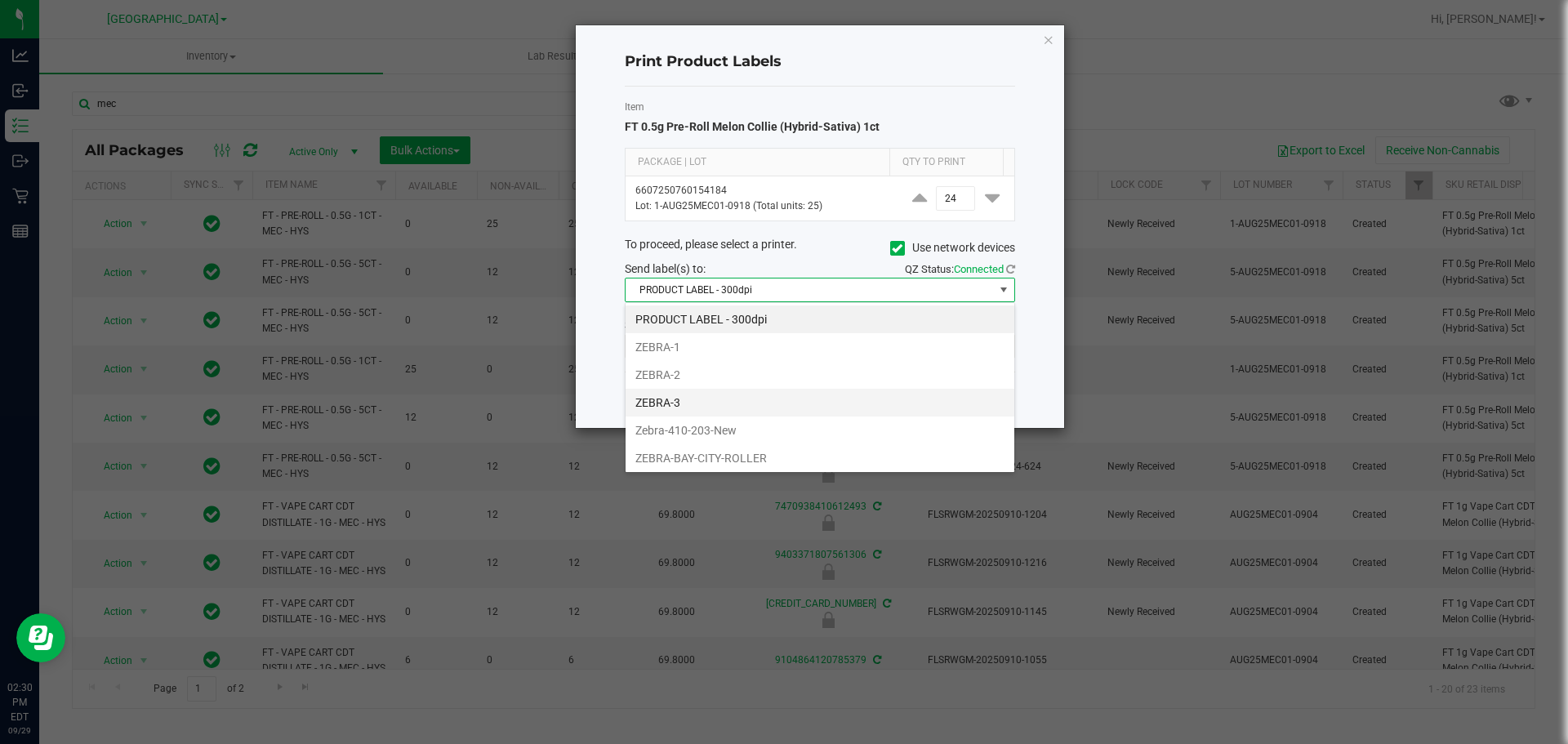
scroll to position [59, 0]
click at [692, 372] on li "Zebra-410-203-New" at bounding box center [820, 372] width 389 height 28
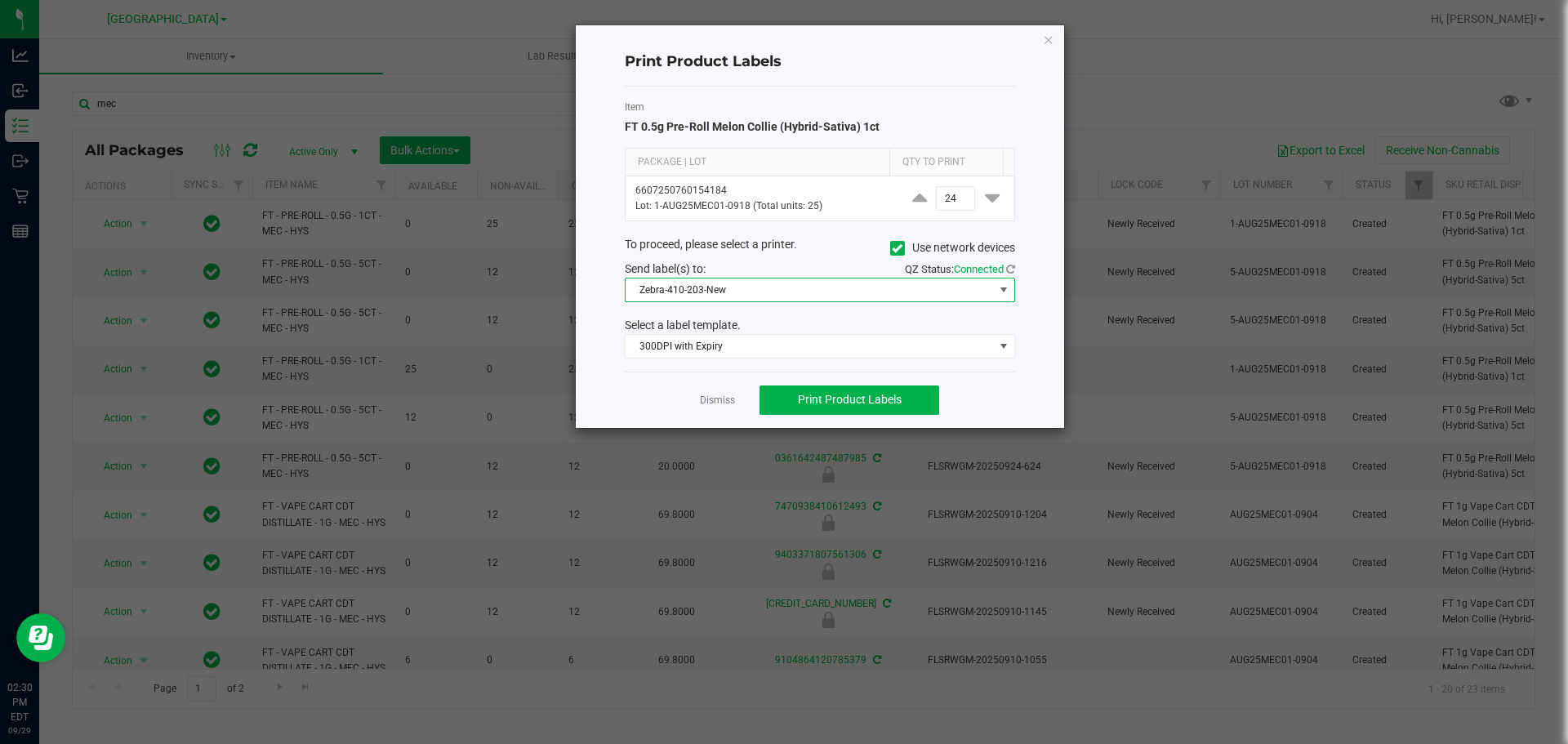
click at [733, 287] on span "Zebra-410-203-New" at bounding box center [809, 289] width 368 height 23
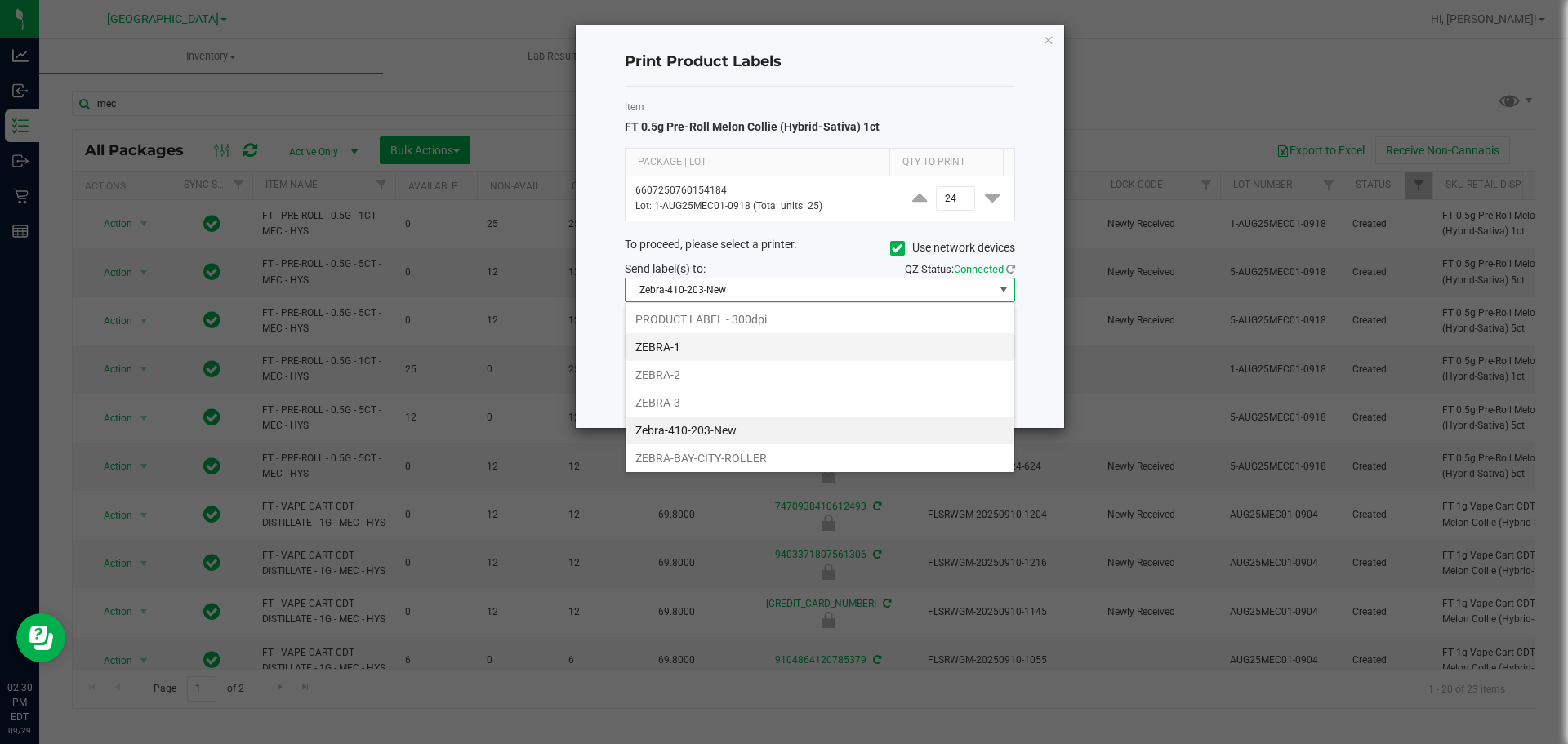
scroll to position [25, 390]
click at [732, 318] on li "PRODUCT LABEL - 300dpi" at bounding box center [820, 319] width 389 height 28
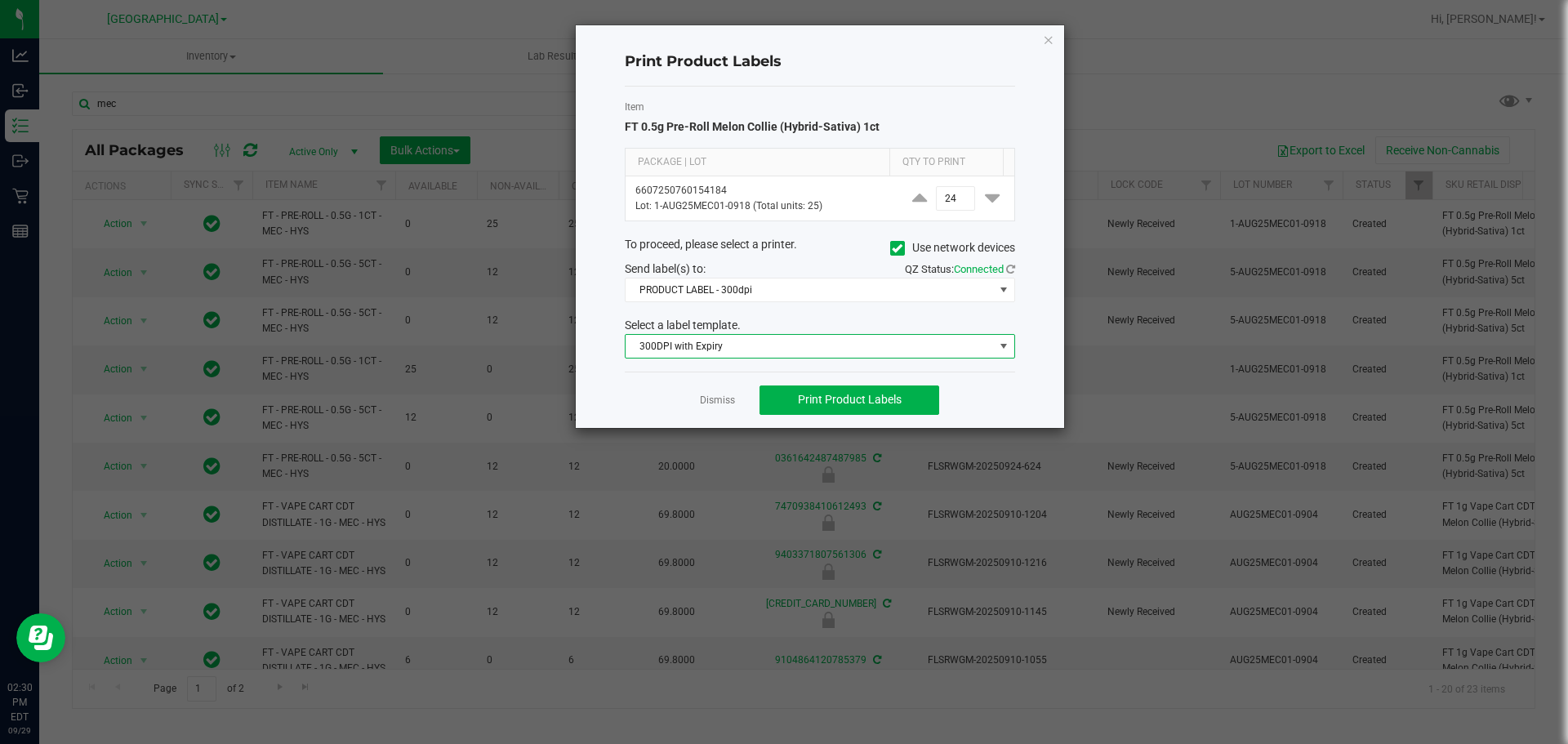
click at [716, 344] on span "300DPI with Expiry" at bounding box center [809, 346] width 368 height 23
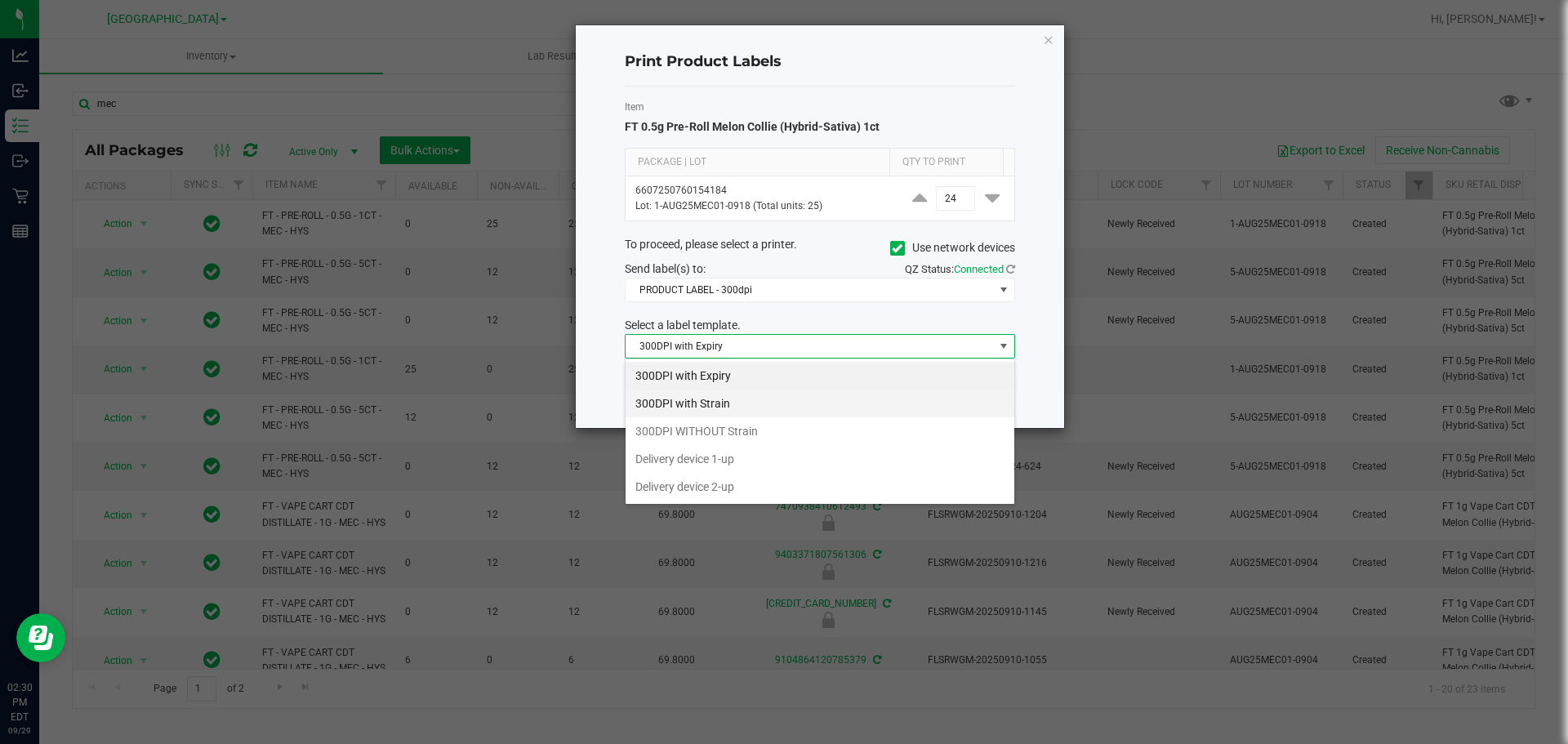
click at [716, 403] on li "300DPI with Strain" at bounding box center [820, 403] width 389 height 28
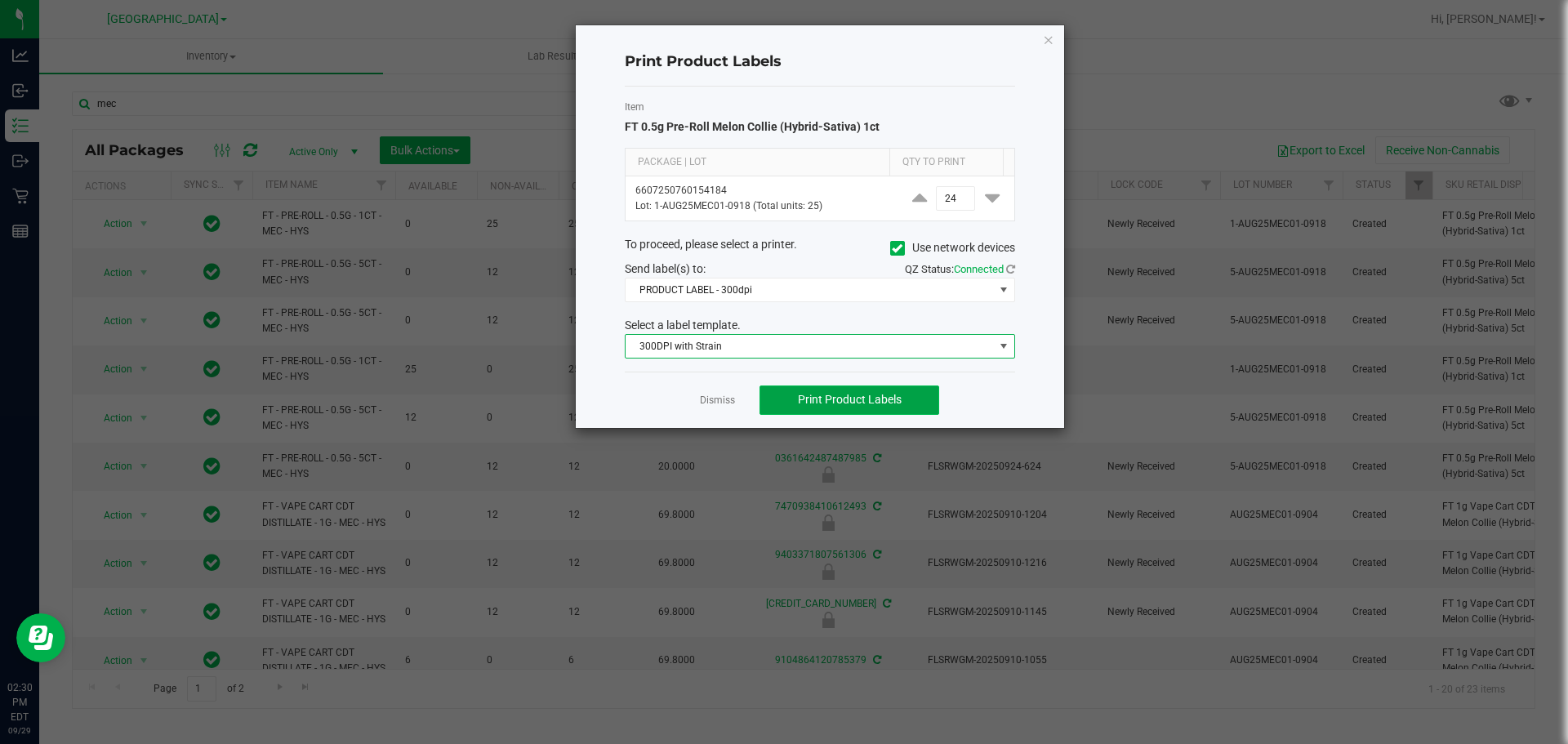
click at [781, 404] on span "Print Product Labels" at bounding box center [849, 399] width 104 height 13
click at [729, 400] on link "Dismiss" at bounding box center [717, 400] width 35 height 14
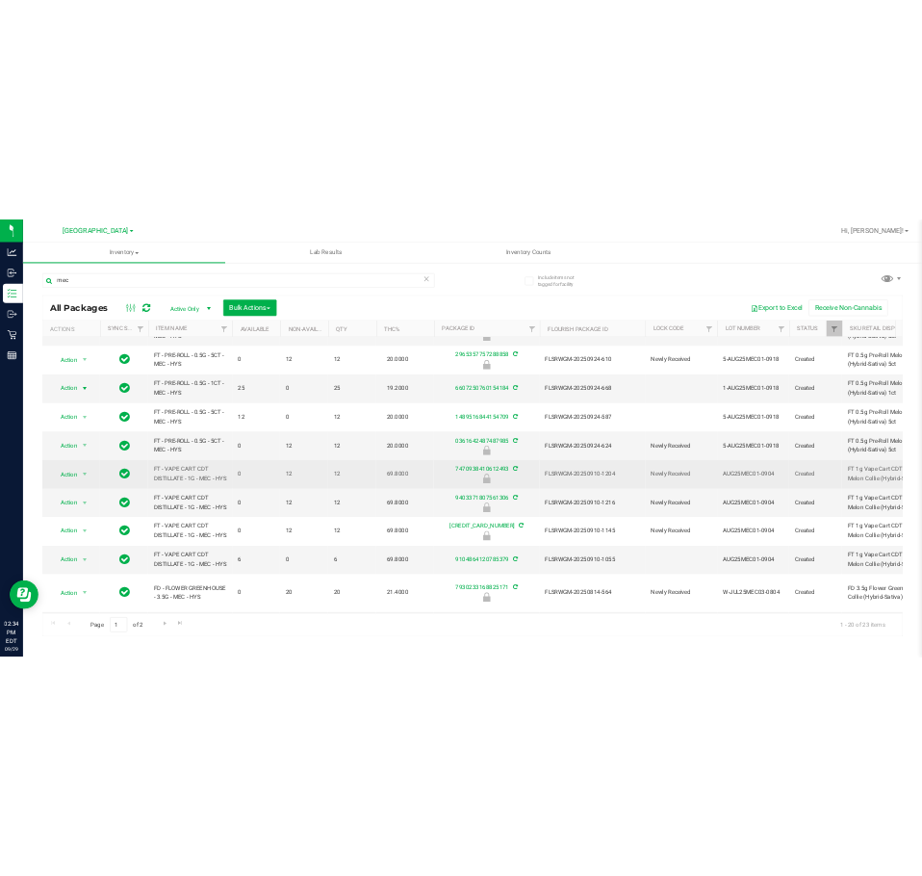
scroll to position [0, 0]
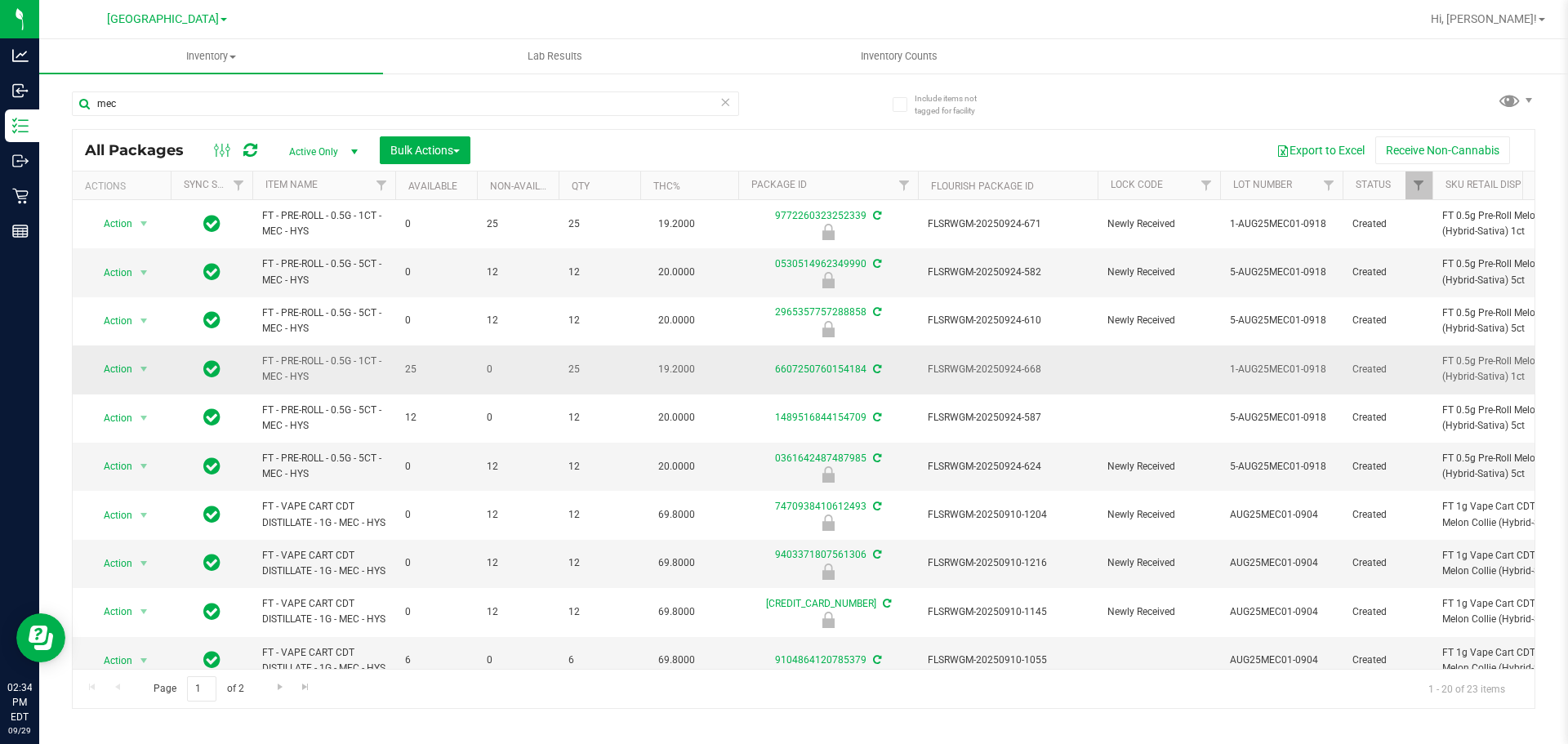
drag, startPoint x: 1045, startPoint y: 366, endPoint x: 930, endPoint y: 371, distance: 115.1
click at [781, 371] on span "FLSRWGM-20250924-668" at bounding box center [1007, 369] width 160 height 15
click at [781, 371] on td at bounding box center [1158, 369] width 122 height 48
drag, startPoint x: 1334, startPoint y: 370, endPoint x: 1228, endPoint y: 368, distance: 106.0
click at [781, 368] on td "1-AUG25MEC01-0918" at bounding box center [1281, 369] width 122 height 48
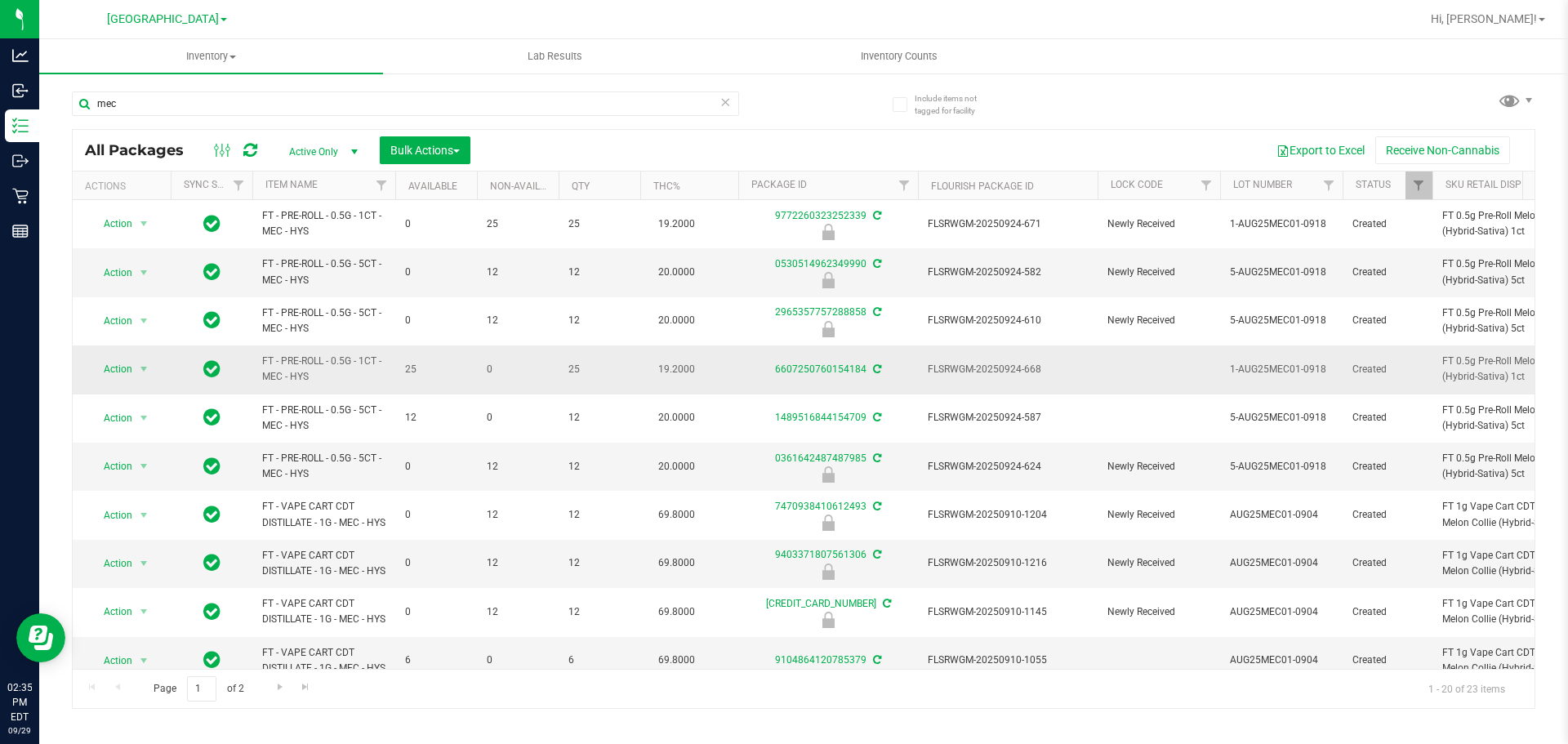
copy span "1-AUG25MEC01-0918"
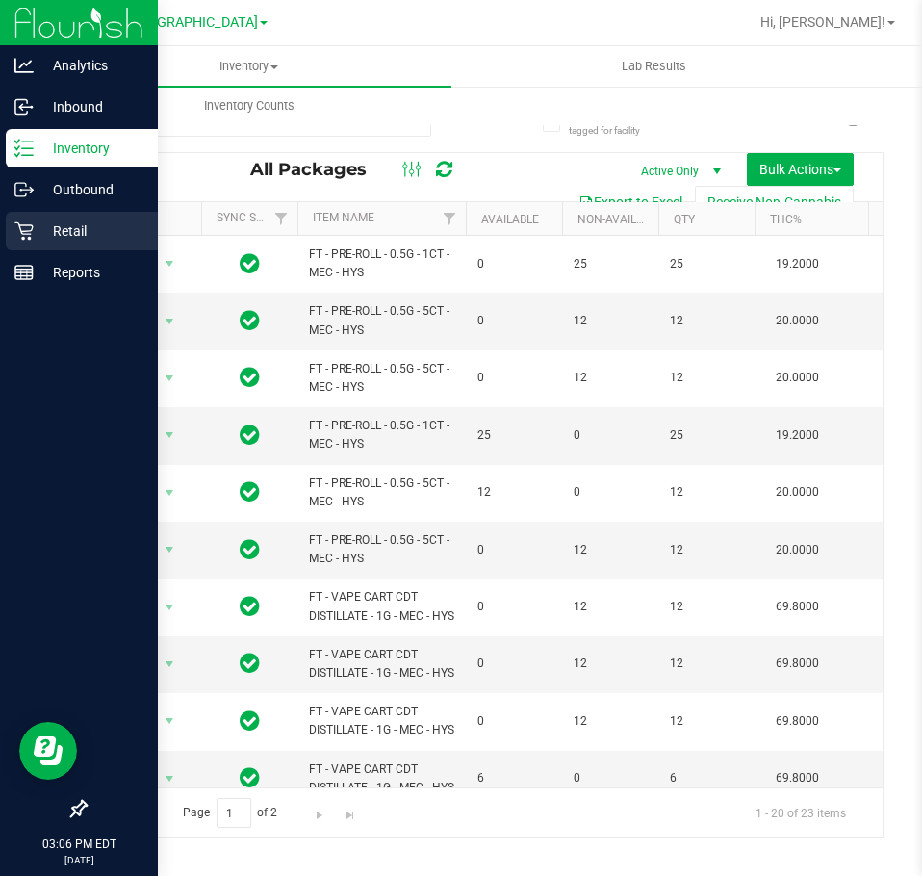
click at [27, 230] on icon at bounding box center [23, 230] width 19 height 19
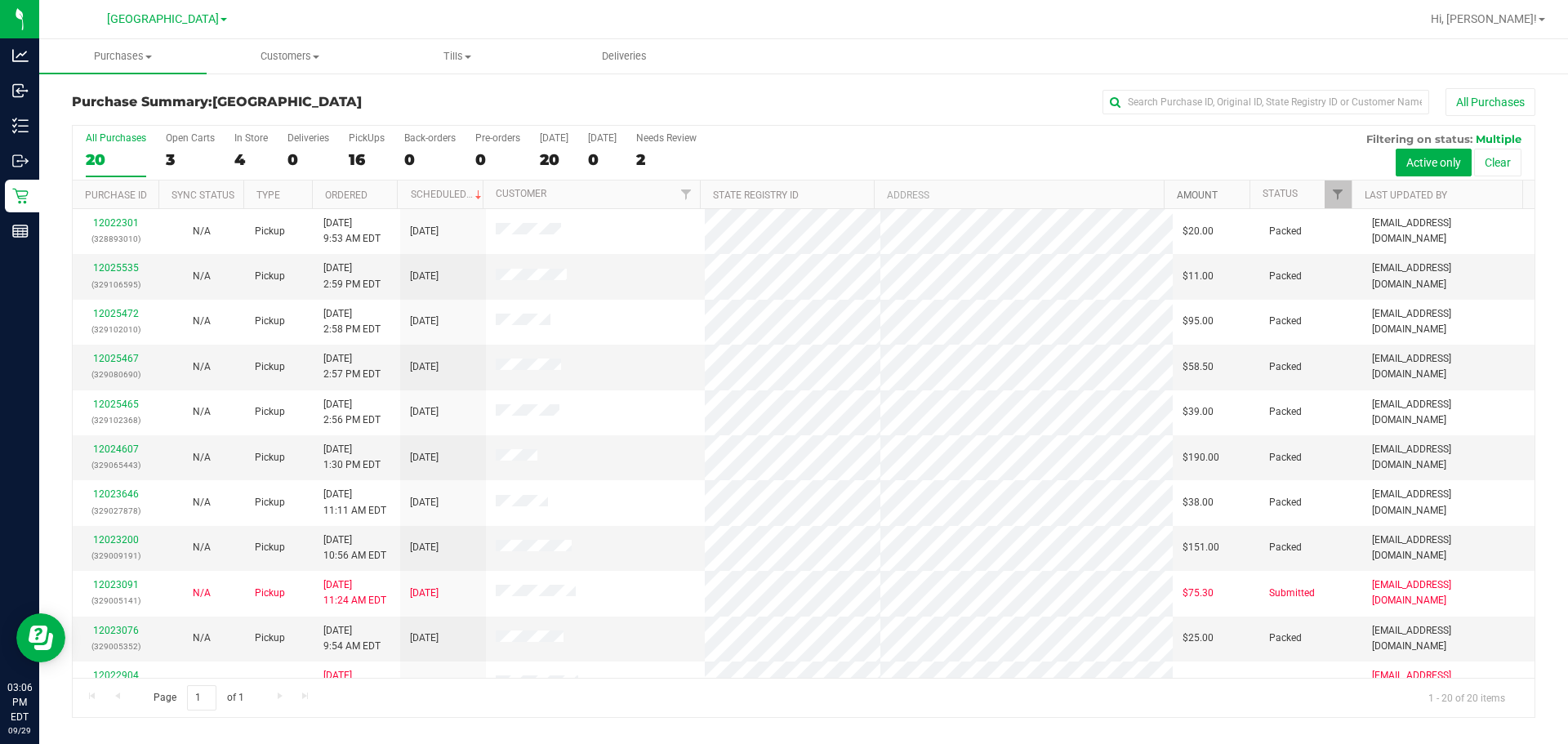
click at [781, 195] on link "Amount" at bounding box center [1197, 194] width 41 height 11
click at [781, 193] on link "Amount" at bounding box center [1207, 193] width 59 height 11
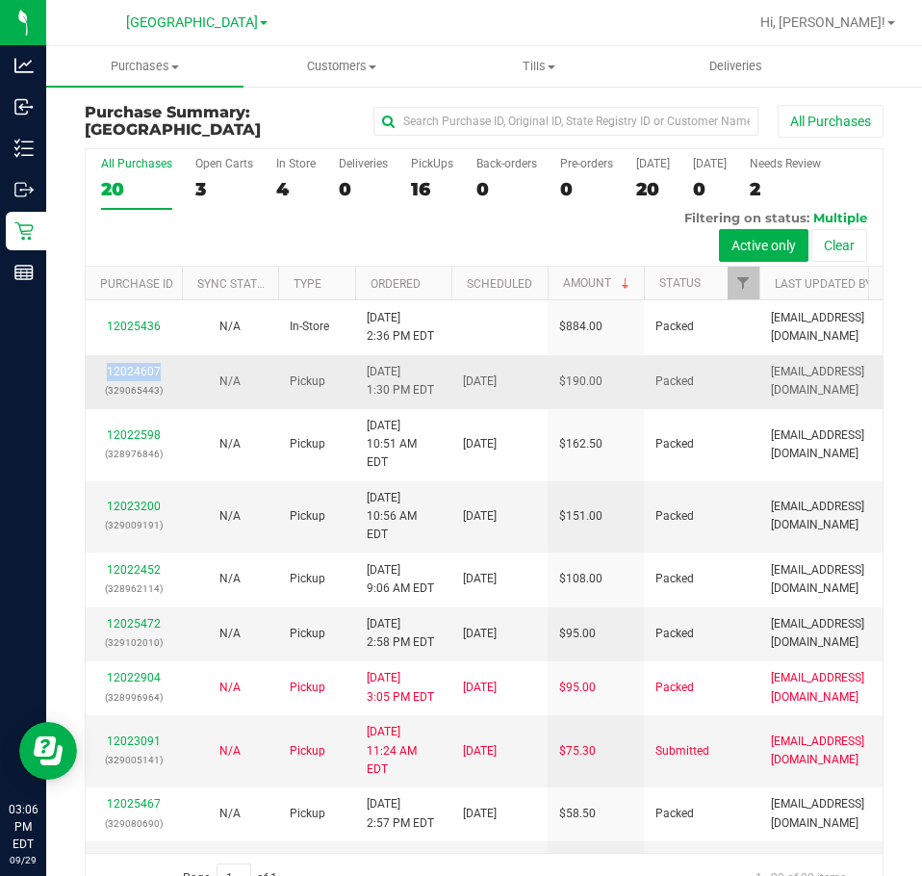
drag, startPoint x: 169, startPoint y: 396, endPoint x: 105, endPoint y: 397, distance: 64.5
click at [105, 397] on td "12024607 (329065443)" at bounding box center [134, 382] width 96 height 54
copy link "12024607"
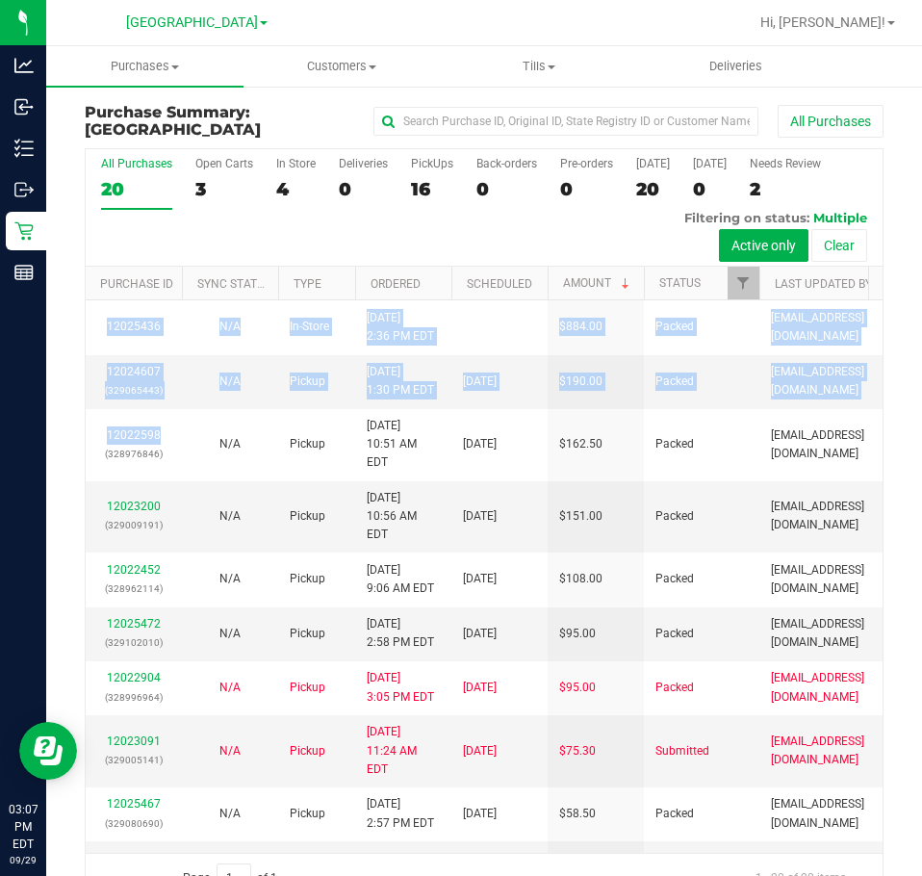
drag, startPoint x: 162, startPoint y: 478, endPoint x: 84, endPoint y: 478, distance: 78.0
click at [84, 478] on div "All Purchases 20 Open Carts 3 In Store 4 Deliveries 0 PickUps 16 Back-orders 0 …" at bounding box center [484, 524] width 828 height 755
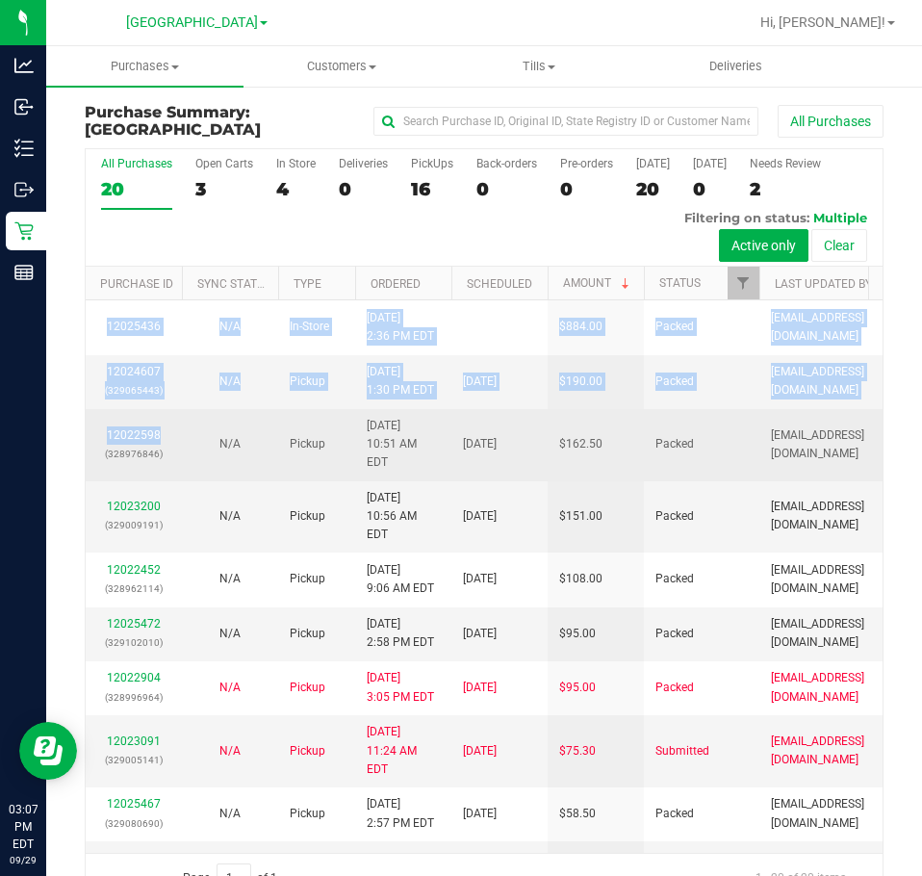
click at [93, 480] on td "12022598 (328976846)" at bounding box center [134, 445] width 96 height 72
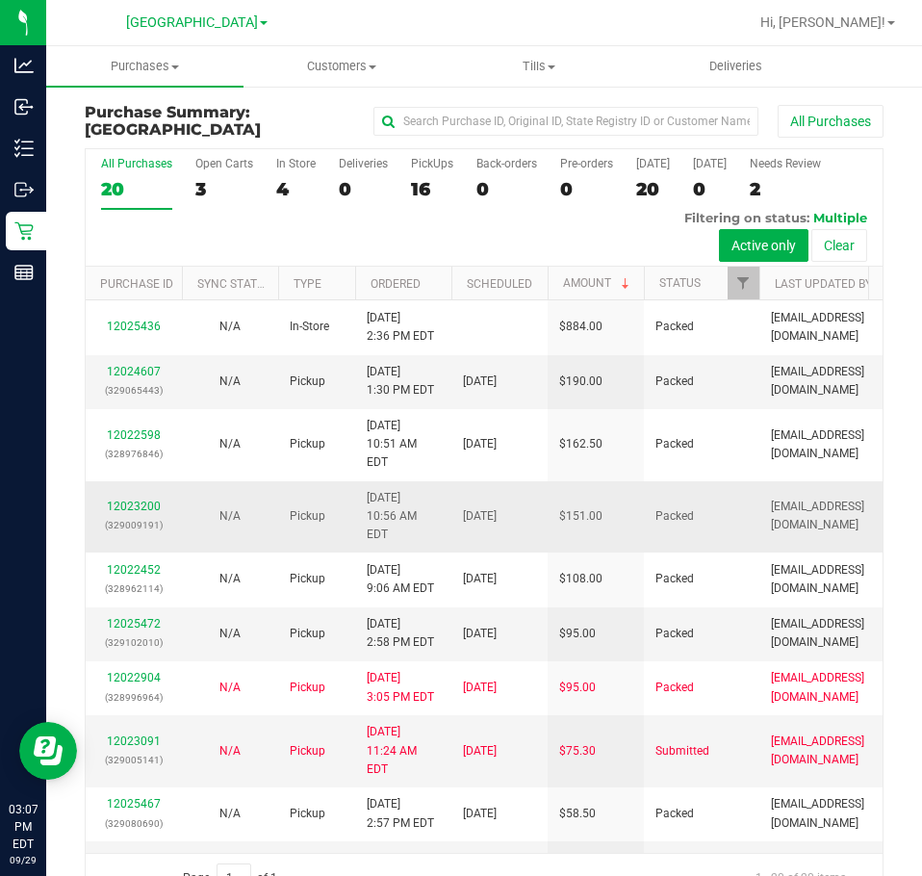
click at [174, 534] on td "12023200 (329009191)" at bounding box center [134, 517] width 96 height 72
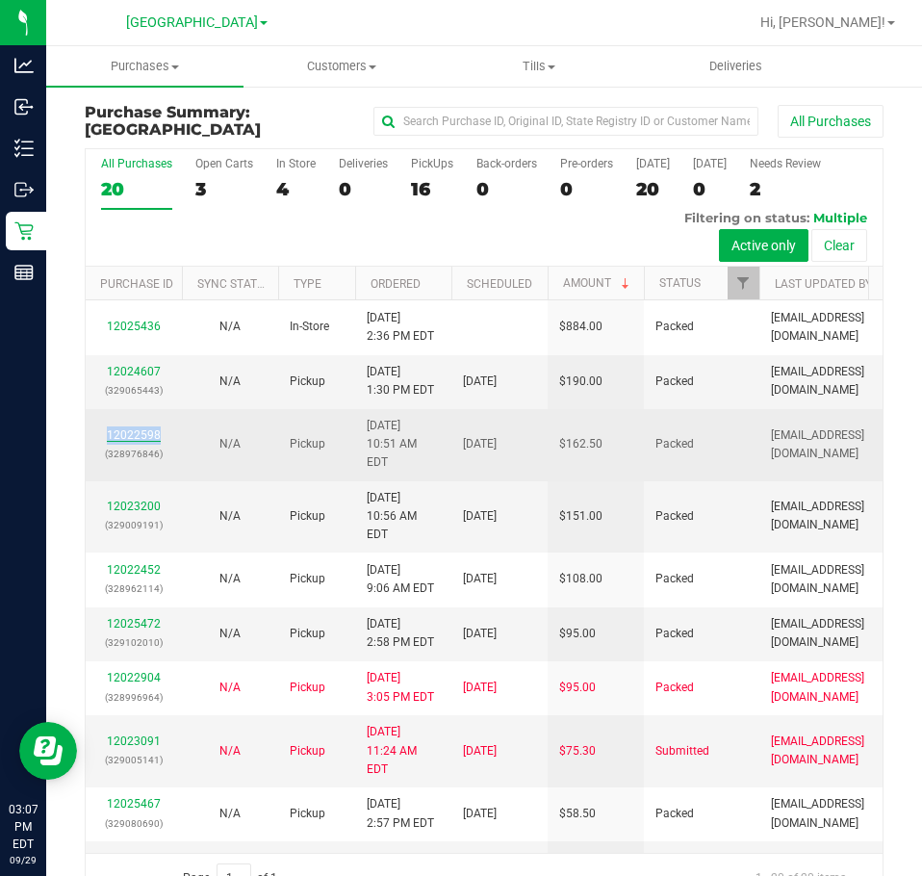
drag, startPoint x: 163, startPoint y: 482, endPoint x: 110, endPoint y: 483, distance: 52.9
click at [110, 463] on div "12022598 (328976846)" at bounding box center [133, 444] width 73 height 37
copy link "12022598"
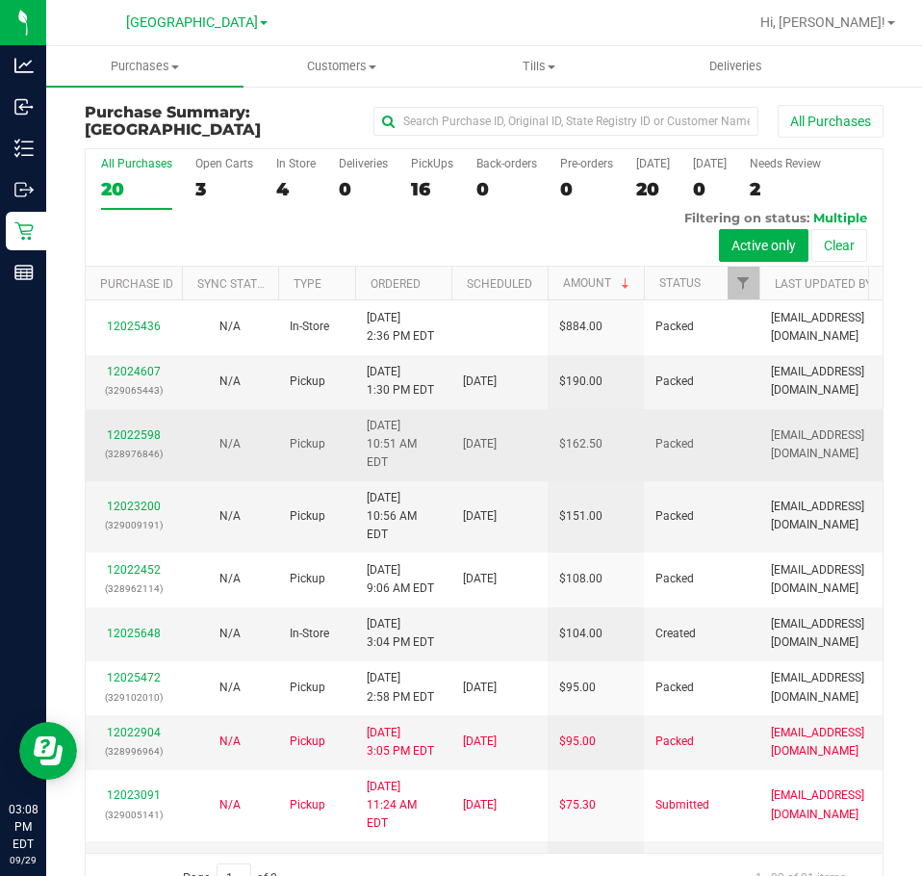
scroll to position [96, 0]
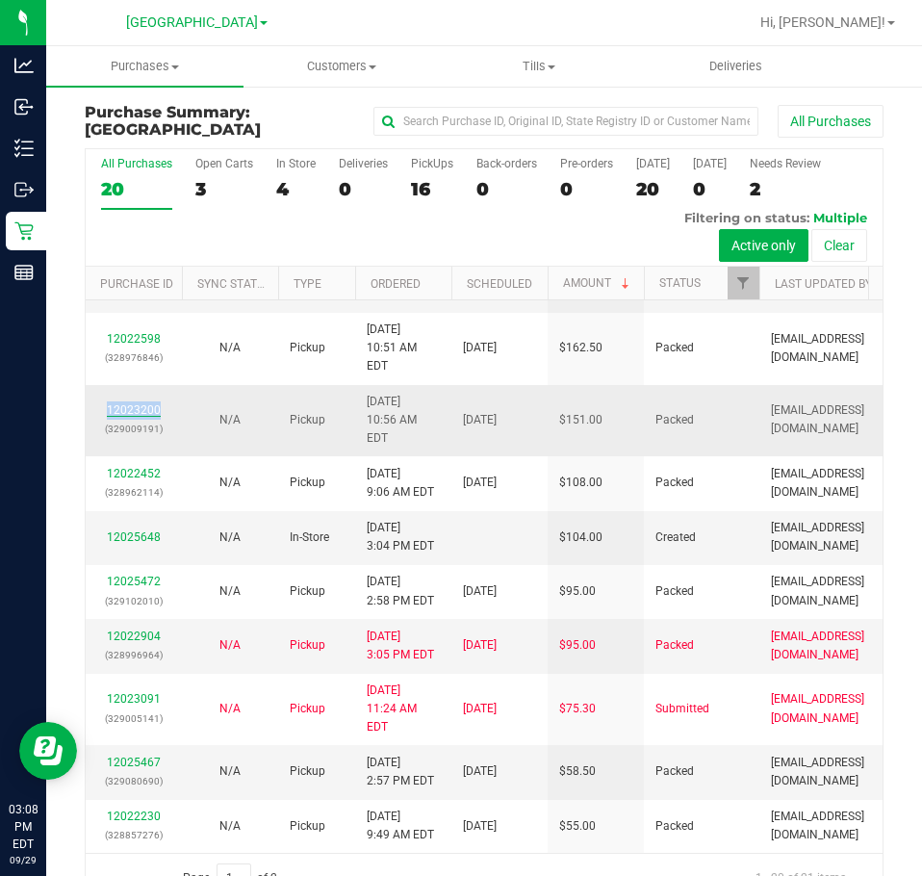
drag, startPoint x: 153, startPoint y: 474, endPoint x: 121, endPoint y: 473, distance: 31.8
click at [103, 438] on div "12023200 (329009191)" at bounding box center [133, 419] width 73 height 37
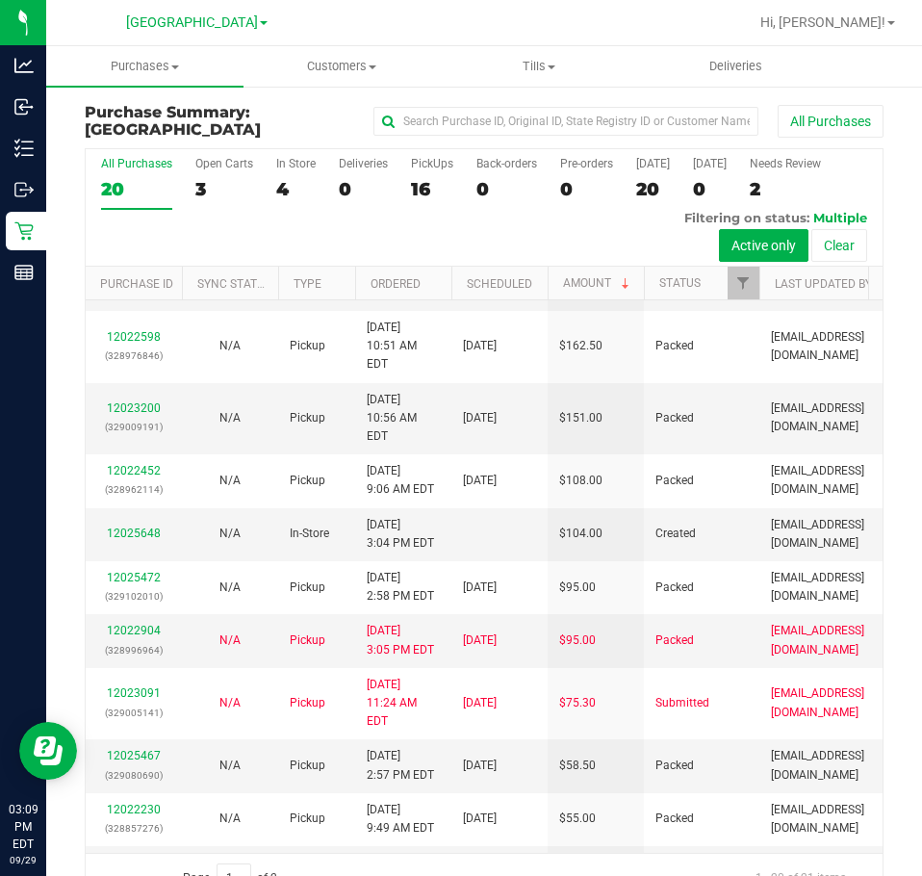
scroll to position [0, 0]
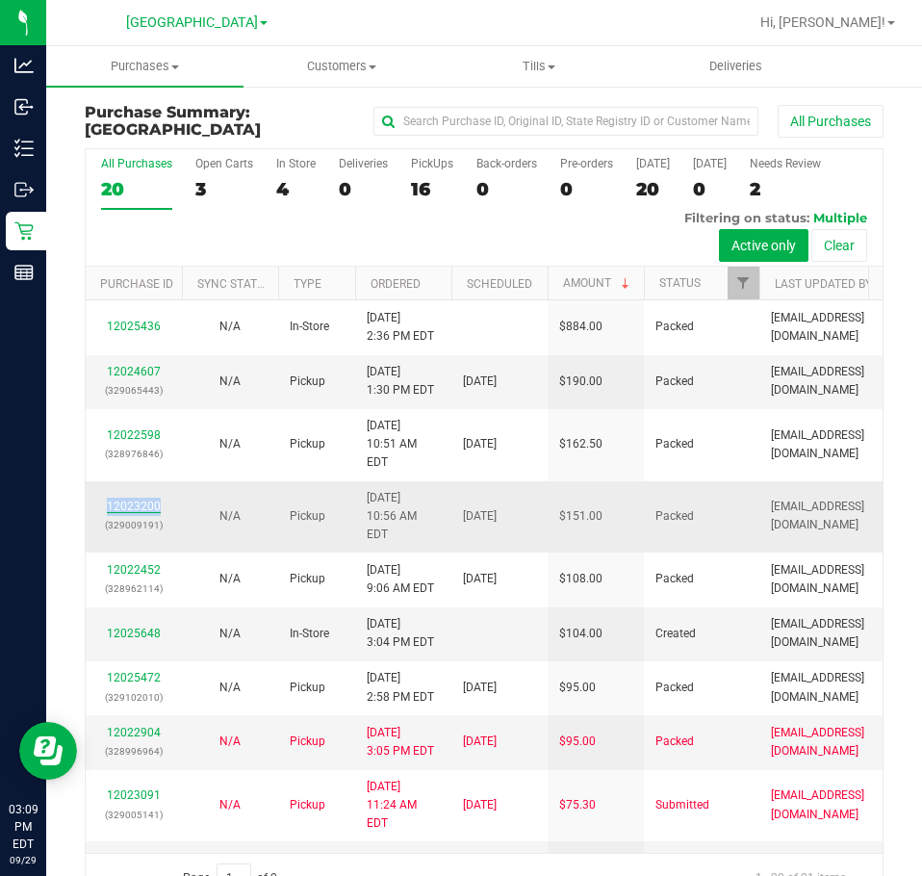
drag, startPoint x: 164, startPoint y: 570, endPoint x: 139, endPoint y: 570, distance: 25.0
click at [106, 534] on div "12023200 (329009191)" at bounding box center [133, 516] width 73 height 37
copy link "12023200"
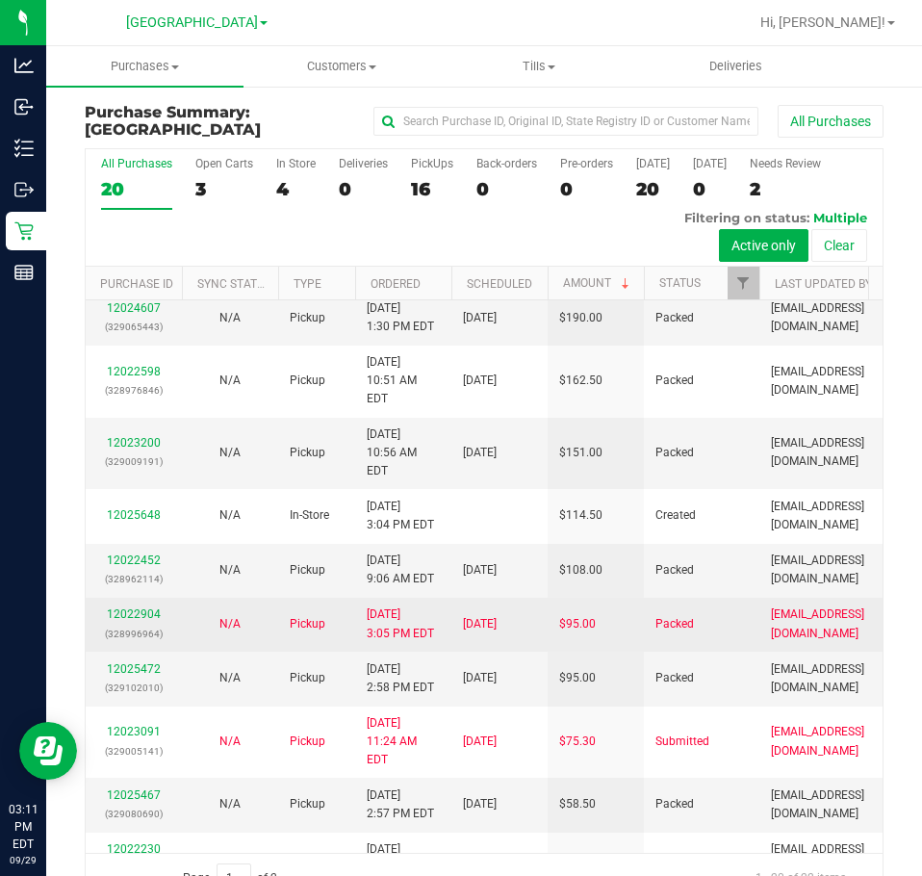
scroll to position [96, 0]
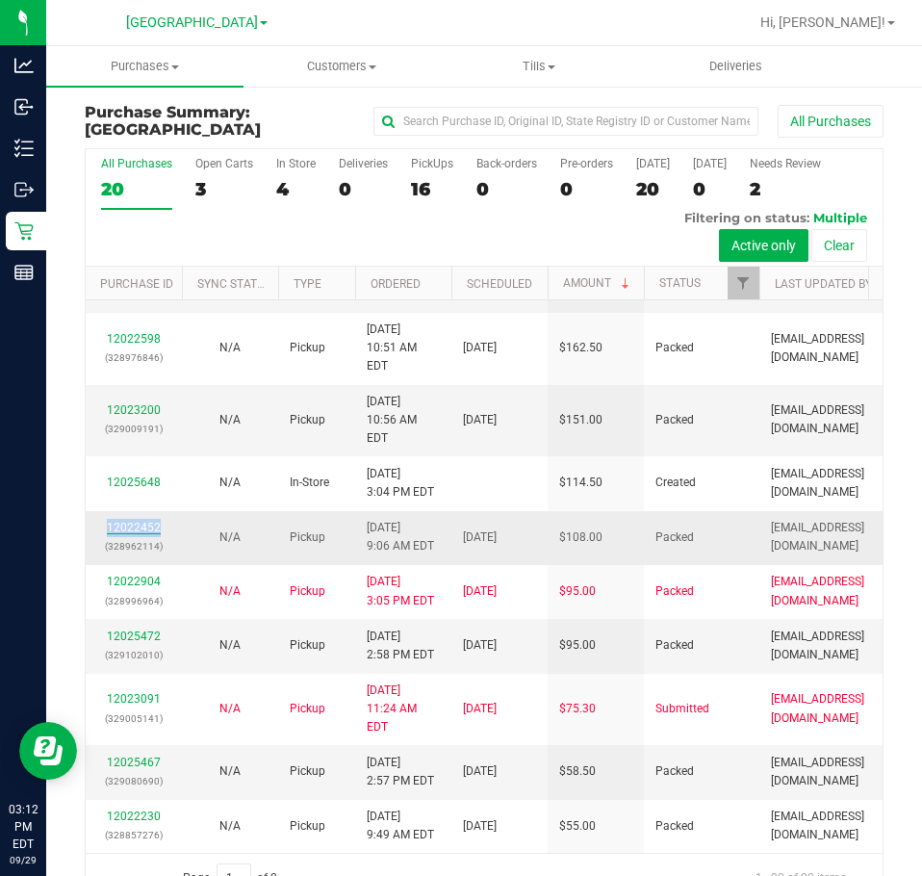
drag, startPoint x: 163, startPoint y: 638, endPoint x: 109, endPoint y: 636, distance: 53.9
click at [94, 565] on td "12022452 (328962114)" at bounding box center [134, 538] width 96 height 54
copy link "12022452"
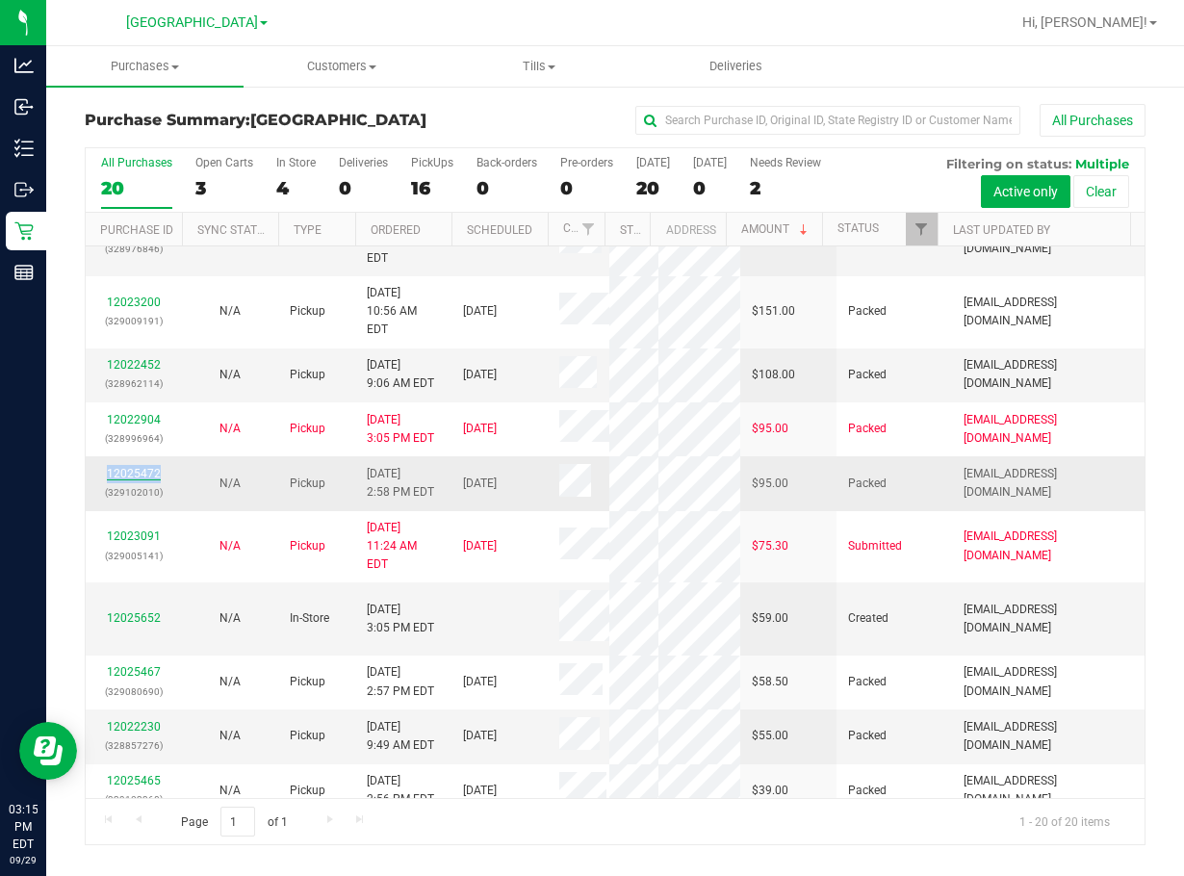
drag, startPoint x: 164, startPoint y: 601, endPoint x: 109, endPoint y: 600, distance: 54.9
click at [109, 501] on div "12025472 (329102010)" at bounding box center [133, 483] width 73 height 37
copy link "12025472"
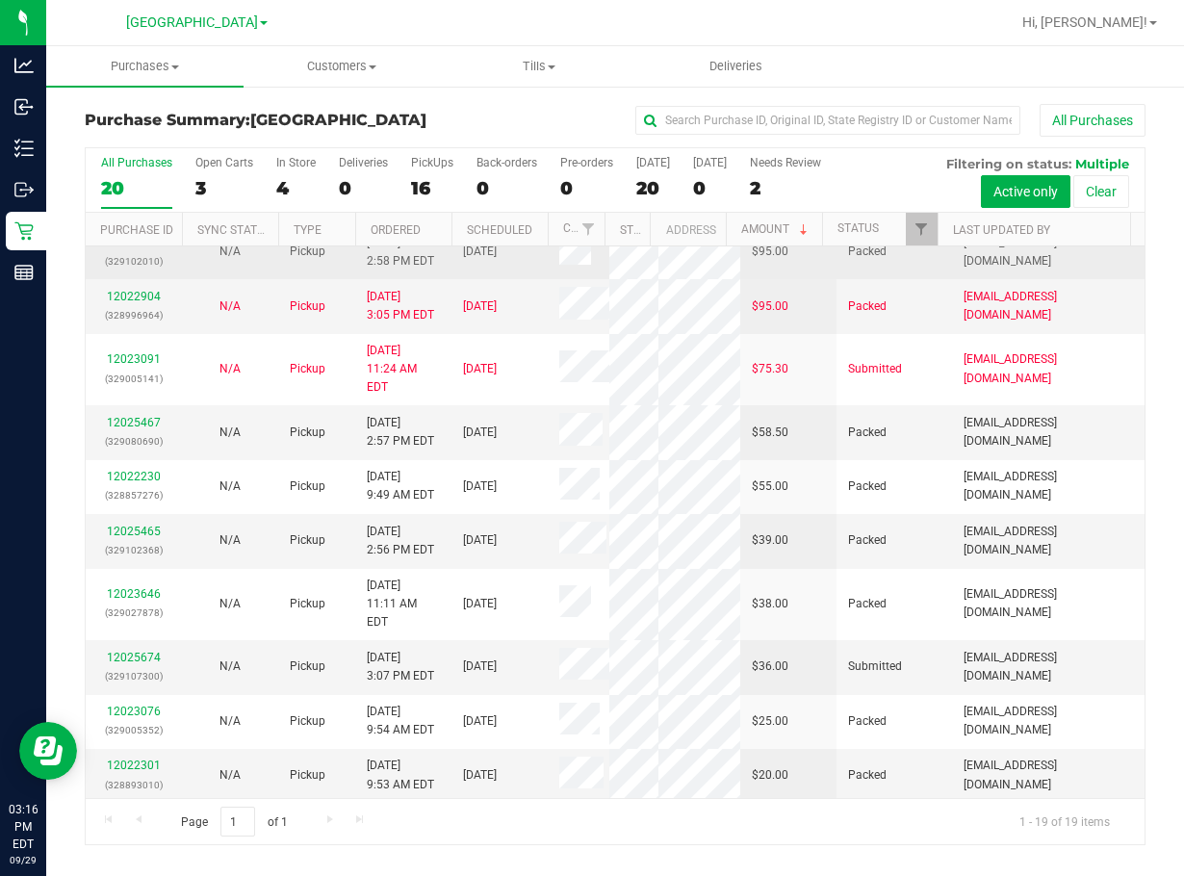
scroll to position [289, 0]
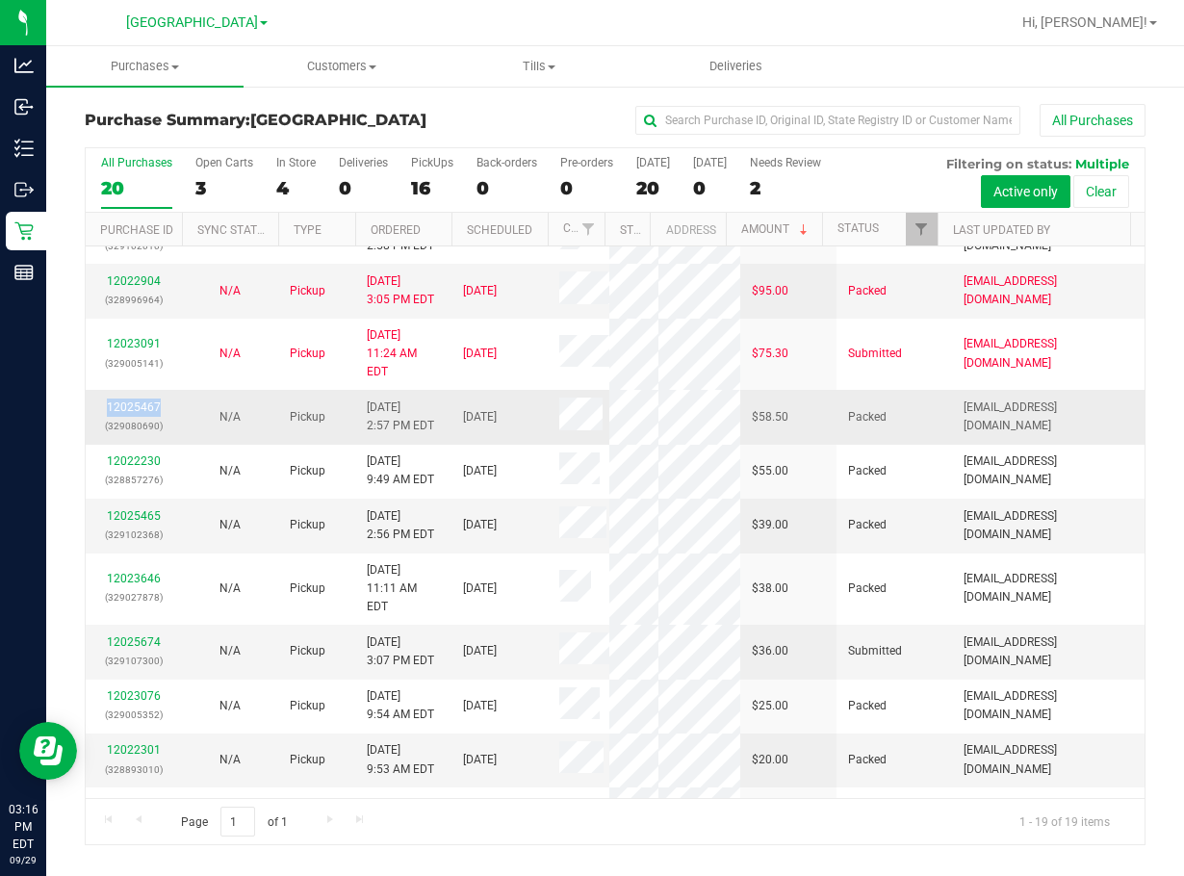
drag, startPoint x: 168, startPoint y: 515, endPoint x: 101, endPoint y: 511, distance: 67.5
click at [101, 435] on div "12025467 (329080690)" at bounding box center [133, 416] width 73 height 37
copy link "12025467"
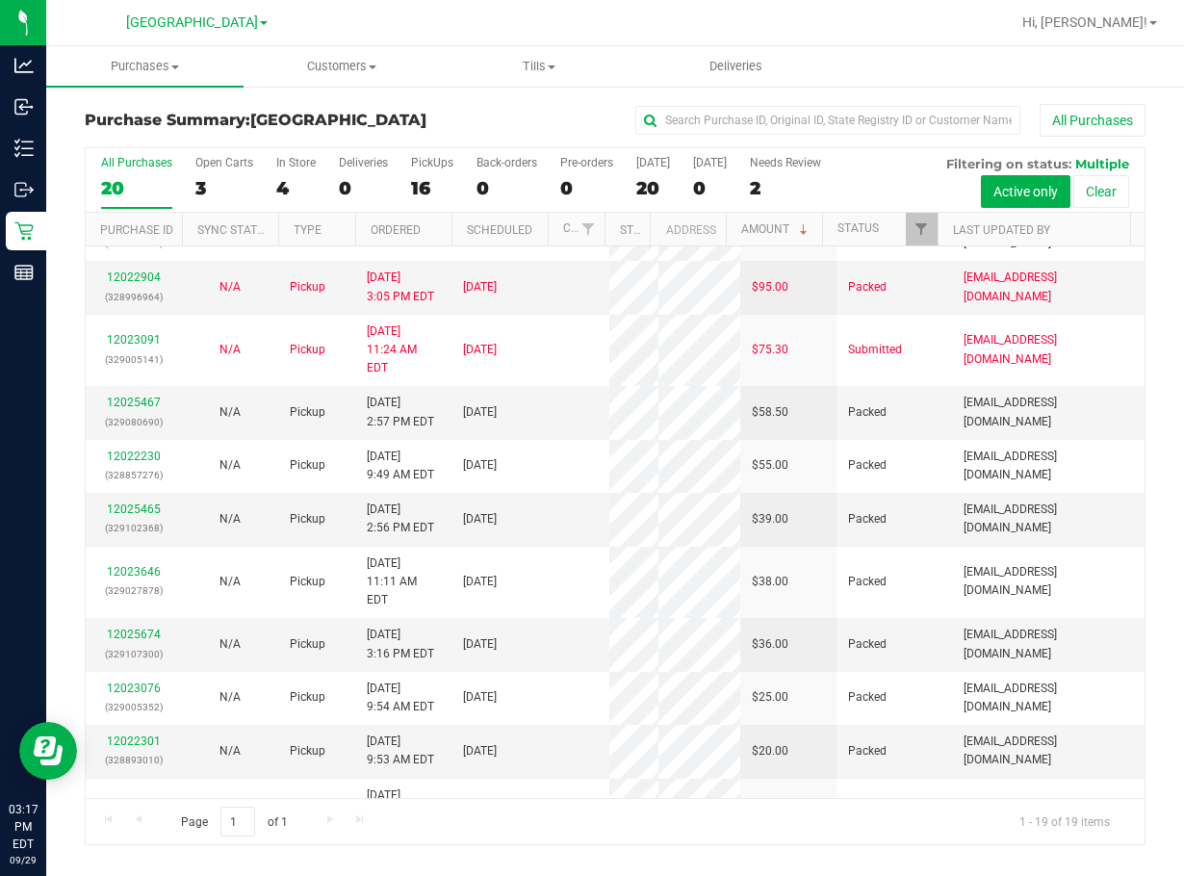
scroll to position [0, 0]
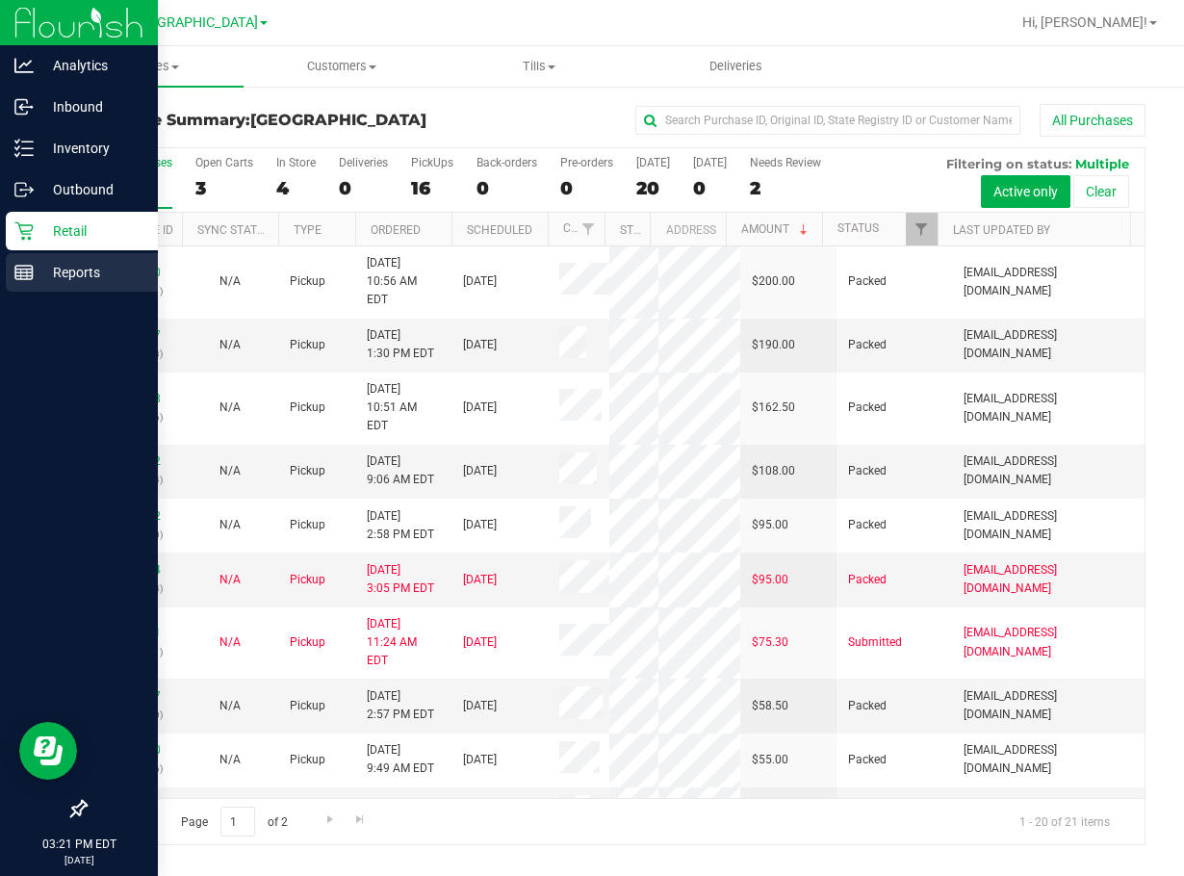
click at [46, 268] on p "Reports" at bounding box center [91, 272] width 115 height 23
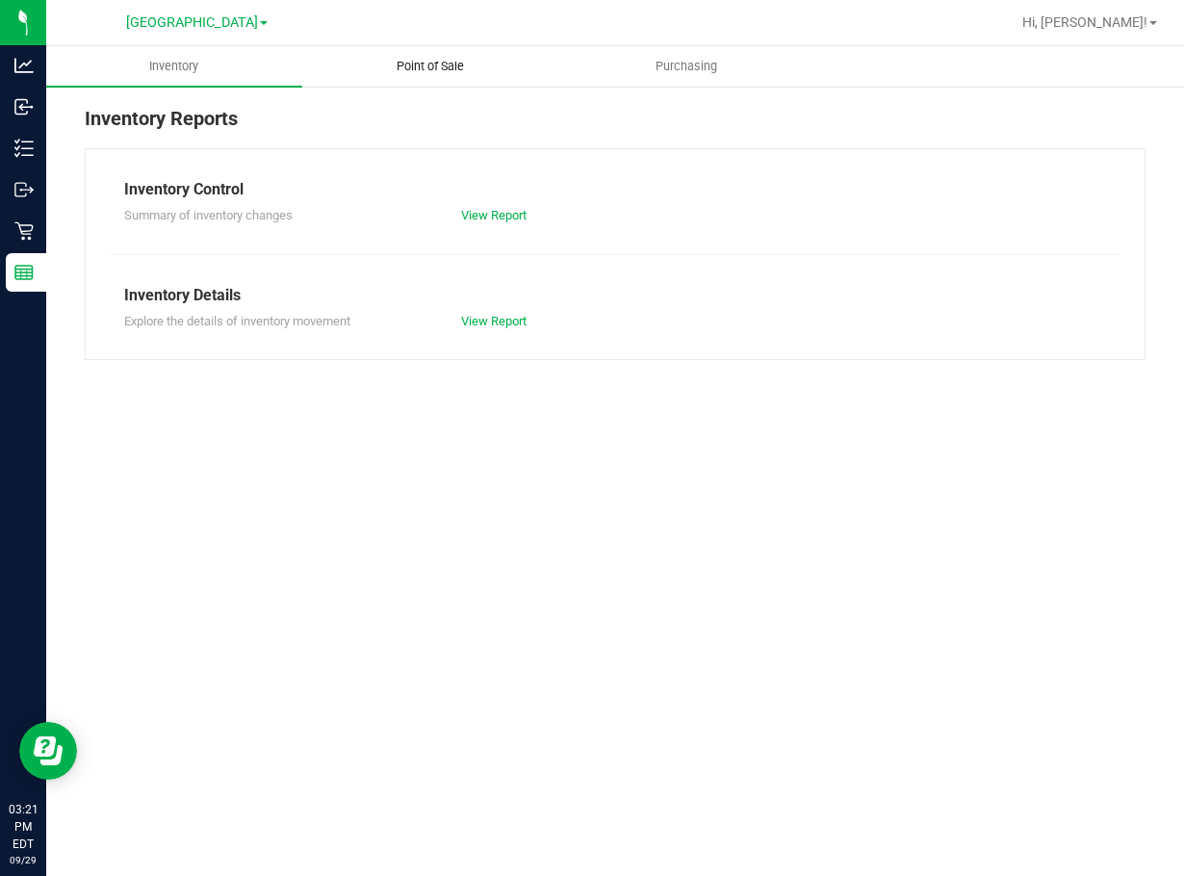
click at [405, 63] on span "Point of Sale" at bounding box center [430, 66] width 119 height 17
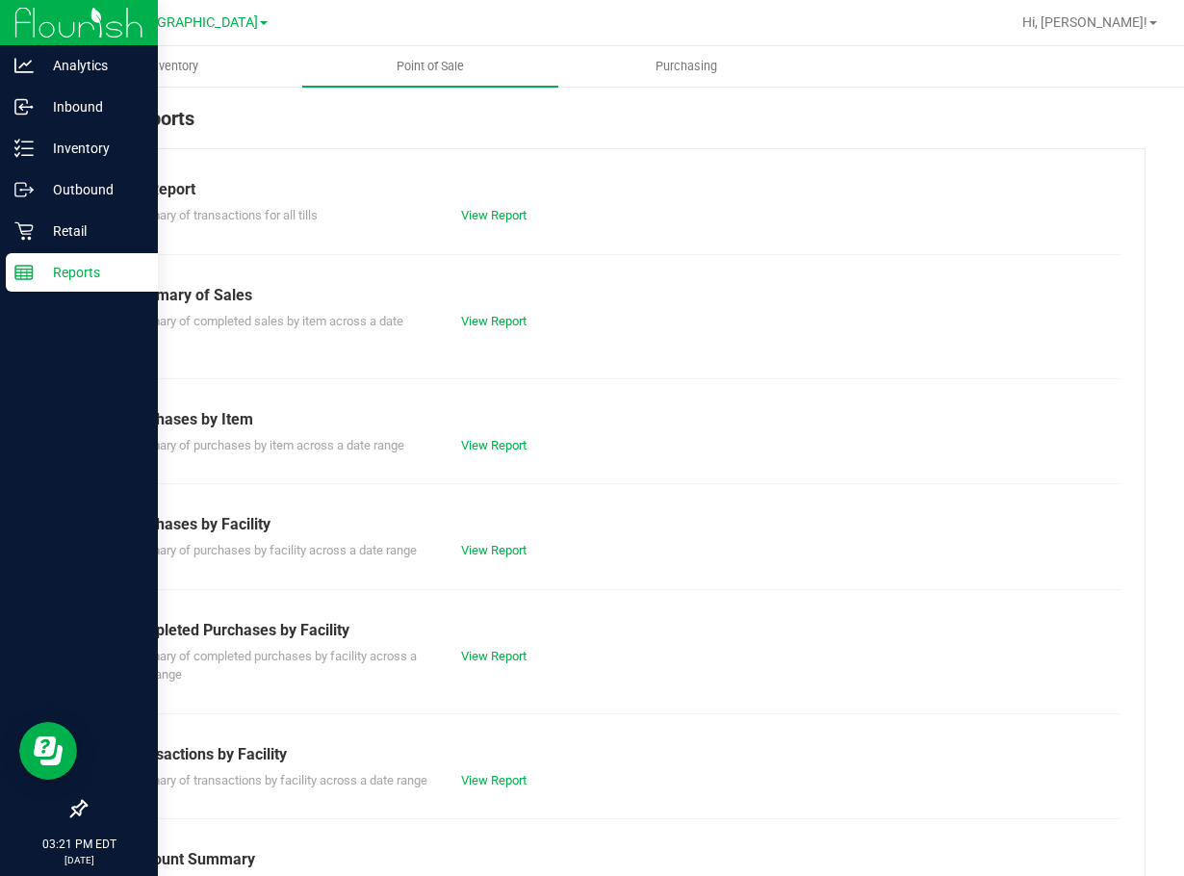
click at [61, 260] on div "Reports" at bounding box center [82, 272] width 152 height 38
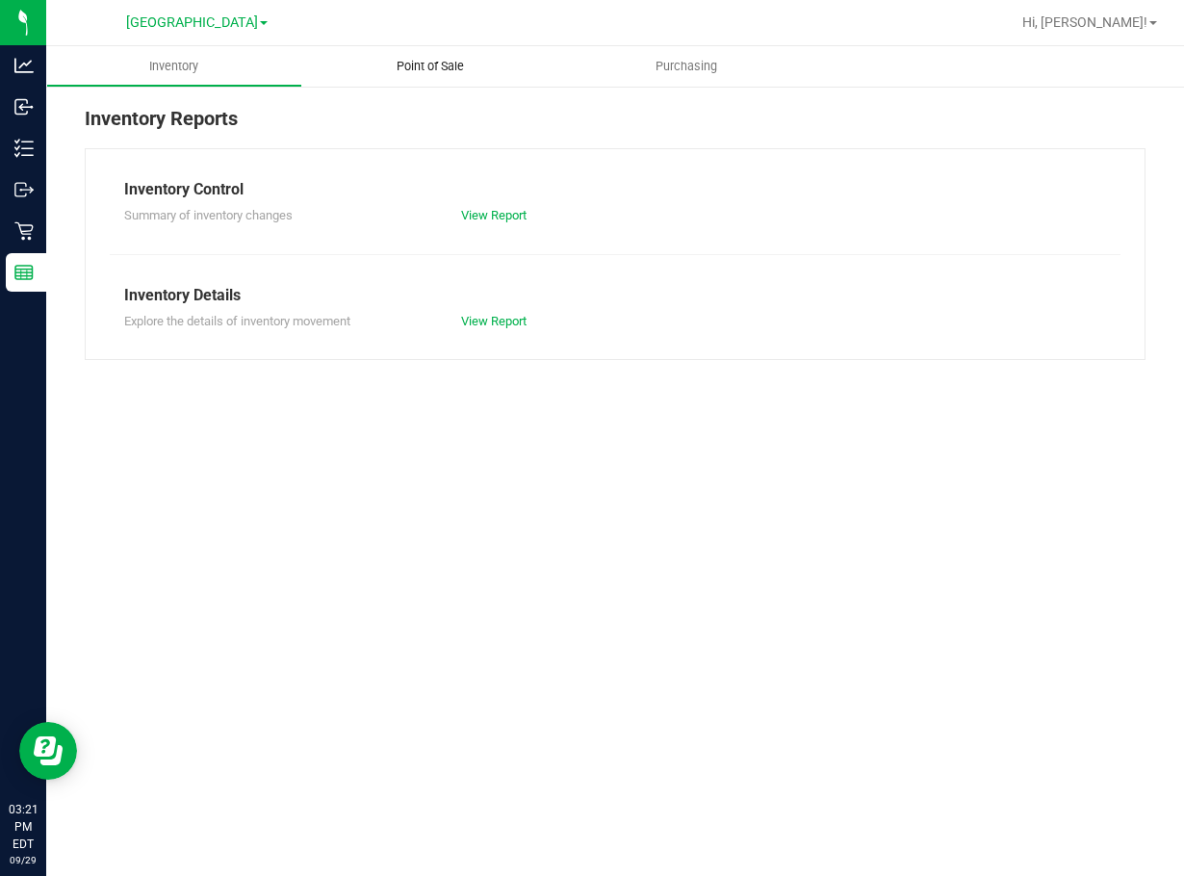
click at [436, 61] on span "Point of Sale" at bounding box center [430, 66] width 119 height 17
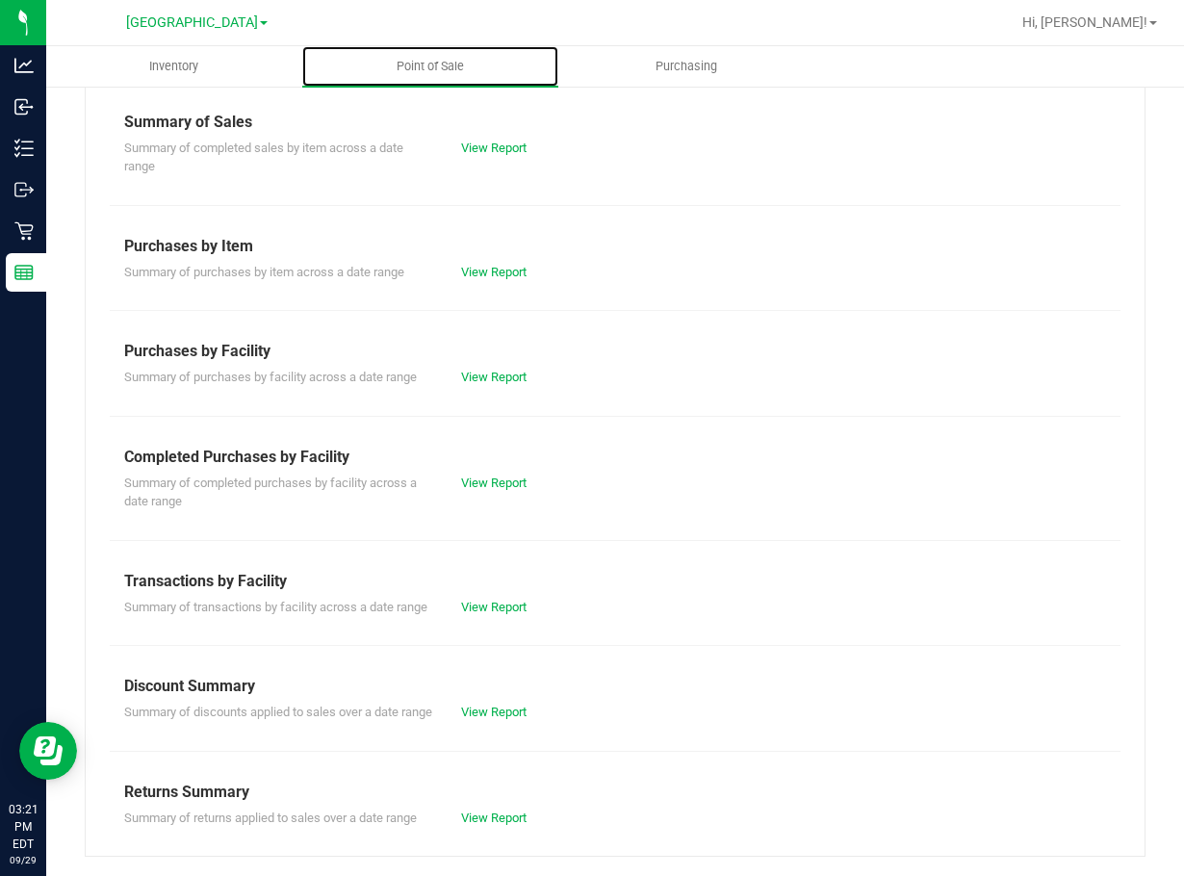
scroll to position [211, 0]
click at [492, 600] on link "View Report" at bounding box center [493, 607] width 65 height 14
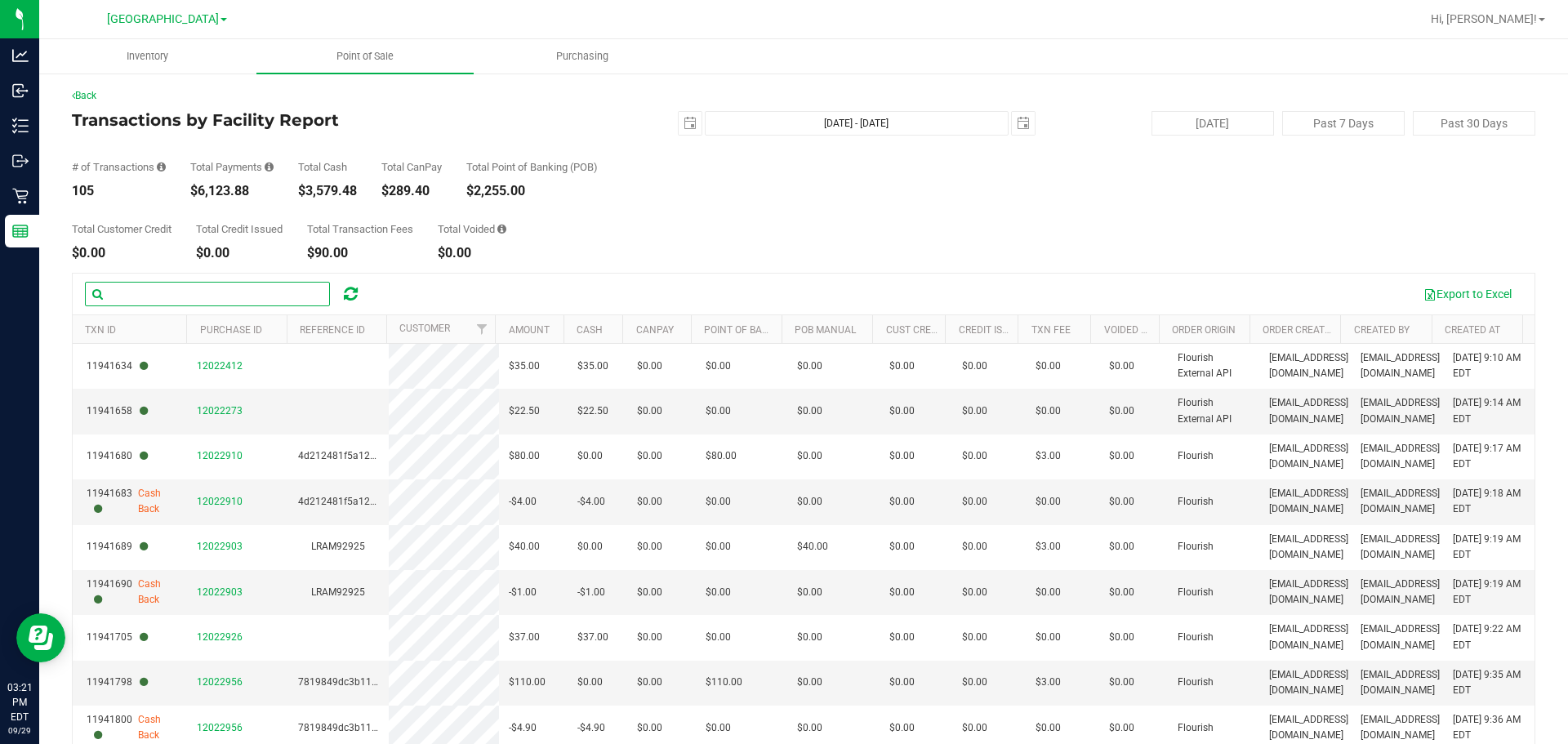
click at [135, 297] on input "text" at bounding box center [207, 294] width 245 height 25
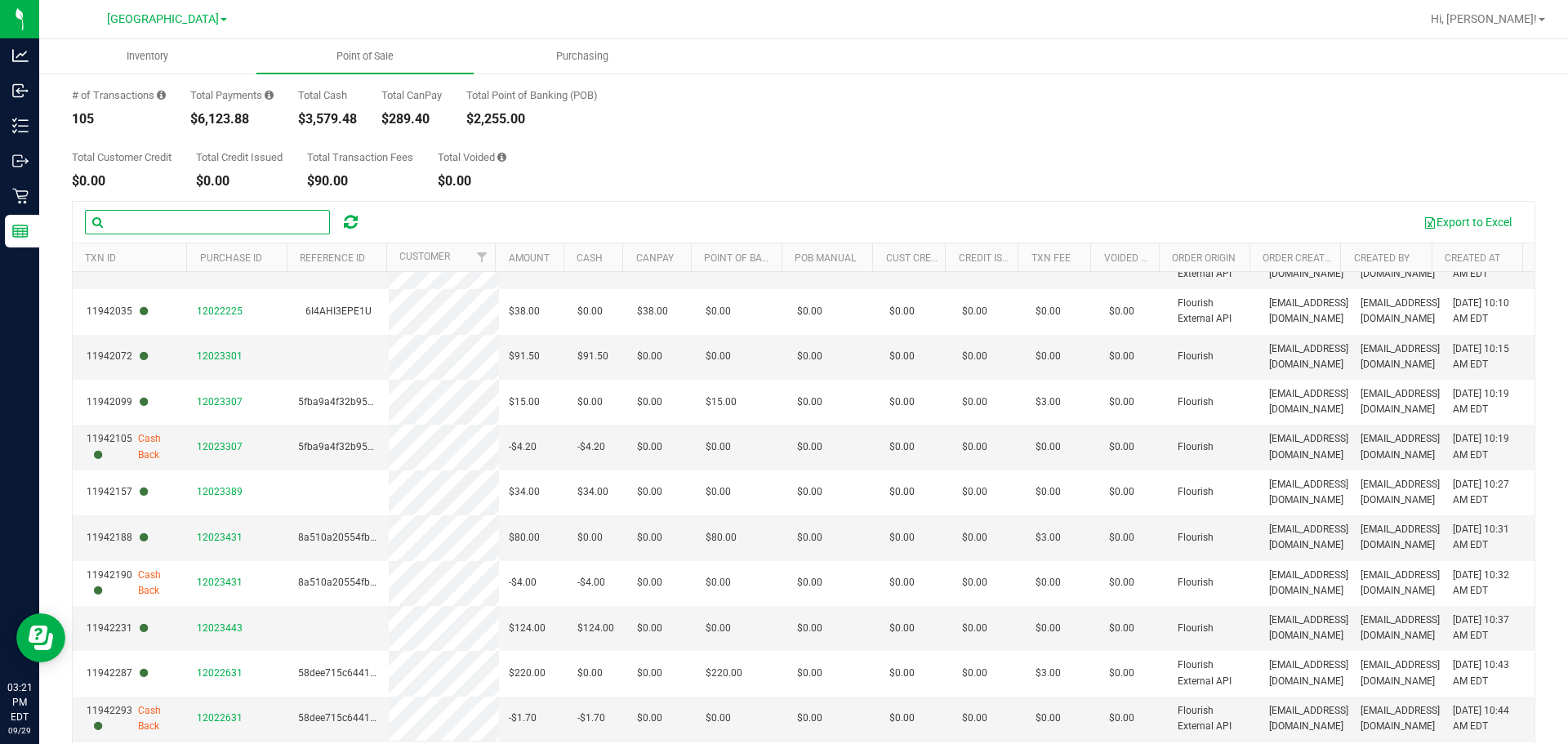
scroll to position [125, 0]
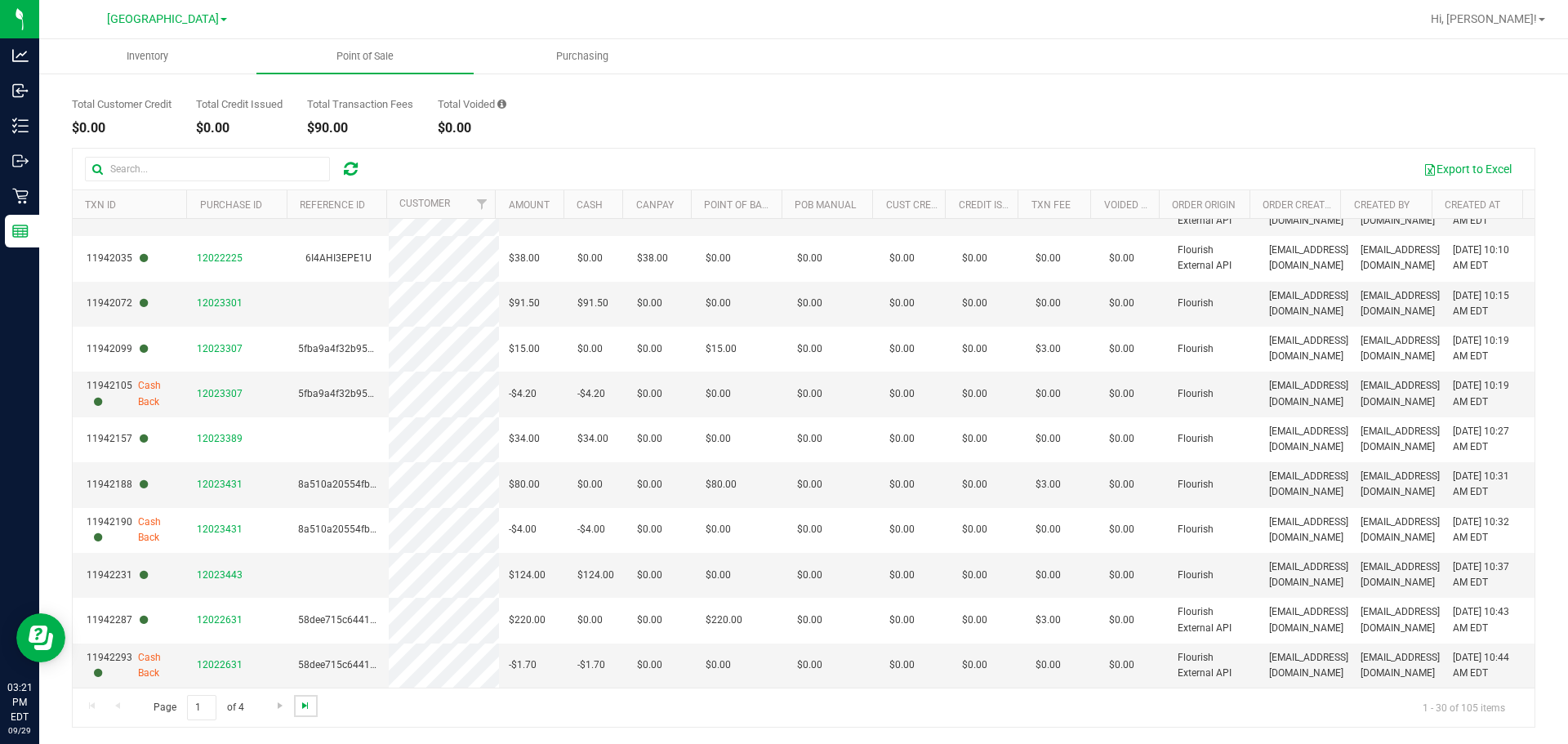
click at [306, 706] on span "Go to the last page" at bounding box center [305, 705] width 13 height 13
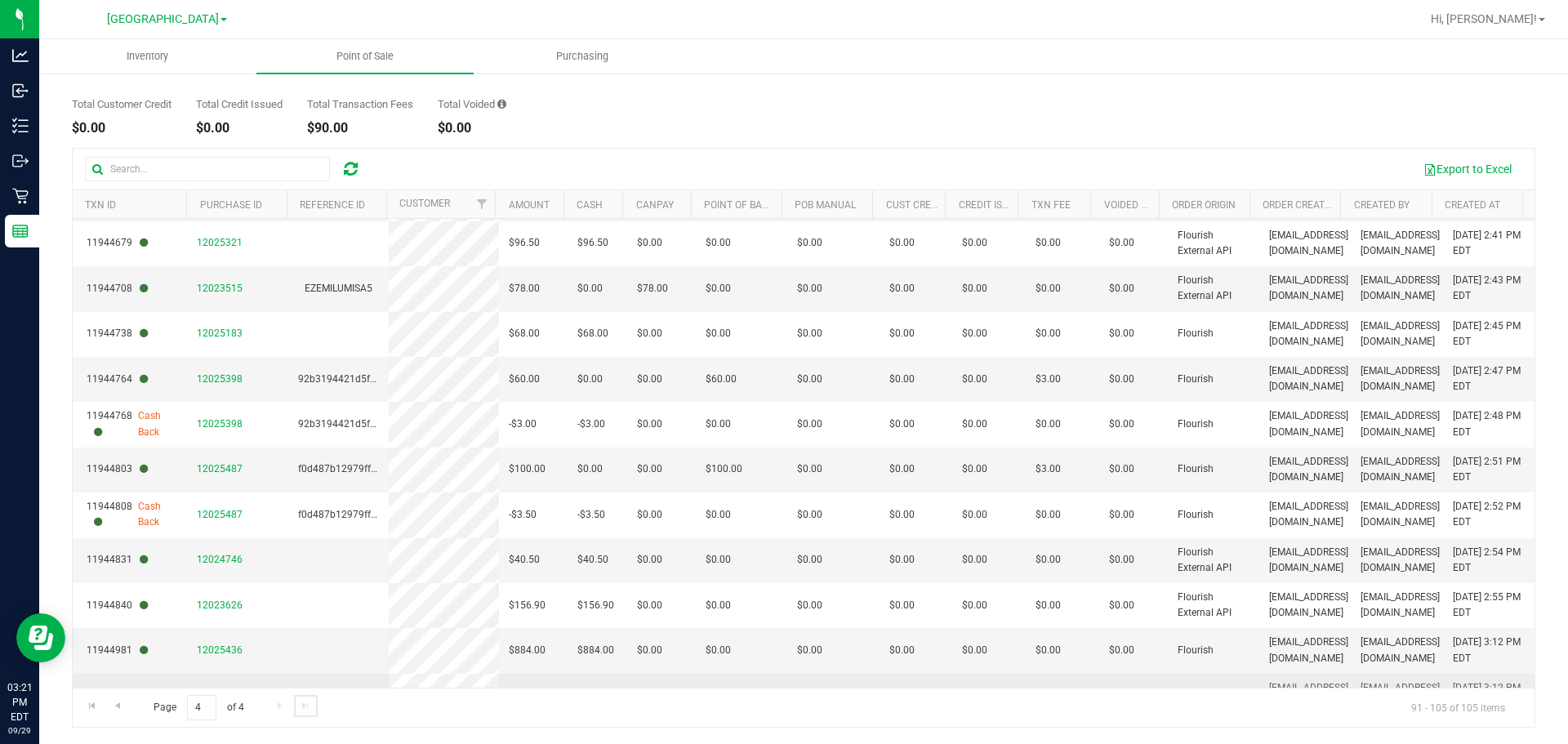
scroll to position [209, 0]
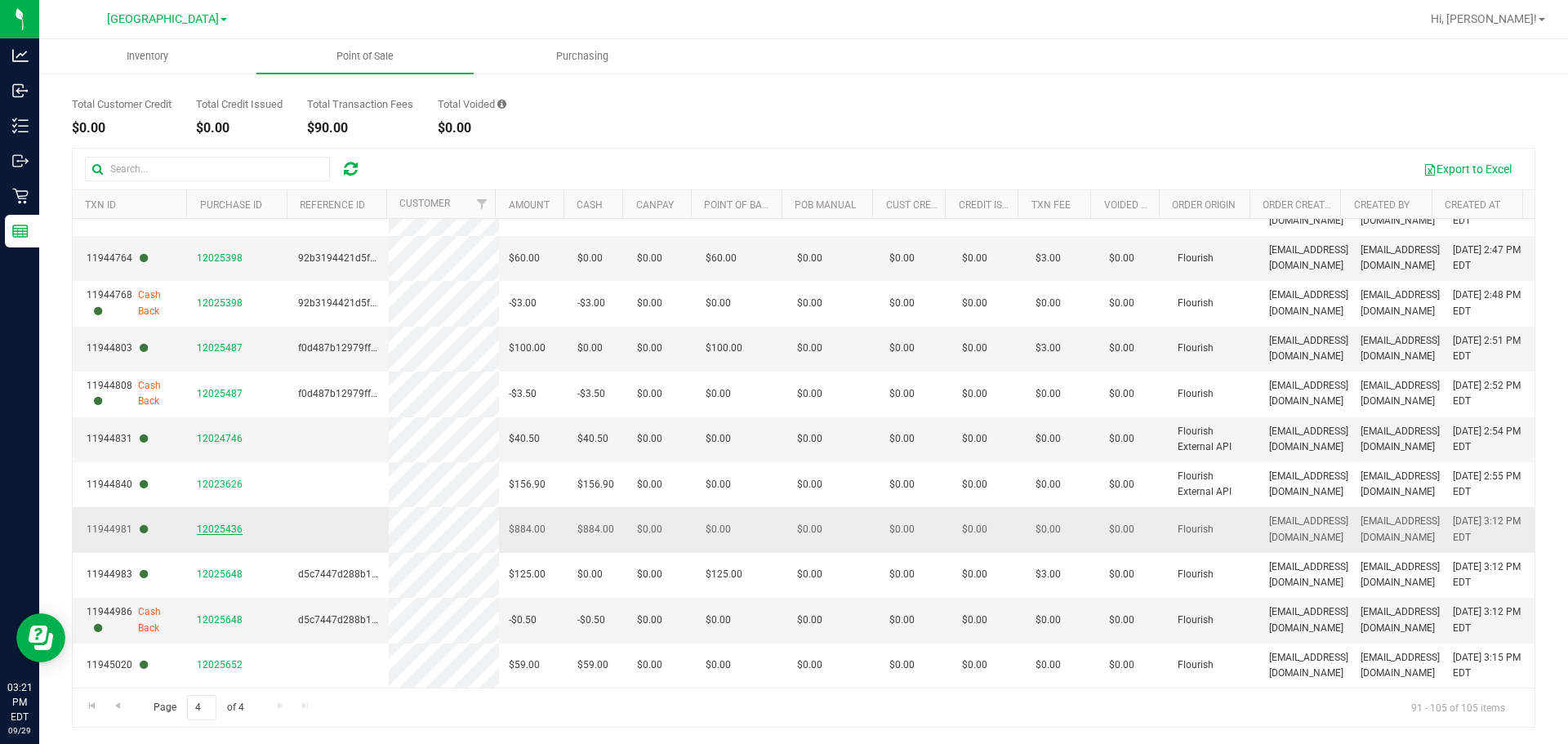
click at [203, 529] on span "12025436" at bounding box center [220, 529] width 46 height 11
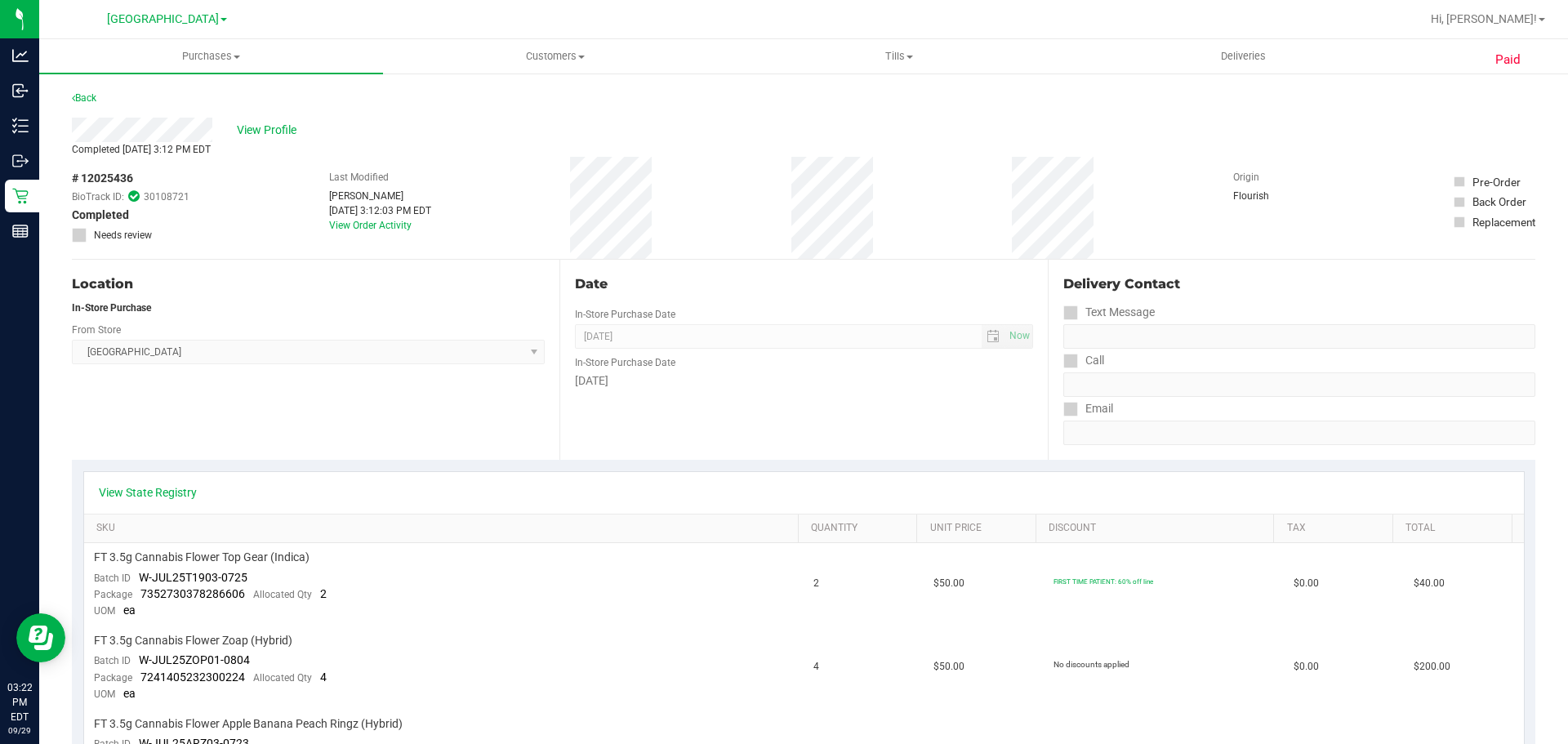
click at [358, 391] on div "Location In-Store Purchase From Store Lakeland WC Select Store [PERSON_NAME][GE…" at bounding box center [316, 360] width 488 height 200
click at [400, 439] on div "Location In-Store Purchase From Store Lakeland WC Select Store [PERSON_NAME][GE…" at bounding box center [316, 360] width 488 height 200
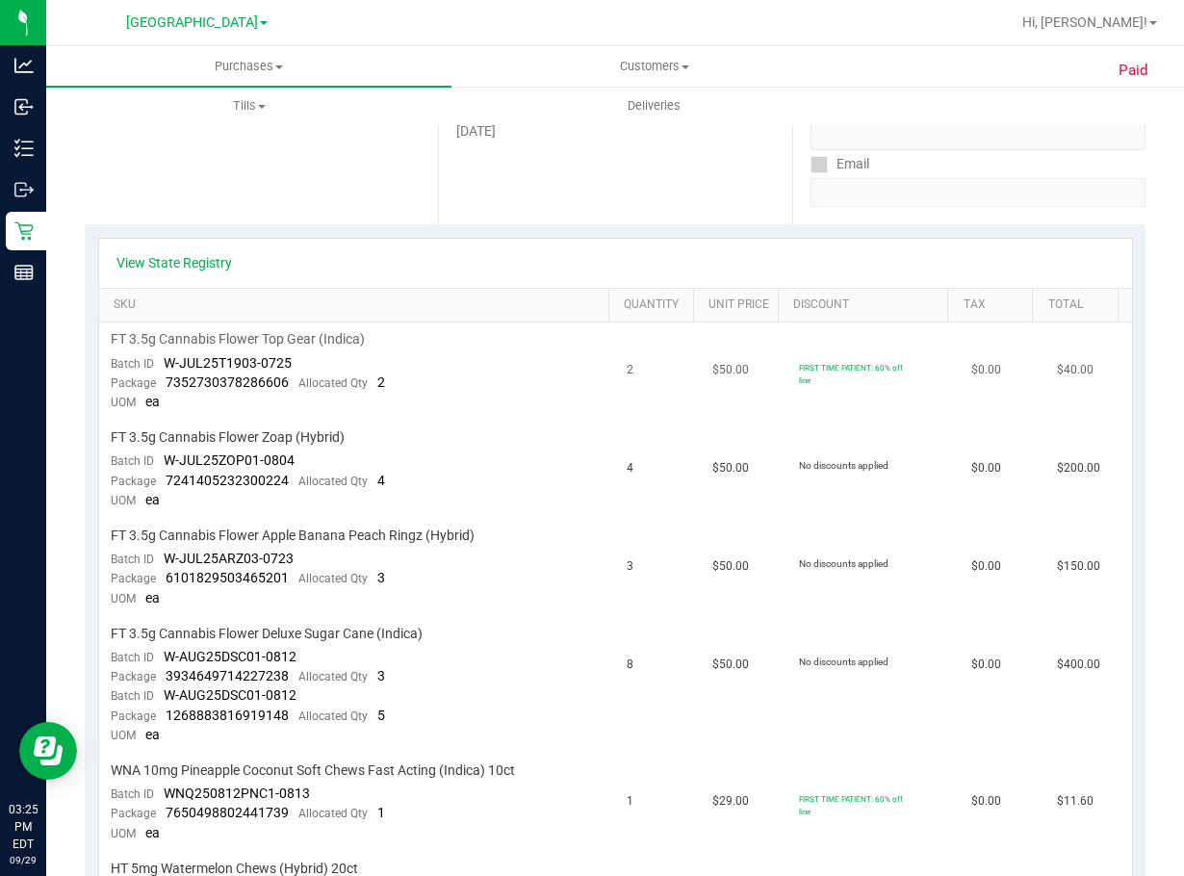
scroll to position [385, 0]
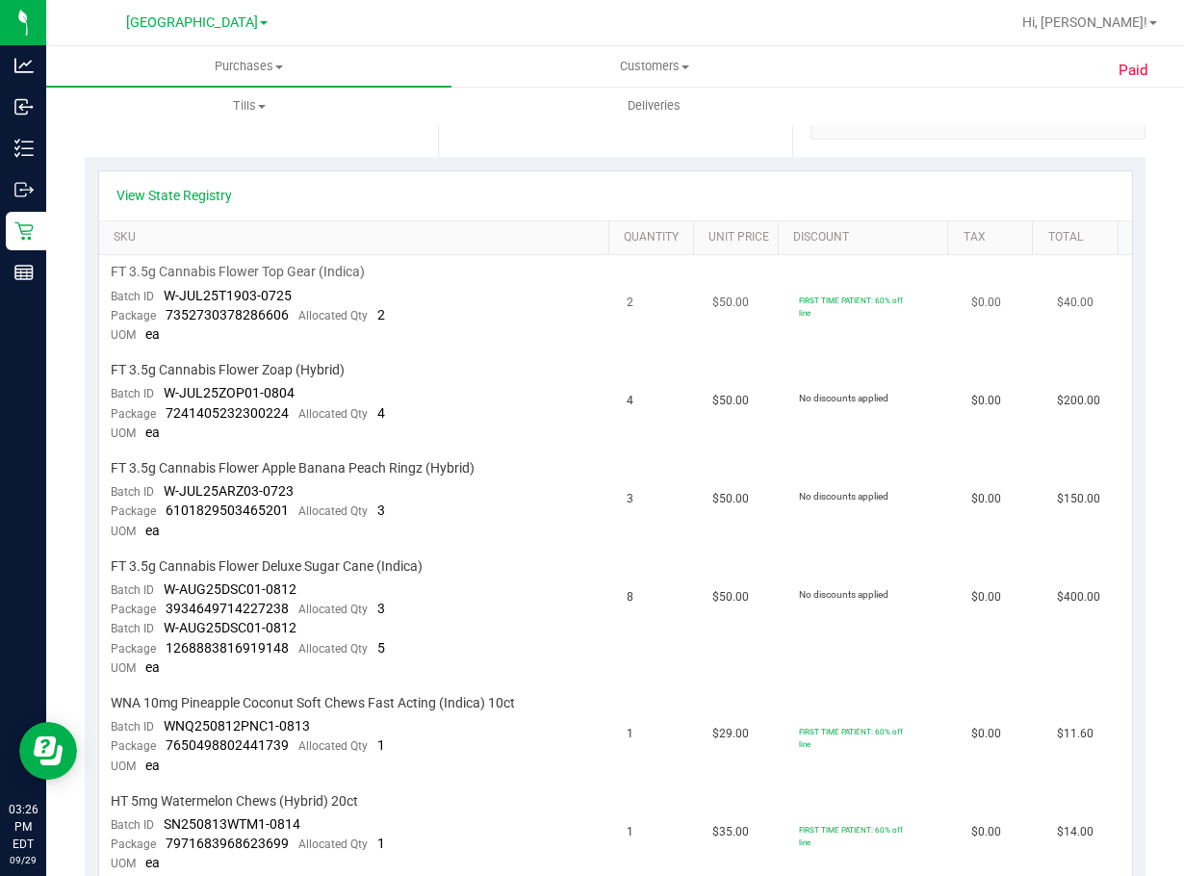
click at [669, 340] on td "2" at bounding box center [658, 304] width 86 height 98
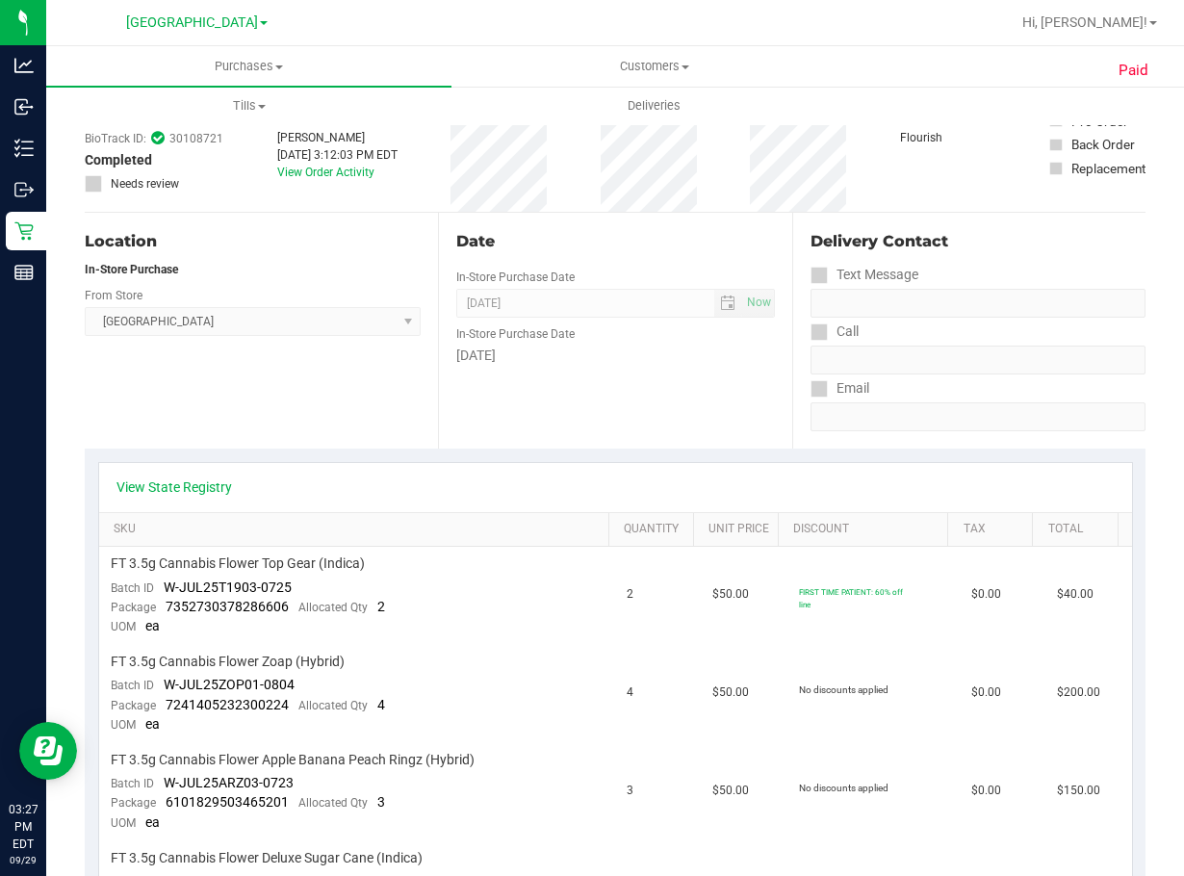
scroll to position [0, 0]
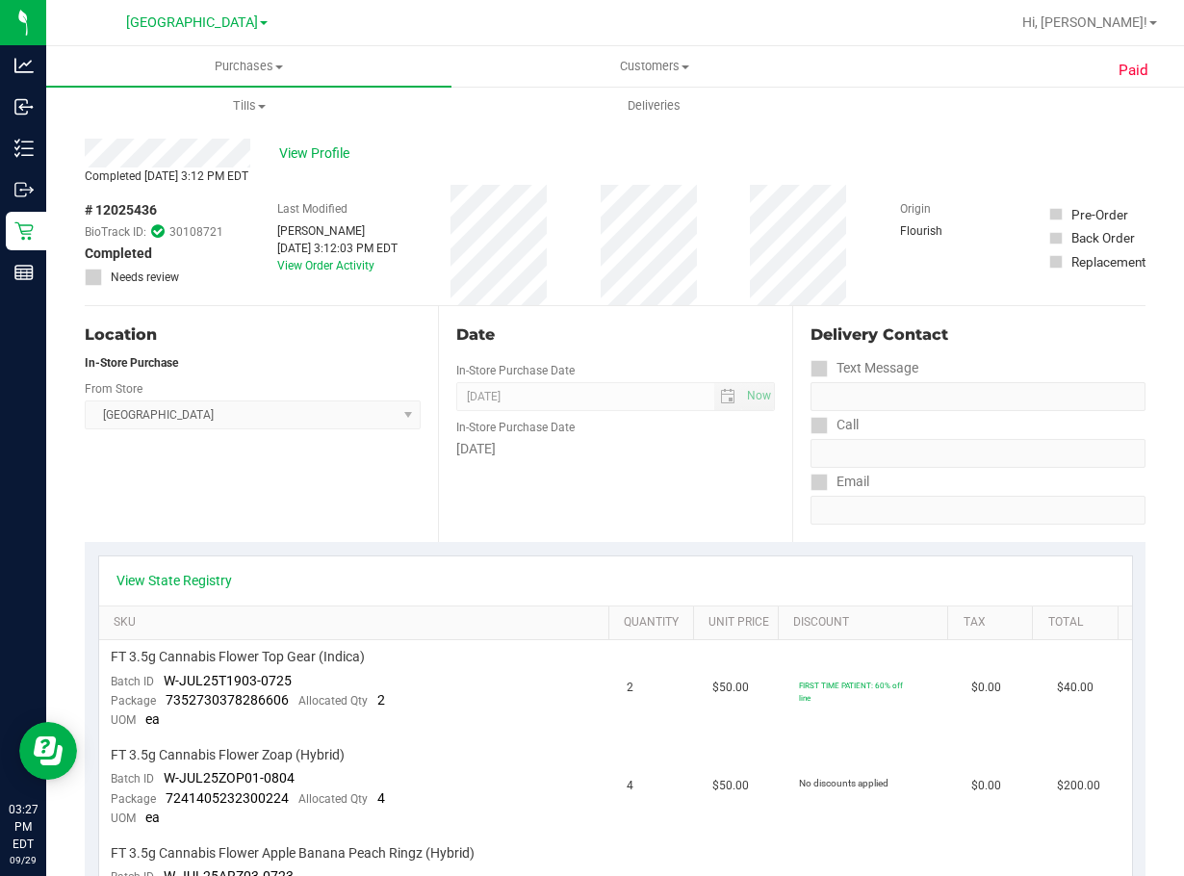
click at [217, 469] on div "Location In-Store Purchase From Store Lakeland WC Select Store [PERSON_NAME][GE…" at bounding box center [261, 424] width 353 height 236
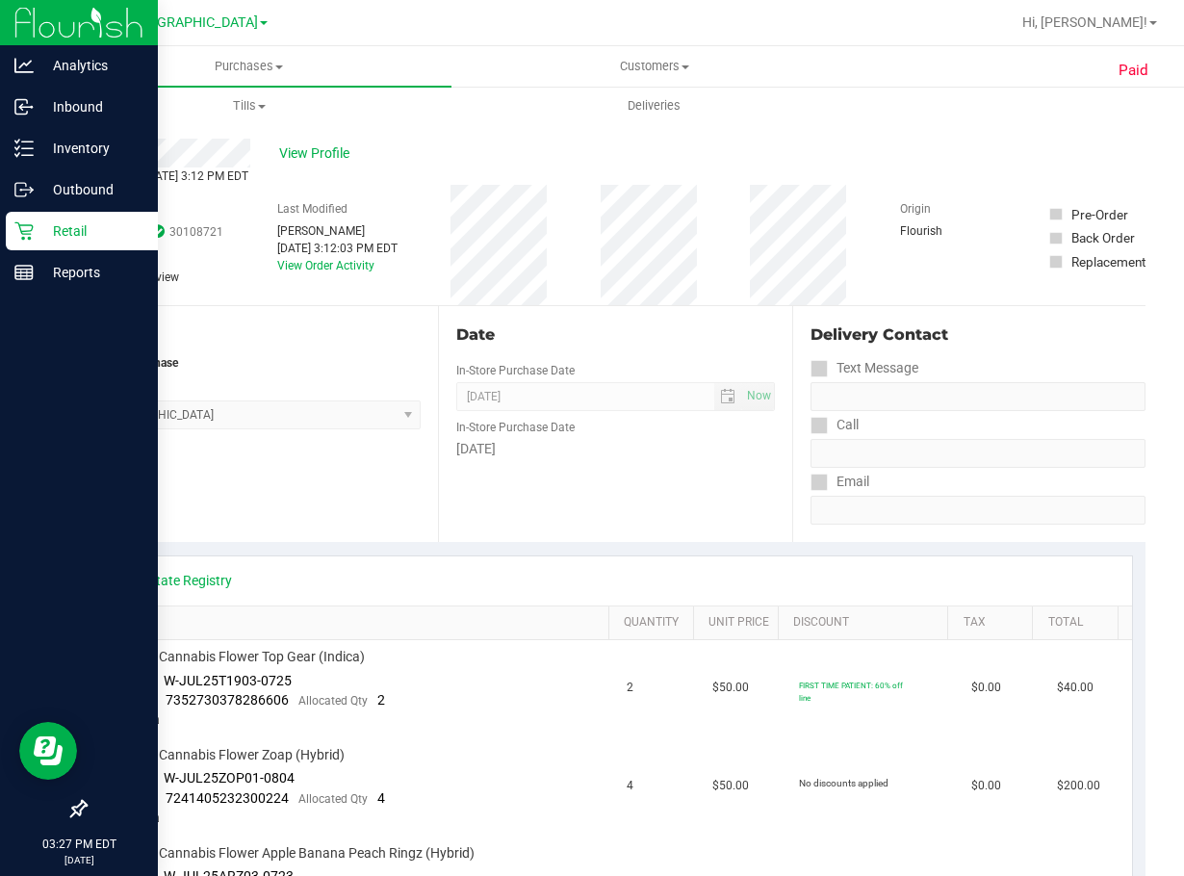
click at [37, 214] on div "Retail" at bounding box center [82, 231] width 152 height 38
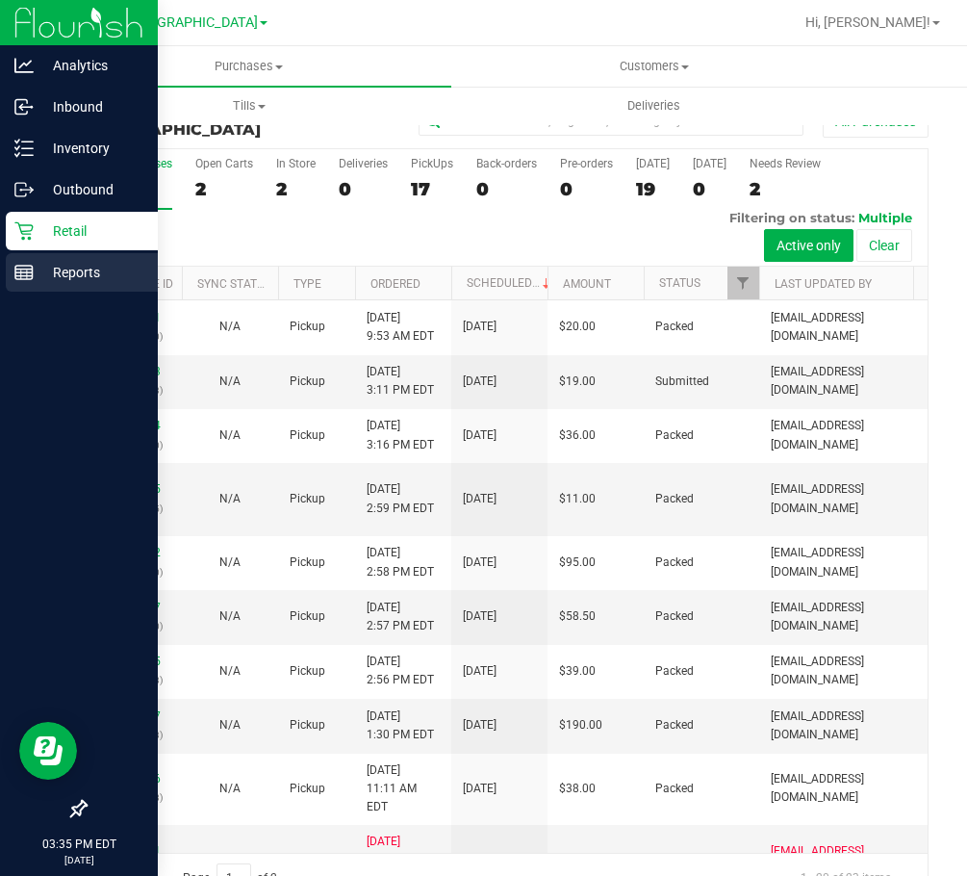
drag, startPoint x: 23, startPoint y: 265, endPoint x: 92, endPoint y: 255, distance: 70.0
click at [23, 265] on icon at bounding box center [23, 272] width 19 height 19
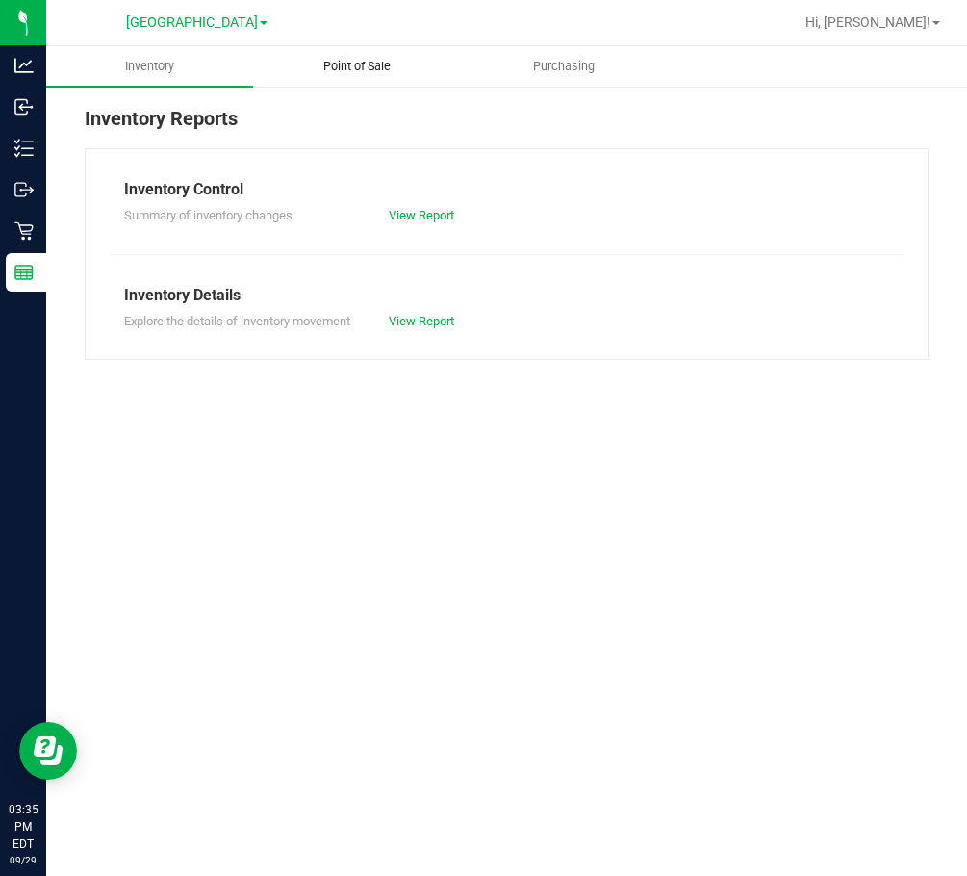
click at [337, 61] on span "Point of Sale" at bounding box center [356, 66] width 119 height 17
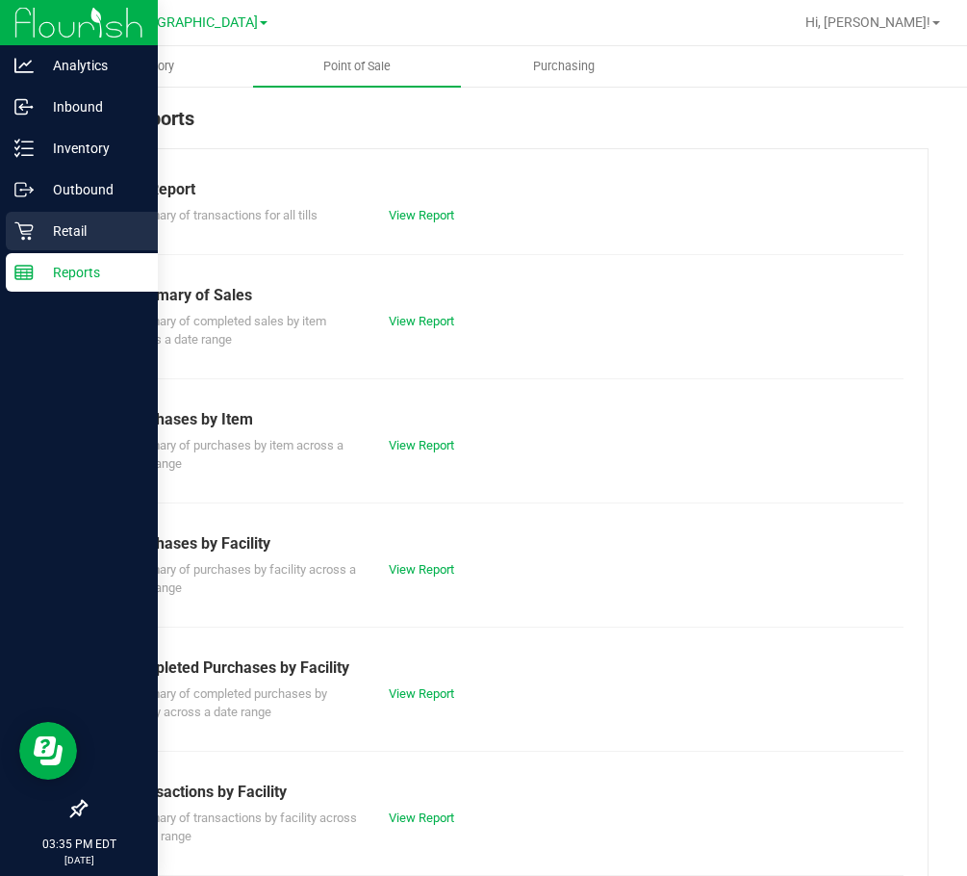
click at [40, 243] on div "Retail" at bounding box center [82, 231] width 152 height 38
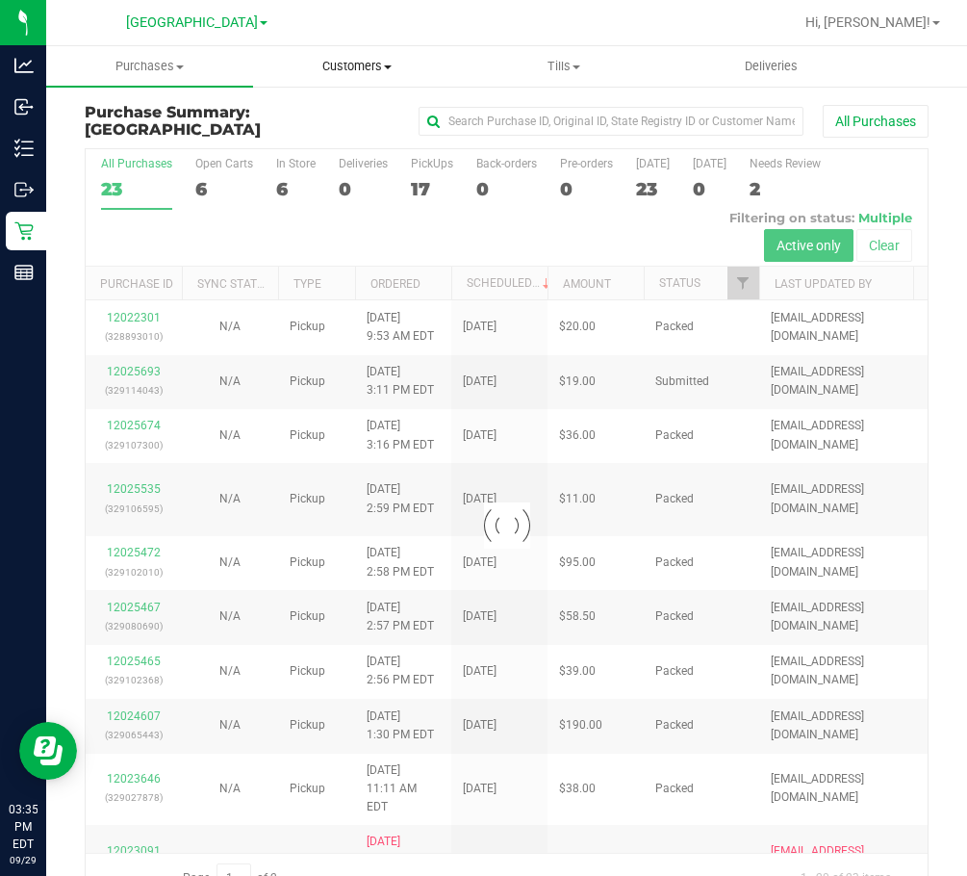
drag, startPoint x: 341, startPoint y: 67, endPoint x: 324, endPoint y: 93, distance: 30.7
click at [338, 67] on span "Customers" at bounding box center [356, 66] width 205 height 17
click at [273, 121] on span "All customers" at bounding box center [322, 116] width 139 height 16
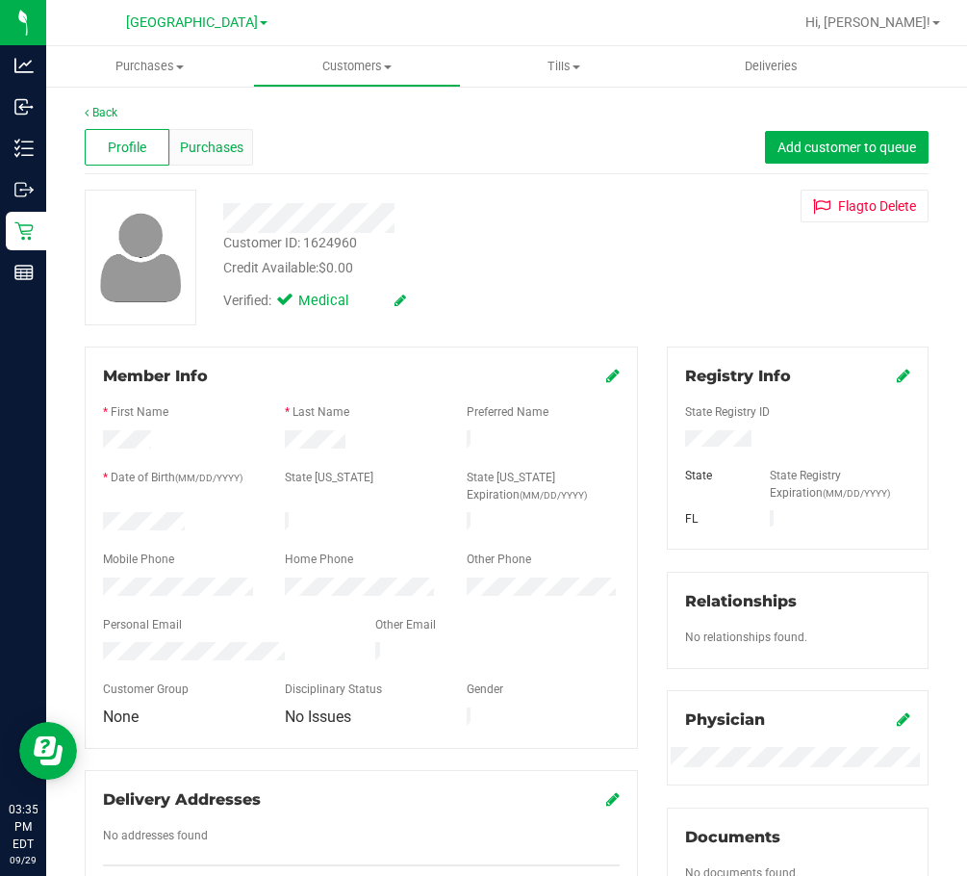
click at [208, 140] on span "Purchases" at bounding box center [212, 148] width 64 height 20
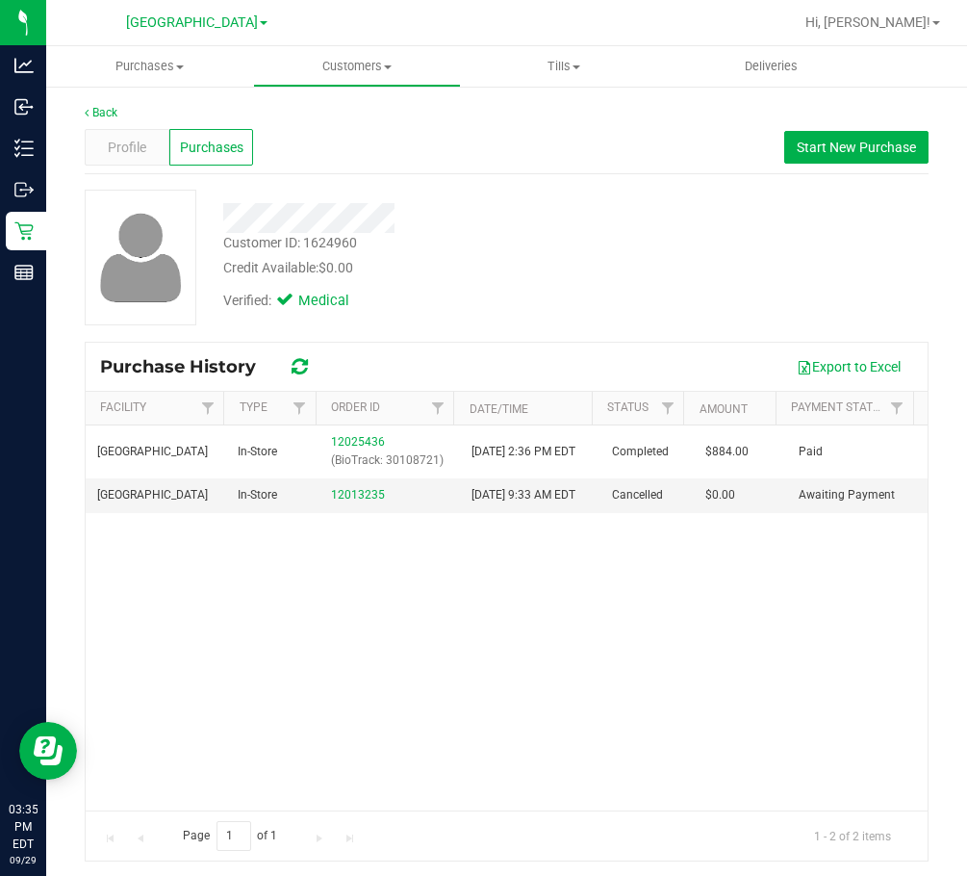
click at [636, 318] on div "Verified: Medical" at bounding box center [427, 299] width 437 height 42
click at [636, 317] on div "Verified: Medical" at bounding box center [427, 299] width 437 height 42
click at [628, 305] on div "Verified: Medical" at bounding box center [427, 299] width 437 height 42
click at [131, 149] on span "Profile" at bounding box center [127, 148] width 38 height 20
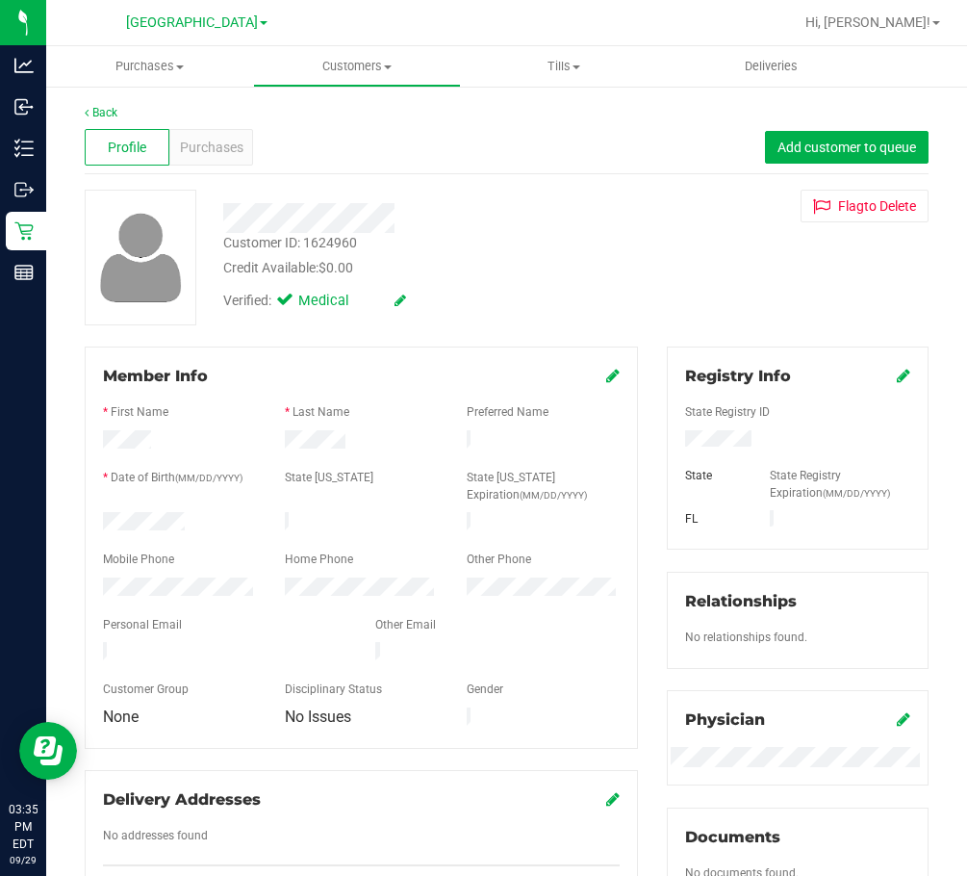
click at [606, 372] on icon at bounding box center [612, 375] width 13 height 15
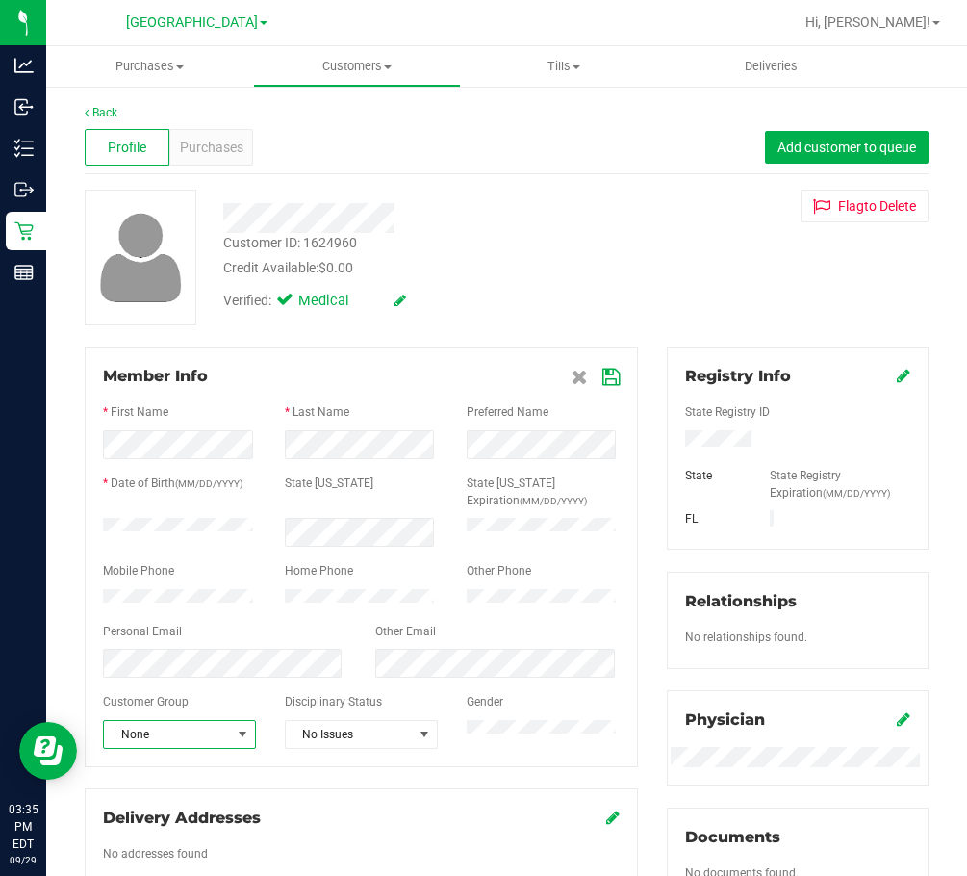
click at [206, 742] on span "None" at bounding box center [167, 734] width 127 height 27
drag, startPoint x: 334, startPoint y: 751, endPoint x: 346, endPoint y: 750, distance: 11.6
click at [337, 748] on span "No Issues" at bounding box center [349, 734] width 127 height 27
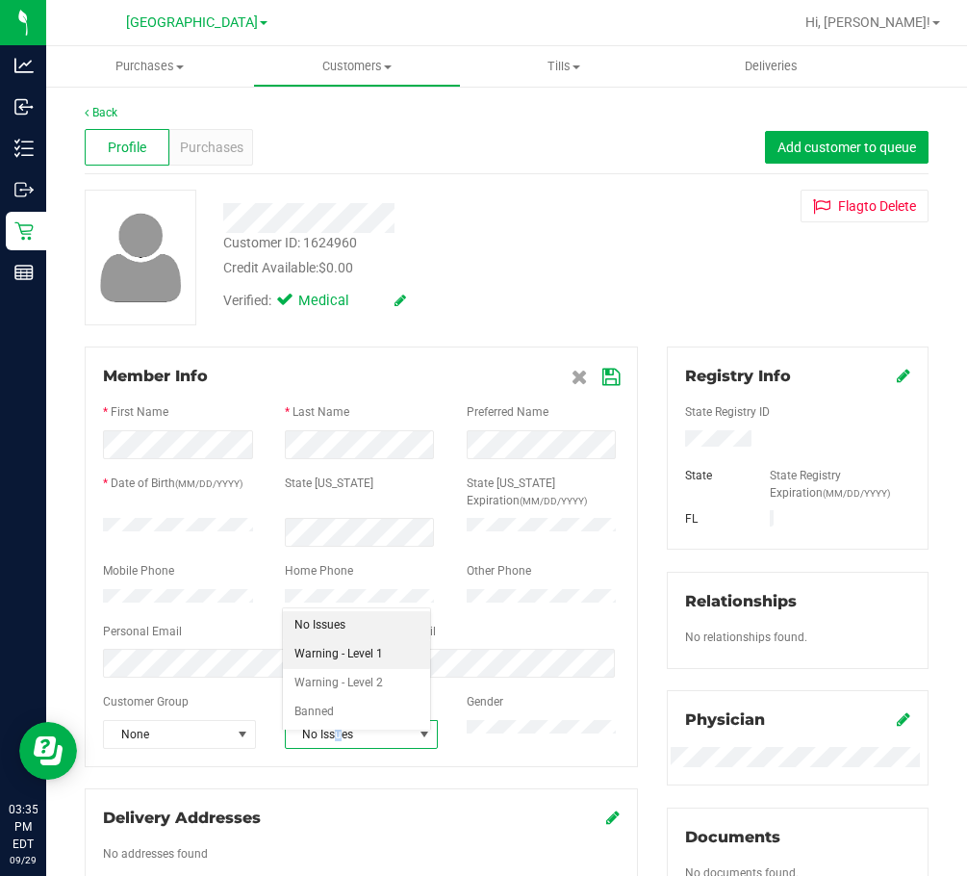
click at [360, 650] on li "Warning - Level 1" at bounding box center [357, 654] width 148 height 29
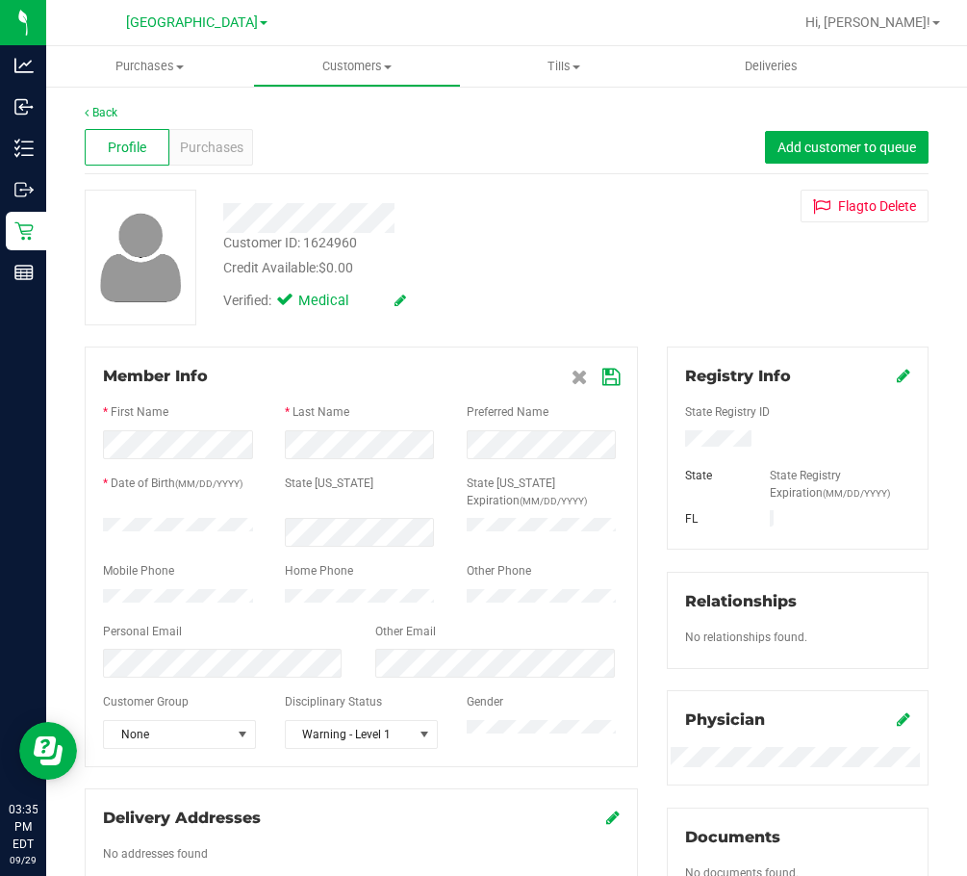
click at [593, 361] on div "Member Info * First Name * Last Name Preferred Name * Date of Birth (MM/DD/YYYY…" at bounding box center [361, 556] width 553 height 421
click at [602, 377] on icon at bounding box center [610, 377] width 17 height 15
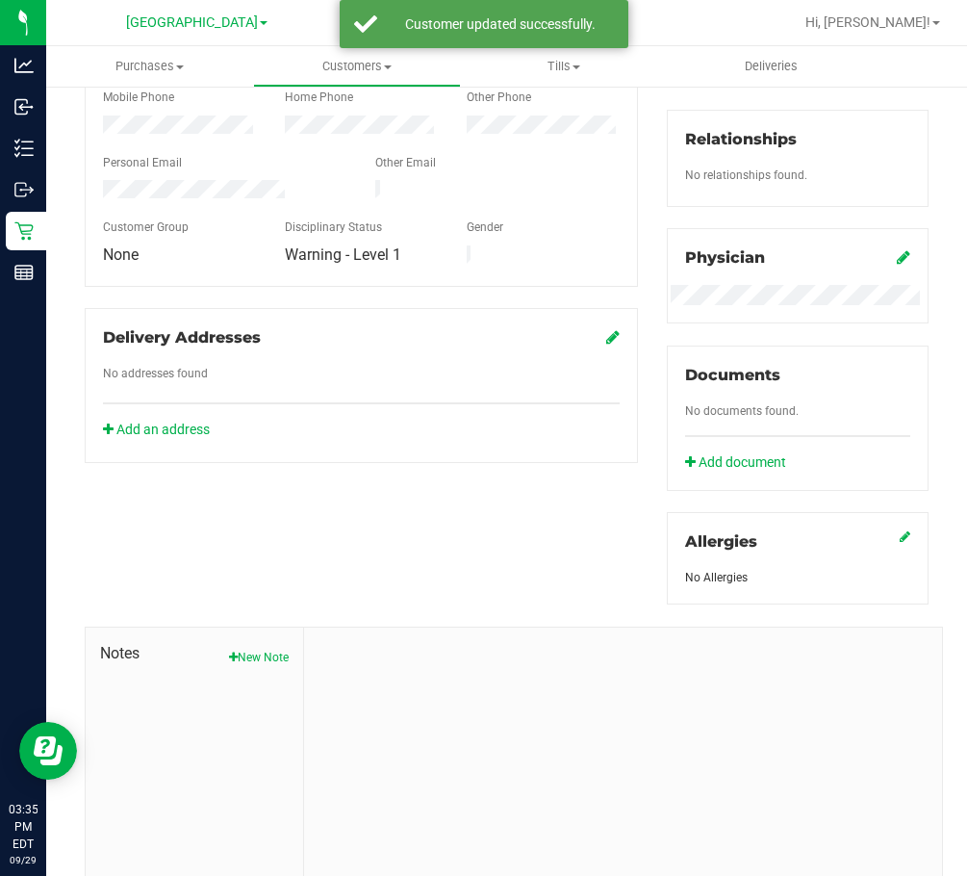
scroll to position [533, 0]
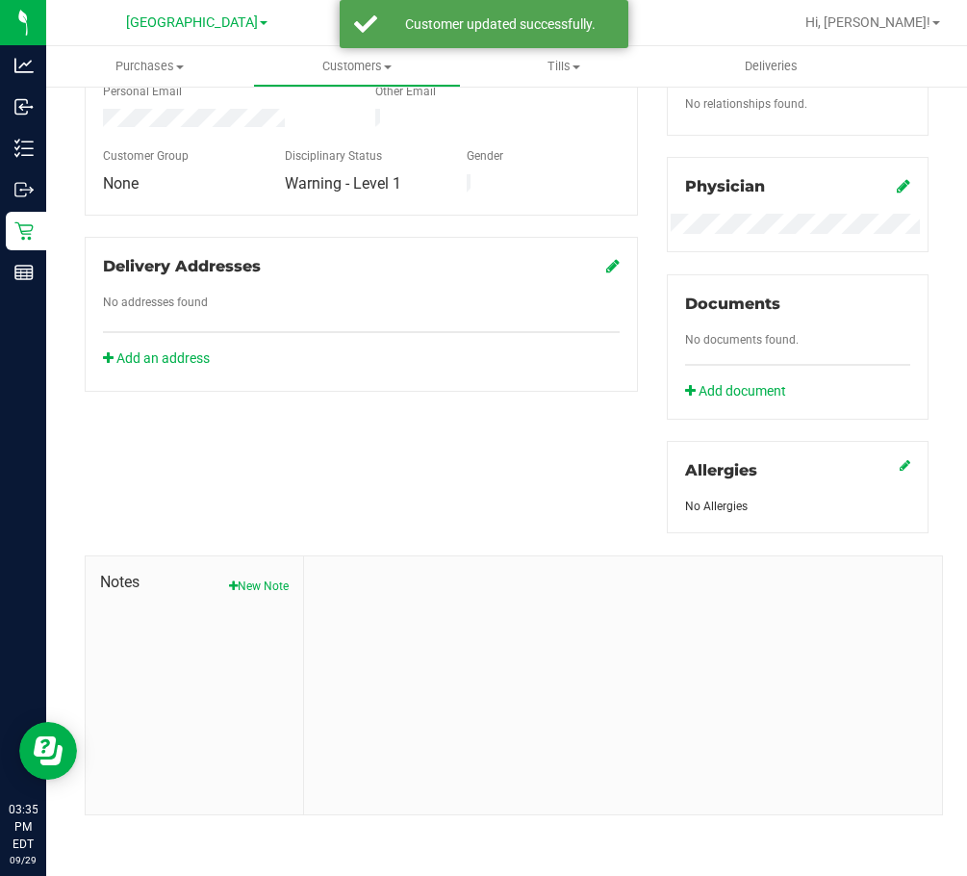
click at [253, 573] on span "Notes" at bounding box center [194, 582] width 189 height 23
click at [239, 582] on button "New Note" at bounding box center [259, 585] width 60 height 17
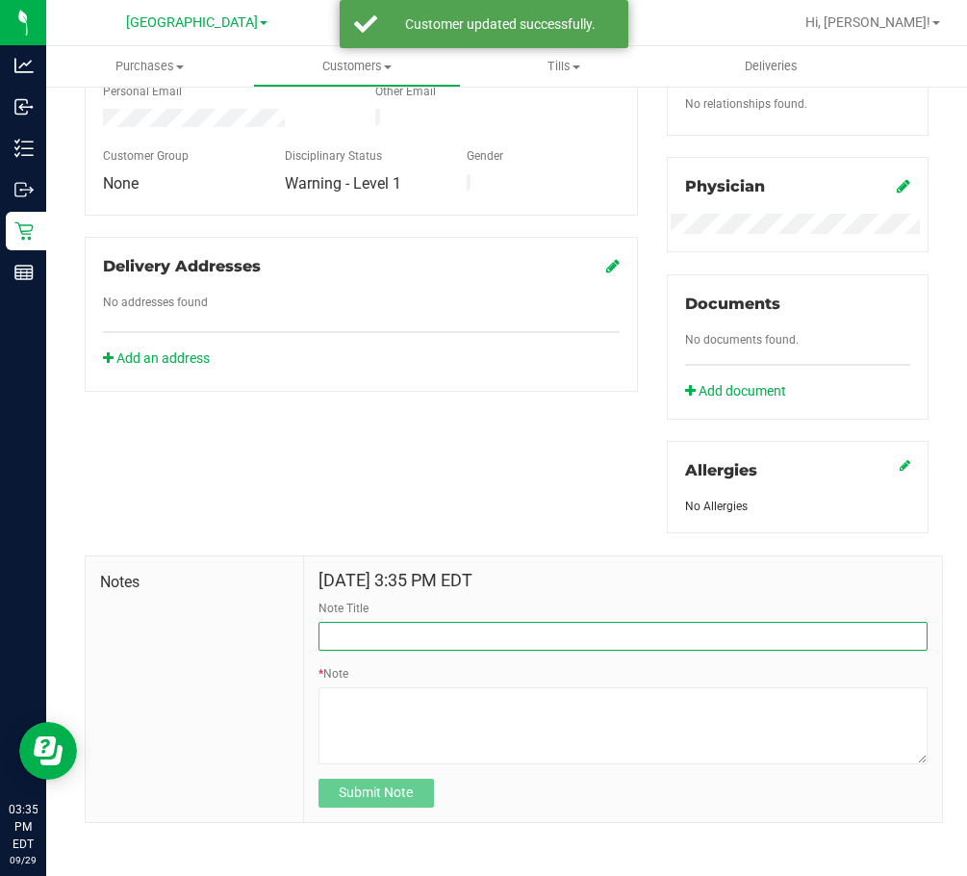
click at [407, 642] on input "Note Title" at bounding box center [623, 636] width 609 height 29
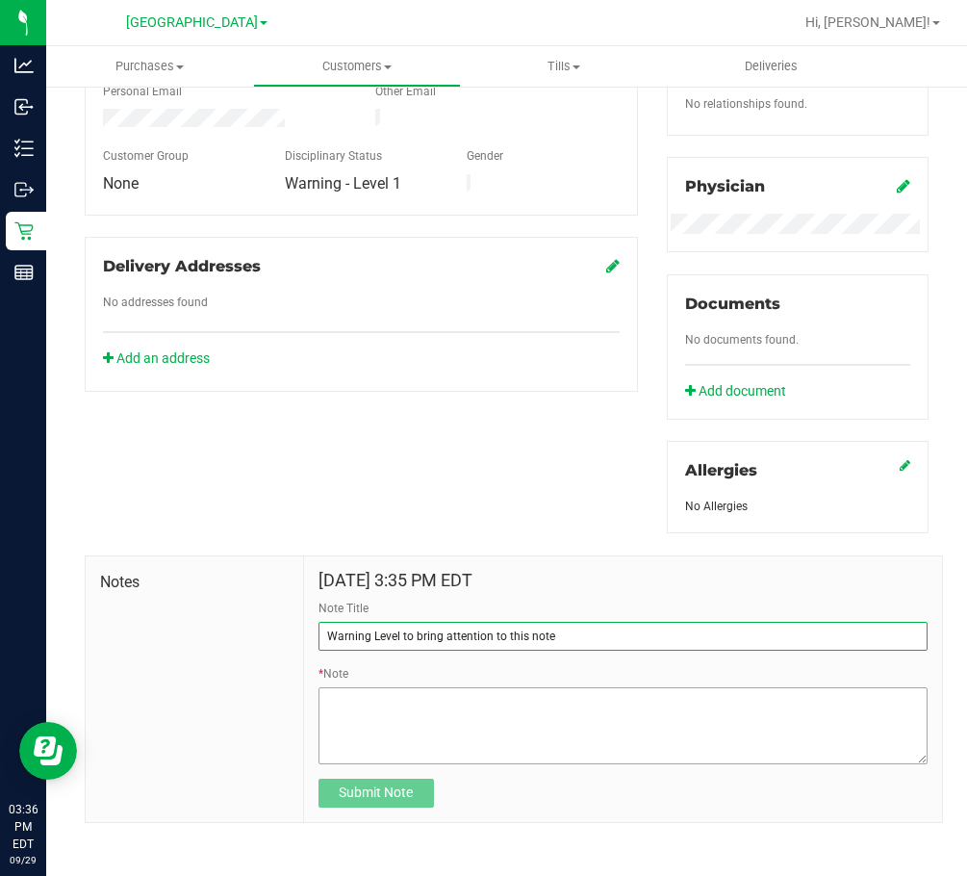
type input "Warning Level to bring attention to this note"
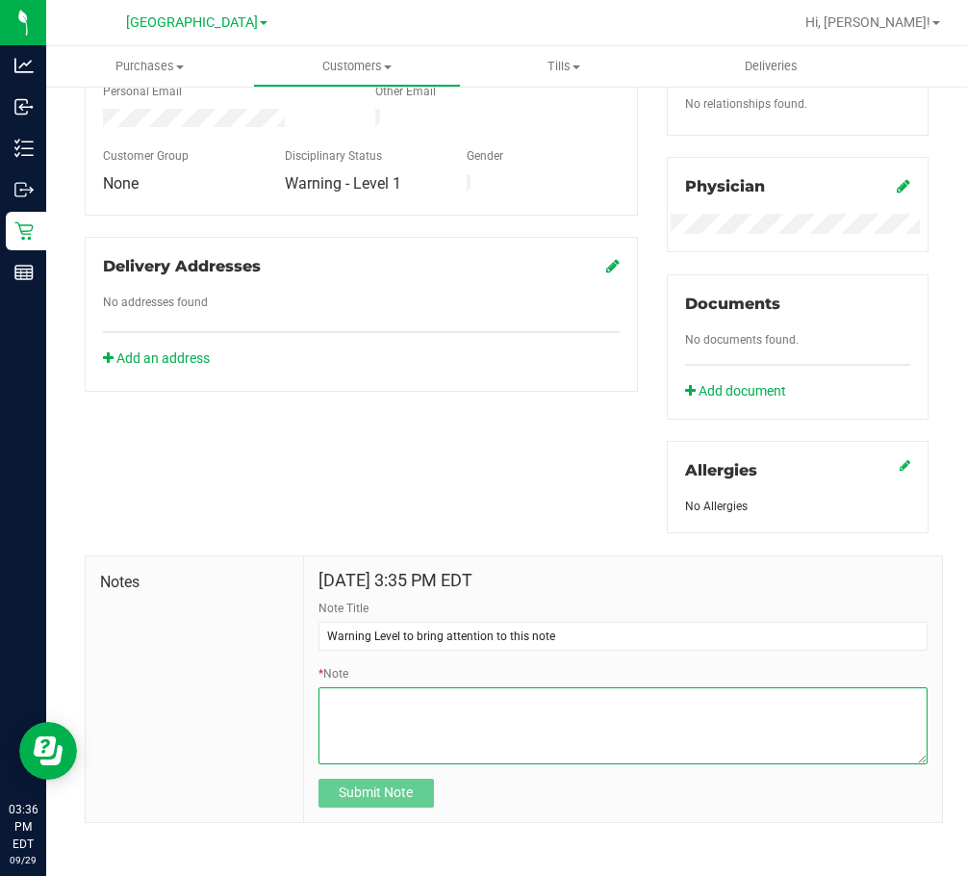
click at [454, 708] on textarea "* Note" at bounding box center [623, 725] width 609 height 77
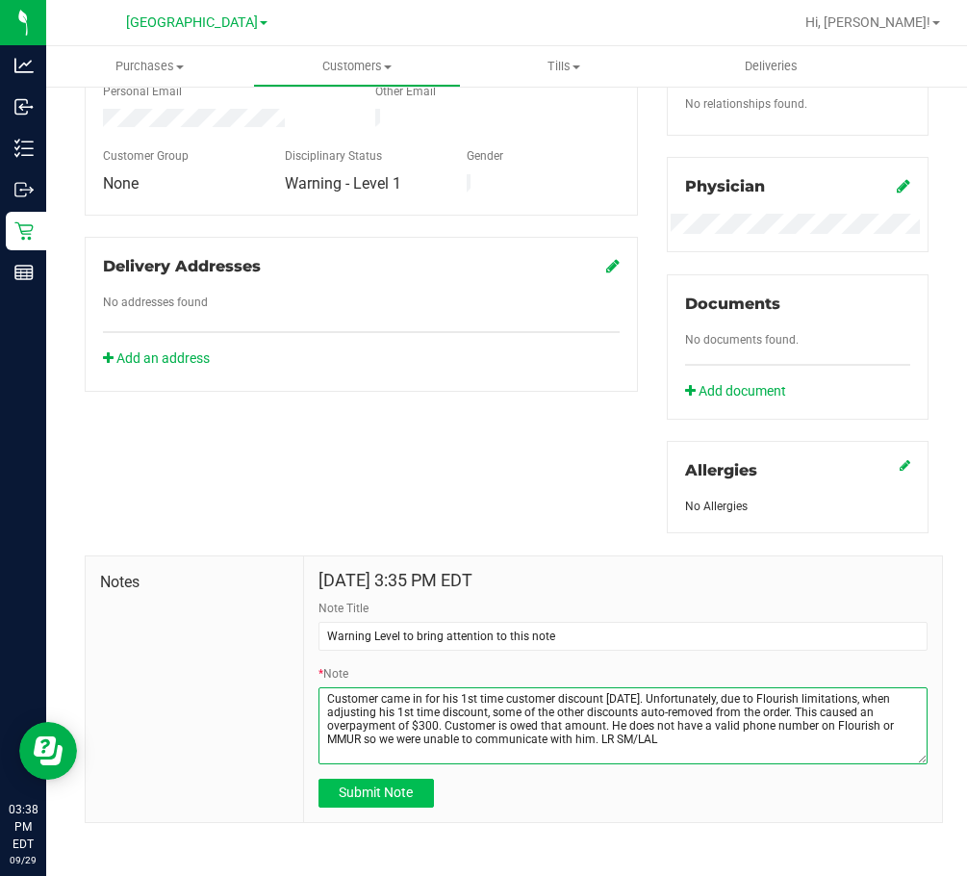
type textarea "Customer came in for his 1st time customer discount [DATE]. Unfortunately, due …"
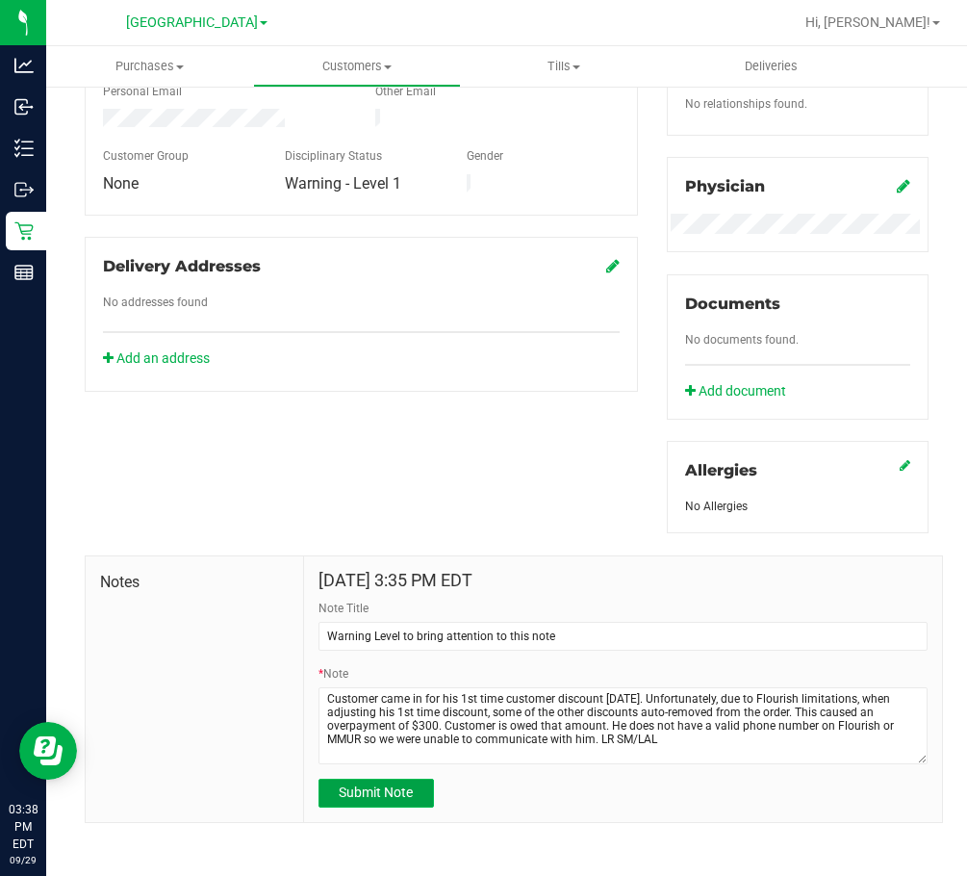
click at [366, 799] on span "Submit Note" at bounding box center [376, 791] width 74 height 15
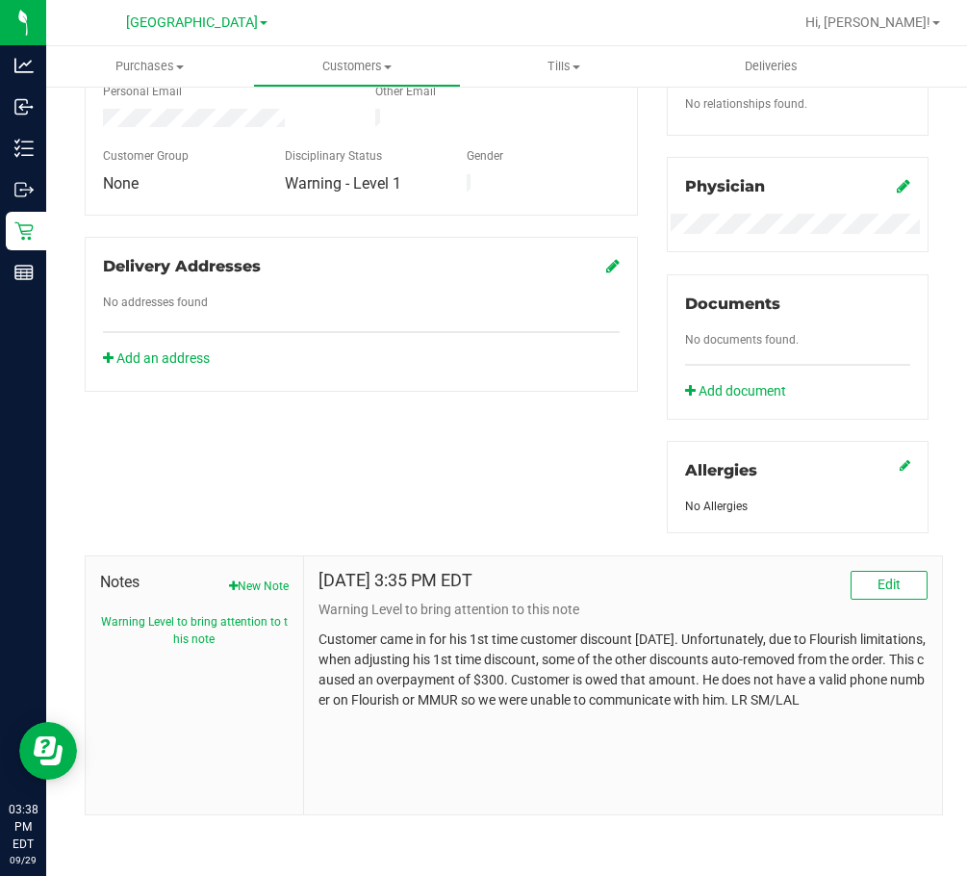
click at [389, 432] on div "Member Info * First Name * Last Name Preferred Name * Date of Birth (MM/DD/YYYY…" at bounding box center [506, 314] width 873 height 1002
click at [492, 483] on div "Member Info * First Name * Last Name Preferred Name * Date of Birth (MM/DD/YYYY…" at bounding box center [506, 314] width 873 height 1002
click at [427, 454] on div "Member Info * First Name * Last Name Preferred Name * Date of Birth (MM/DD/YYYY…" at bounding box center [506, 314] width 873 height 1002
click at [906, 20] on span "Hi, [PERSON_NAME]!" at bounding box center [868, 21] width 125 height 15
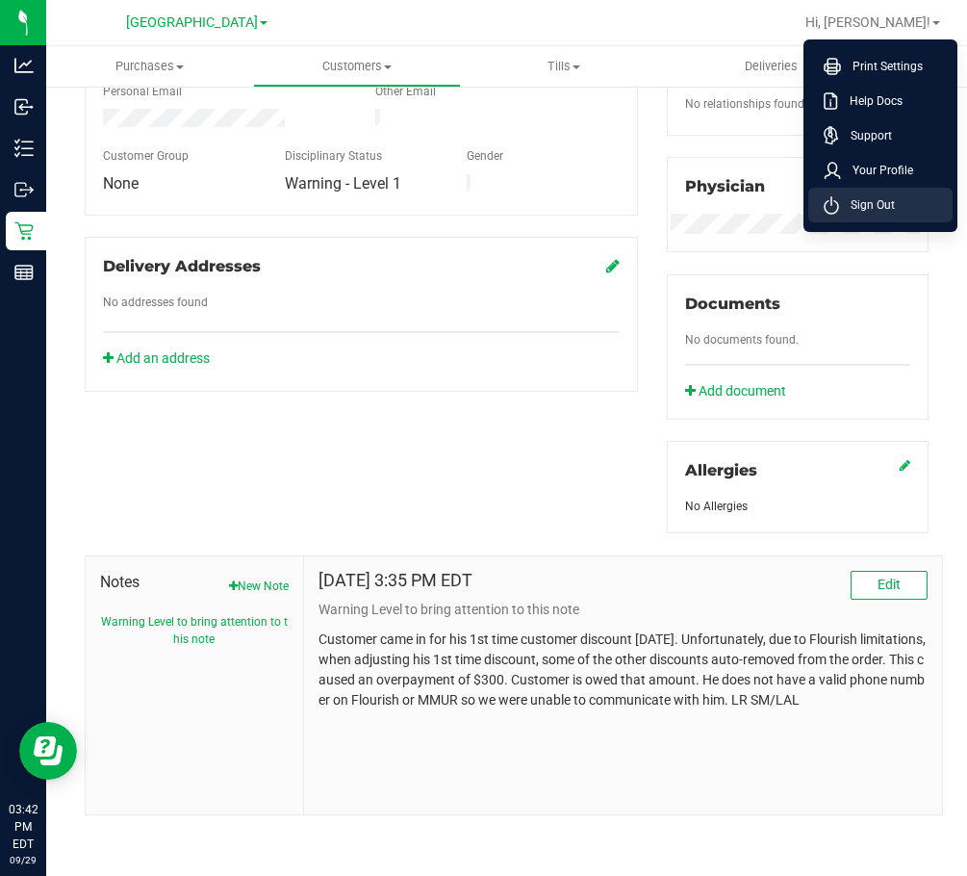
click at [885, 205] on span "Sign Out" at bounding box center [867, 204] width 56 height 19
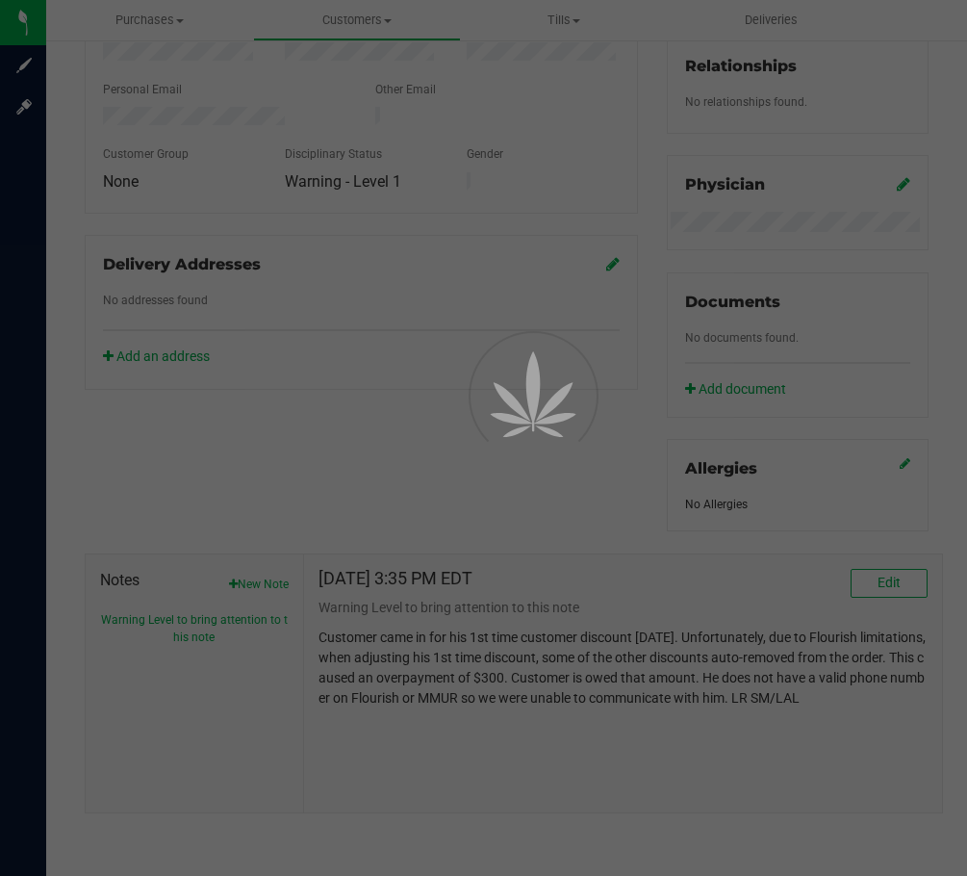
scroll to position [487, 0]
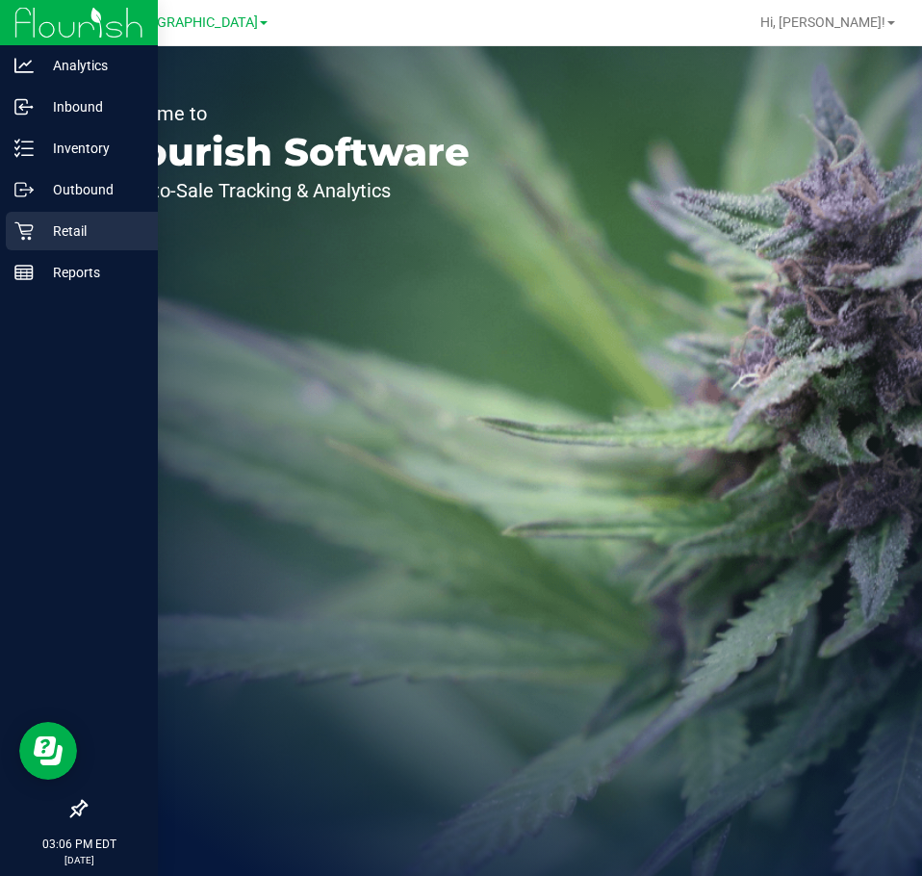
click at [35, 233] on p "Retail" at bounding box center [91, 230] width 115 height 23
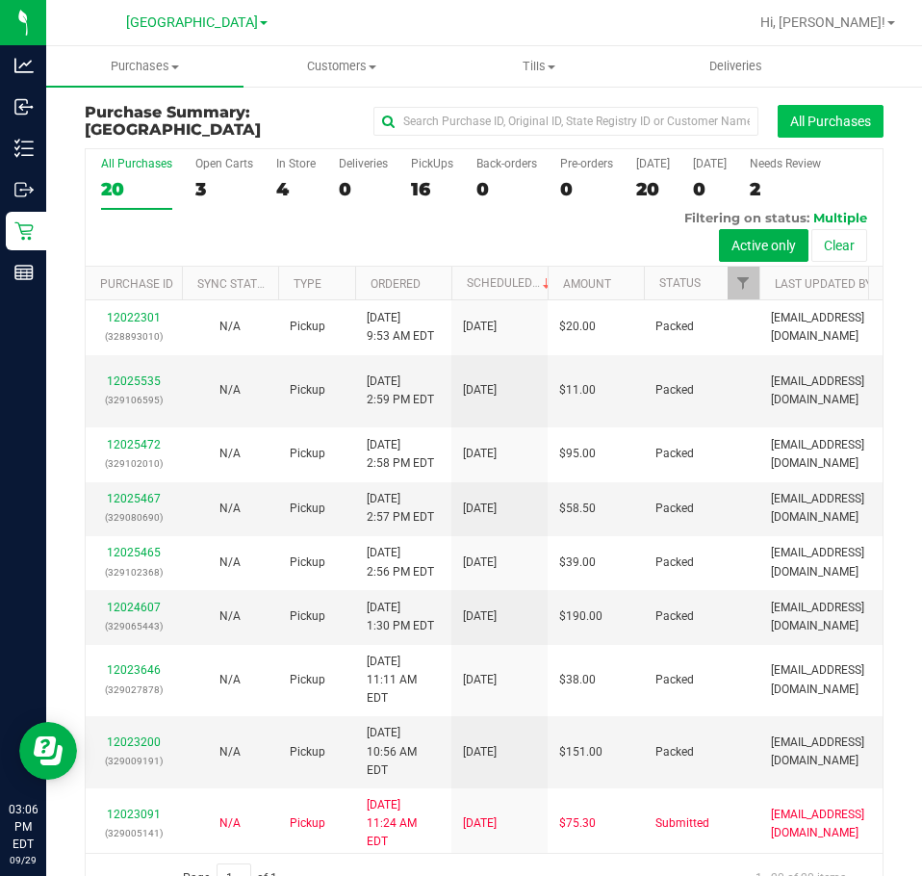
click at [824, 127] on button "All Purchases" at bounding box center [831, 121] width 106 height 33
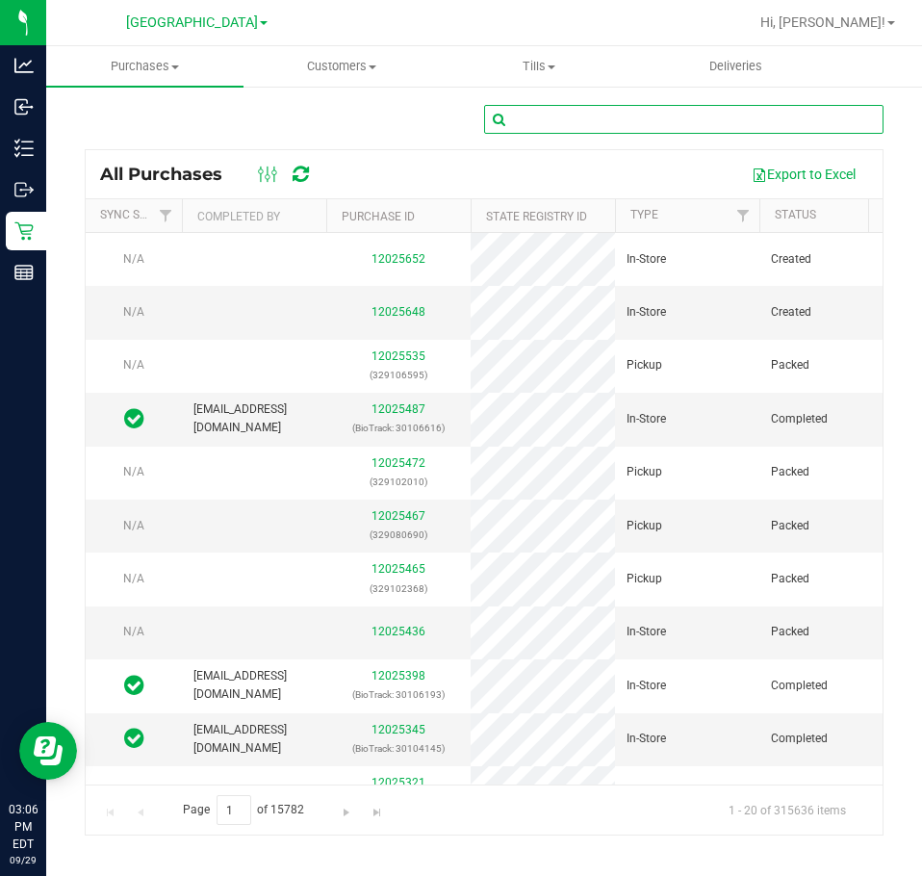
click at [576, 121] on input "text" at bounding box center [683, 119] width 399 height 29
paste input "12024607"
type input "12024607"
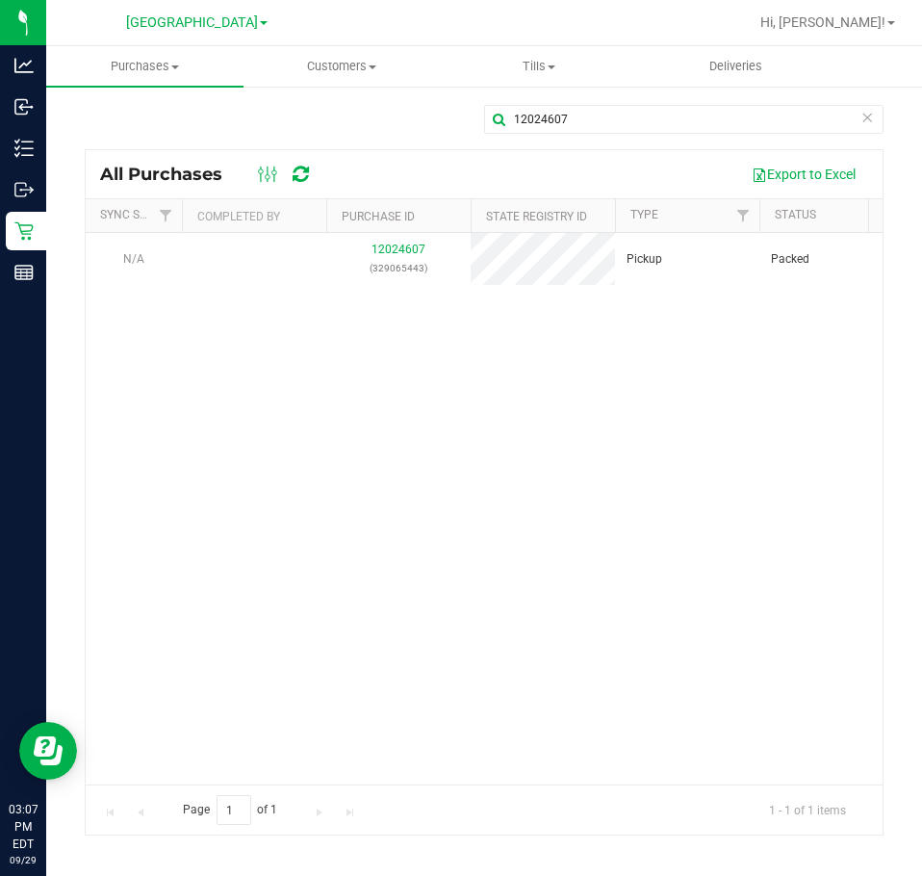
drag, startPoint x: 525, startPoint y: 571, endPoint x: 477, endPoint y: 512, distance: 75.3
click at [520, 571] on div "N/A 12024607 (329065443) Pickup Packed Flourish External API Lakeland WC 9/29/2…" at bounding box center [484, 508] width 797 height 551
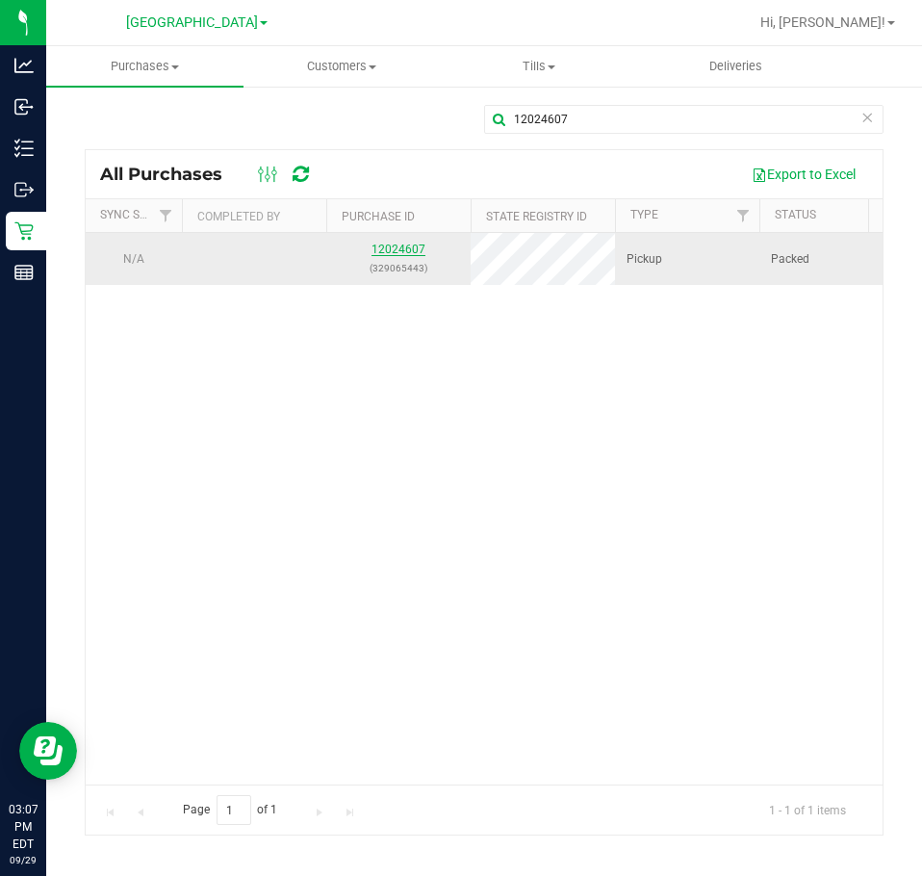
click at [400, 251] on link "12024607" at bounding box center [398, 249] width 54 height 13
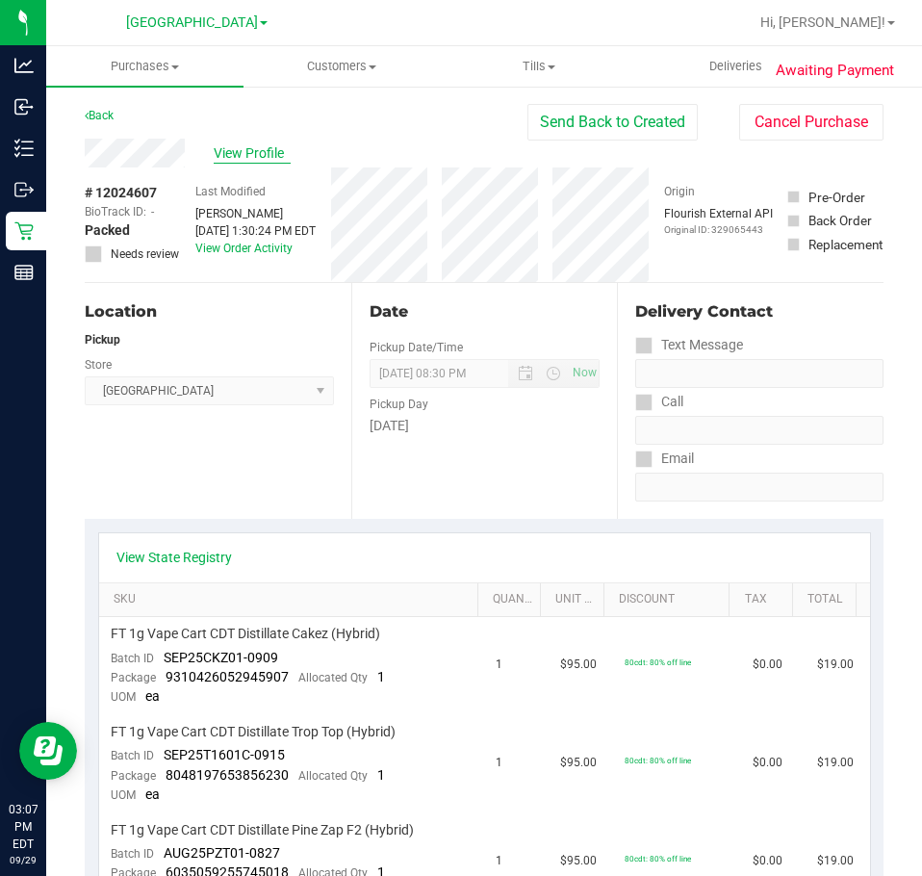
click at [246, 159] on span "View Profile" at bounding box center [252, 153] width 77 height 20
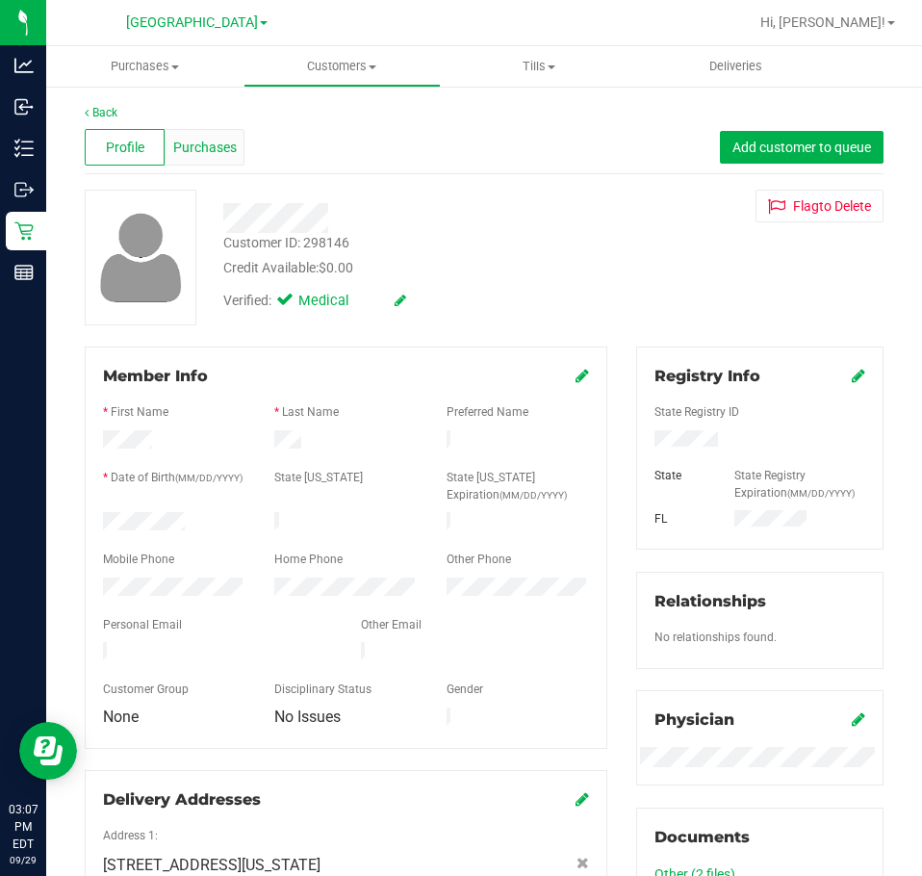
click at [184, 143] on span "Purchases" at bounding box center [205, 148] width 64 height 20
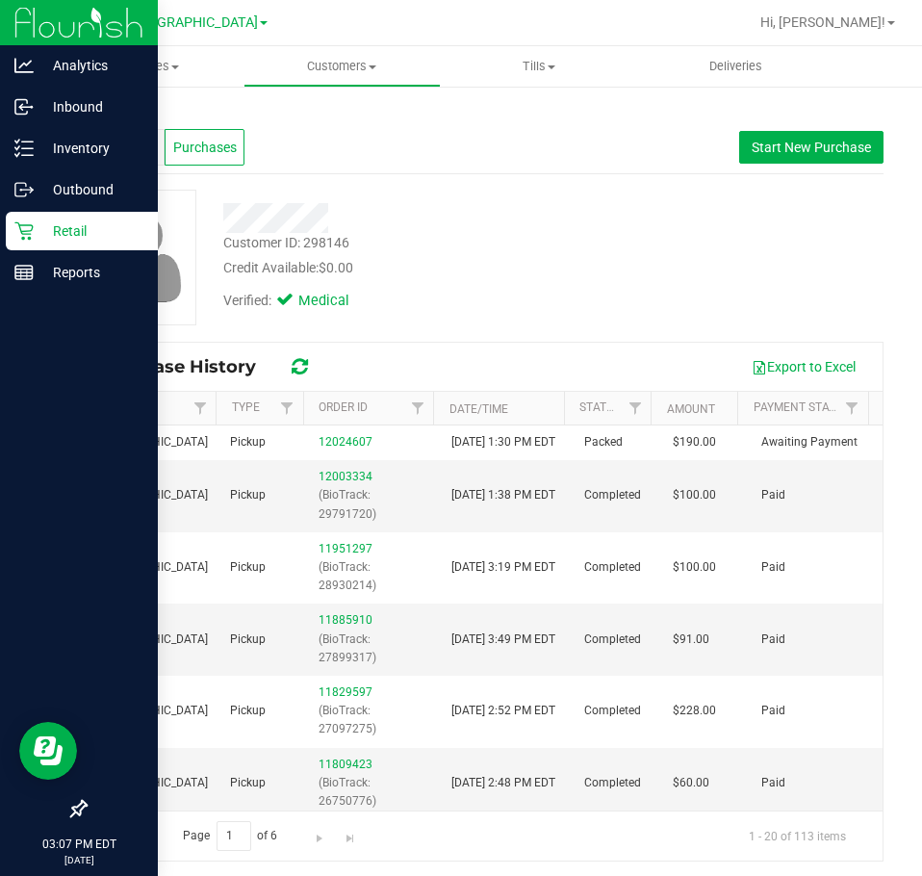
drag, startPoint x: 43, startPoint y: 226, endPoint x: 33, endPoint y: 227, distance: 10.6
click at [42, 227] on p "Retail" at bounding box center [91, 230] width 115 height 23
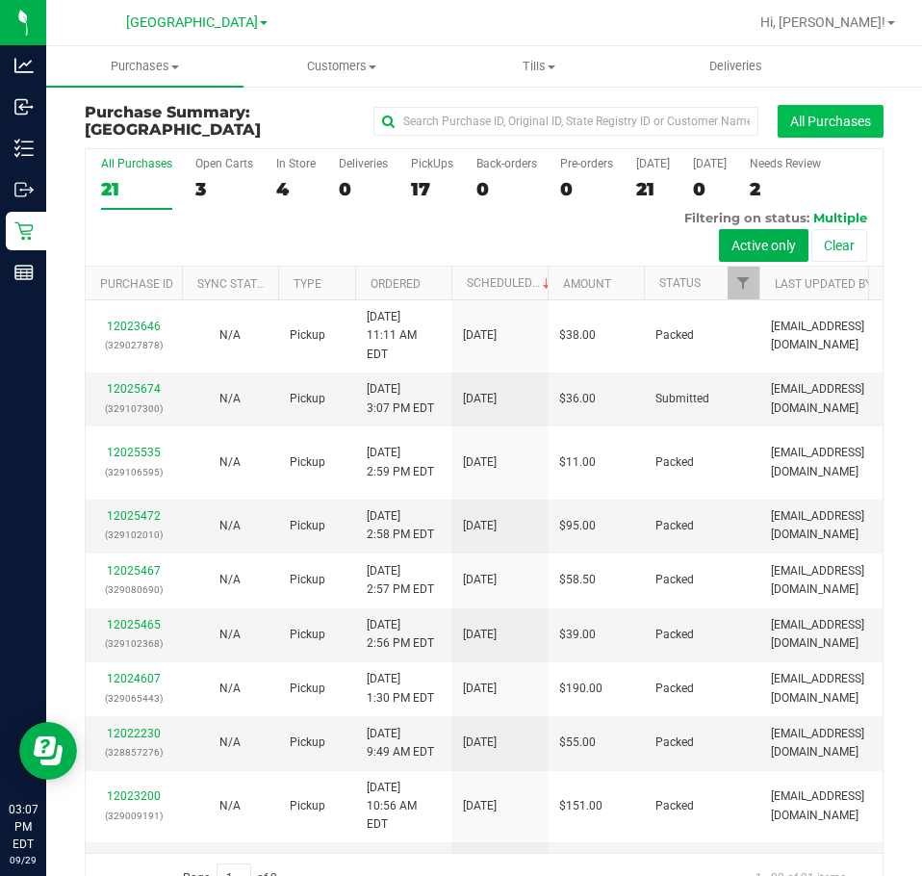
click at [786, 120] on button "All Purchases" at bounding box center [831, 121] width 106 height 33
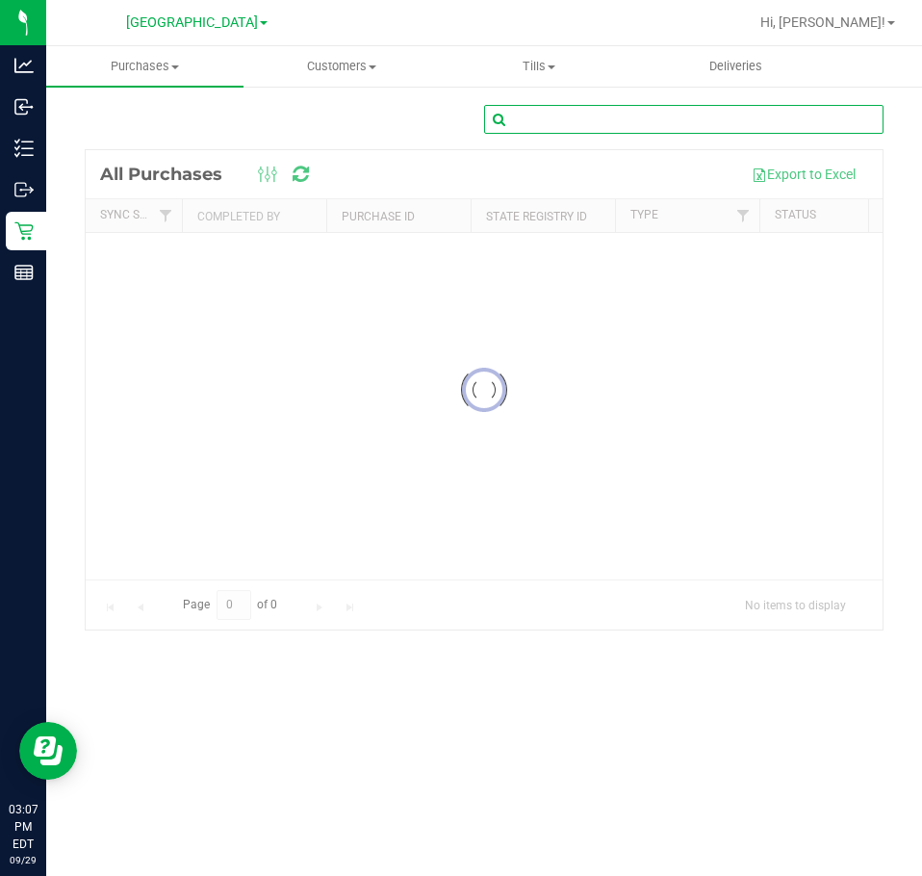
click at [558, 120] on input "text" at bounding box center [683, 119] width 399 height 29
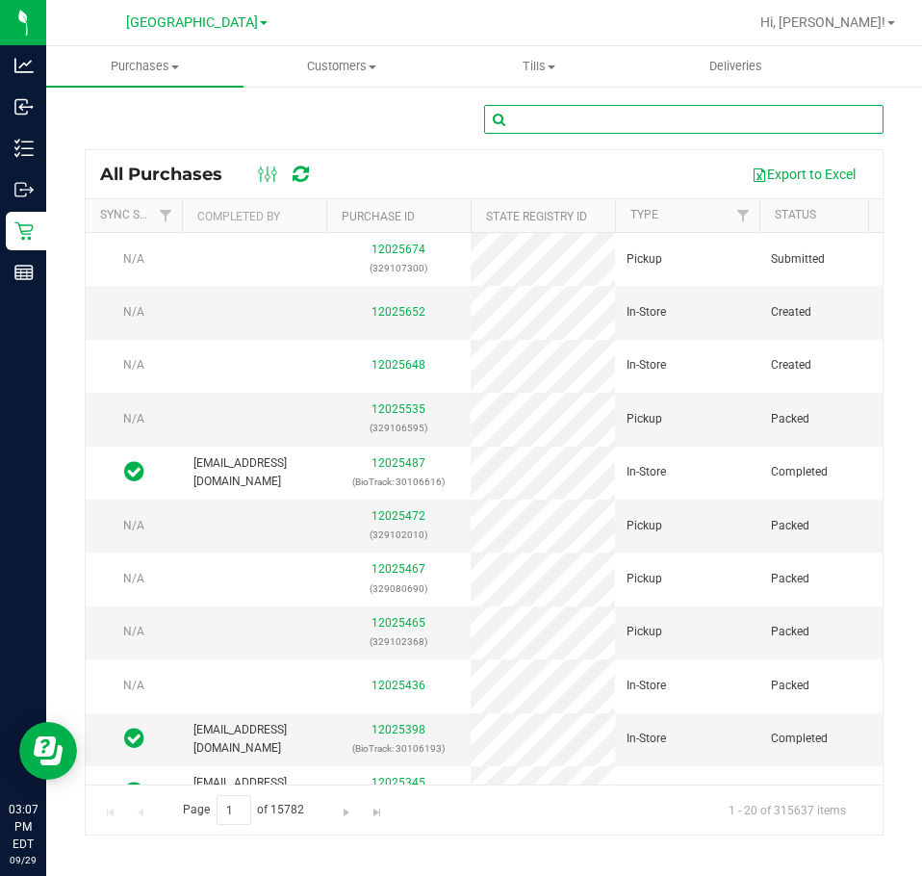
click at [558, 120] on input "text" at bounding box center [683, 119] width 399 height 29
paste input "12022598"
type input "12022598"
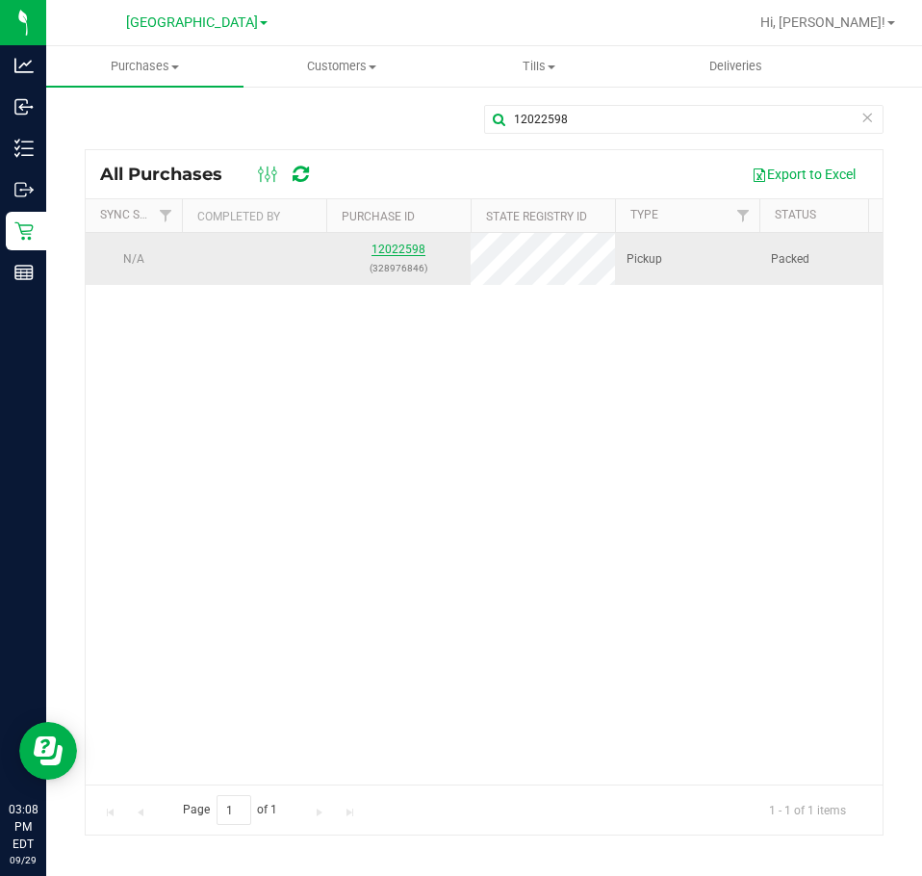
click at [402, 256] on link "12022598" at bounding box center [398, 249] width 54 height 13
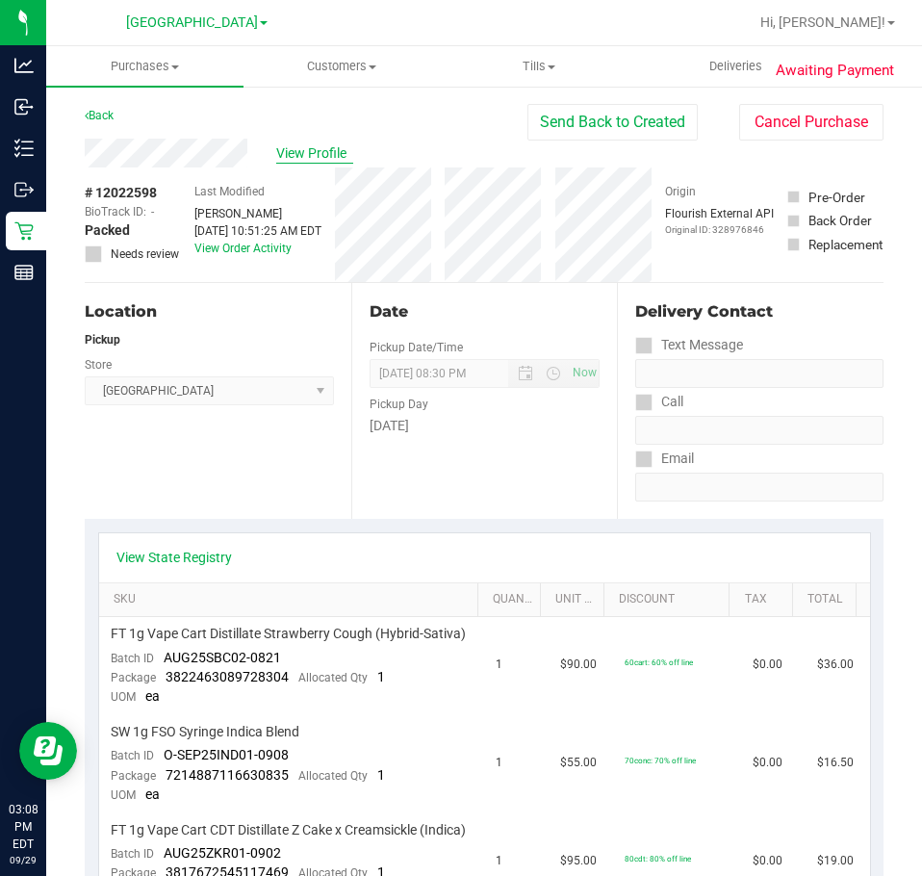
click at [296, 143] on span "View Profile" at bounding box center [314, 153] width 77 height 20
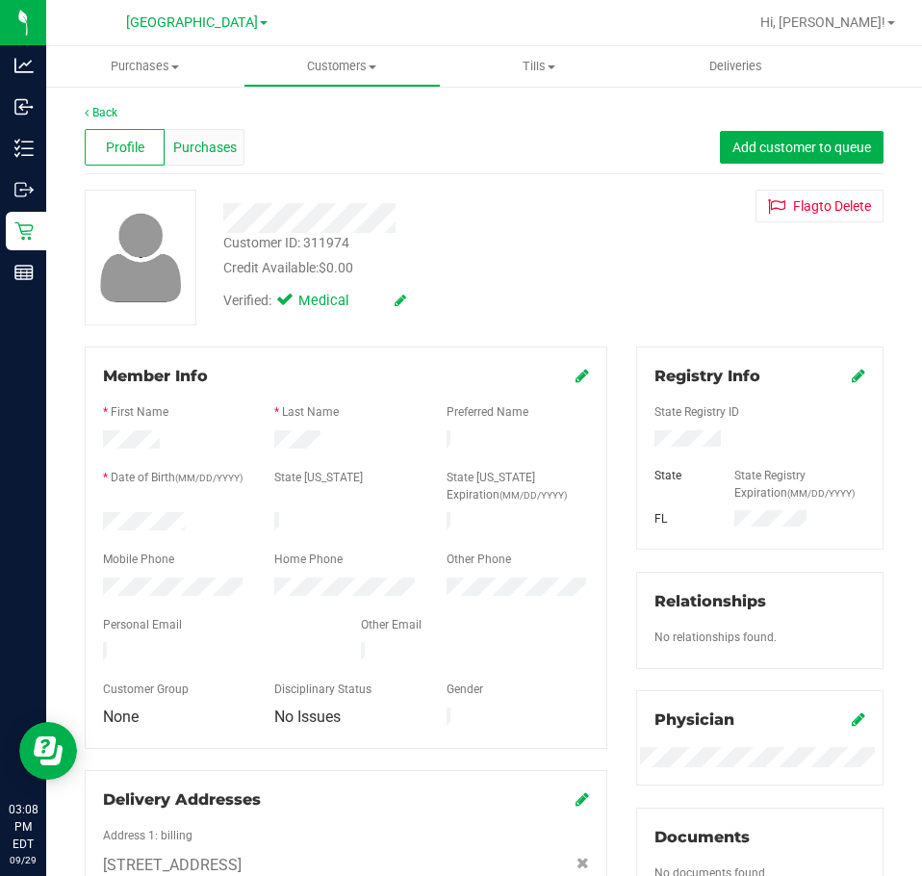
click at [187, 150] on span "Purchases" at bounding box center [205, 148] width 64 height 20
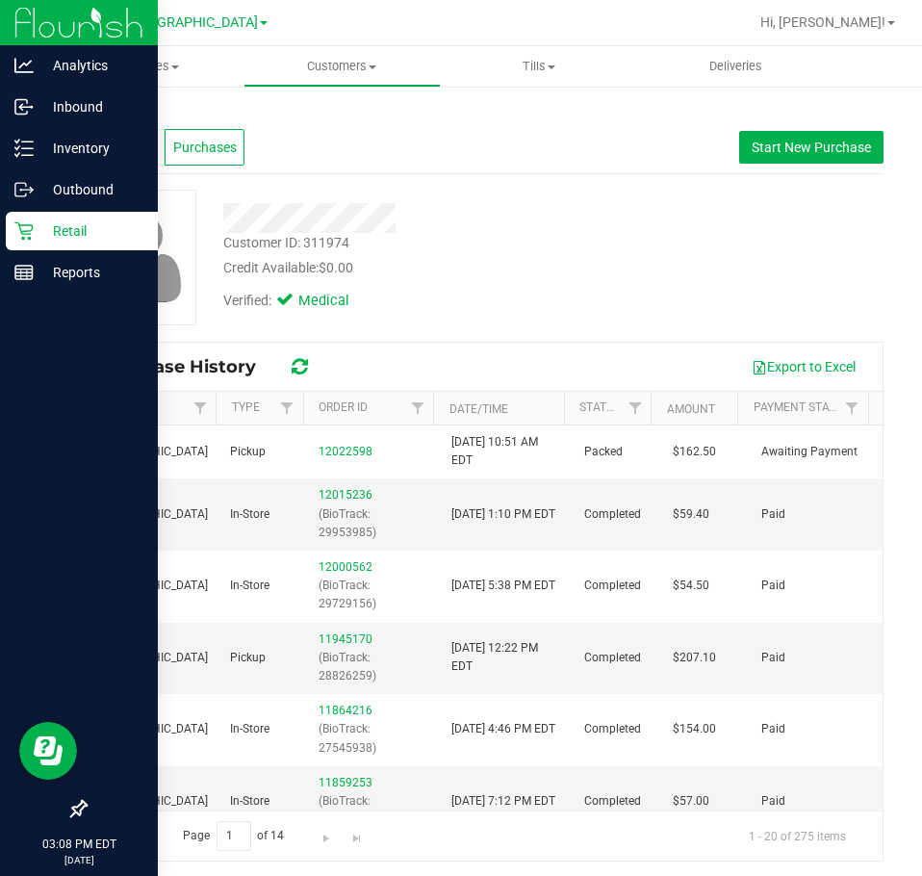
click at [45, 228] on p "Retail" at bounding box center [91, 230] width 115 height 23
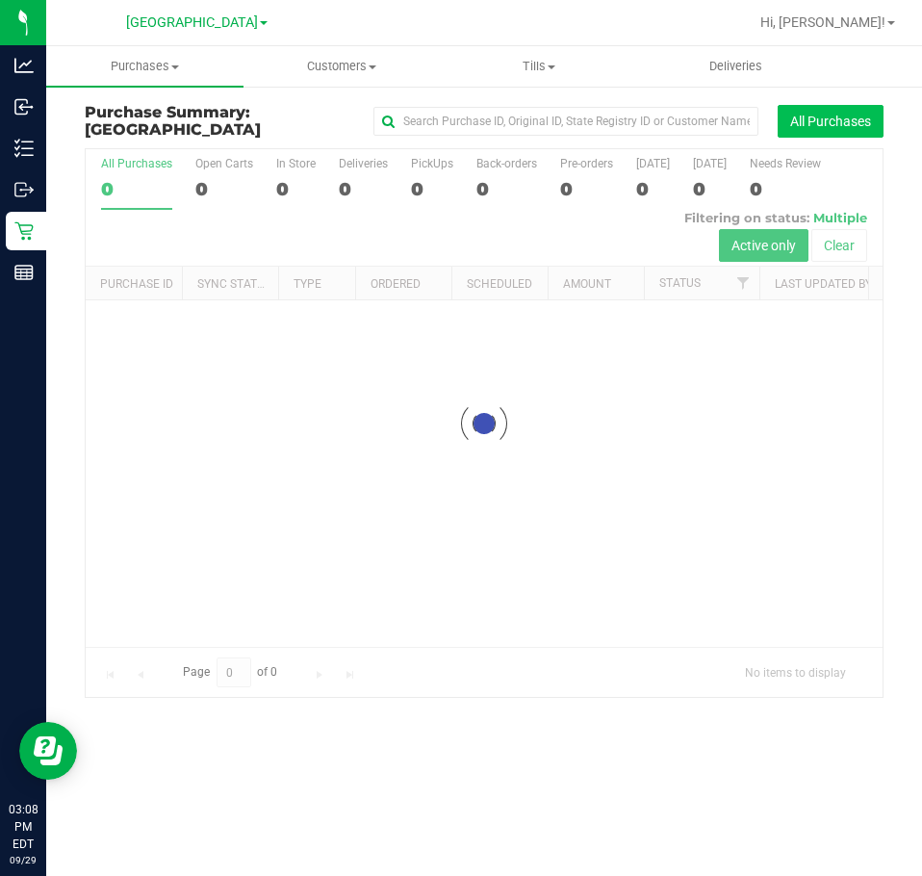
click at [811, 120] on button "All Purchases" at bounding box center [831, 121] width 106 height 33
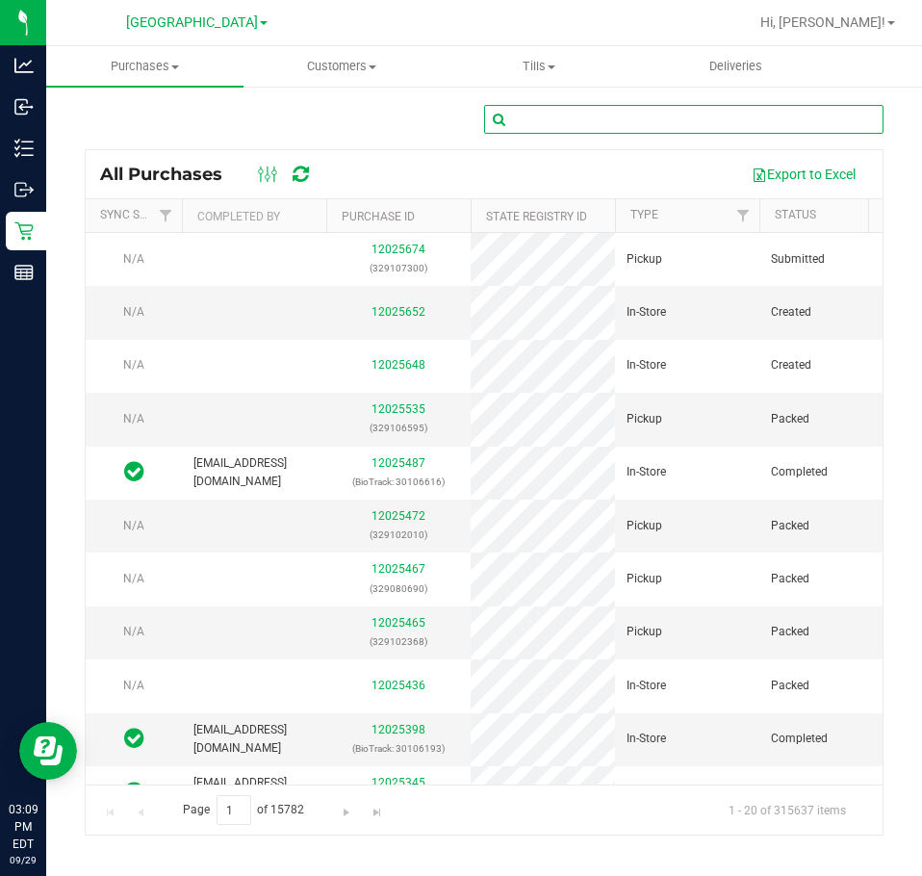
click at [526, 116] on input "text" at bounding box center [683, 119] width 399 height 29
click at [625, 115] on input "text" at bounding box center [683, 119] width 399 height 29
paste input "12023200"
type input "12023200"
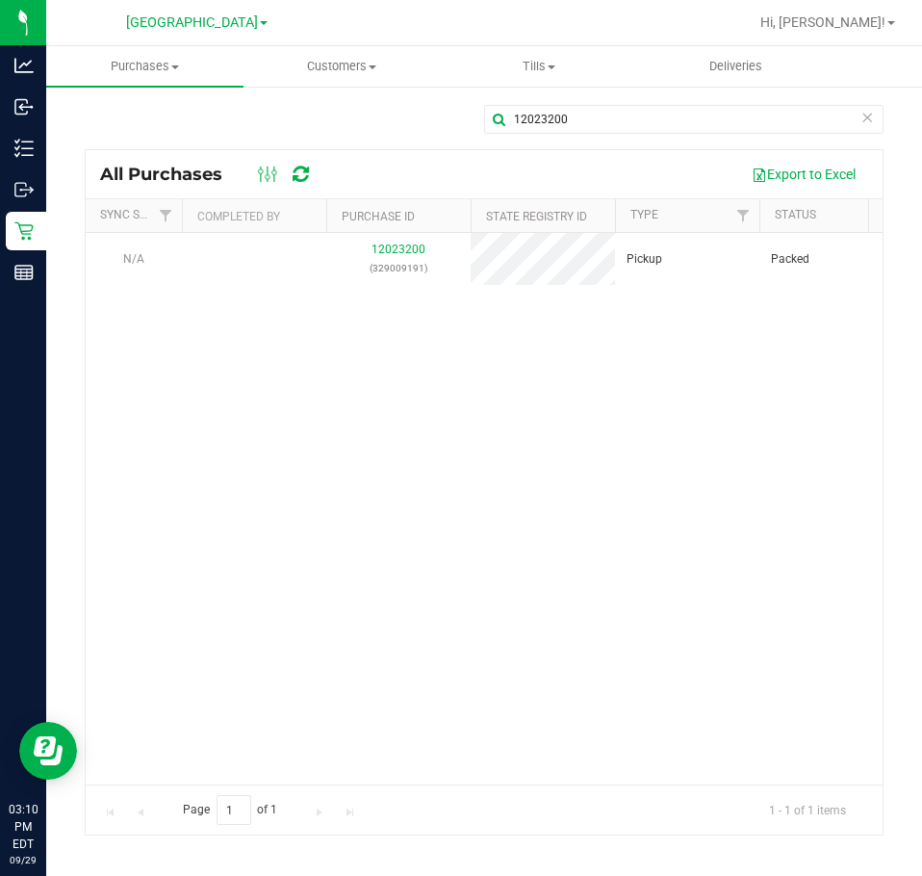
click at [416, 603] on div "N/A 12023200 (329009191) Pickup Packed Flourish External API Lakeland WC 9/29/2…" at bounding box center [484, 508] width 797 height 551
drag, startPoint x: 315, startPoint y: 481, endPoint x: 384, endPoint y: 355, distance: 143.9
click at [317, 477] on div "N/A 12023200 (329009191) Pickup Packed Flourish External API Lakeland WC 9/29/2…" at bounding box center [484, 508] width 797 height 551
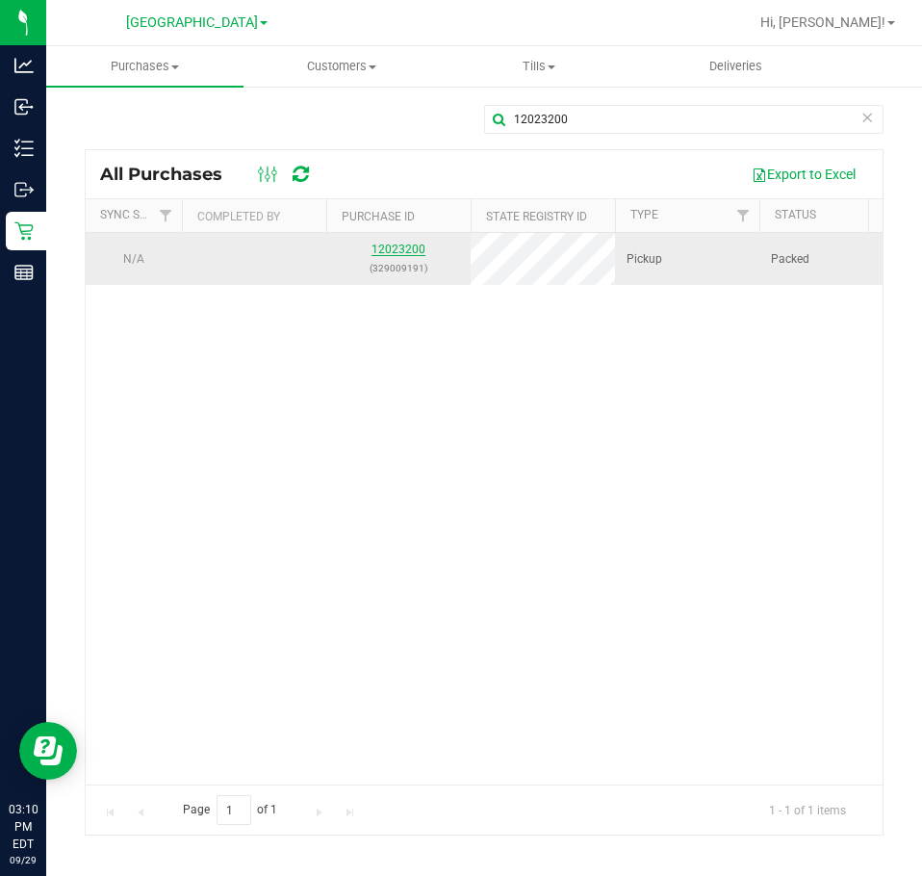
click at [393, 246] on link "12023200" at bounding box center [398, 249] width 54 height 13
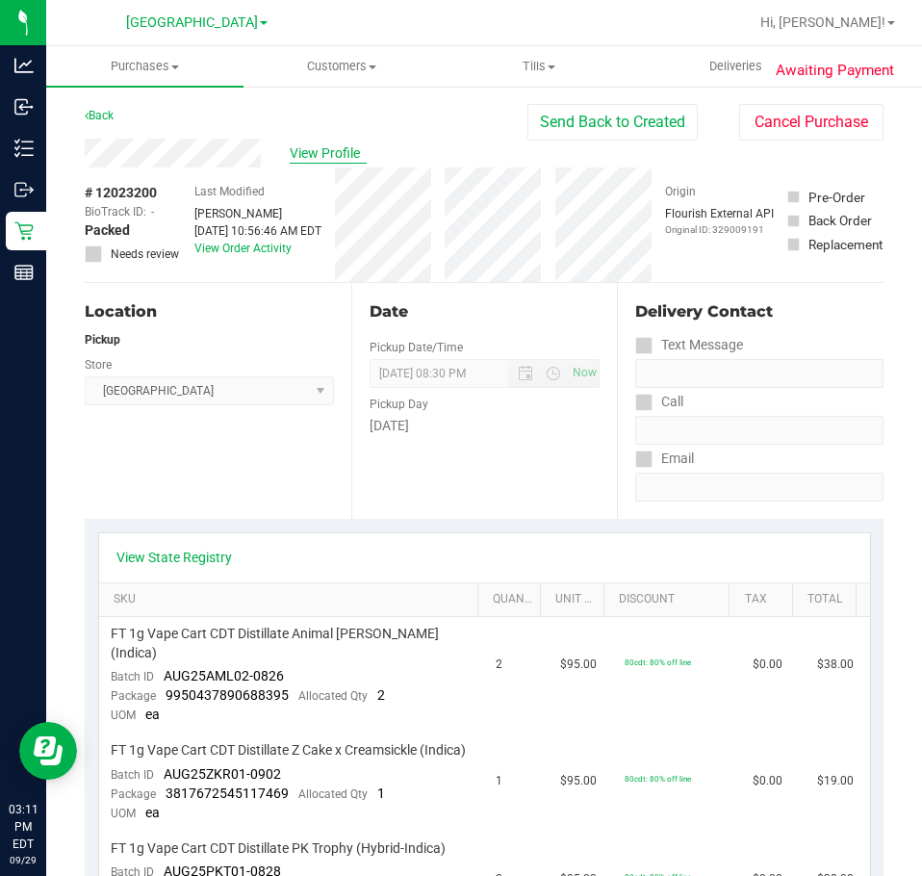
click at [311, 148] on span "View Profile" at bounding box center [328, 153] width 77 height 20
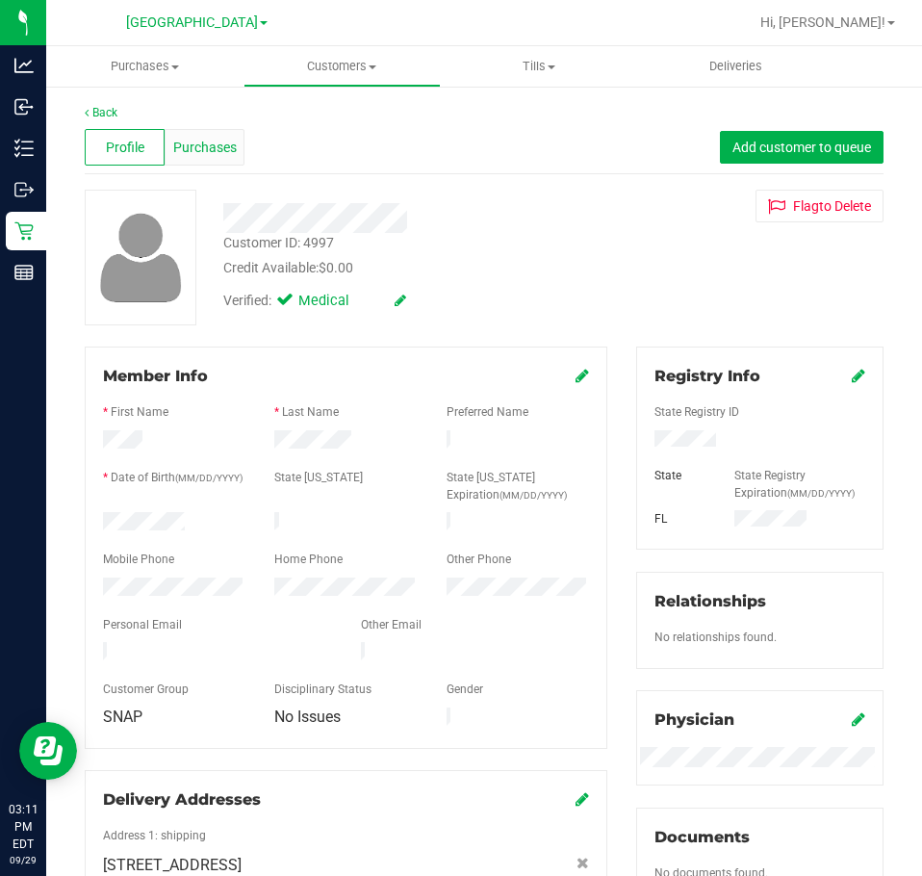
click at [210, 146] on span "Purchases" at bounding box center [205, 148] width 64 height 20
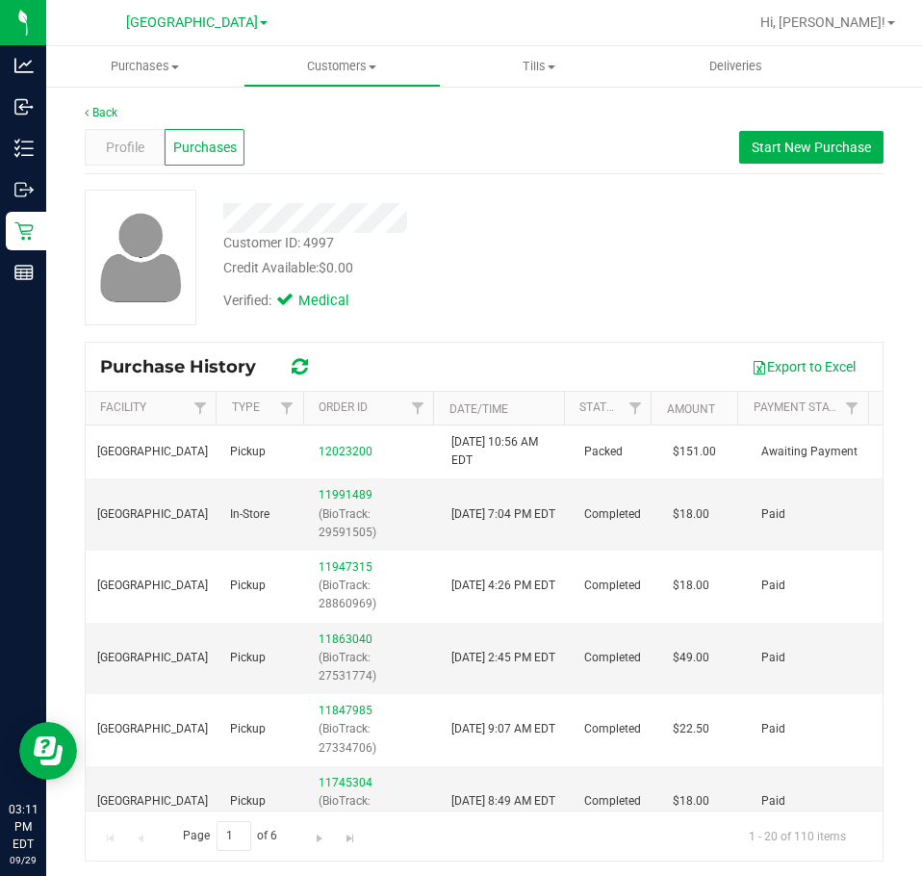
click at [504, 326] on div "Customer ID: 4997 Credit Available: $0.00 Verified: Medical" at bounding box center [484, 265] width 799 height 151
click at [579, 271] on div "Credit Available: $0.00" at bounding box center [415, 268] width 385 height 20
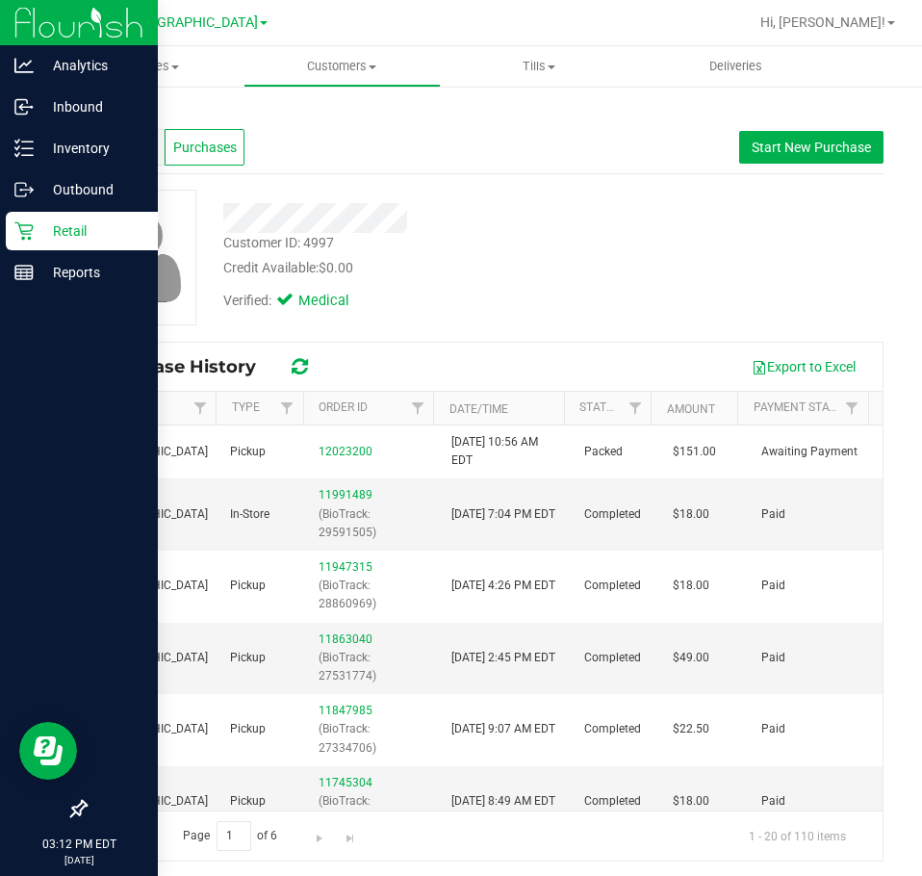
click at [34, 228] on p "Retail" at bounding box center [91, 230] width 115 height 23
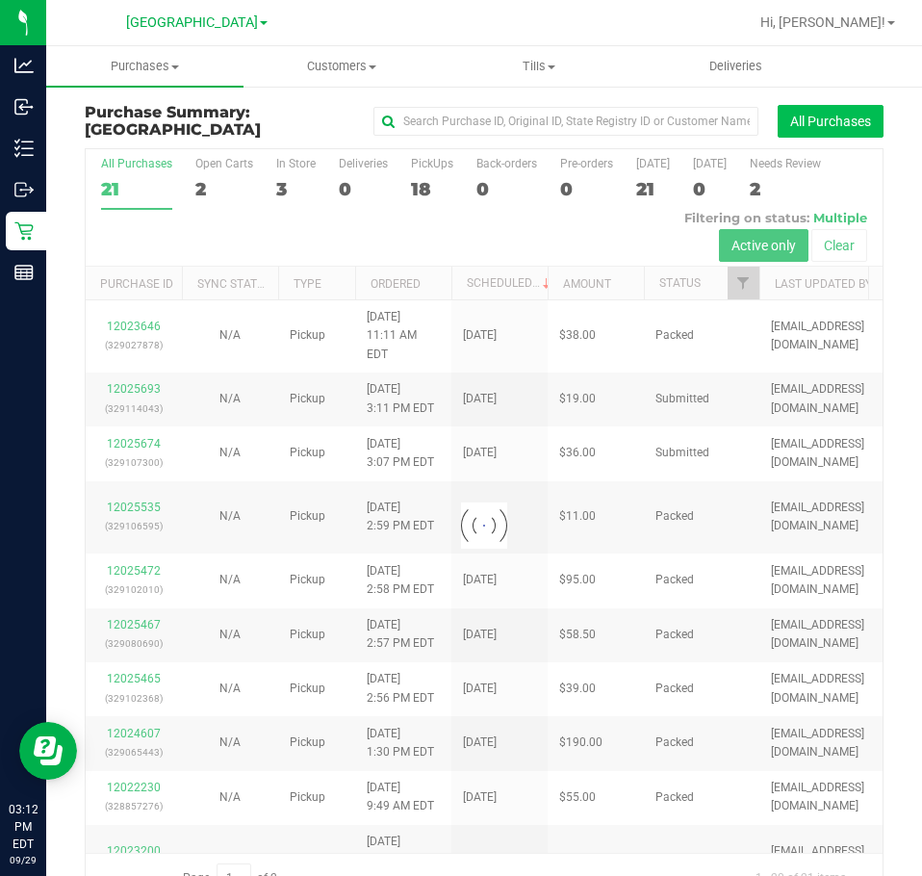
click at [804, 119] on button "All Purchases" at bounding box center [831, 121] width 106 height 33
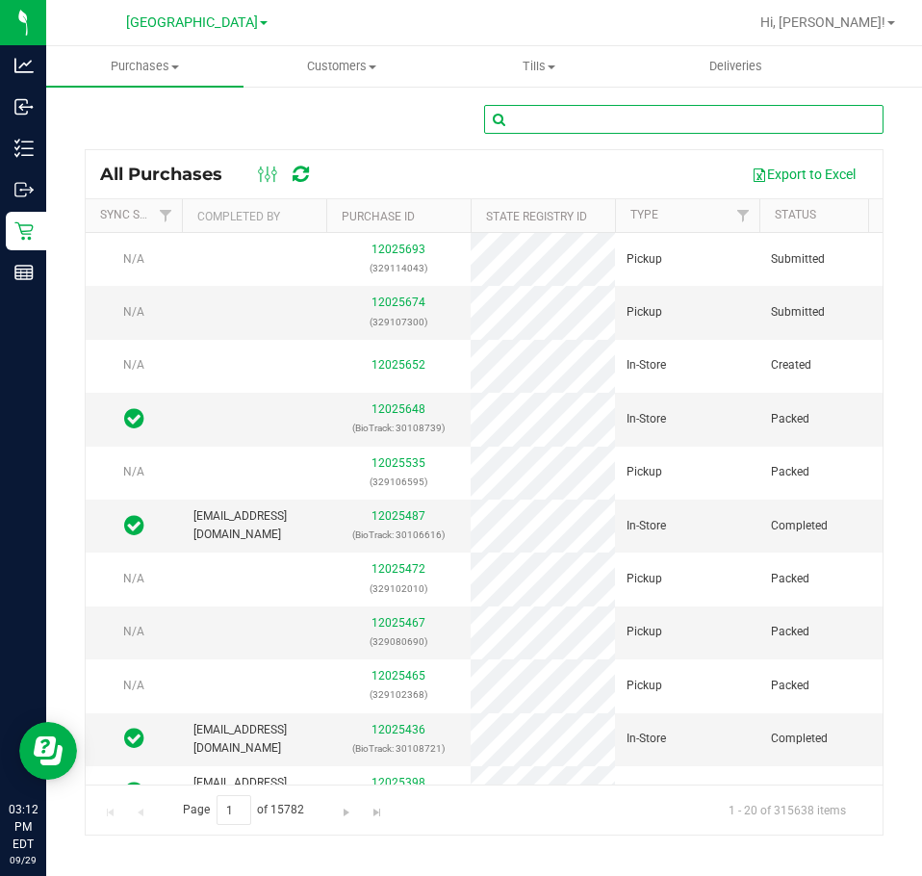
click at [546, 119] on input "text" at bounding box center [683, 119] width 399 height 29
paste input "12022452"
type input "12022452"
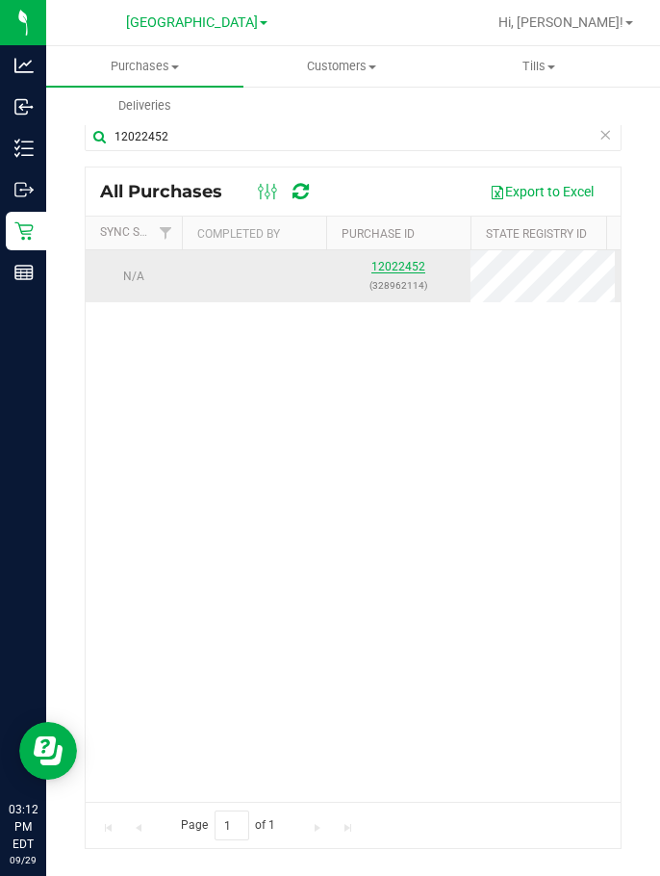
click at [384, 267] on link "12022452" at bounding box center [398, 266] width 54 height 13
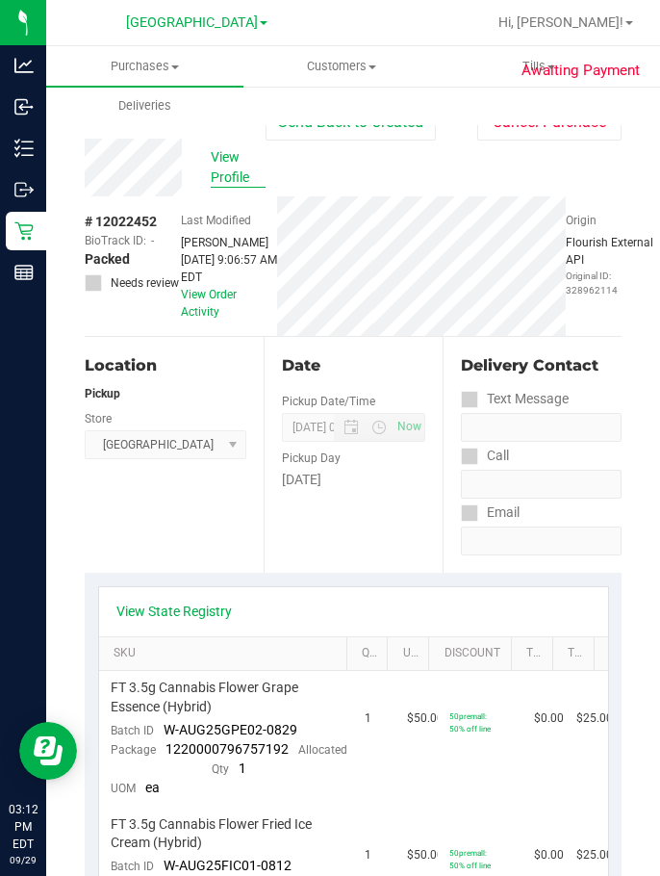
click at [226, 170] on span "View Profile" at bounding box center [238, 167] width 55 height 40
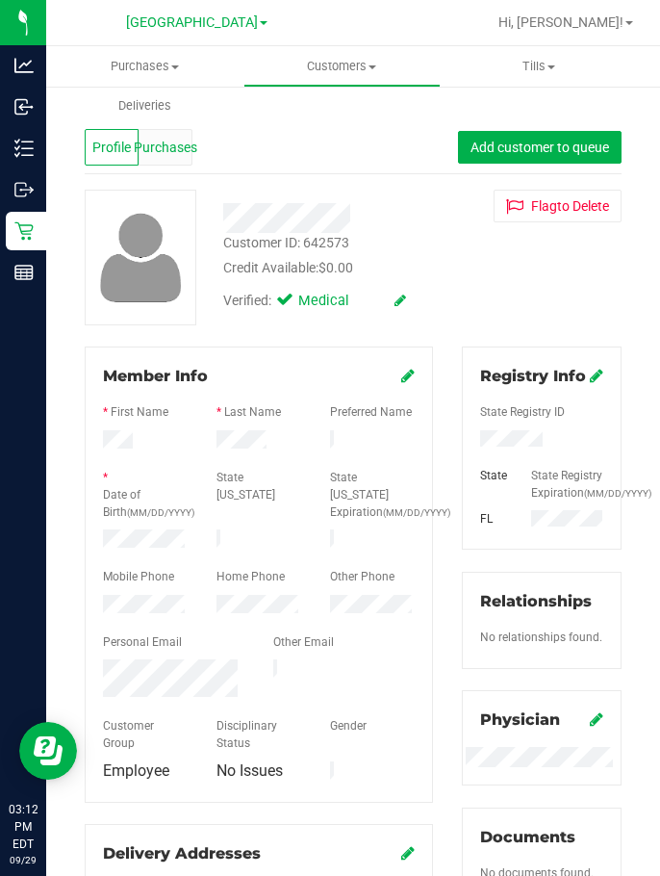
click at [149, 153] on span "Purchases" at bounding box center [166, 148] width 64 height 20
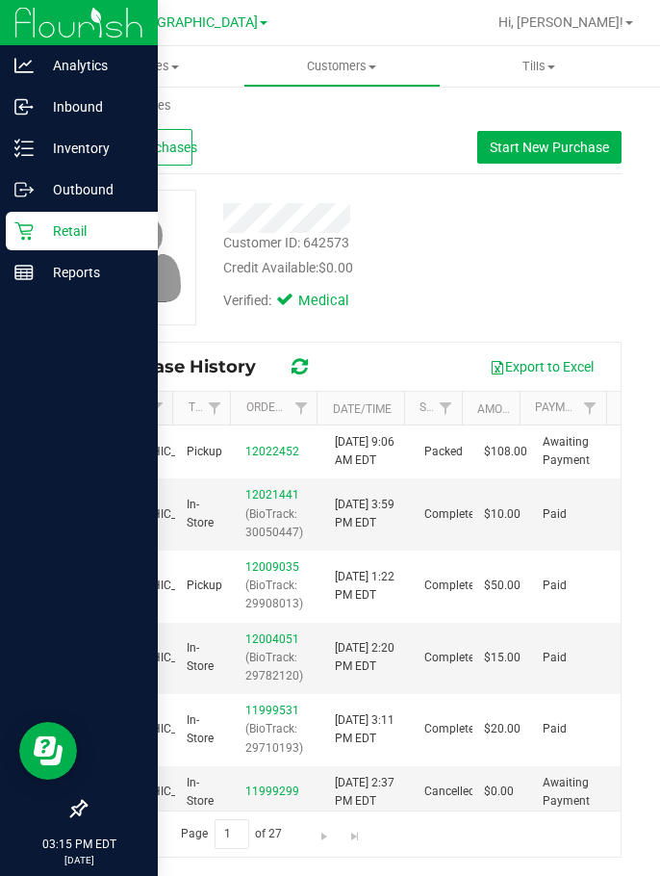
click at [38, 239] on p "Retail" at bounding box center [91, 230] width 115 height 23
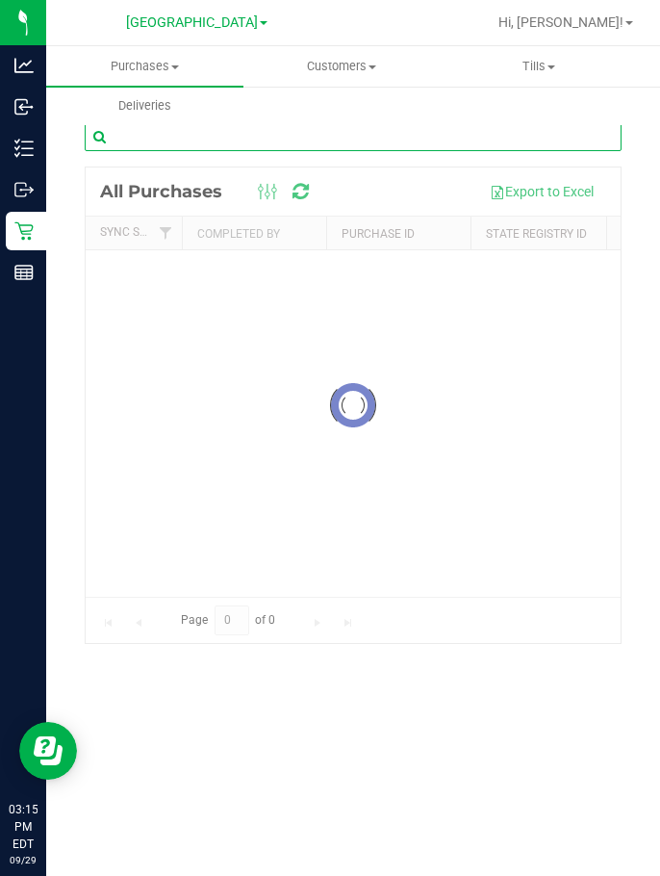
click at [258, 138] on input "text" at bounding box center [353, 136] width 537 height 29
paste input "12025472"
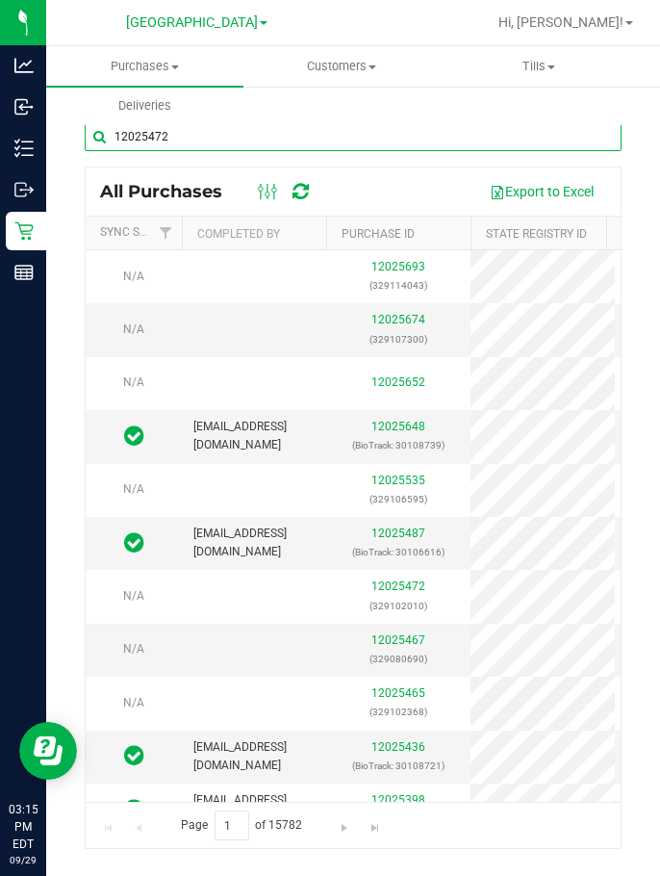
type input "12025472"
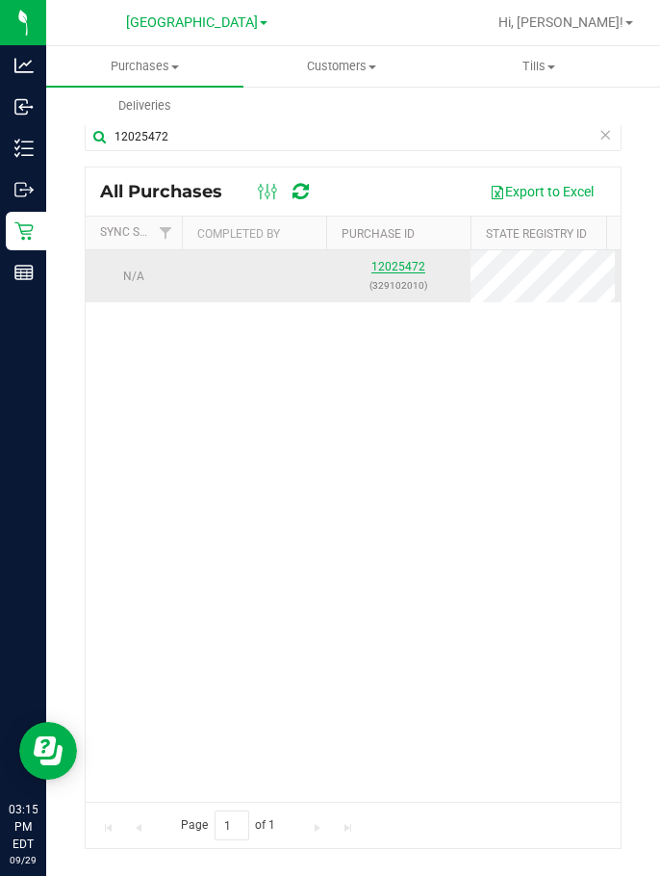
click at [397, 260] on link "12025472" at bounding box center [398, 266] width 54 height 13
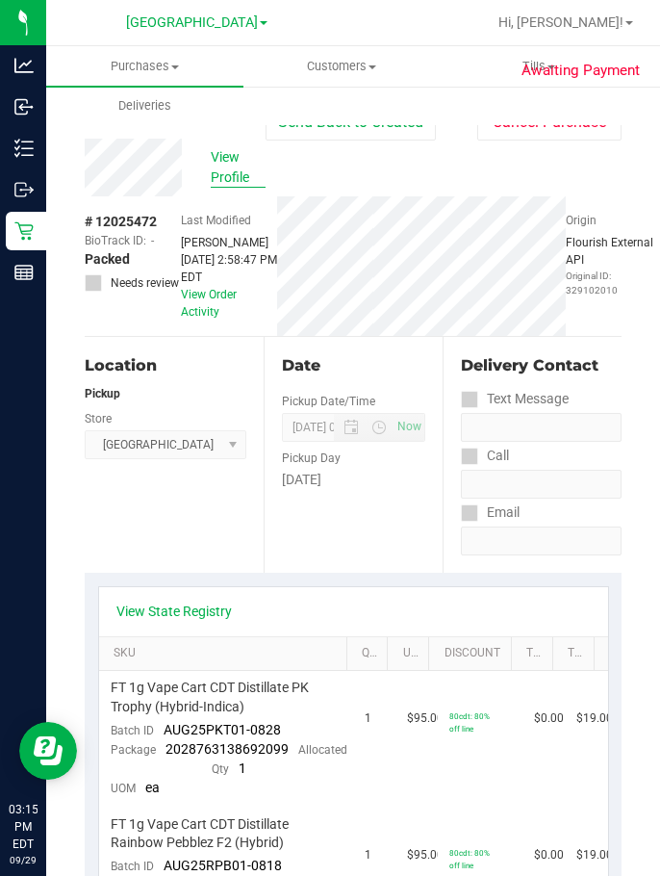
click at [225, 168] on span "View Profile" at bounding box center [238, 167] width 55 height 40
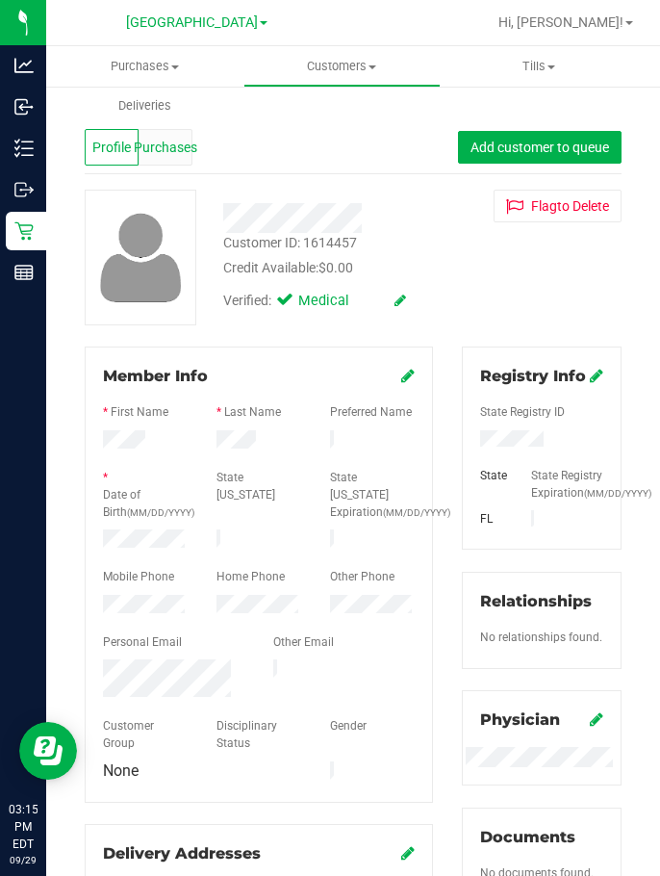
click at [177, 152] on span "Purchases" at bounding box center [166, 148] width 64 height 20
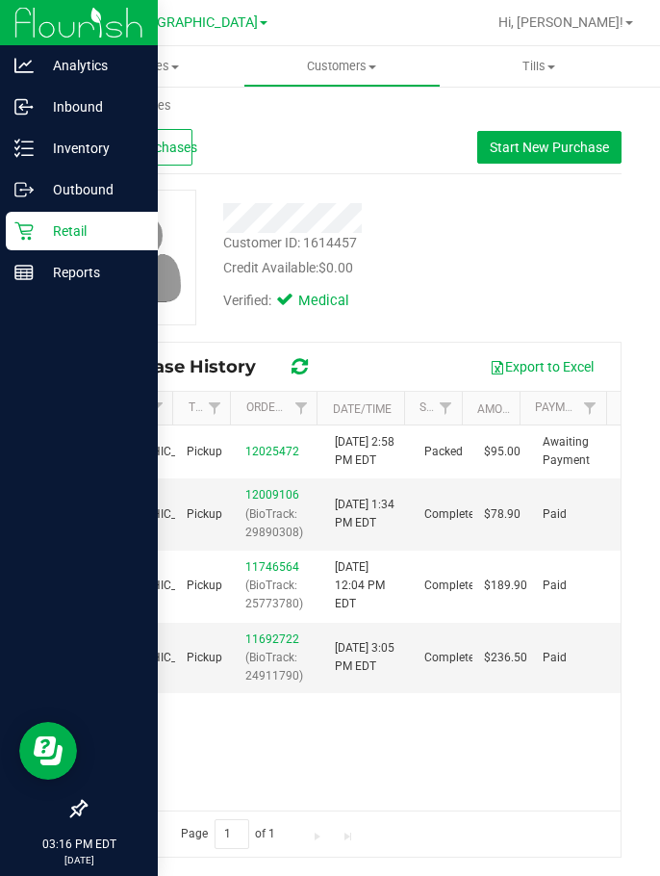
click at [42, 233] on p "Retail" at bounding box center [91, 230] width 115 height 23
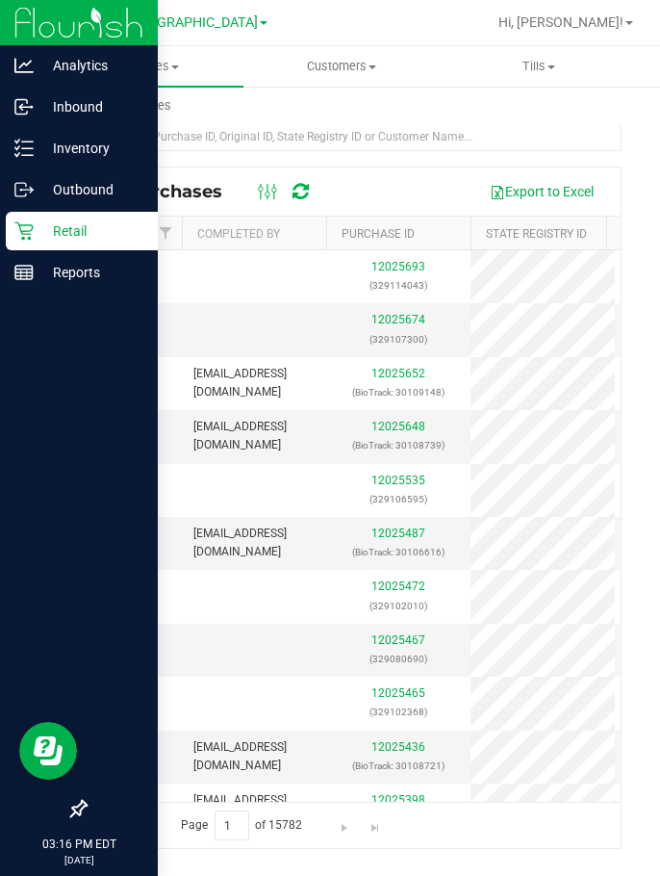
click at [137, 125] on link "Deliveries" at bounding box center [144, 106] width 197 height 40
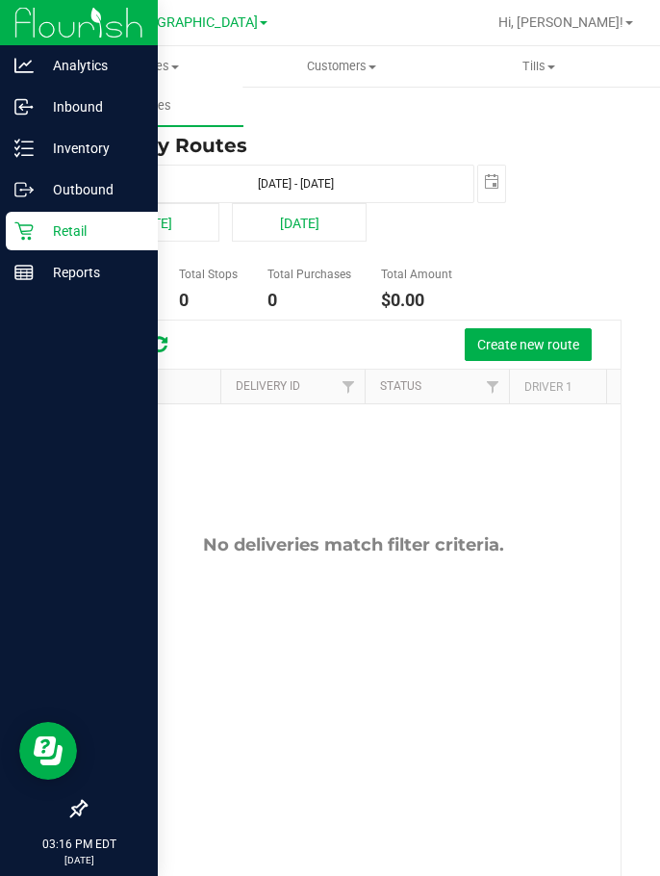
click at [37, 236] on p "Retail" at bounding box center [91, 230] width 115 height 23
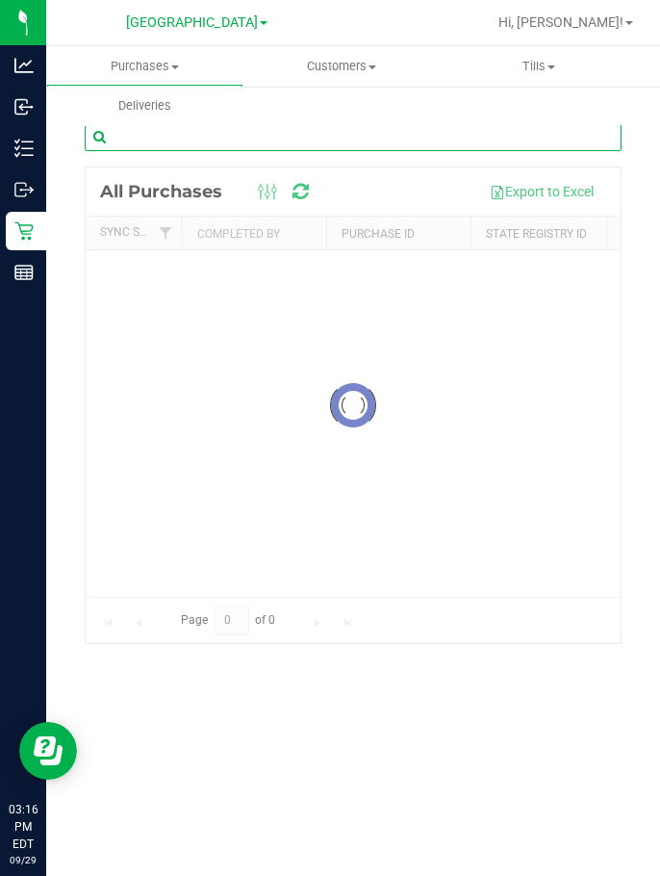
click at [214, 138] on input "text" at bounding box center [353, 136] width 537 height 29
paste input "12025467"
type input "12025467"
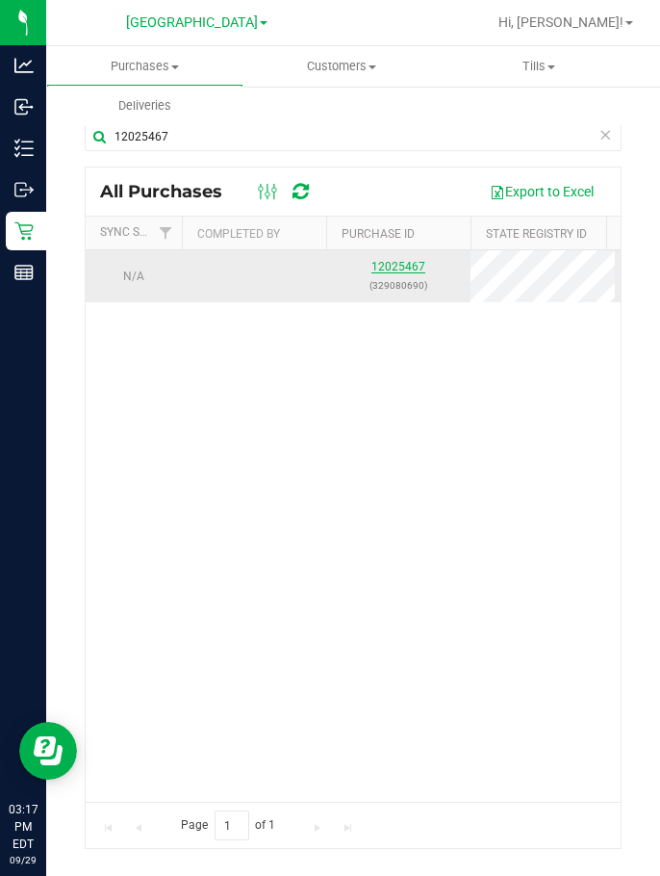
click at [396, 264] on link "12025467" at bounding box center [398, 266] width 54 height 13
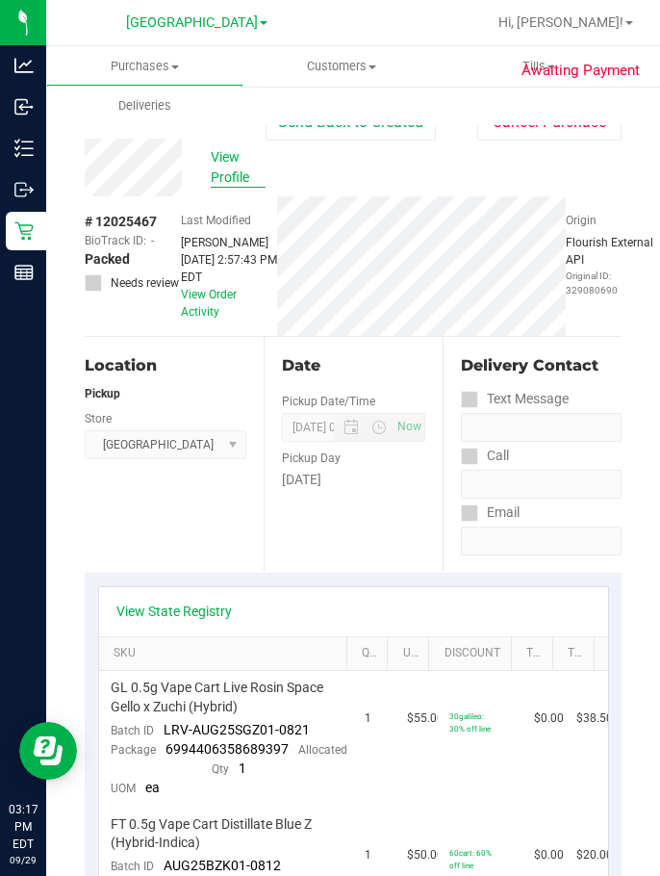
click at [229, 167] on span "View Profile" at bounding box center [238, 167] width 55 height 40
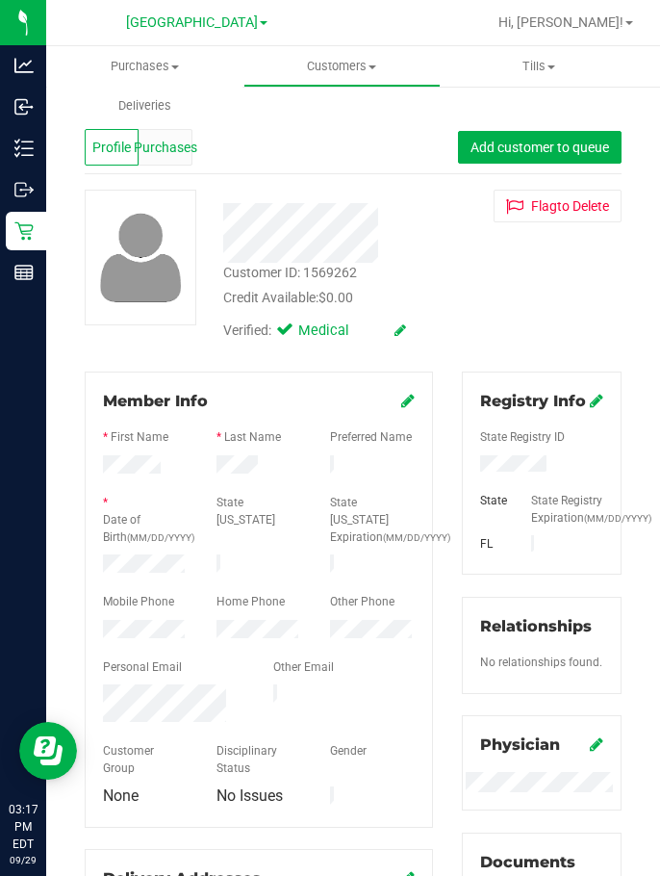
click at [167, 159] on div "Purchases" at bounding box center [166, 147] width 54 height 37
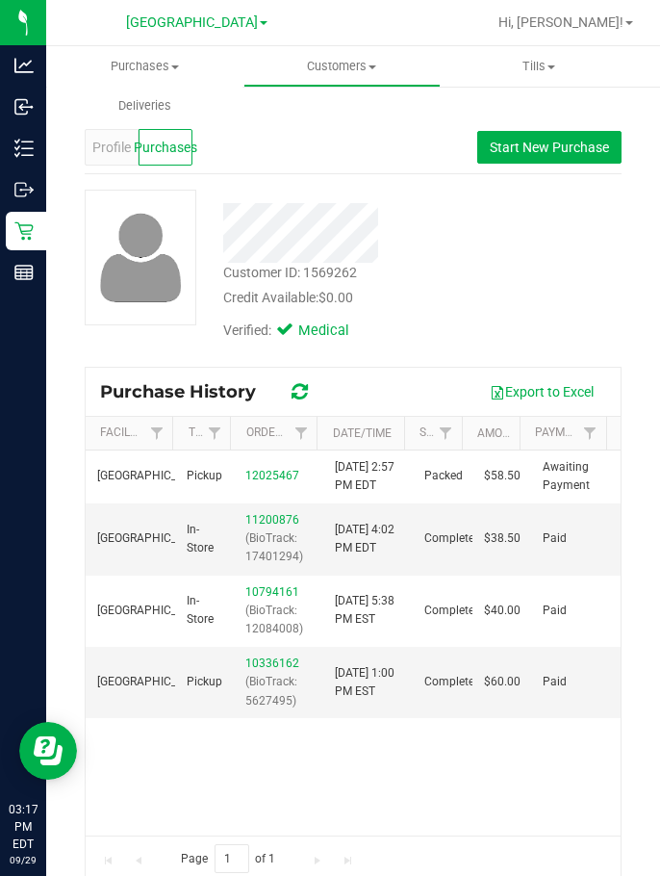
click at [388, 798] on div "Lakeland WC Pickup 12025467 9/29/2025 2:57 PM EDT Packed $58.50 Awaiting Paymen…" at bounding box center [353, 642] width 535 height 385
click at [232, 784] on div "Lakeland WC Pickup 12025467 9/29/2025 2:57 PM EDT Packed $58.50 Awaiting Paymen…" at bounding box center [353, 642] width 535 height 385
